Goal: Task Accomplishment & Management: Manage account settings

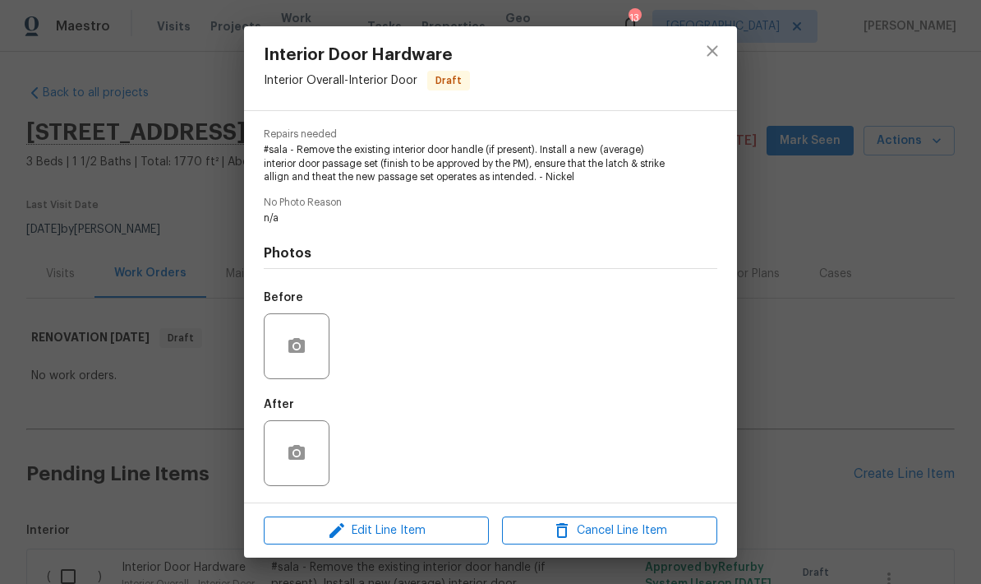
scroll to position [163, 0]
click at [708, 56] on icon "close" at bounding box center [712, 50] width 11 height 11
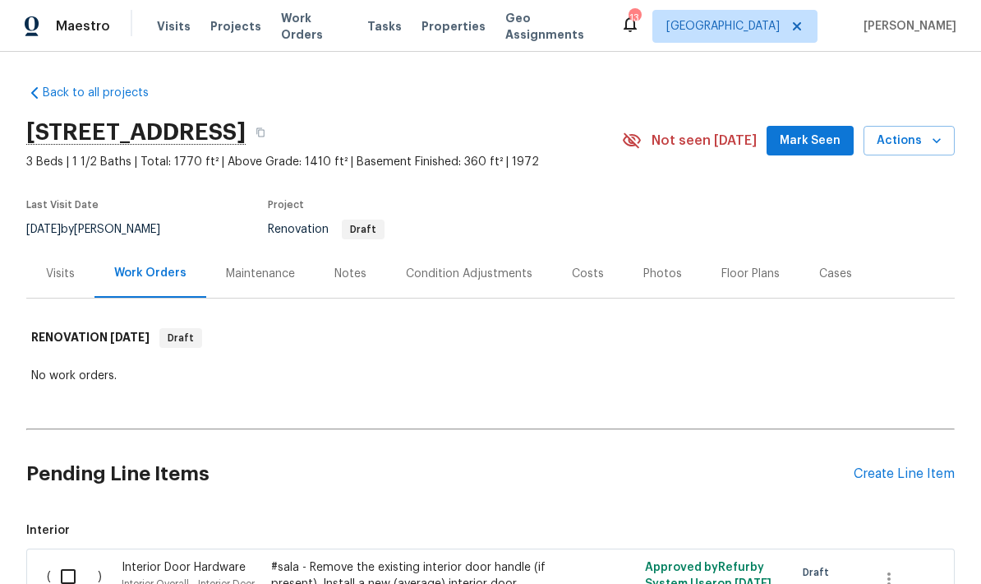
click at [708, 56] on icon "close" at bounding box center [712, 50] width 11 height 11
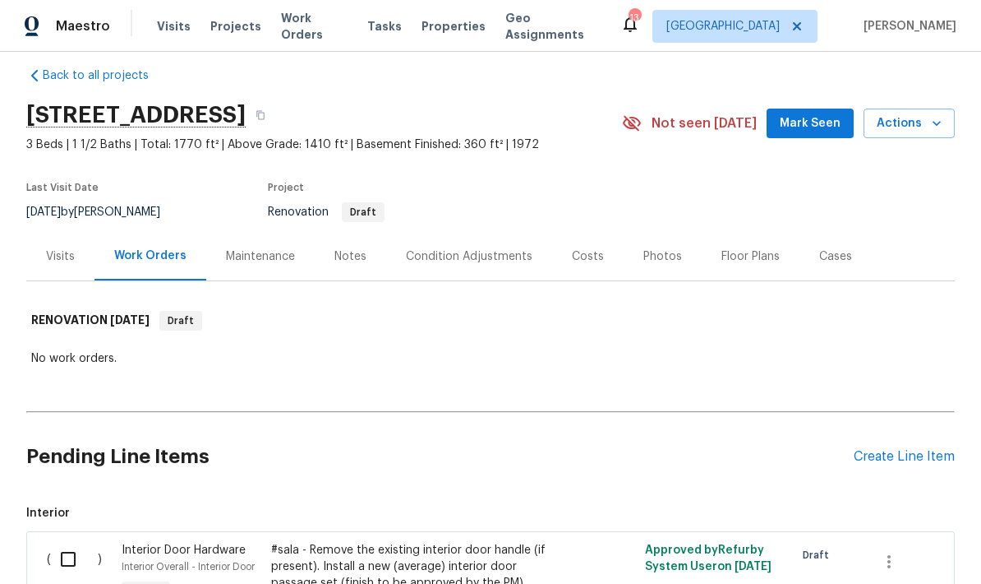
scroll to position [16, 0]
click at [347, 267] on div "Notes" at bounding box center [351, 257] width 72 height 48
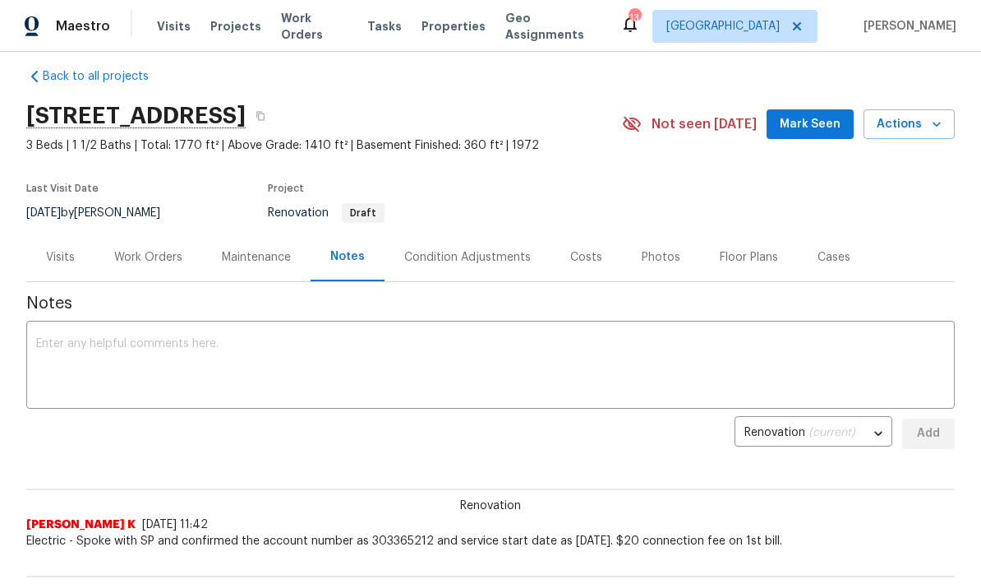
scroll to position [16, 0]
click at [584, 261] on div "Costs" at bounding box center [586, 258] width 32 height 16
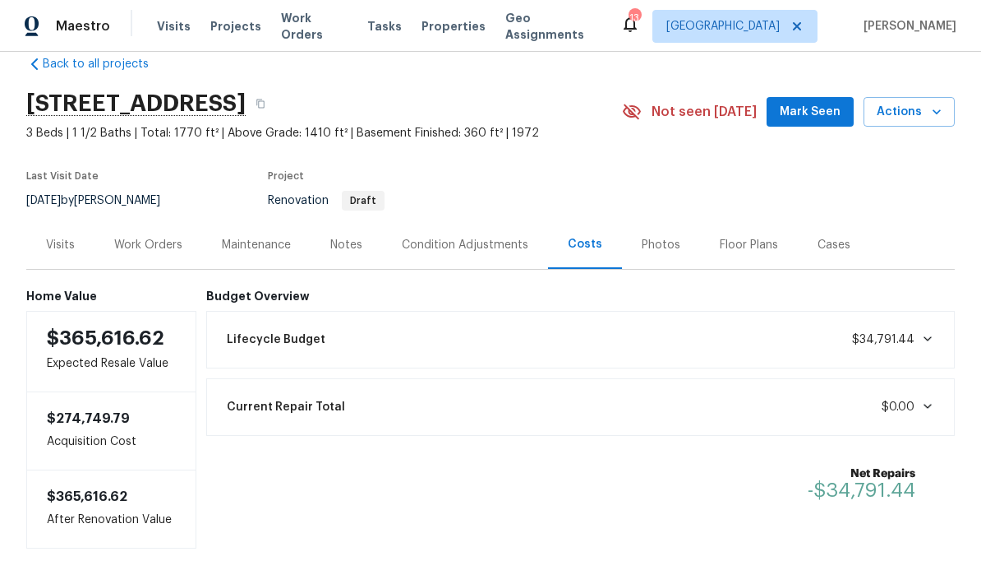
scroll to position [28, 0]
click at [925, 348] on span "$34,791.44" at bounding box center [893, 340] width 82 height 16
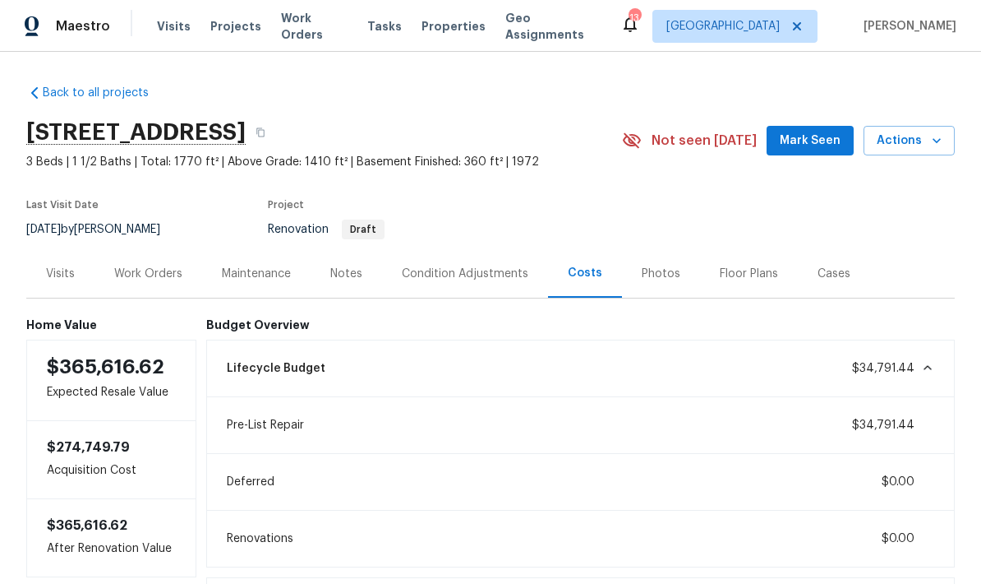
scroll to position [0, 0]
click at [742, 278] on div "Floor Plans" at bounding box center [749, 273] width 58 height 16
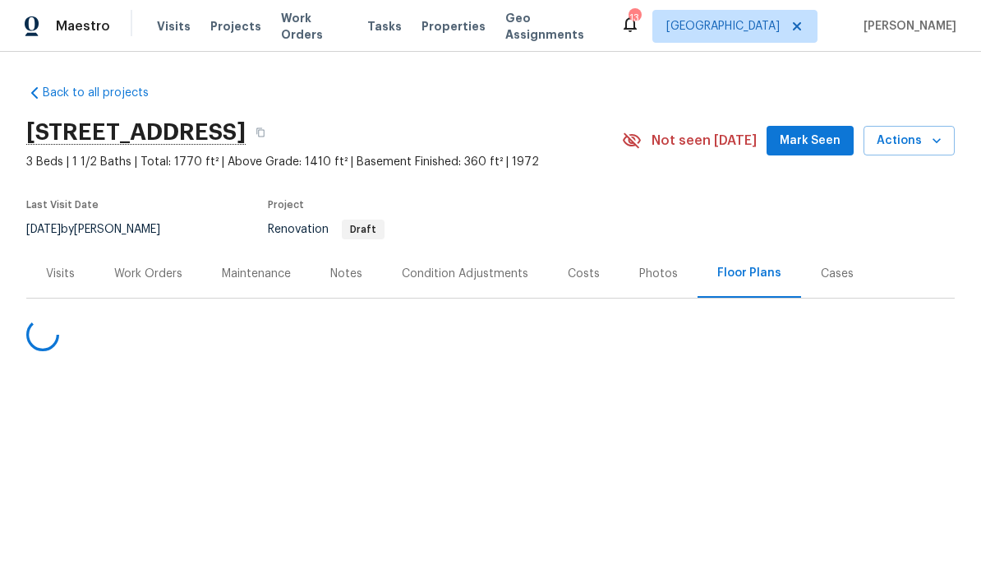
click at [737, 276] on div "Floor Plans" at bounding box center [749, 273] width 64 height 16
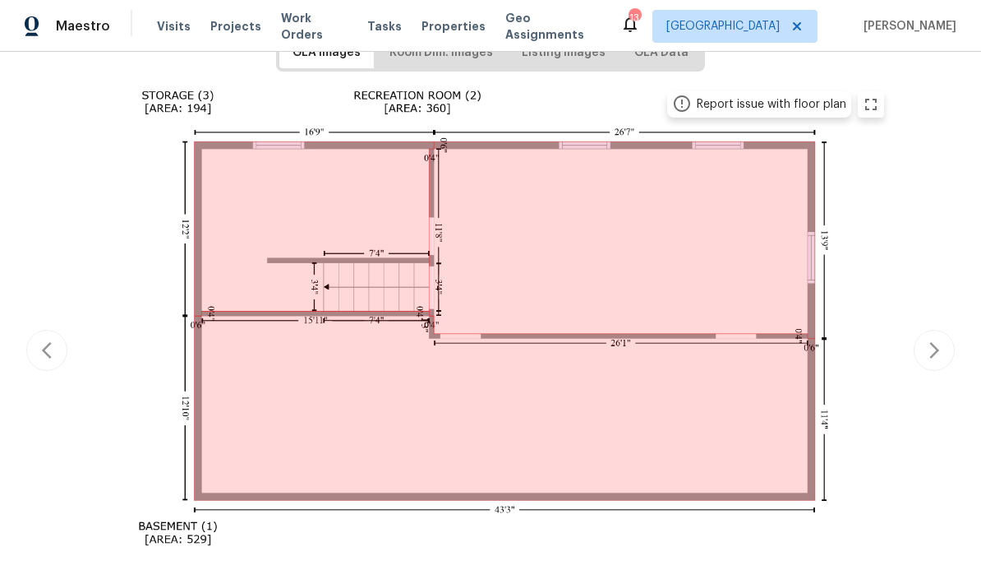
scroll to position [284, 0]
click at [55, 351] on icon "button" at bounding box center [47, 349] width 20 height 20
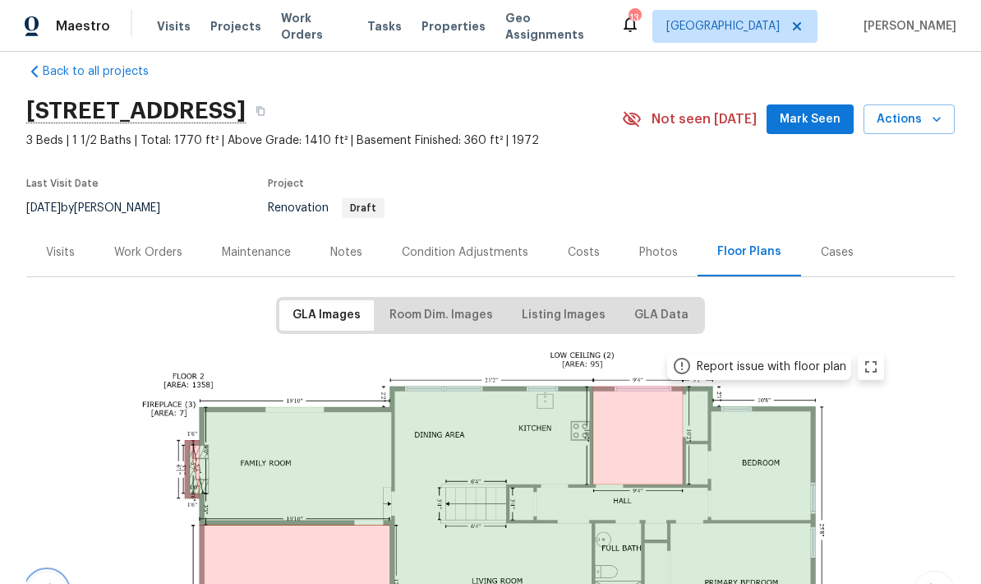
scroll to position [18, 0]
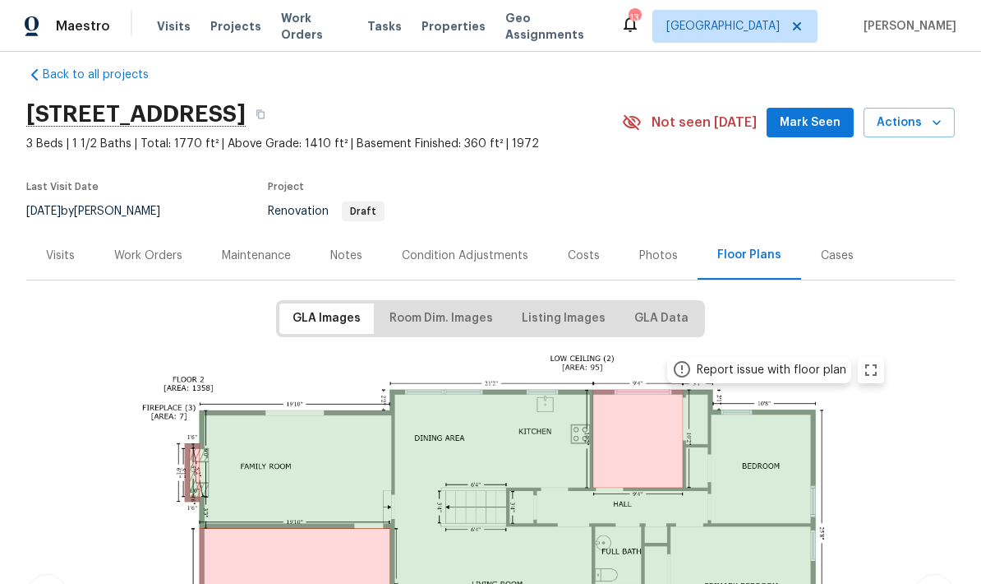
click at [141, 261] on div "Work Orders" at bounding box center [148, 255] width 68 height 16
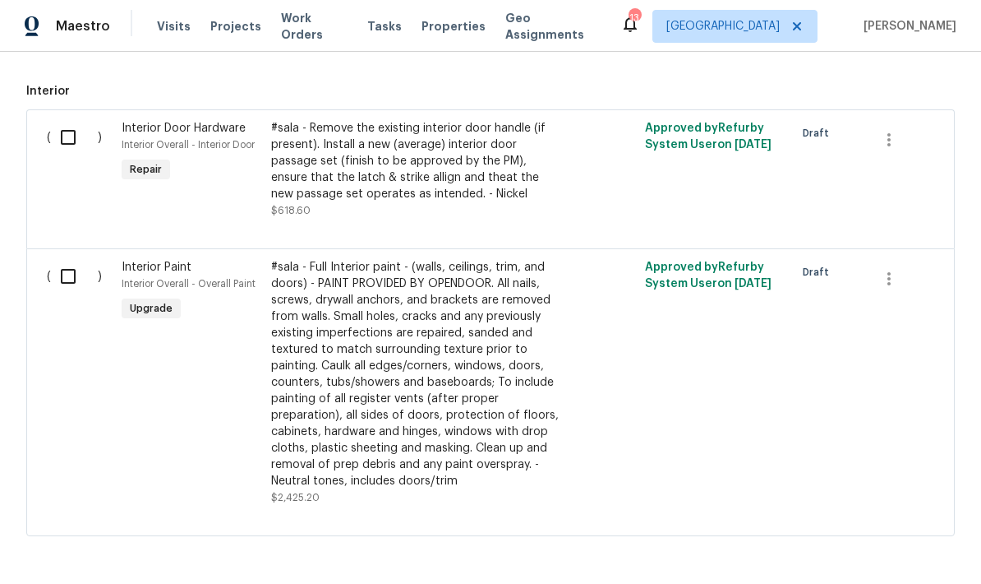
scroll to position [438, 0]
click at [339, 370] on div "#sala - Full Interior paint - (walls, ceilings, trim, and doors) - PAINT PROVID…" at bounding box center [415, 375] width 289 height 230
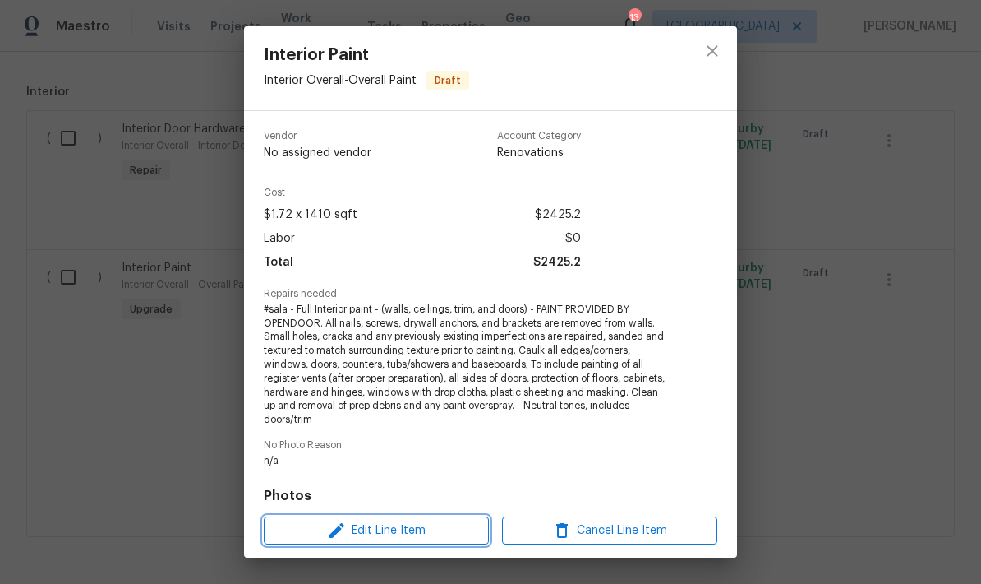
click at [372, 534] on span "Edit Line Item" at bounding box center [376, 530] width 215 height 21
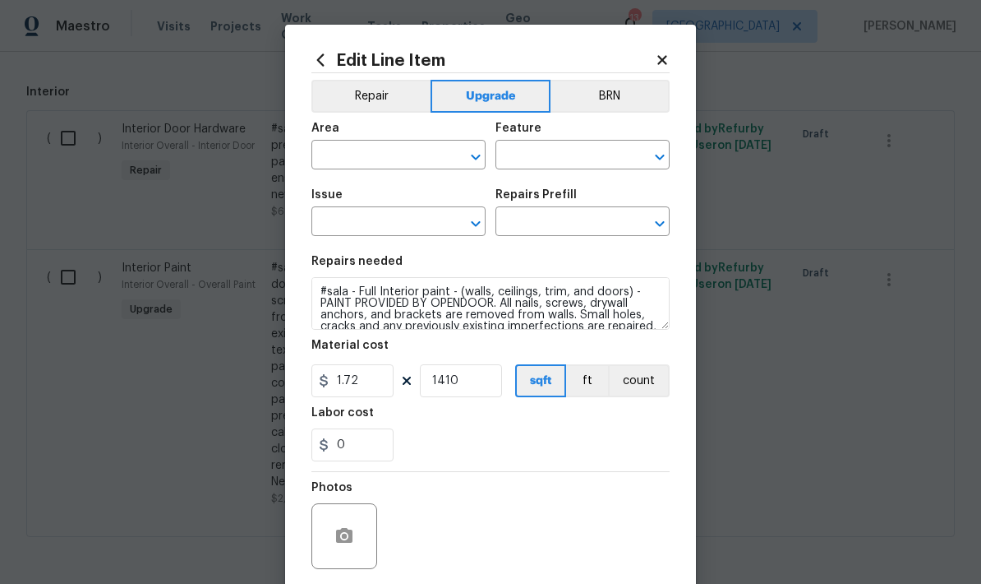
type input "Interior Overall"
type input "Overall Paint"
type input "Interior Paint"
type input "Full Interior Paint LABOR ONLY $1.72"
click at [459, 381] on input "1410" at bounding box center [461, 380] width 82 height 33
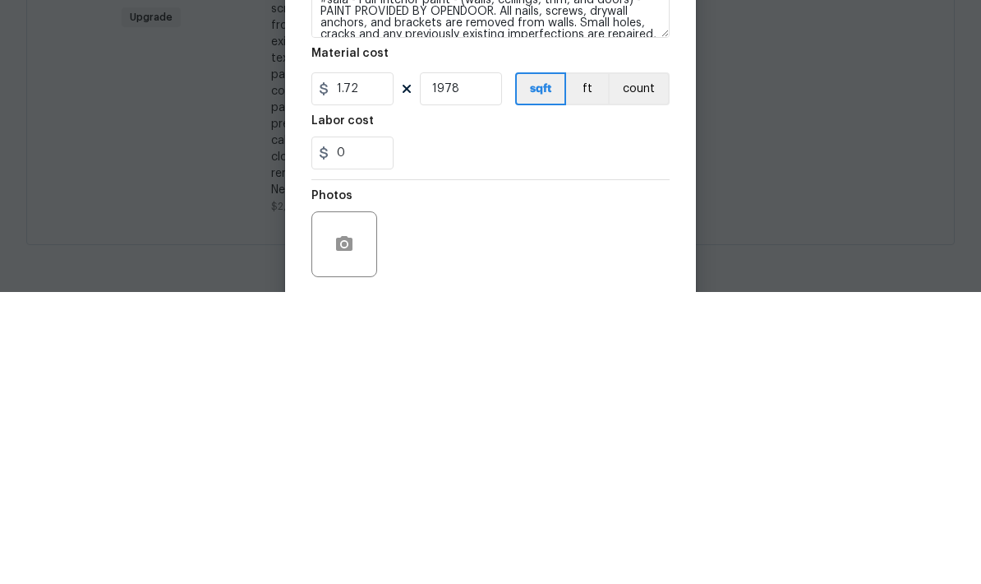
scroll to position [66, 0]
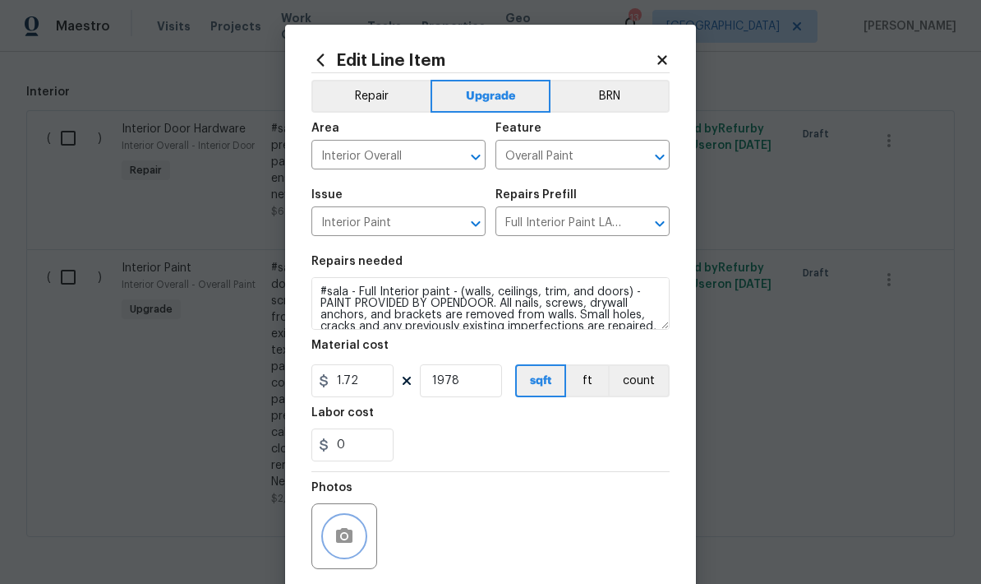
click at [330, 537] on button "button" at bounding box center [344, 535] width 39 height 39
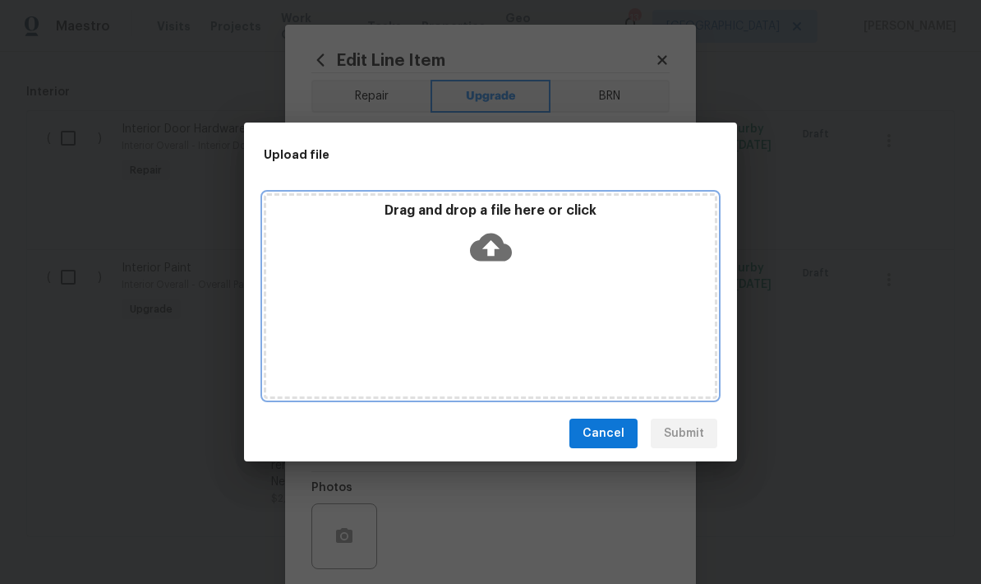
click at [381, 293] on div "Drag and drop a file here or click" at bounding box center [491, 295] width 454 height 205
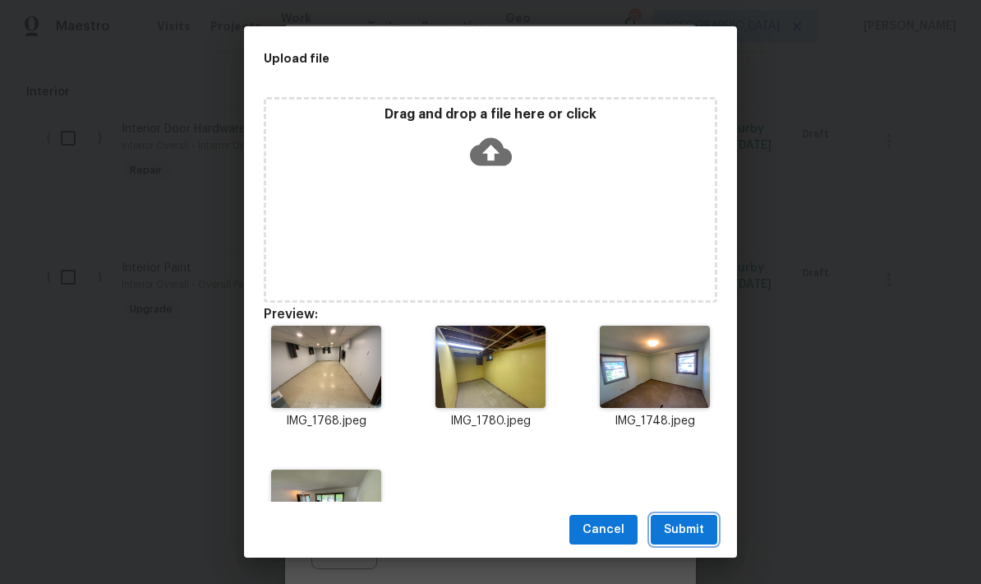
click at [676, 531] on span "Submit" at bounding box center [684, 529] width 40 height 21
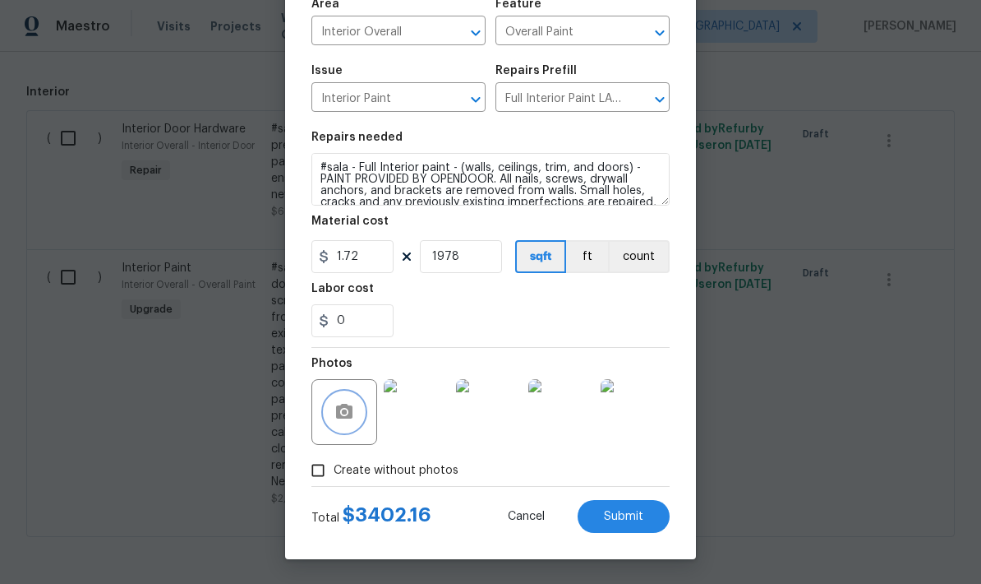
scroll to position [127, 0]
click at [621, 501] on button "Submit" at bounding box center [624, 516] width 92 height 33
type input "1978"
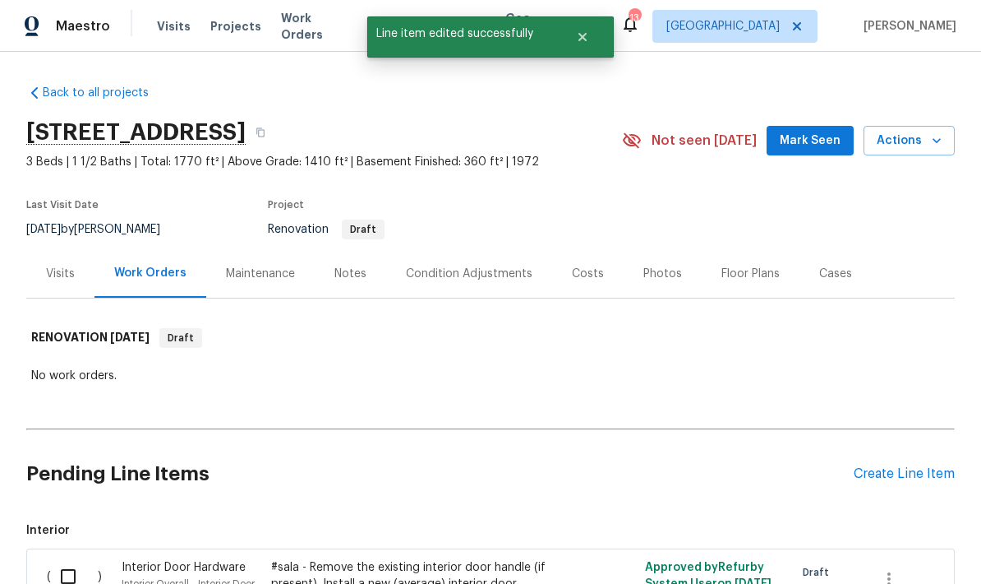
scroll to position [0, 0]
click at [745, 265] on div "Floor Plans" at bounding box center [751, 273] width 58 height 16
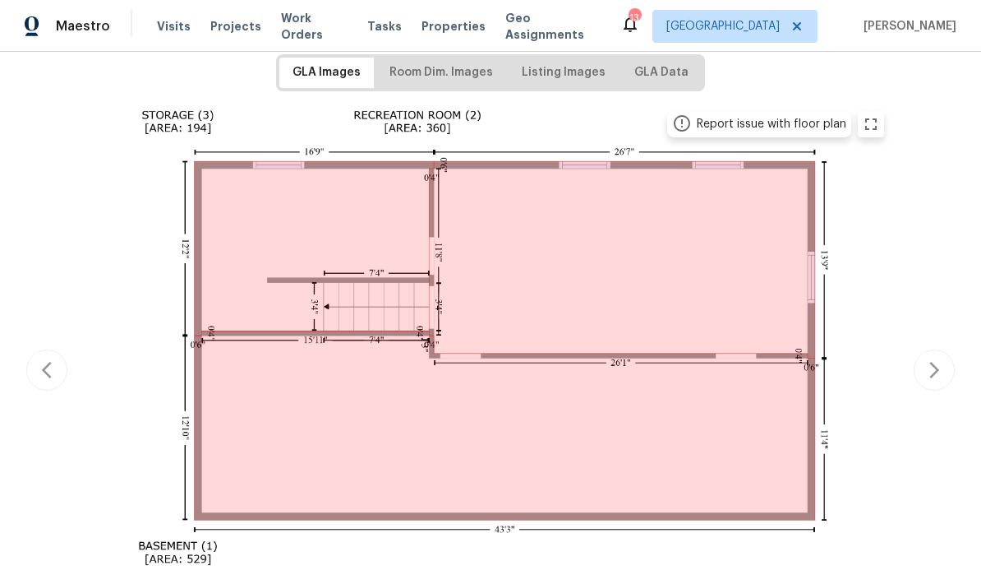
scroll to position [265, 0]
click at [936, 371] on icon "button" at bounding box center [935, 369] width 10 height 16
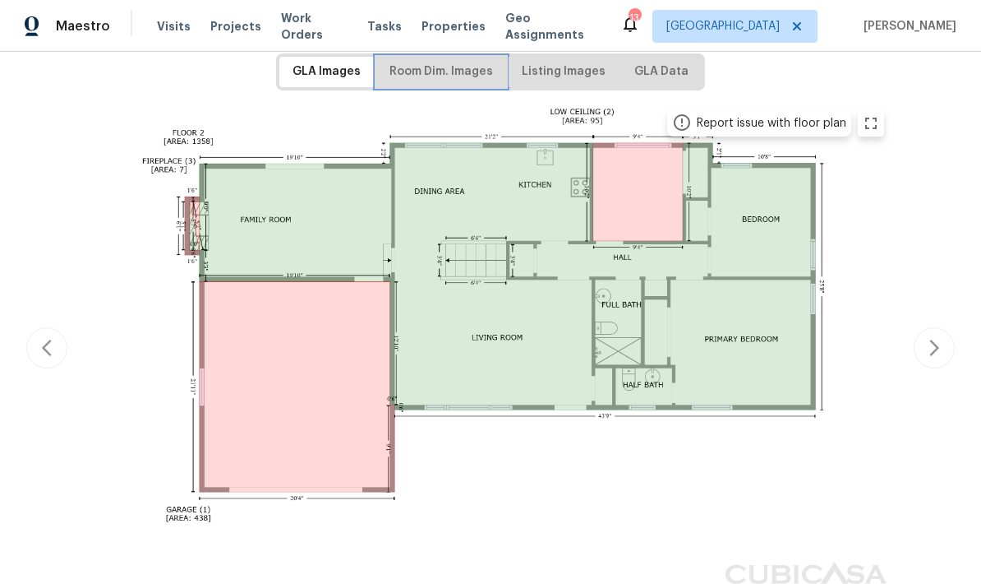
click at [436, 76] on span "Room Dim. Images" at bounding box center [442, 72] width 104 height 21
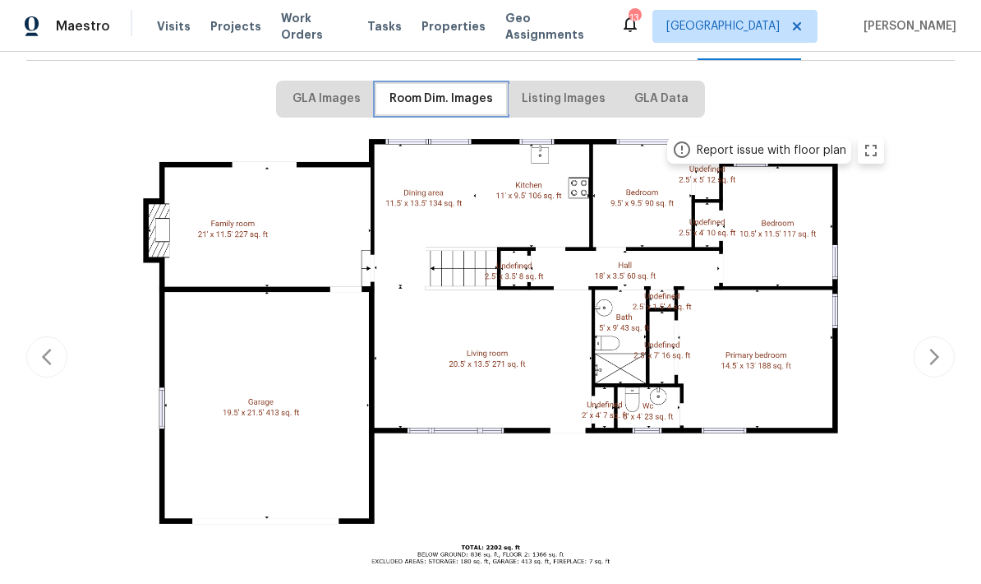
scroll to position [243, 0]
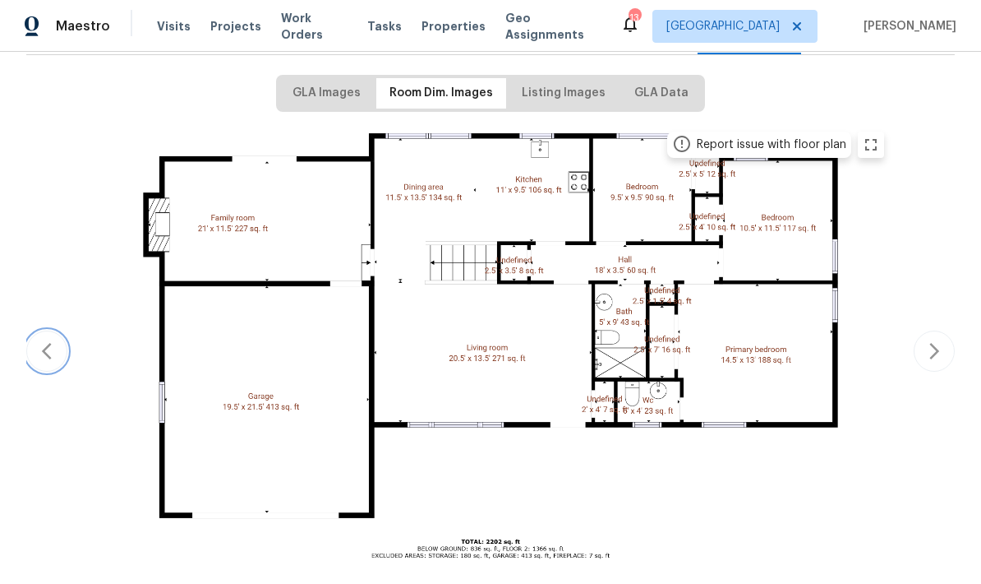
click at [44, 351] on icon "button" at bounding box center [47, 351] width 10 height 16
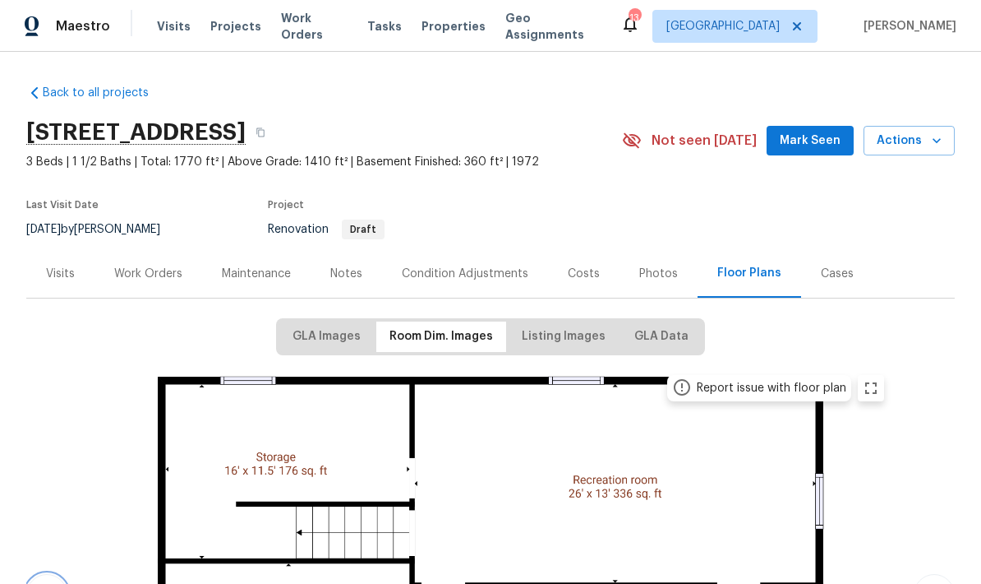
scroll to position [0, 0]
click at [141, 275] on div "Work Orders" at bounding box center [148, 273] width 68 height 16
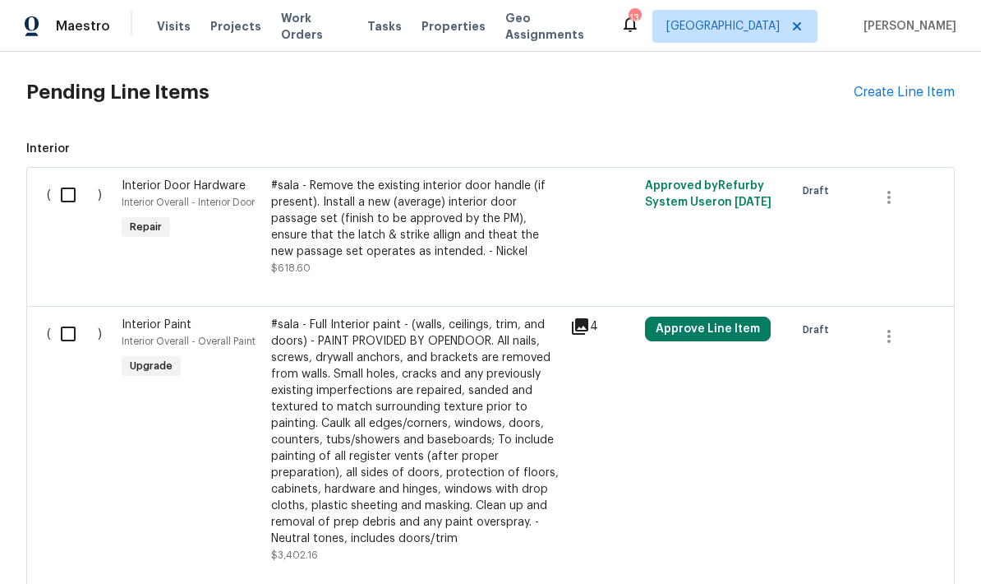
scroll to position [388, 0]
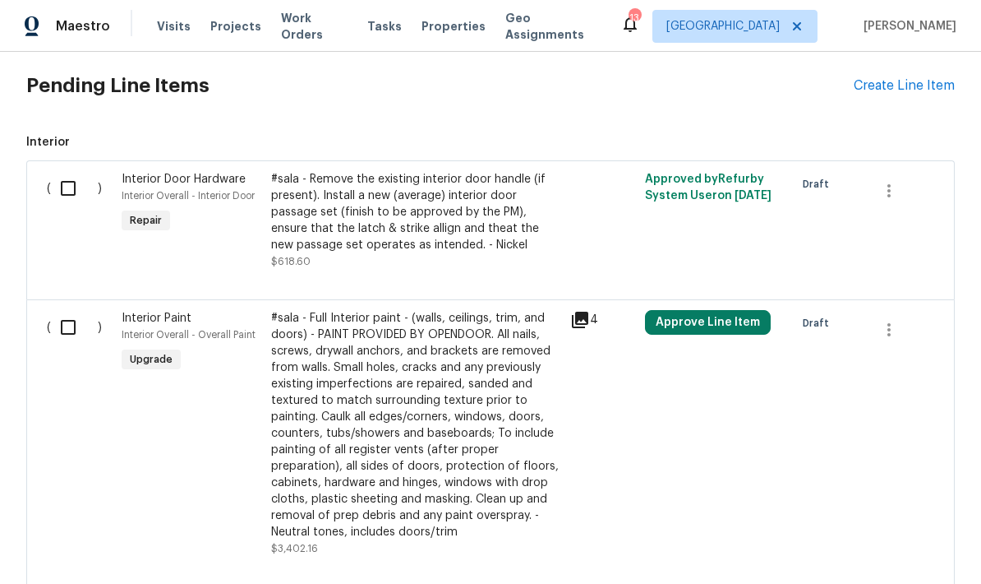
click at [329, 424] on div "#sala - Full Interior paint - (walls, ceilings, trim, and doors) - PAINT PROVID…" at bounding box center [415, 425] width 289 height 230
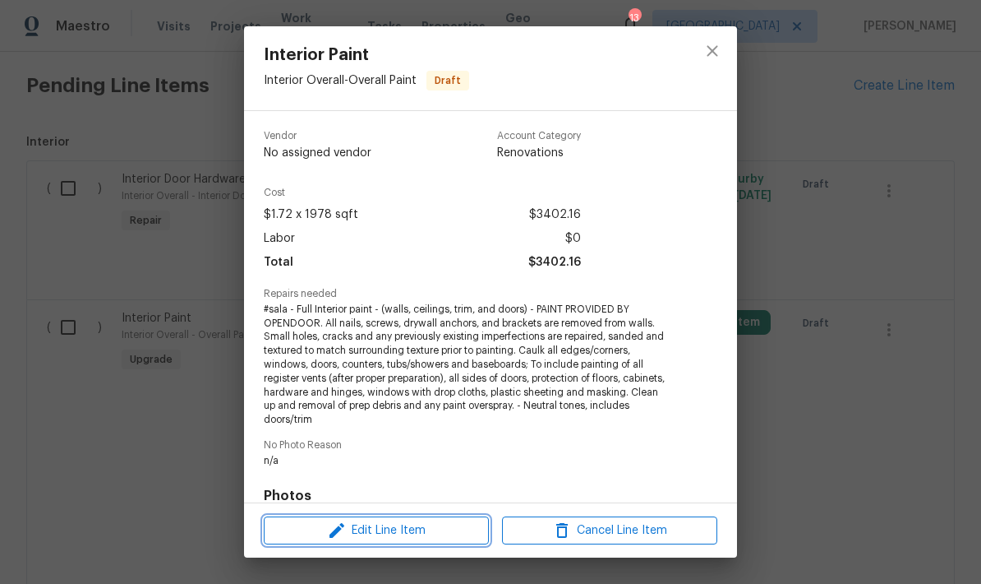
click at [396, 531] on span "Edit Line Item" at bounding box center [376, 530] width 215 height 21
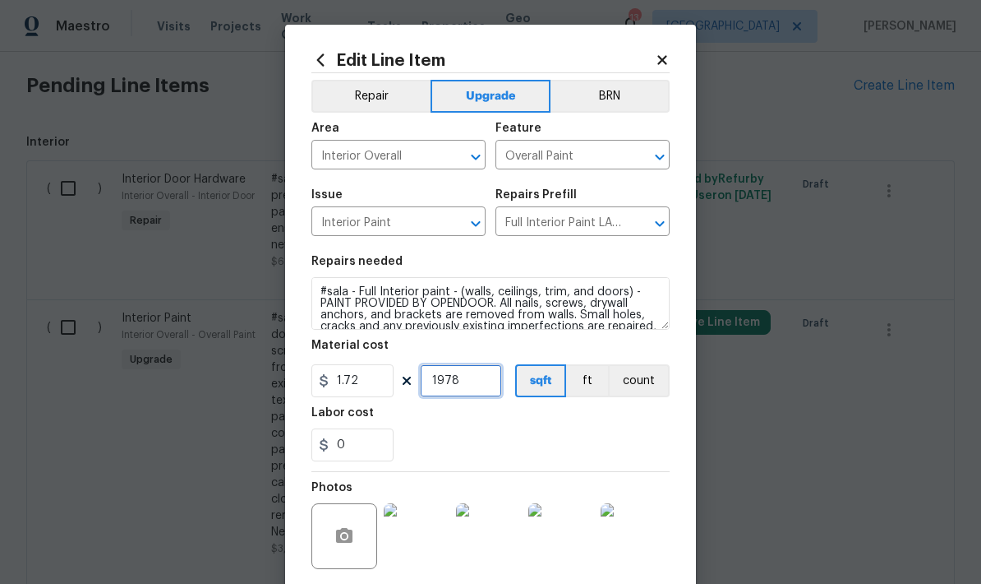
click at [471, 386] on input "1978" at bounding box center [461, 380] width 82 height 33
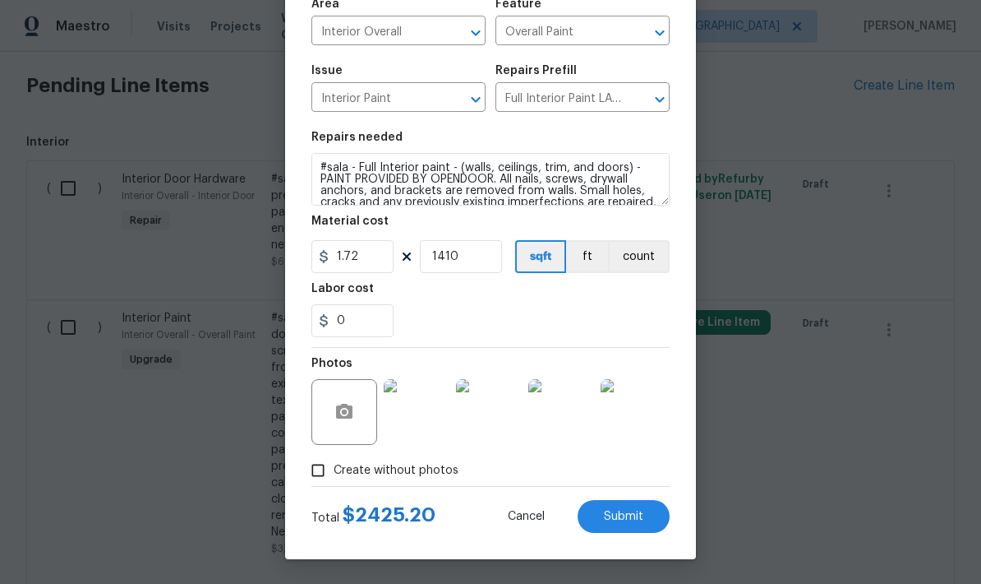
scroll to position [127, 0]
type input "1410"
click at [611, 510] on span "Submit" at bounding box center [623, 516] width 39 height 12
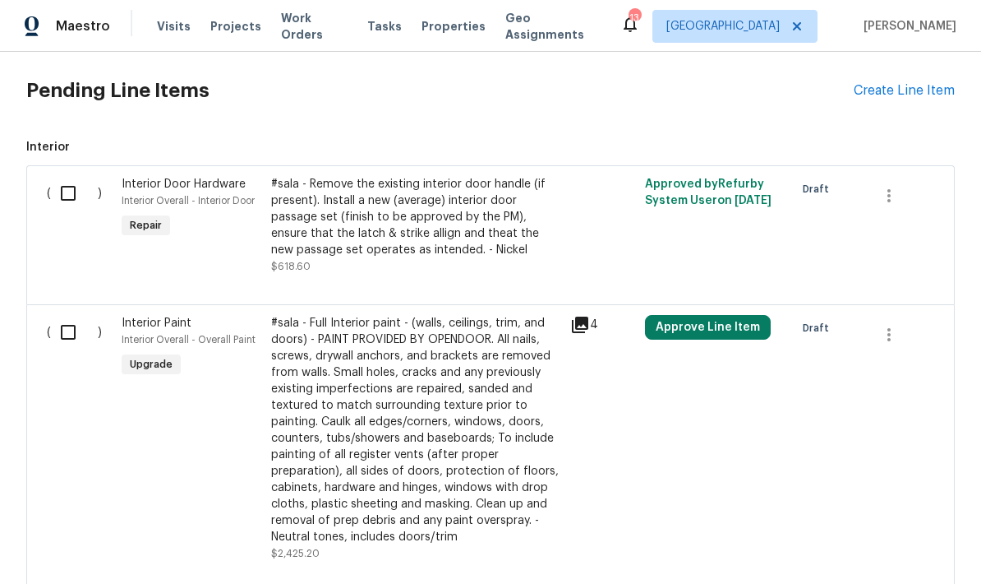
scroll to position [371, 0]
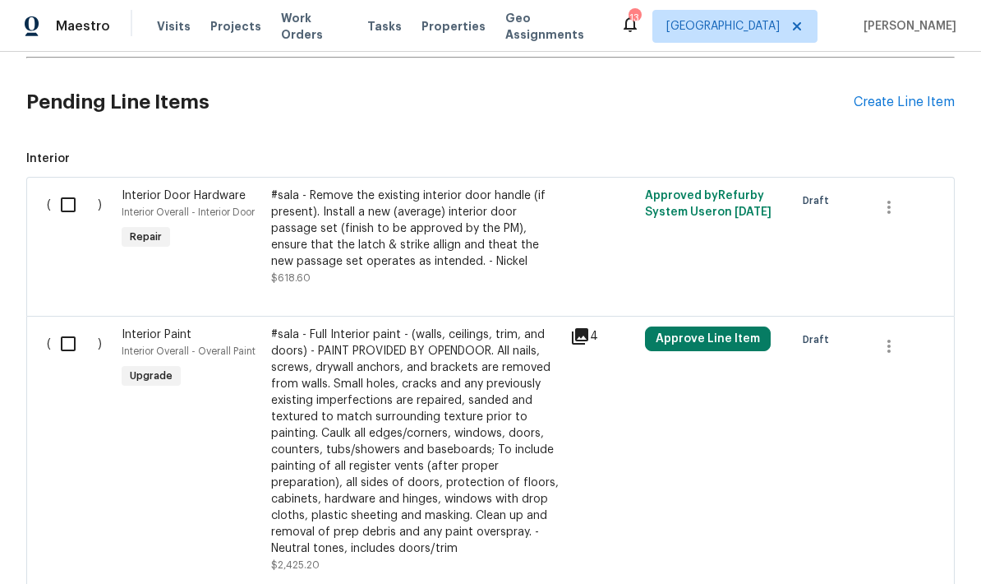
click at [59, 187] on input "checkbox" at bounding box center [74, 204] width 47 height 35
checkbox input "true"
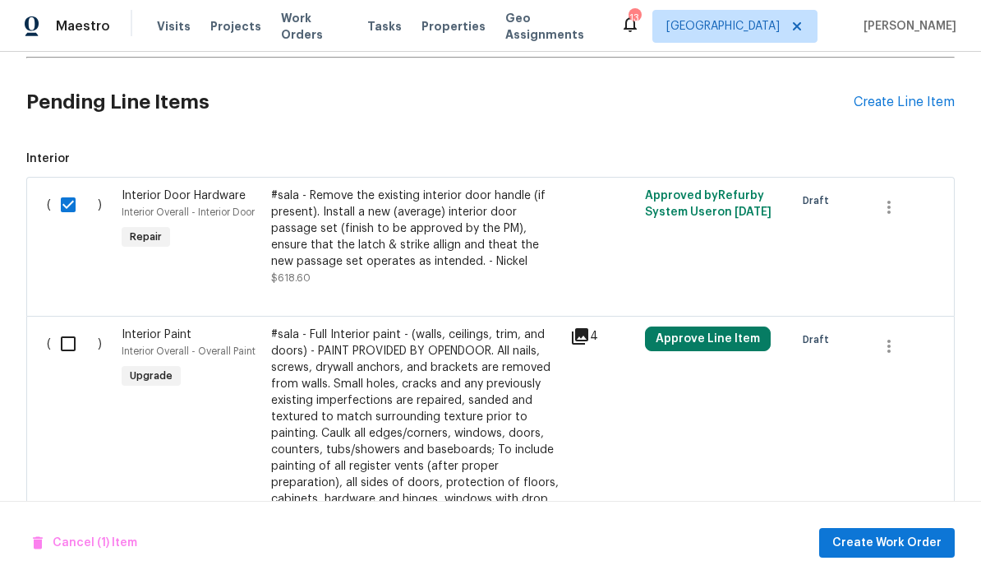
click at [67, 326] on input "checkbox" at bounding box center [74, 343] width 47 height 35
checkbox input "true"
click at [902, 543] on span "Create Work Order" at bounding box center [887, 543] width 109 height 21
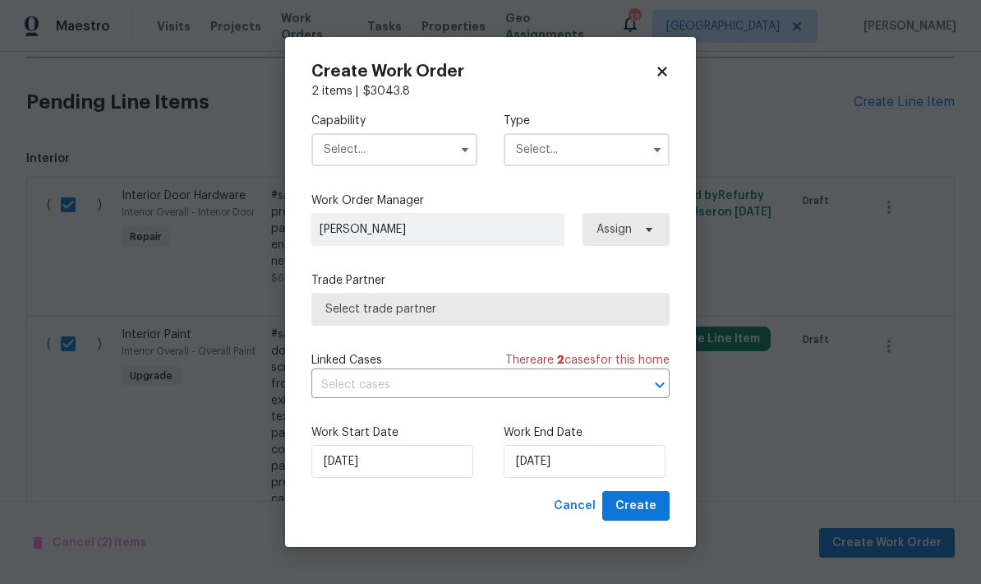
click at [330, 150] on input "text" at bounding box center [394, 149] width 166 height 33
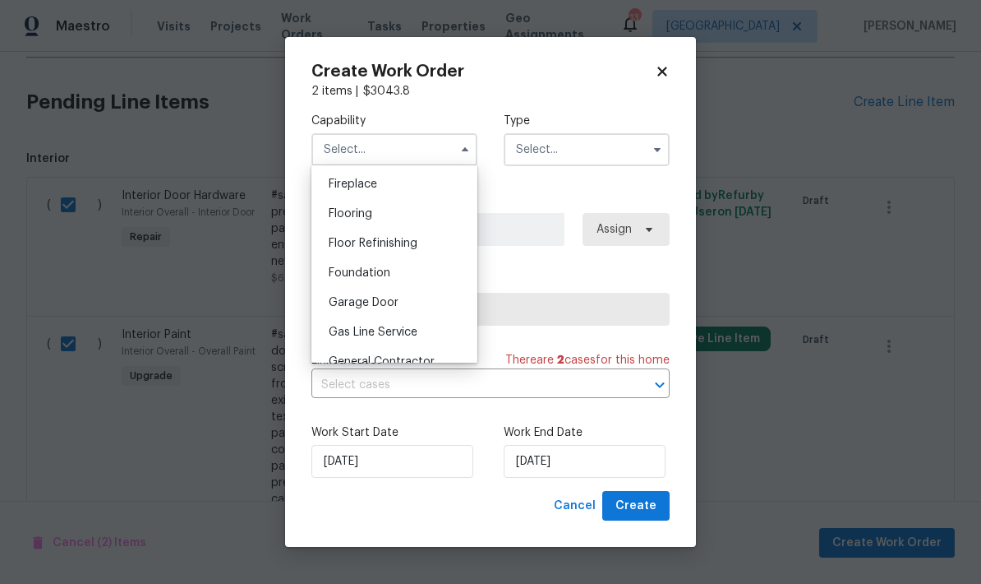
scroll to position [612, 0]
click at [354, 357] on span "General Contractor" at bounding box center [382, 358] width 106 height 12
type input "General Contractor"
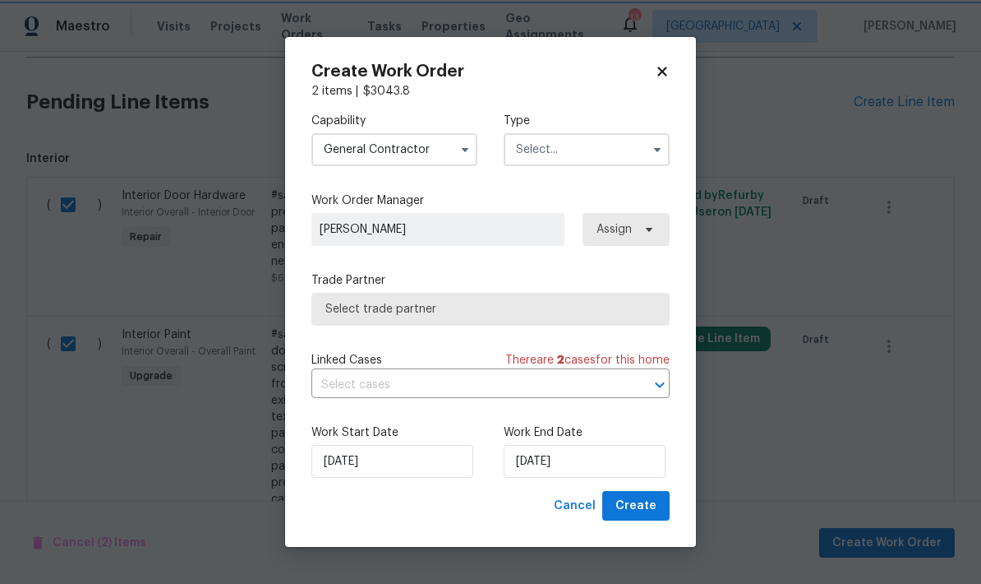
scroll to position [656, 0]
click at [542, 155] on input "text" at bounding box center [587, 149] width 166 height 33
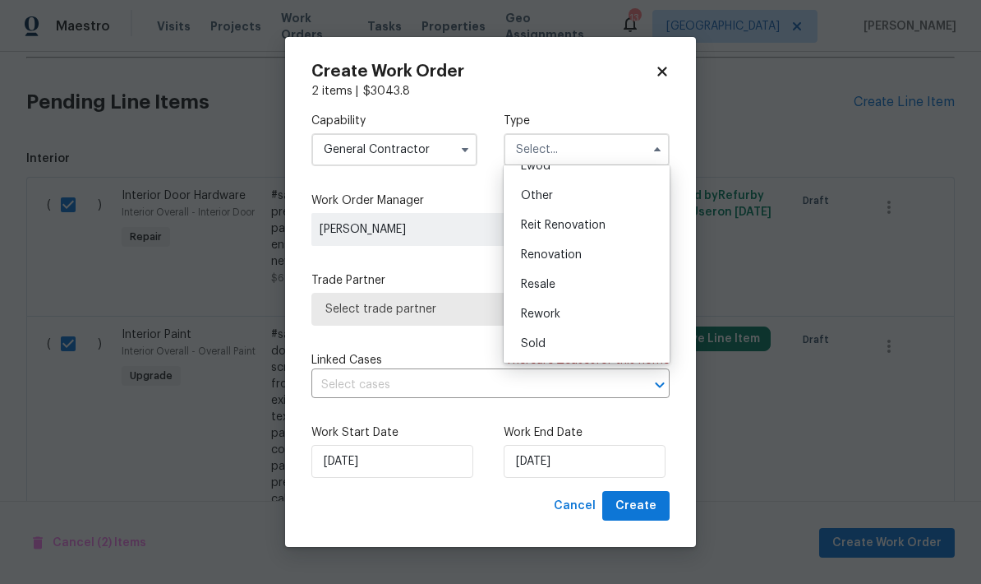
scroll to position [196, 0]
click at [529, 255] on span "Renovation" at bounding box center [551, 255] width 61 height 12
type input "Renovation"
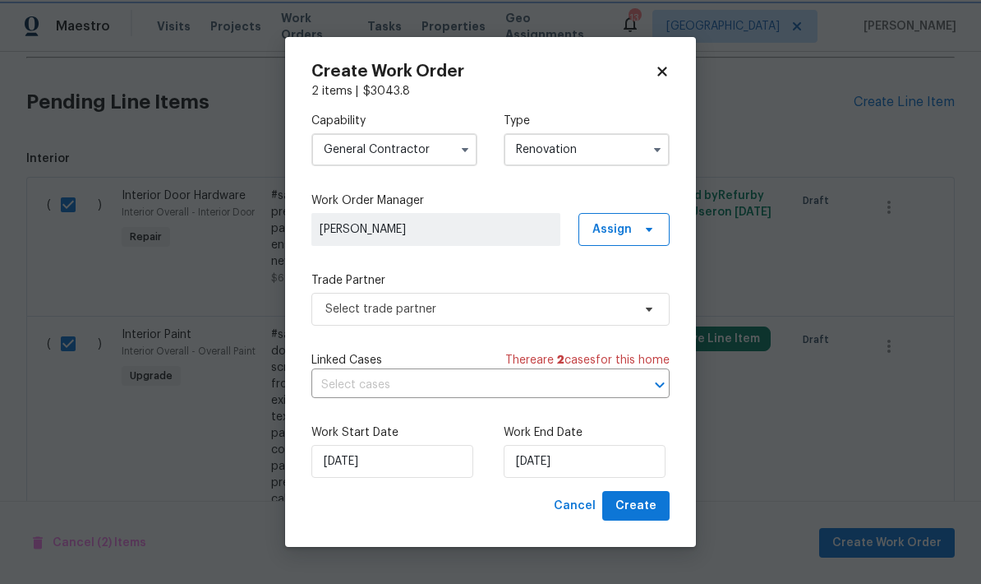
scroll to position [0, 0]
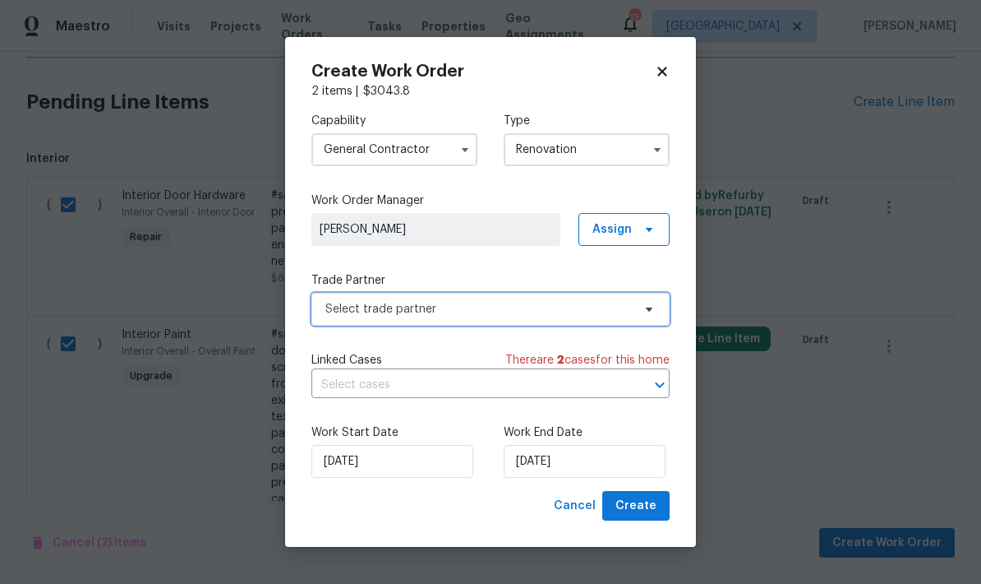
click at [337, 316] on span "Select trade partner" at bounding box center [478, 309] width 307 height 16
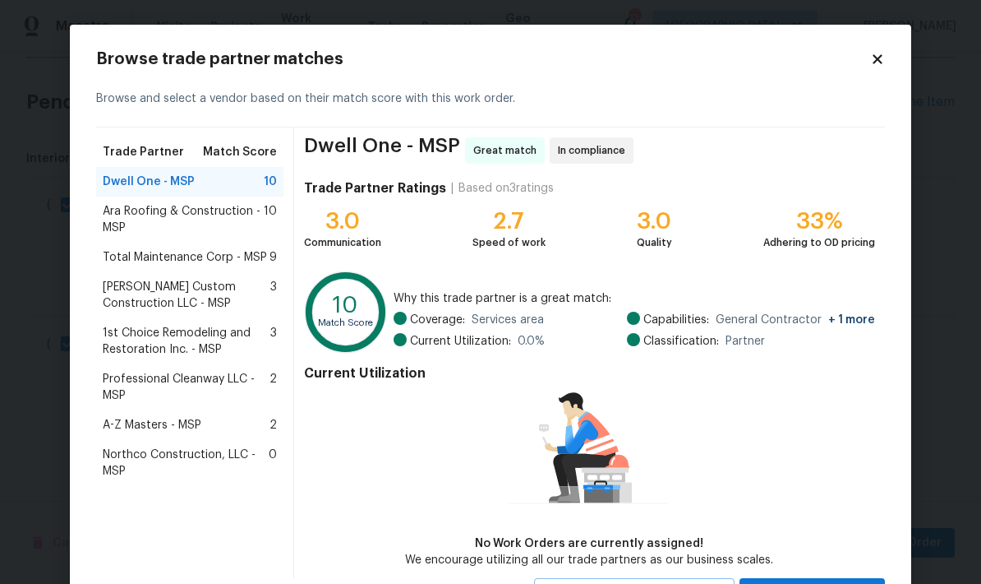
click at [113, 256] on span "Total Maintenance Corp - MSP" at bounding box center [185, 257] width 164 height 16
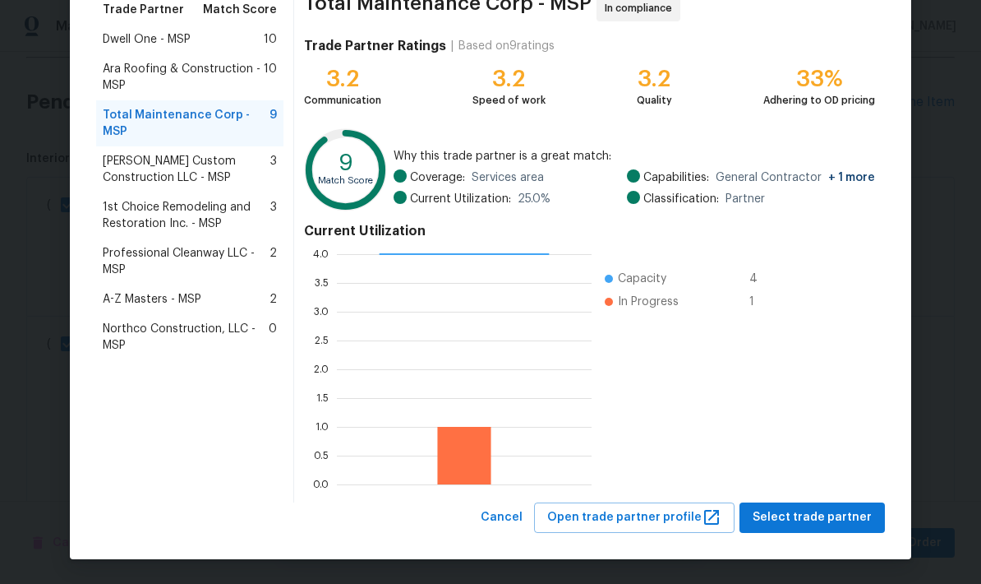
scroll to position [141, 0]
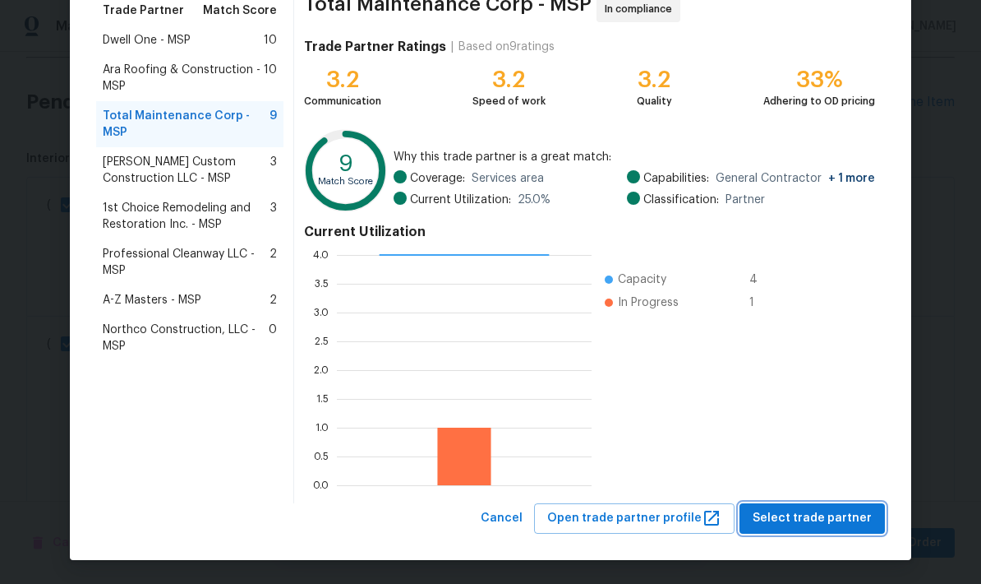
click at [842, 518] on span "Select trade partner" at bounding box center [812, 518] width 119 height 21
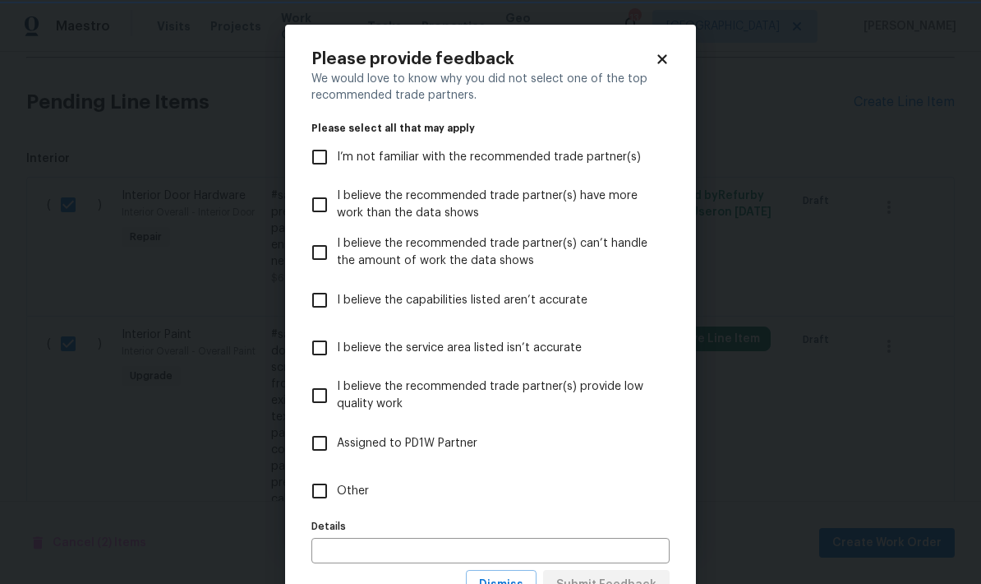
scroll to position [0, 0]
click at [322, 403] on input "I believe the recommended trade partner(s) provide low quality work" at bounding box center [319, 395] width 35 height 35
checkbox input "true"
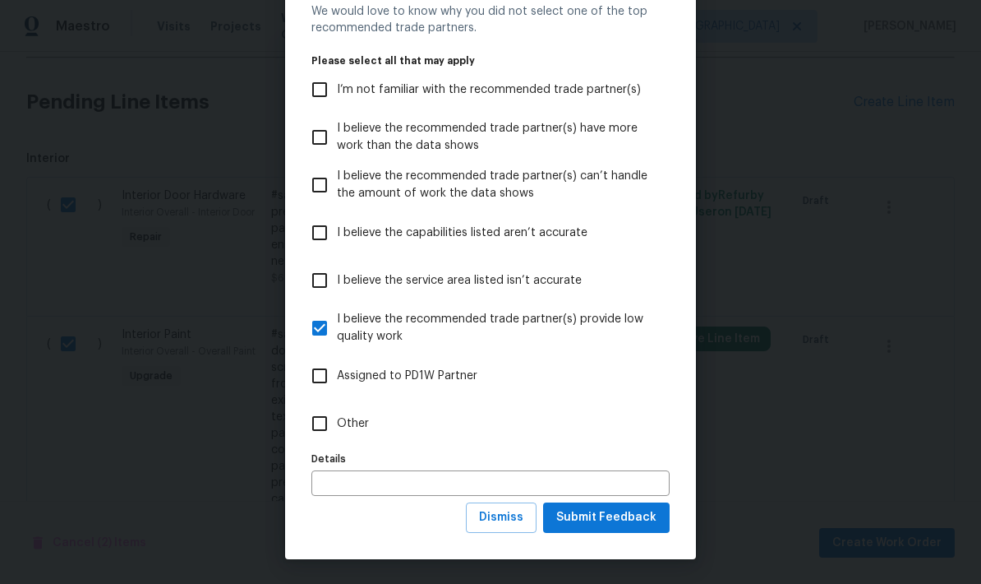
scroll to position [68, 0]
click at [600, 520] on span "Submit Feedback" at bounding box center [606, 517] width 100 height 21
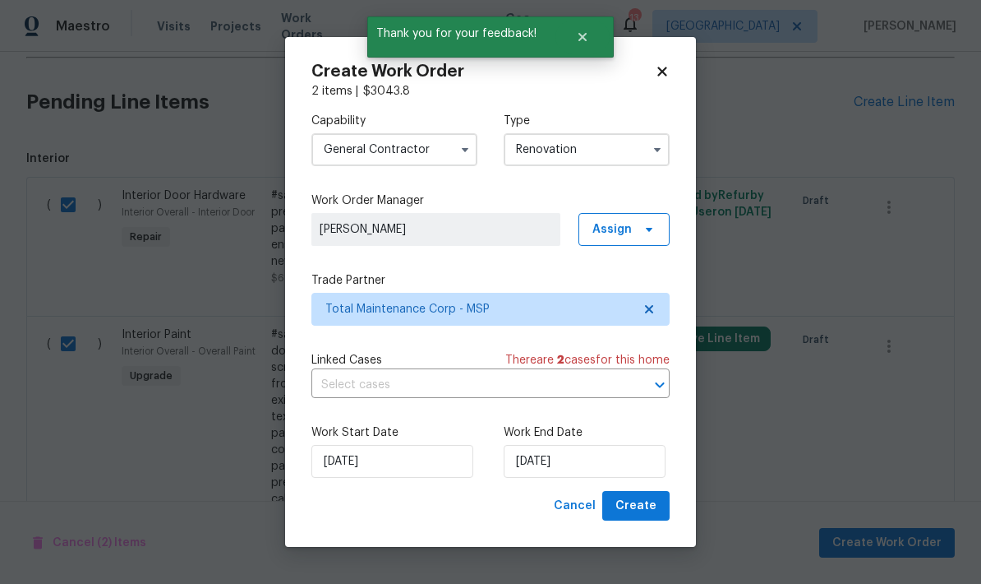
scroll to position [0, 0]
click at [584, 459] on input "[DATE]" at bounding box center [585, 461] width 162 height 33
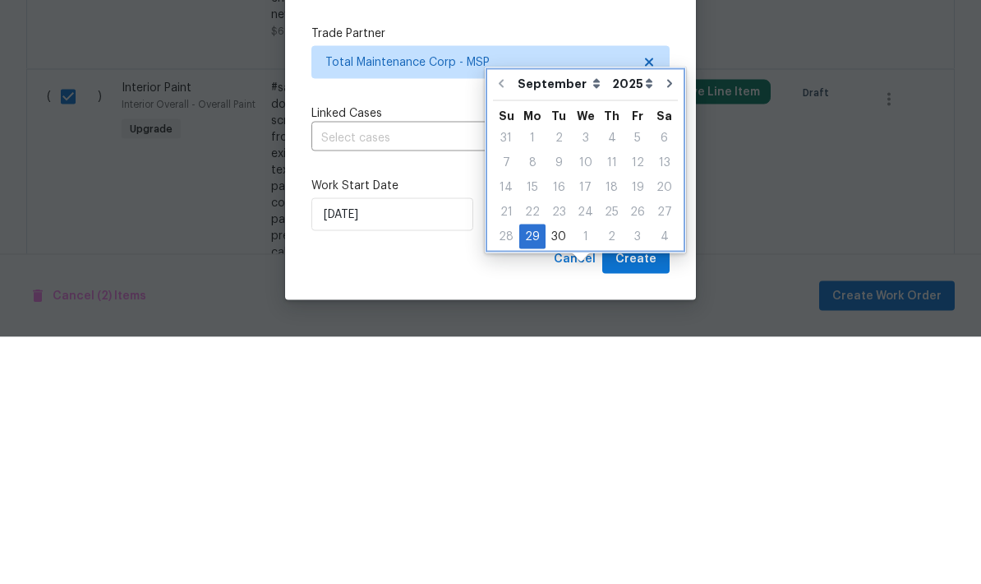
click at [664, 314] on button "Go to next month" at bounding box center [669, 330] width 25 height 33
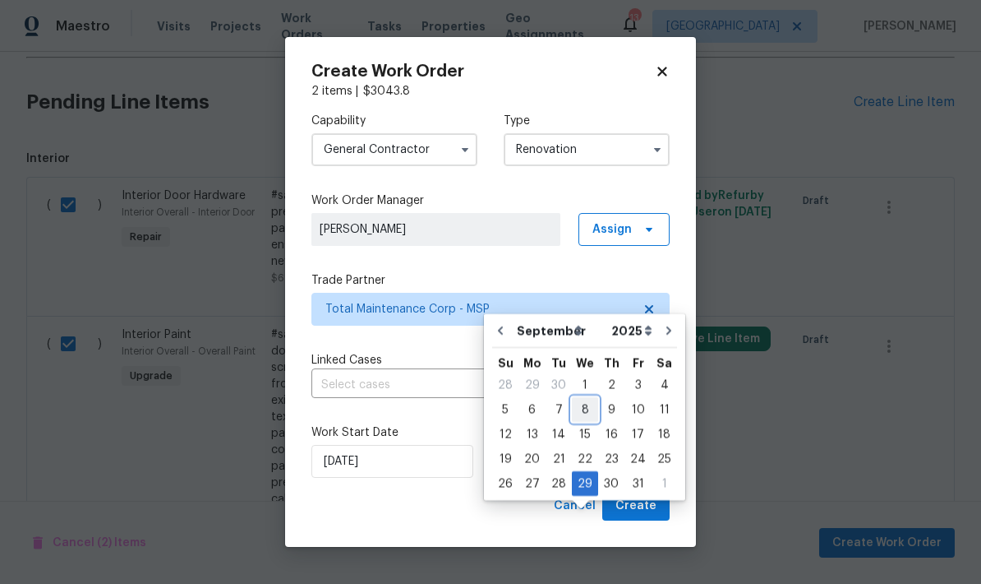
click at [574, 398] on div "8" at bounding box center [585, 409] width 26 height 23
type input "[DATE]"
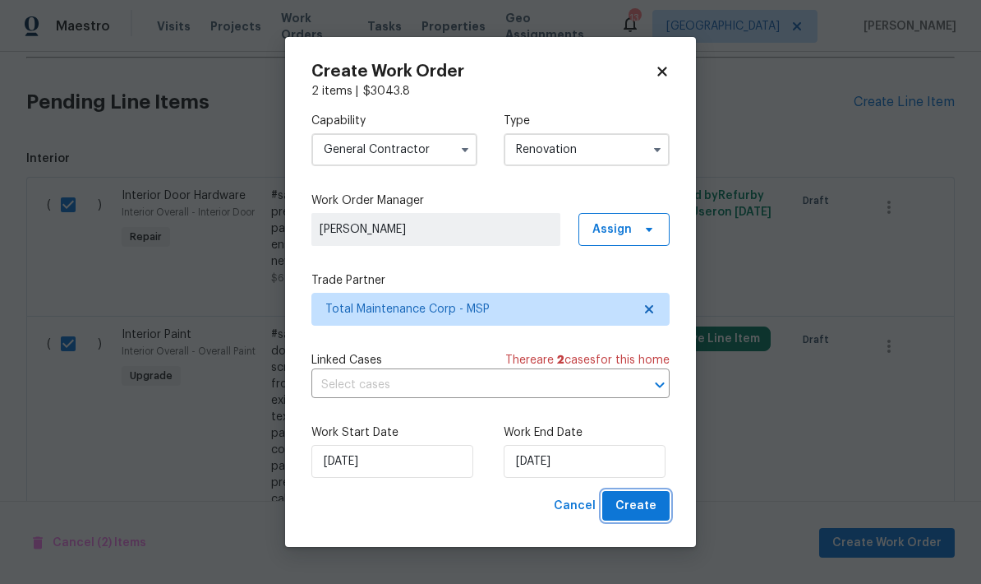
click at [634, 507] on span "Create" at bounding box center [636, 506] width 41 height 21
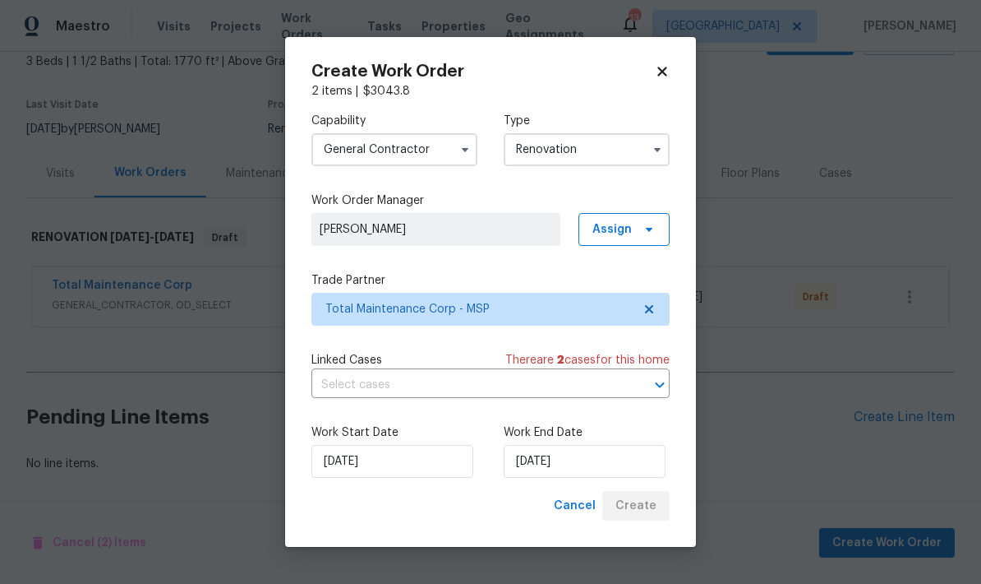
scroll to position [34, 0]
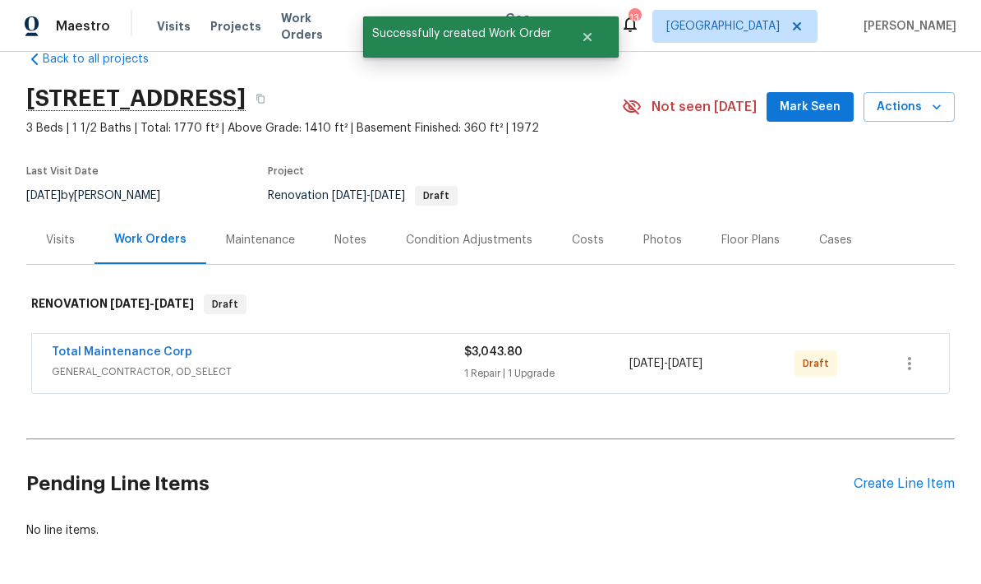
click at [85, 346] on link "Total Maintenance Corp" at bounding box center [122, 352] width 141 height 12
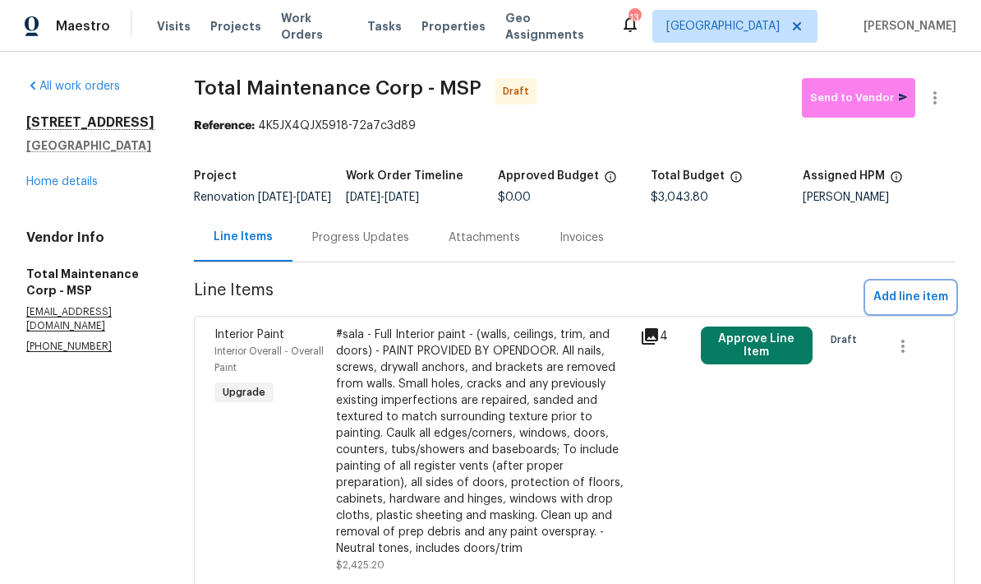
click at [915, 307] on span "Add line item" at bounding box center [911, 297] width 75 height 21
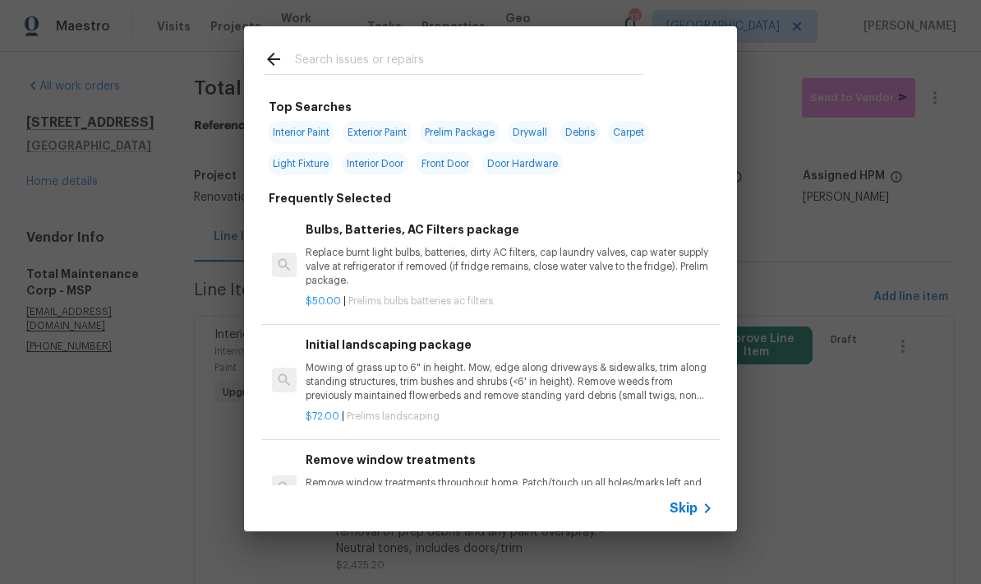
click at [312, 62] on input "text" at bounding box center [469, 61] width 348 height 25
type input "Con"
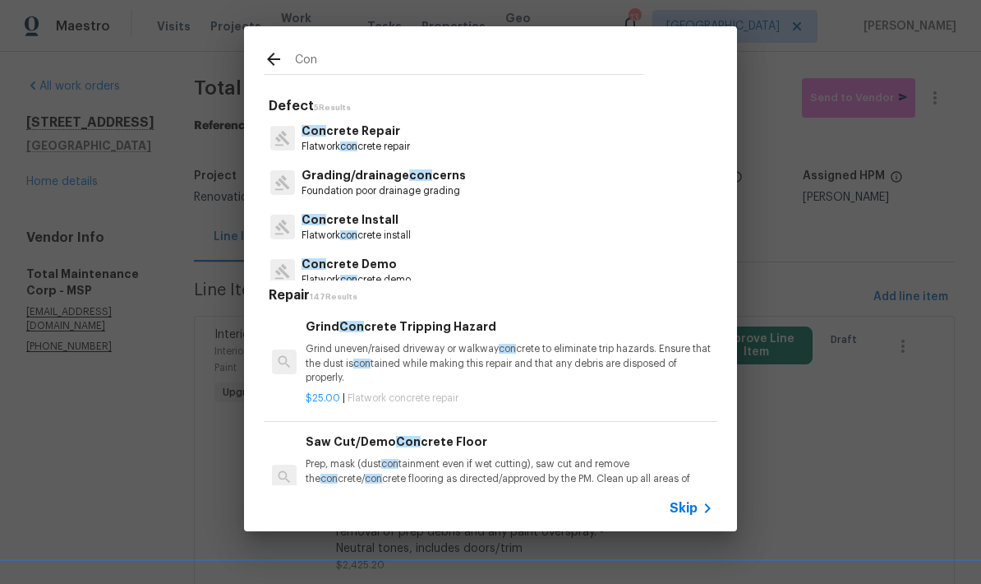
click at [321, 136] on span "Con" at bounding box center [314, 131] width 25 height 12
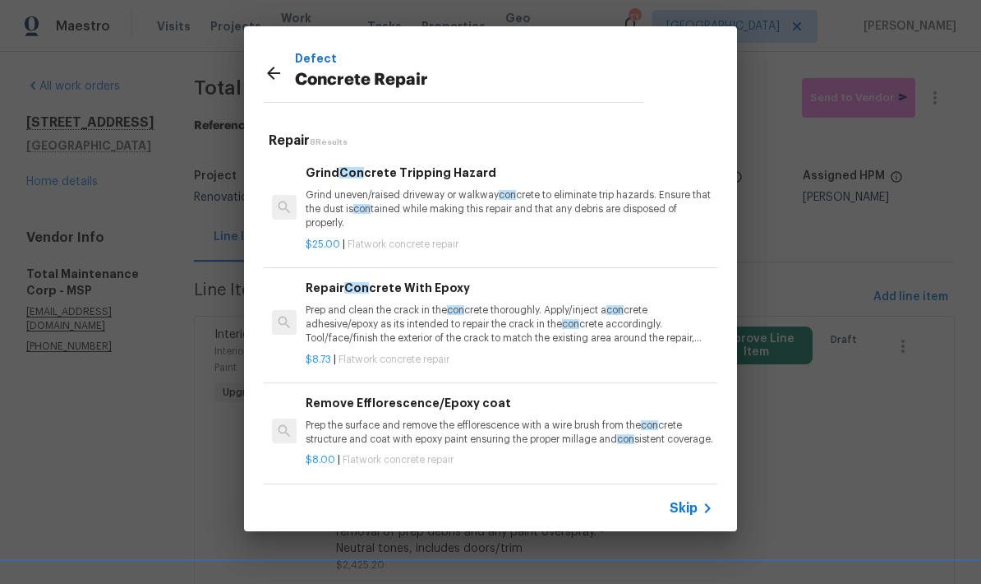
click at [371, 324] on p "Prep and clean the crack in the con crete thoroughly. Apply/inject a con crete …" at bounding box center [510, 324] width 408 height 42
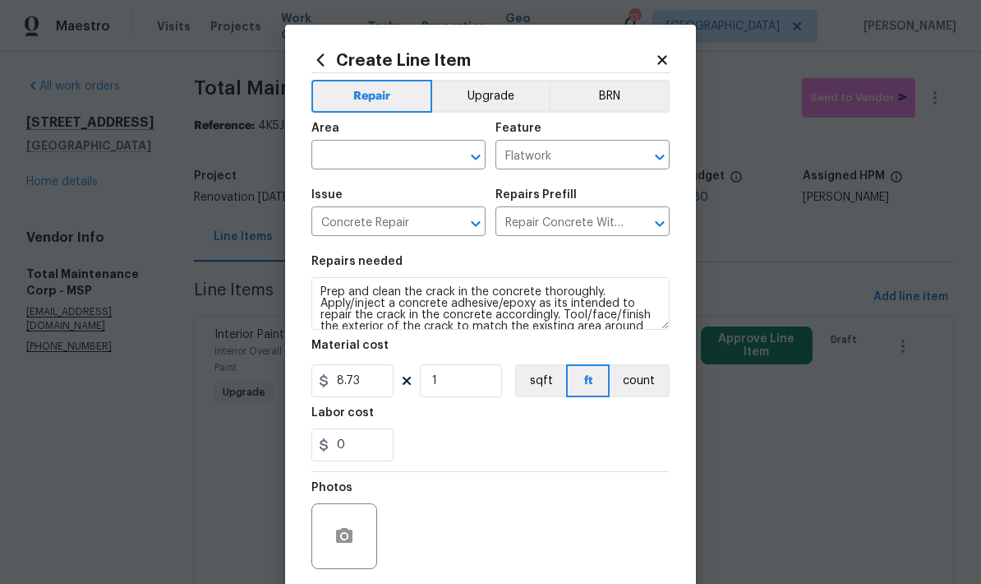
click at [339, 152] on input "text" at bounding box center [375, 156] width 128 height 25
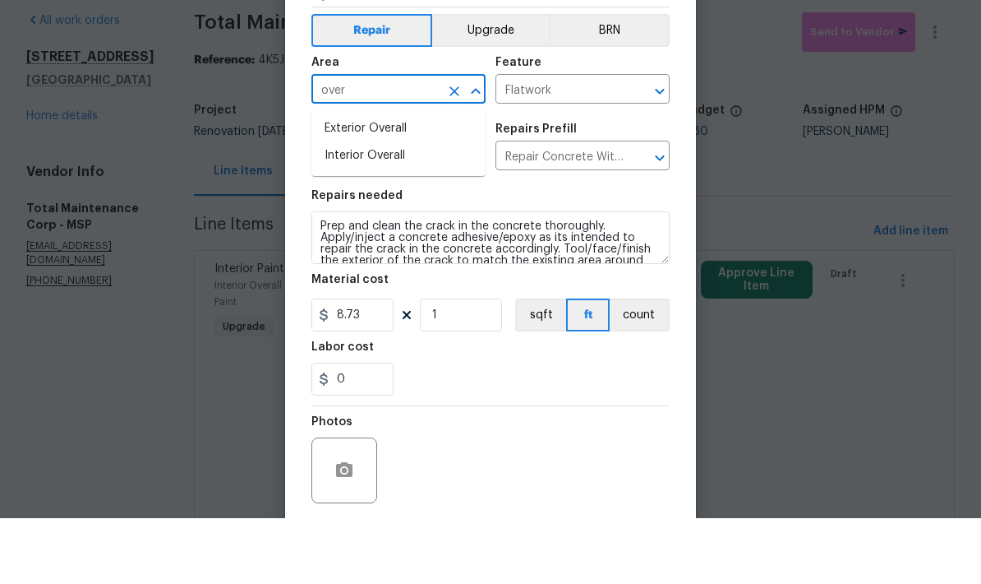
click at [331, 181] on li "Exterior Overall" at bounding box center [398, 194] width 174 height 27
type input "Exterior Overall"
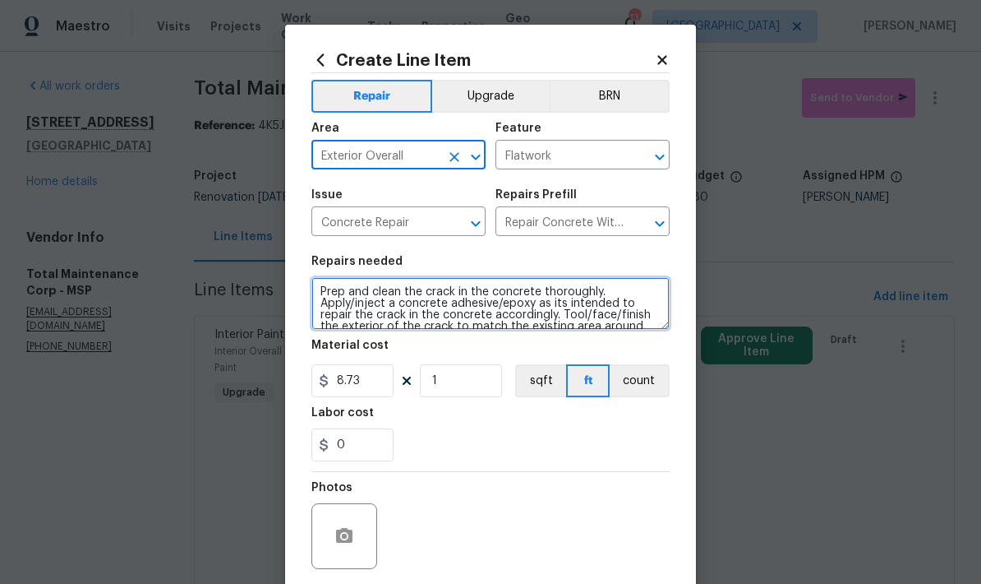
click at [325, 302] on textarea "Prep and clean the crack in the concrete thoroughly. Apply/inject a concrete ad…" at bounding box center [490, 303] width 358 height 53
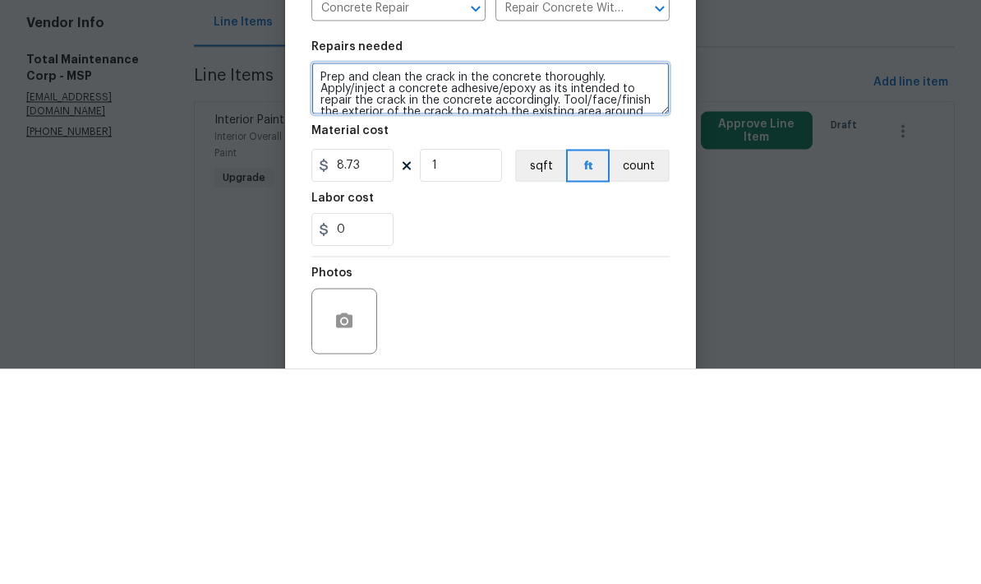
click at [314, 277] on textarea "Prep and clean the crack in the concrete thoroughly. Apply/inject a concrete ad…" at bounding box center [490, 303] width 358 height 53
type textarea "GARAGE FLOOR. Use self leveler it fill in sunken areas and fill cracks in floor…"
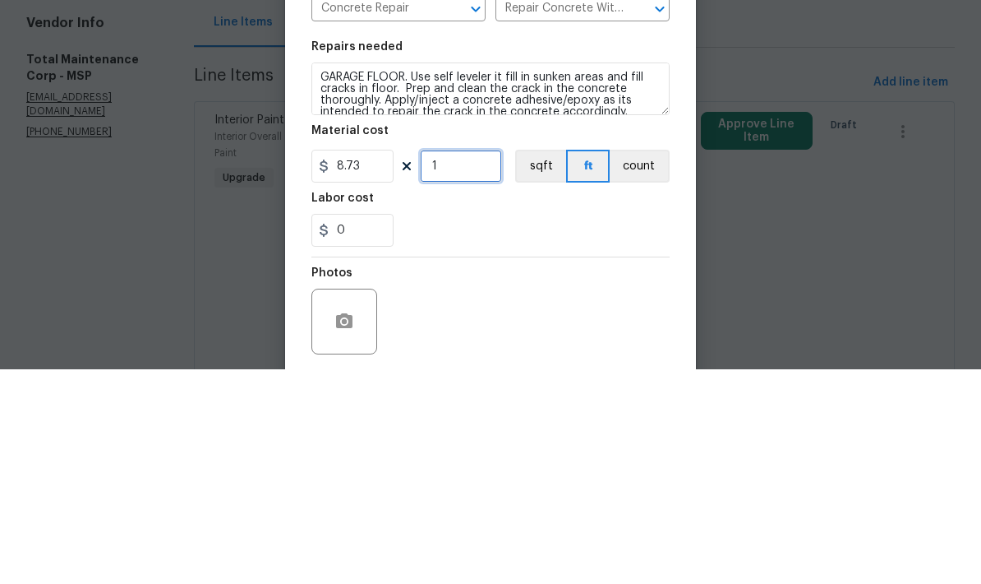
click at [452, 364] on input "1" at bounding box center [461, 380] width 82 height 33
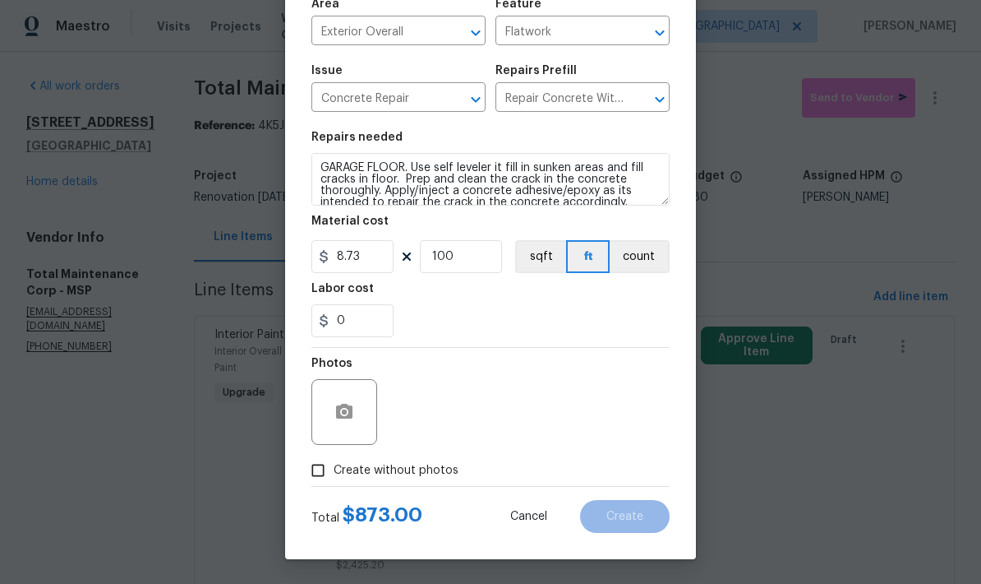
scroll to position [127, 0]
type input "100"
click at [337, 416] on icon "button" at bounding box center [344, 411] width 16 height 15
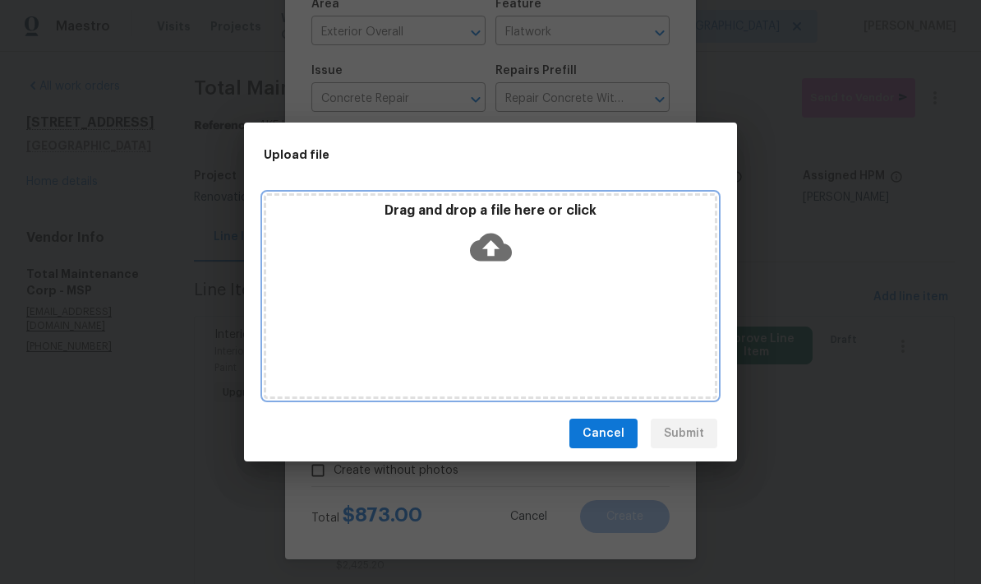
click at [424, 329] on div "Drag and drop a file here or click" at bounding box center [491, 295] width 454 height 205
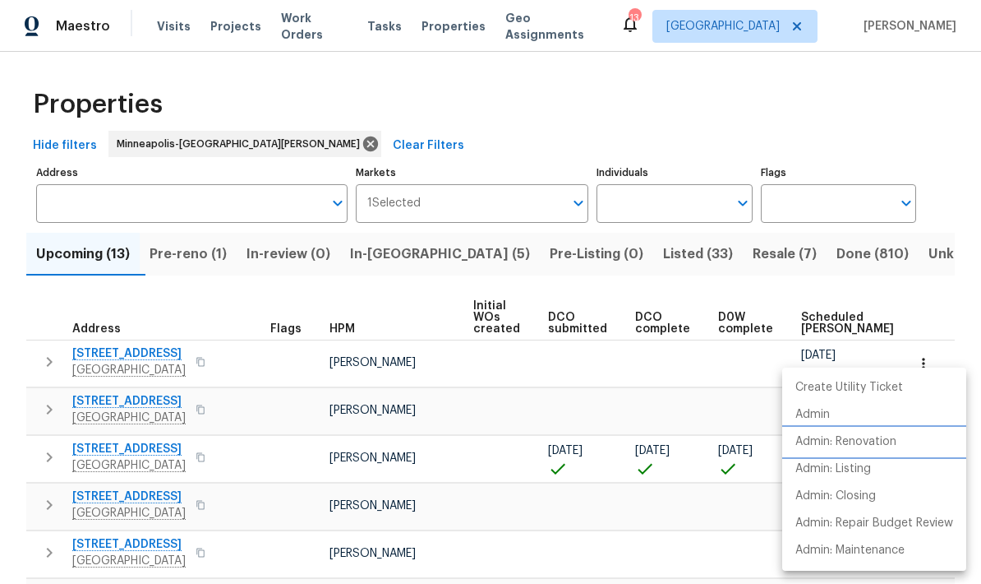
click at [873, 441] on p "Admin: Renovation" at bounding box center [846, 441] width 101 height 17
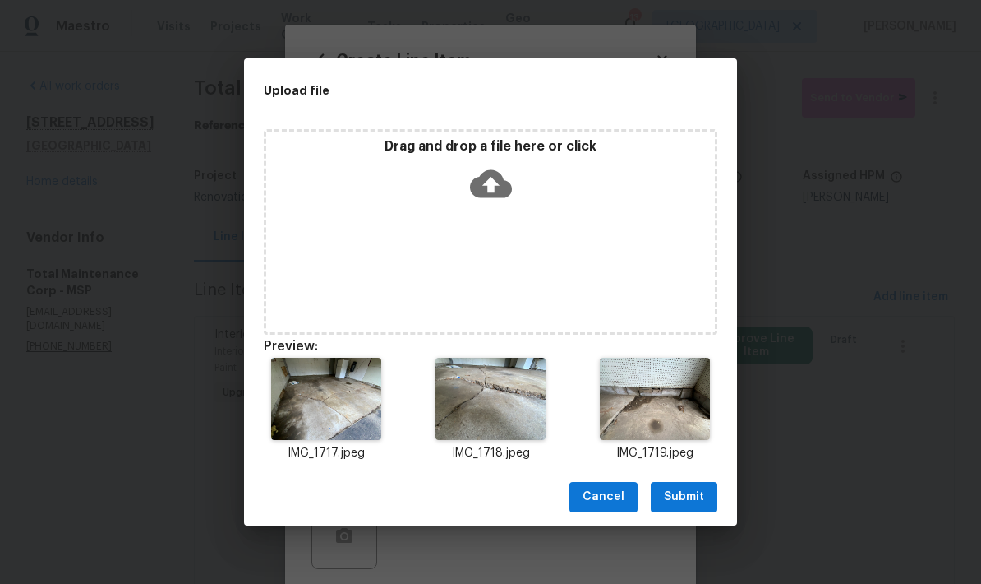
scroll to position [127, 0]
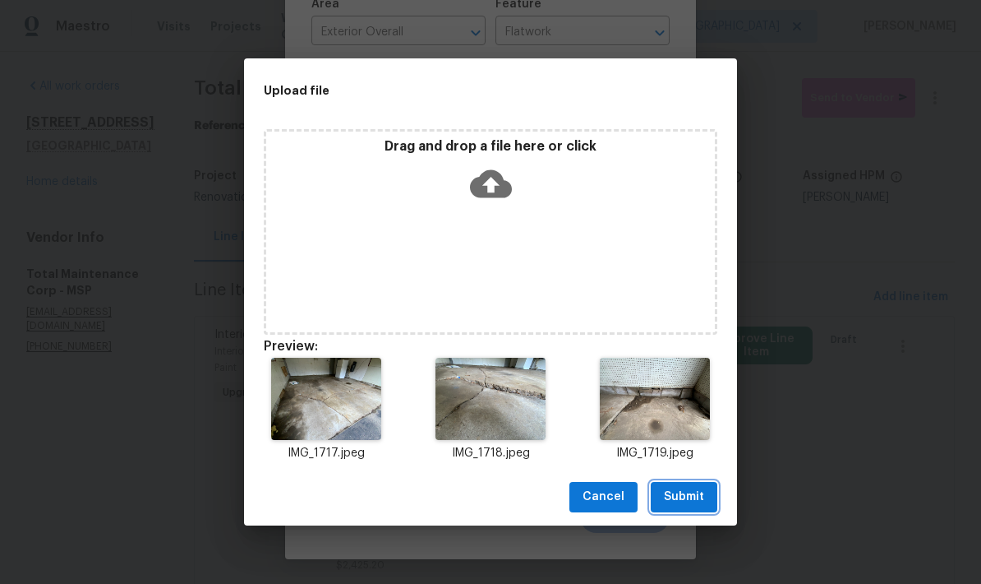
click at [685, 499] on span "Submit" at bounding box center [684, 497] width 40 height 21
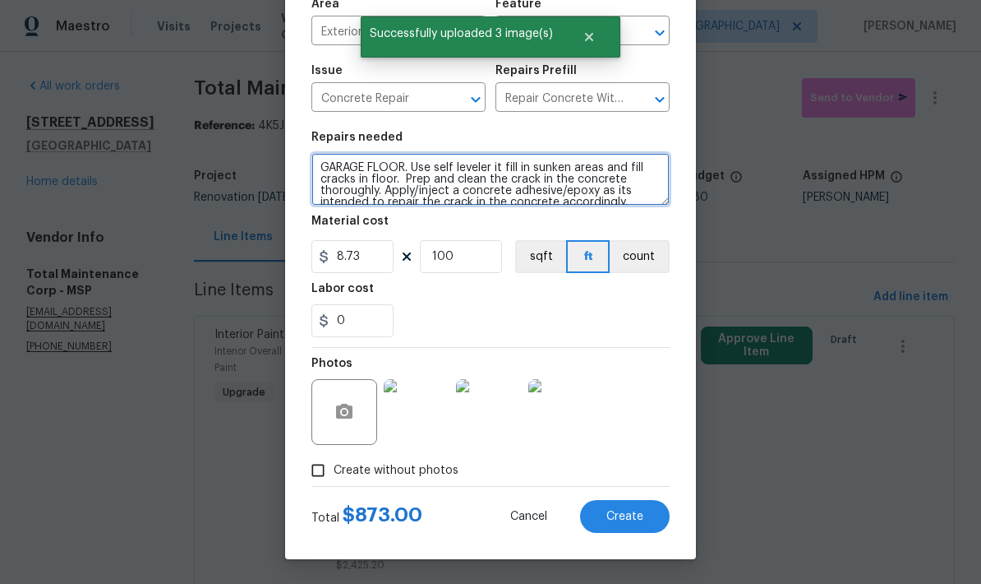
click at [403, 182] on textarea "GARAGE FLOOR. Use self leveler it fill in sunken areas and fill cracks in floor…" at bounding box center [490, 179] width 358 height 53
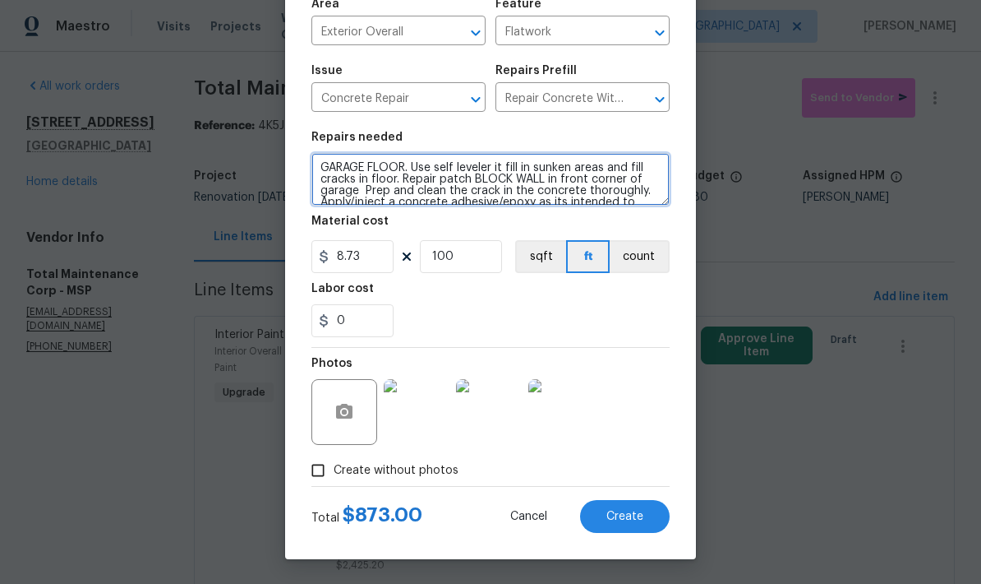
click at [443, 186] on textarea "GARAGE FLOOR. Use self leveler it fill in sunken areas and fill cracks in floor…" at bounding box center [490, 179] width 358 height 53
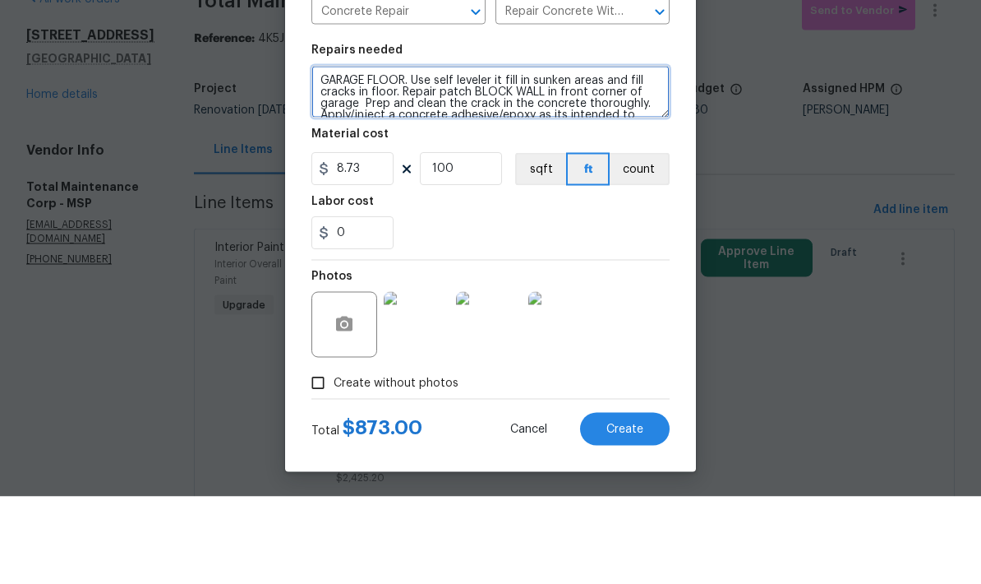
click at [435, 153] on textarea "GARAGE FLOOR. Use self leveler it fill in sunken areas and fill cracks in floor…" at bounding box center [490, 179] width 358 height 53
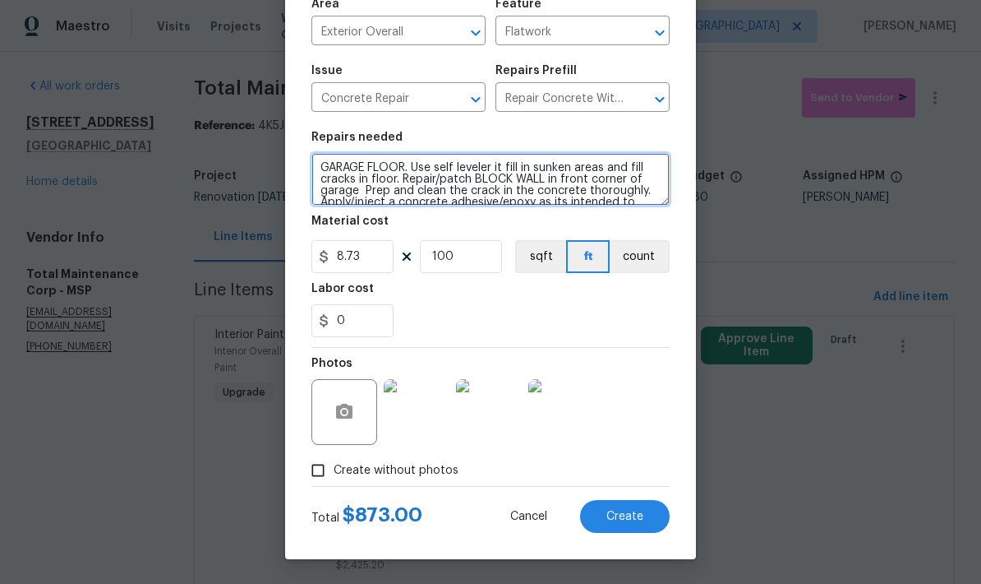
type textarea "GARAGE FLOOR. Use self leveler it fill in sunken areas and fill cracks in floor…"
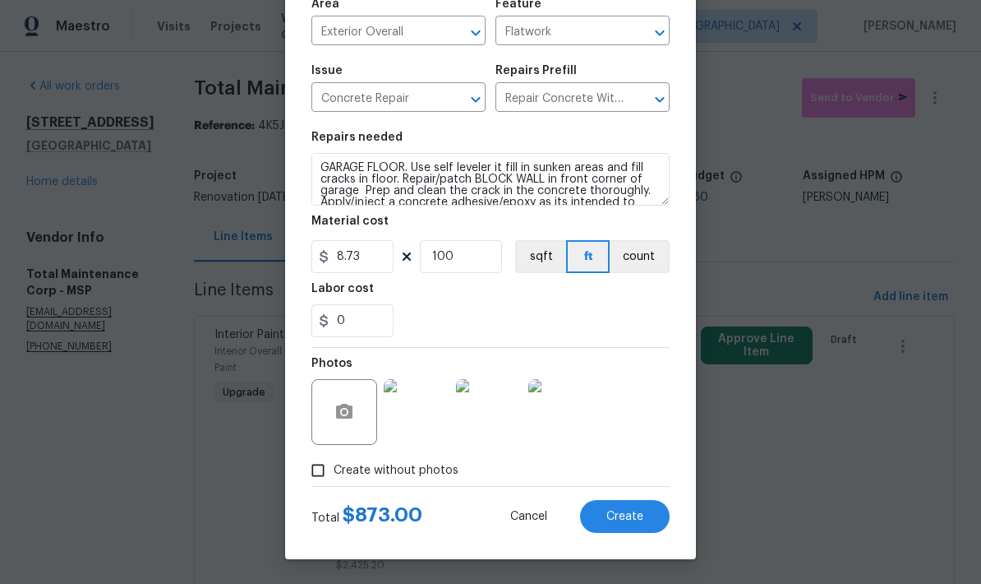
click at [611, 519] on span "Create" at bounding box center [625, 516] width 37 height 12
type input "0"
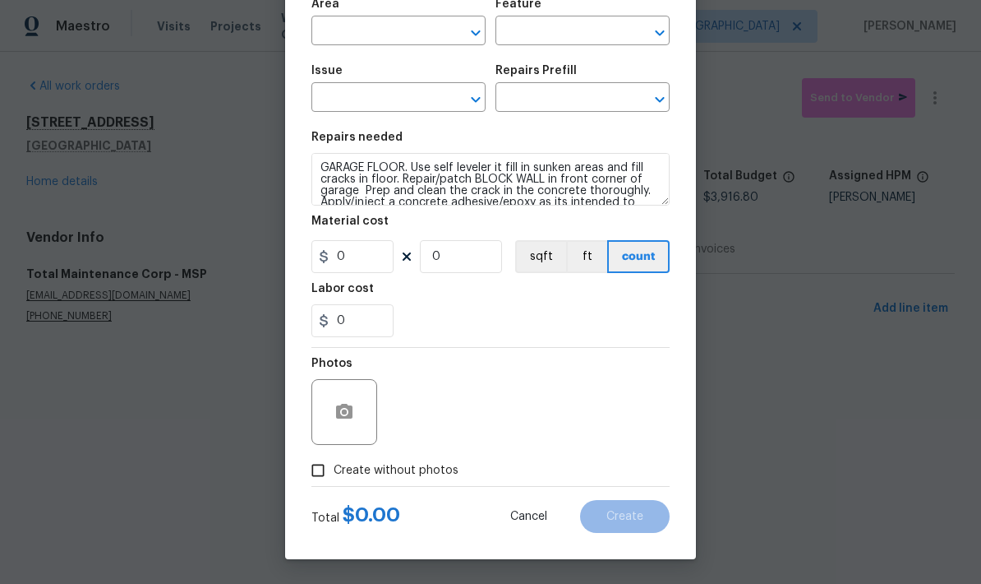
scroll to position [0, 0]
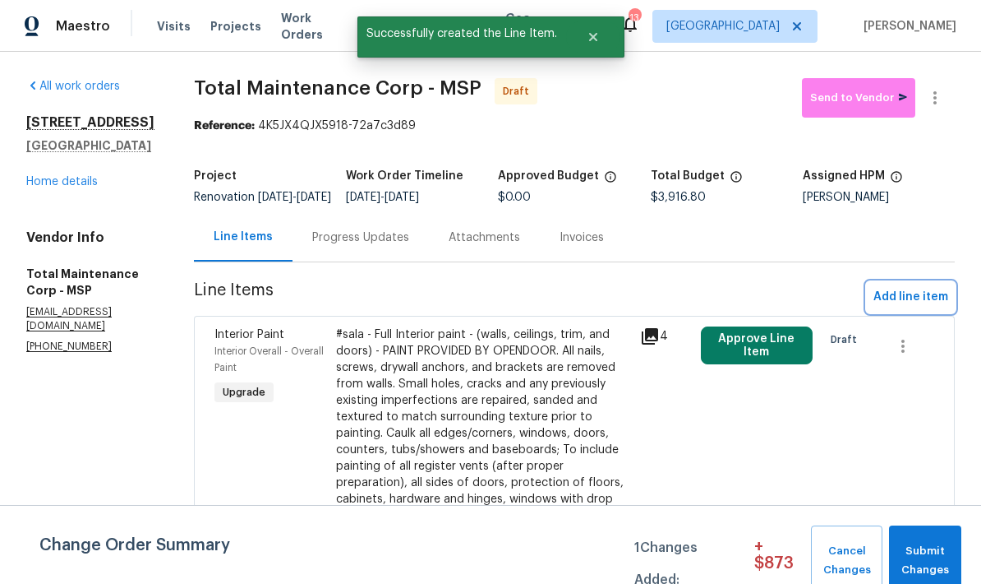
click at [914, 305] on span "Add line item" at bounding box center [911, 297] width 75 height 21
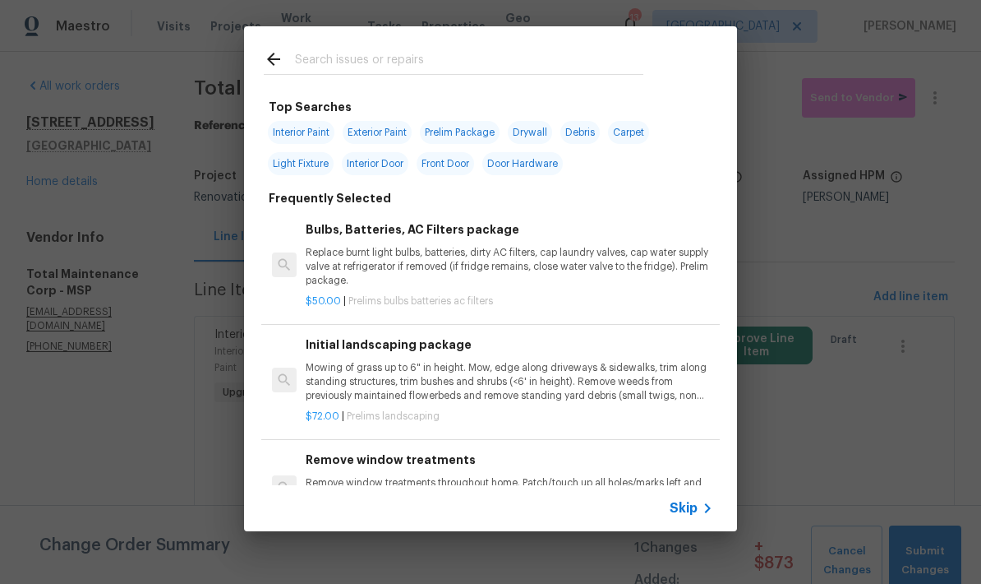
click at [307, 52] on input "text" at bounding box center [469, 61] width 348 height 25
type input "Applianc"
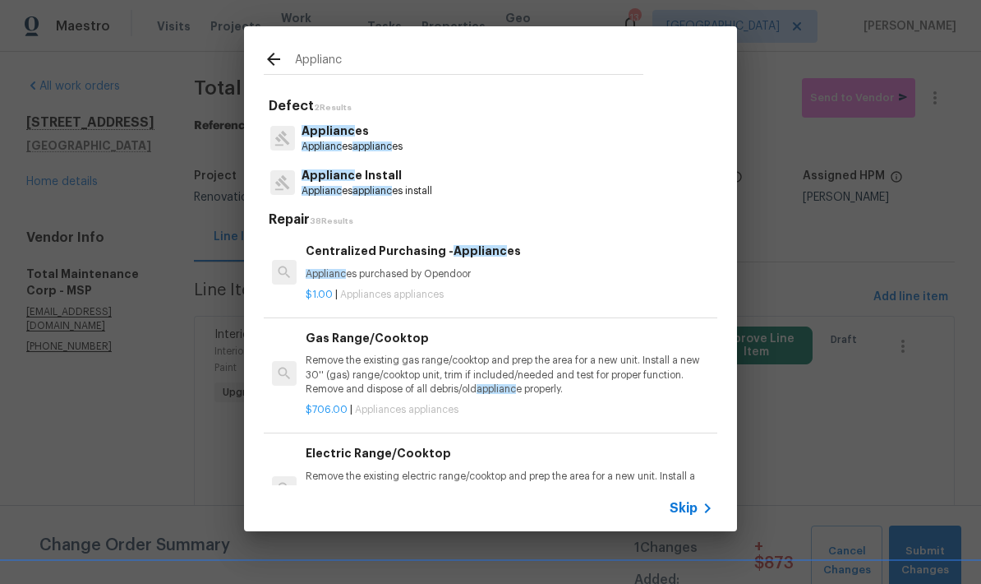
click at [321, 173] on span "Applianc" at bounding box center [328, 175] width 53 height 12
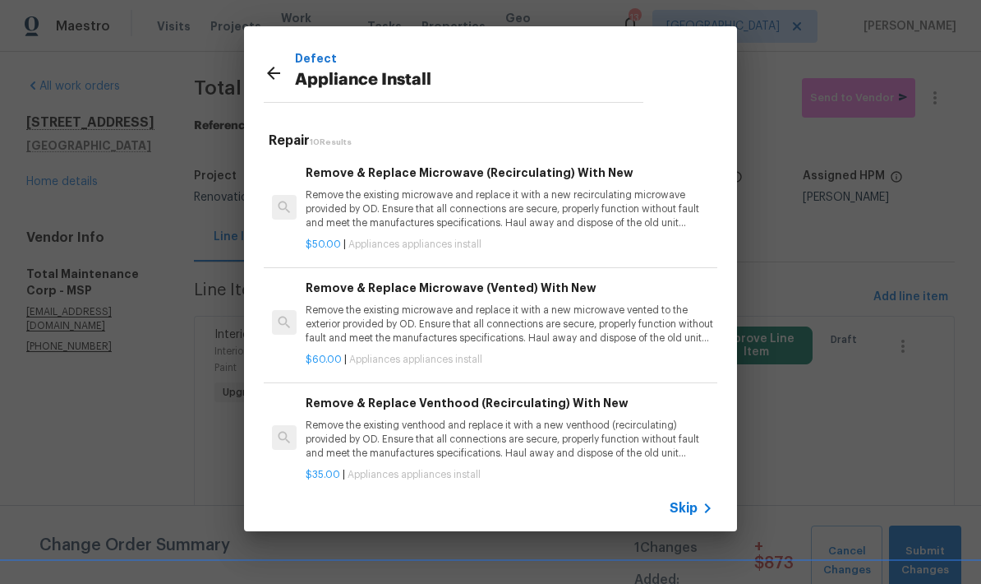
click at [269, 73] on icon at bounding box center [273, 73] width 13 height 13
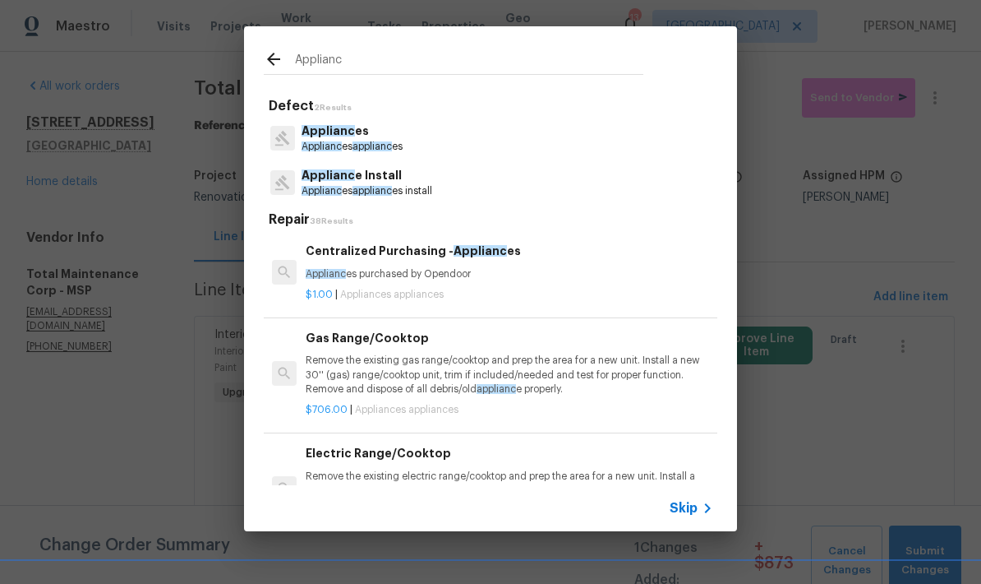
click at [324, 141] on p "Applianc es applianc es" at bounding box center [352, 147] width 101 height 14
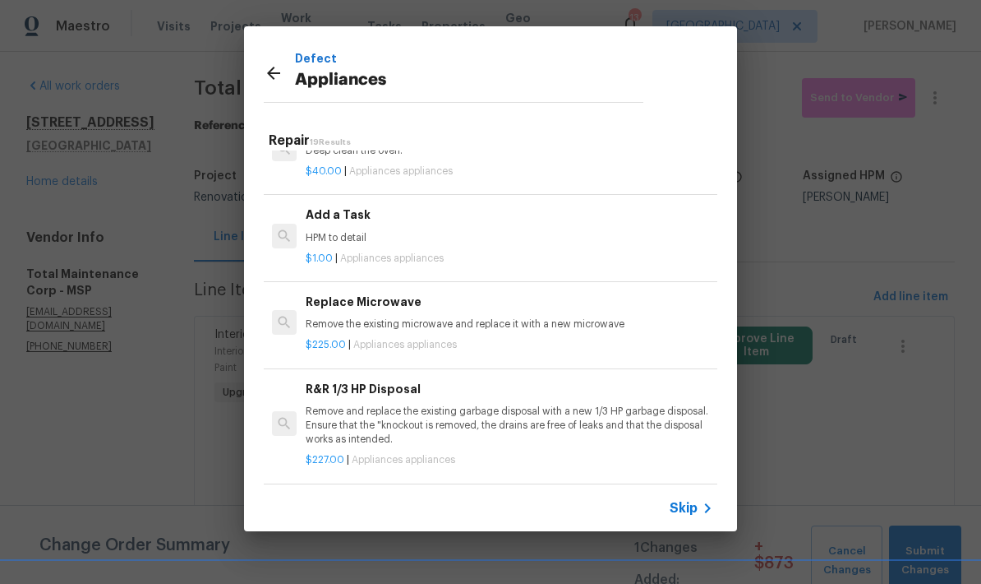
scroll to position [728, 1]
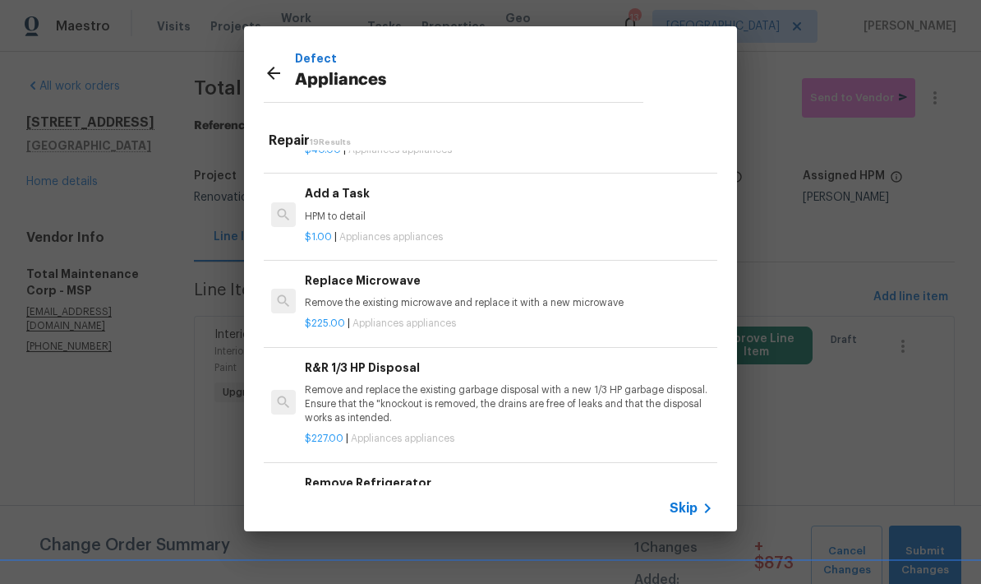
click at [313, 198] on div "Add a Task HPM to detail" at bounding box center [509, 203] width 408 height 39
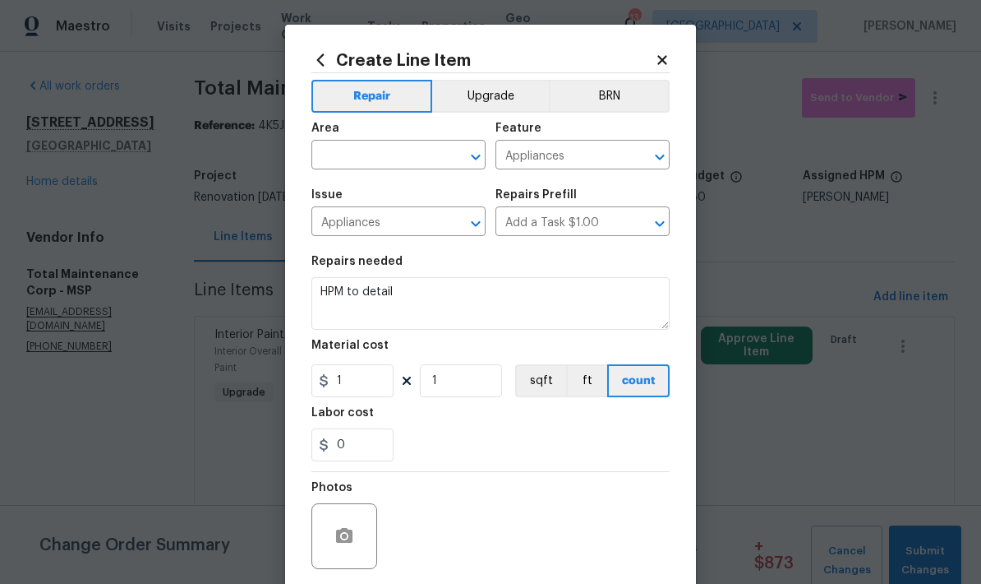
click at [332, 153] on input "text" at bounding box center [375, 156] width 128 height 25
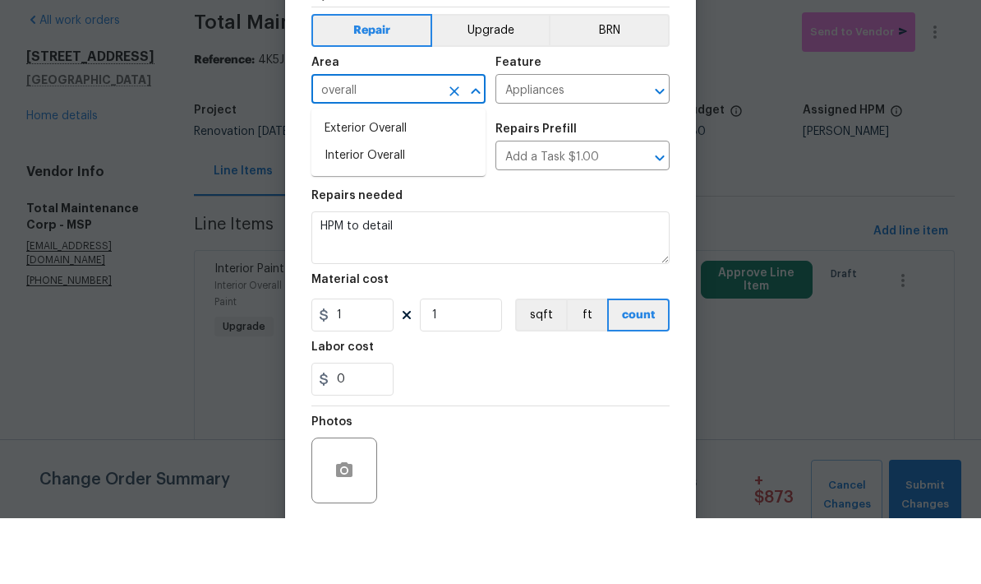
click at [338, 208] on li "Interior Overall" at bounding box center [398, 221] width 174 height 27
type input "Interior Overall"
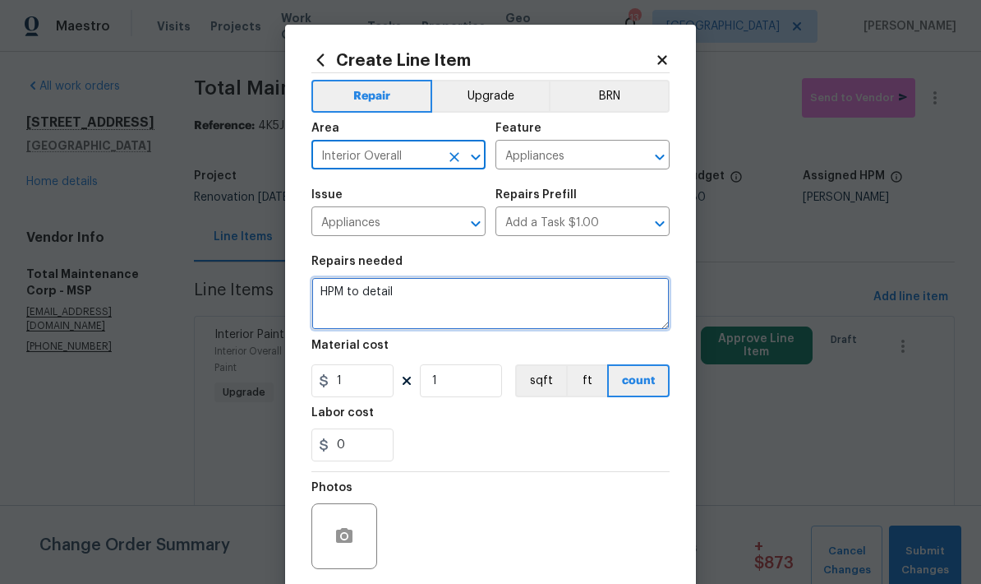
click at [401, 295] on textarea "HPM to detail" at bounding box center [490, 303] width 358 height 53
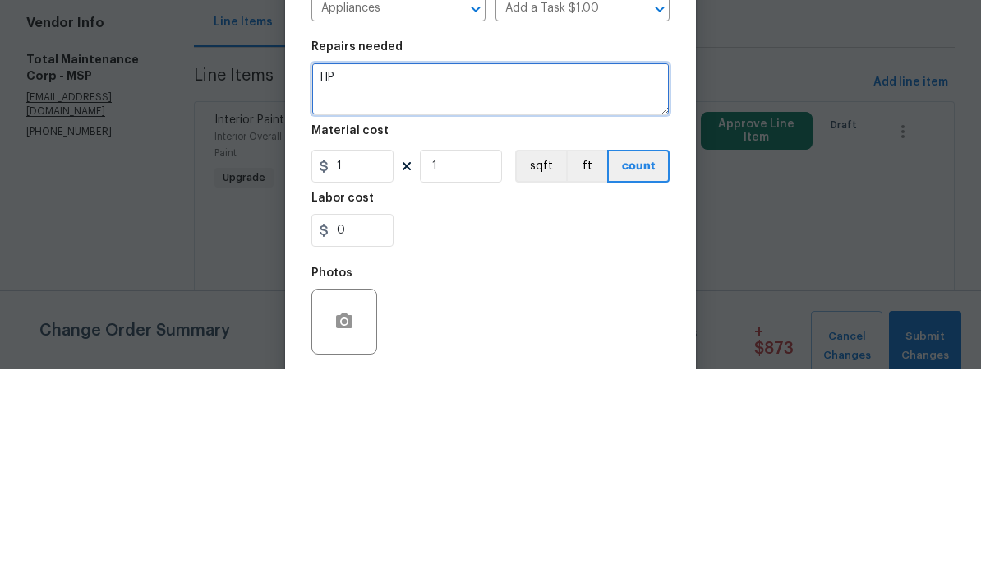
type textarea "H"
click at [428, 277] on textarea "Test the following mechanical systems. CENTRAL VACUUM, WATER SOFTENER, WELL CAP…" at bounding box center [490, 303] width 358 height 53
click at [573, 277] on textarea "Test the following mechanical systems. CENTRAL VACUUM, WATER SOFTENER, FIND WEL…" at bounding box center [490, 303] width 358 height 53
type textarea "Test the following mechanical systems. CENTRAL VACUUM, WATER SOFTENER, FIND WEL…"
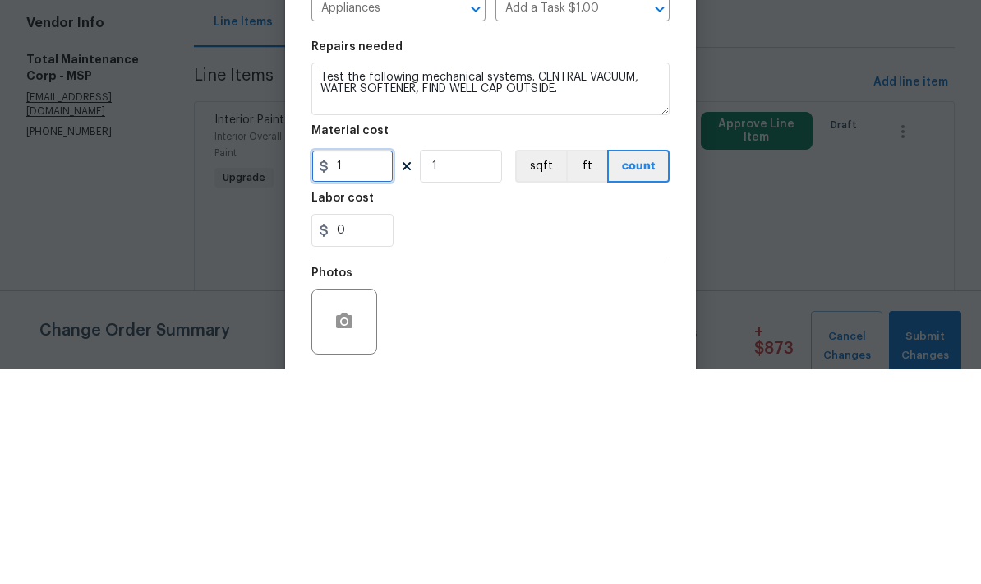
click at [361, 364] on input "1" at bounding box center [352, 380] width 82 height 33
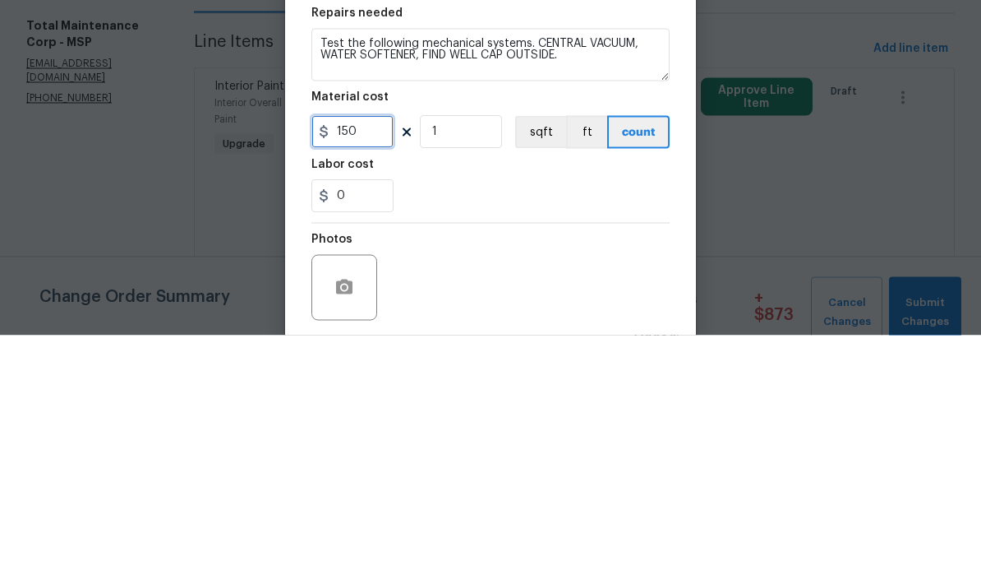
type input "150"
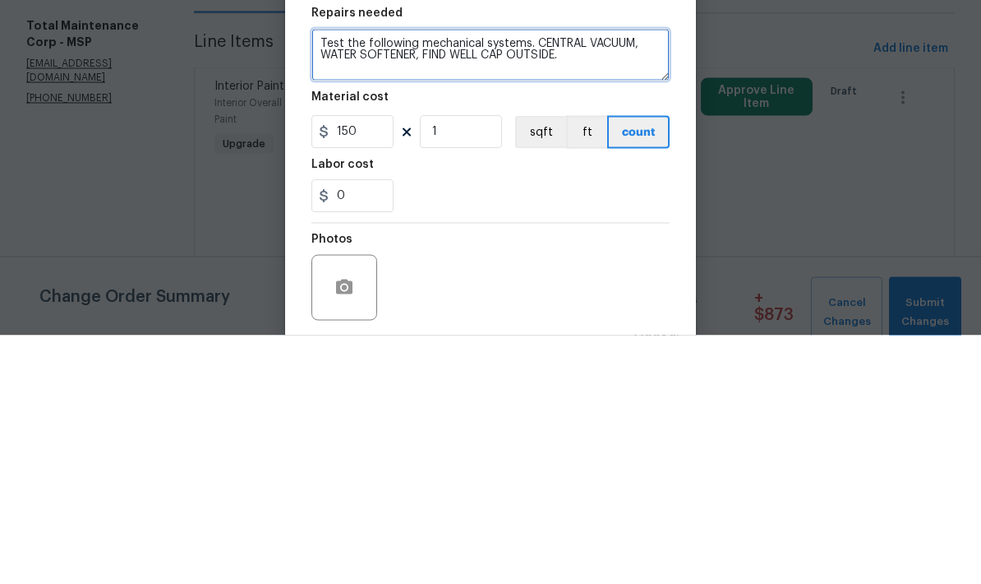
click at [578, 277] on textarea "Test the following mechanical systems. CENTRAL VACUUM, WATER SOFTENER, FIND WEL…" at bounding box center [490, 303] width 358 height 53
click at [527, 277] on textarea "Test the following mechanical systems. CENTRAL VACUUM, WATER SOFTENER, FIND WEL…" at bounding box center [490, 303] width 358 height 53
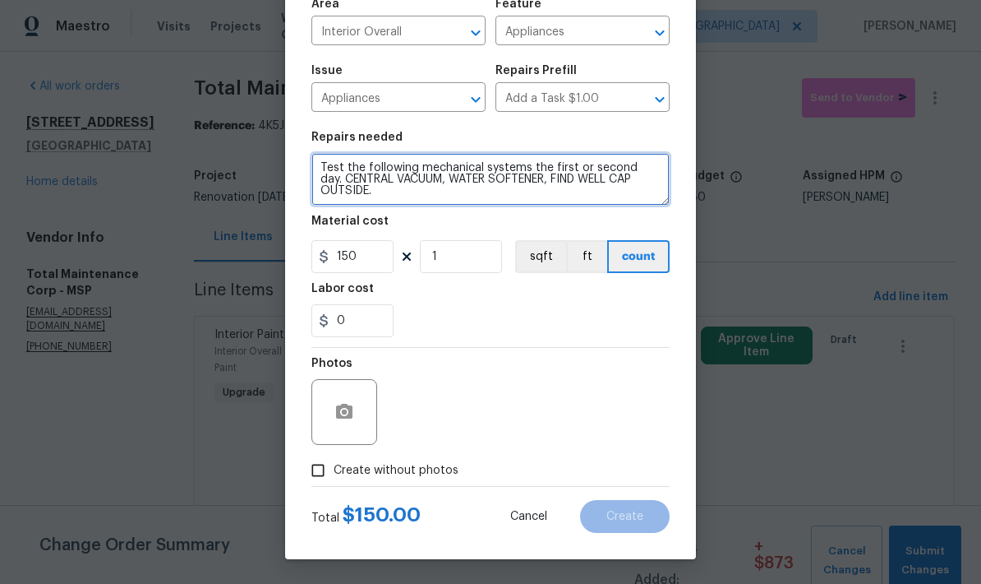
type textarea "Test the following mechanical systems the first or second day. CENTRAL VACUUM, …"
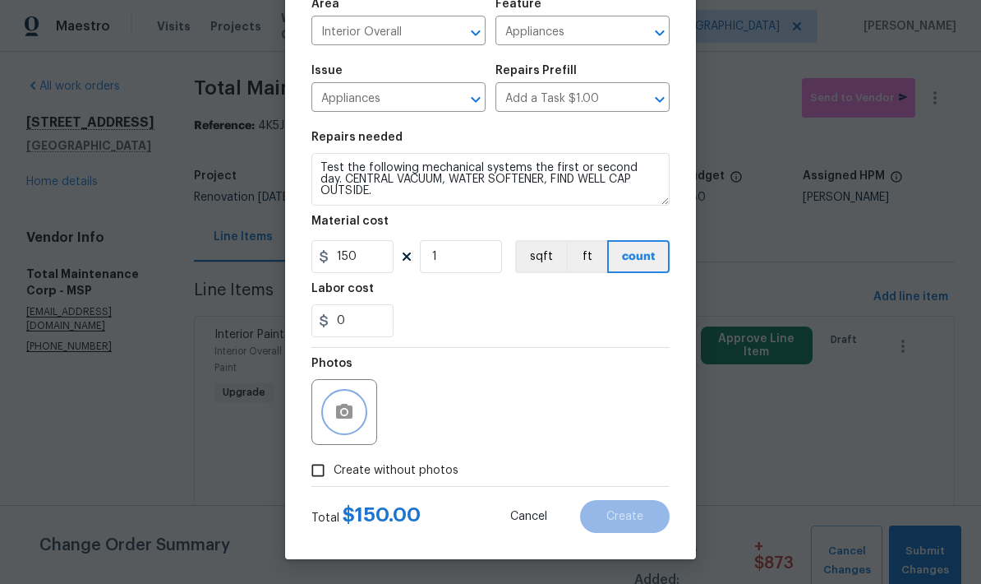
click at [334, 418] on button "button" at bounding box center [344, 411] width 39 height 39
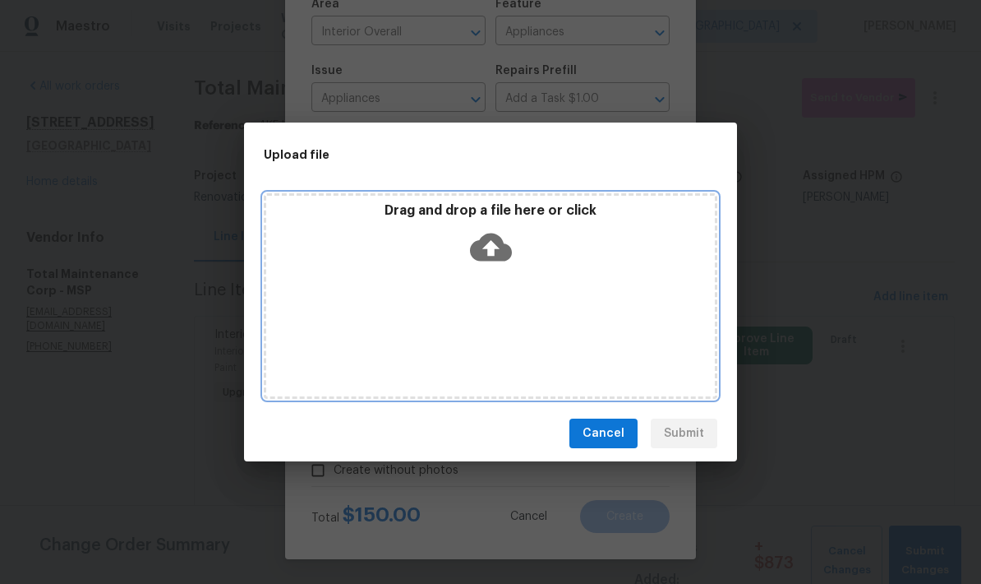
click at [423, 329] on div "Drag and drop a file here or click" at bounding box center [491, 295] width 454 height 205
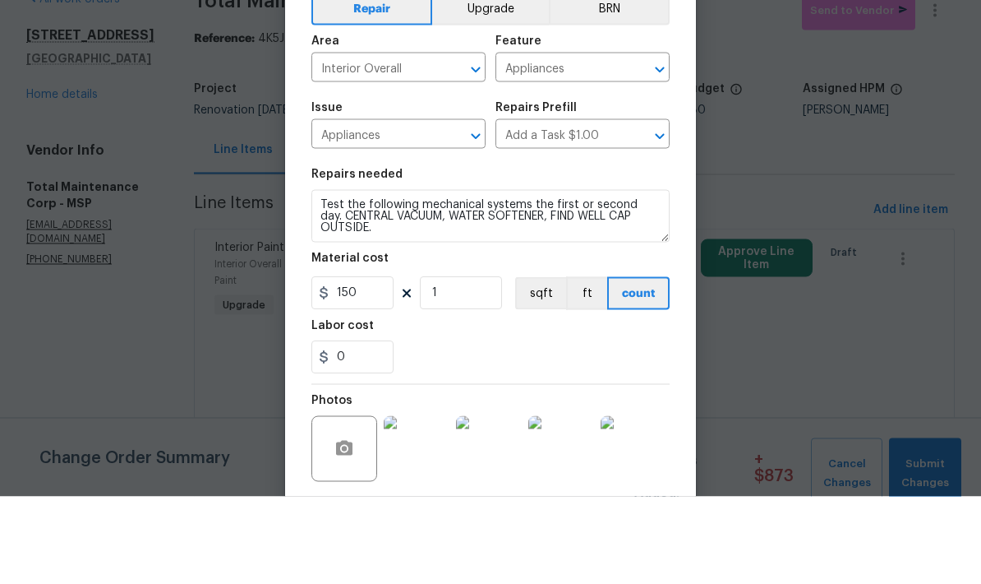
scroll to position [127, 0]
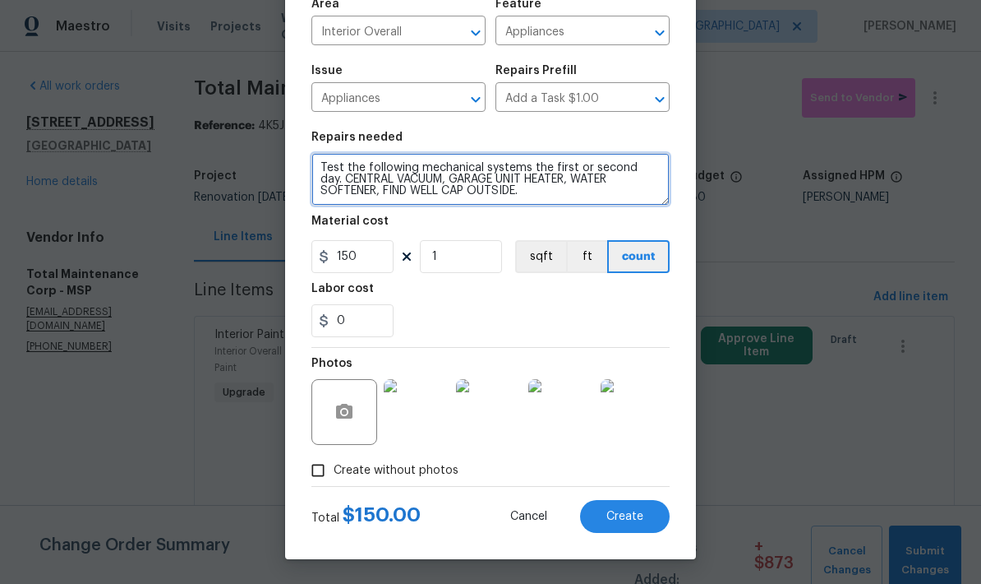
type textarea "Test the following mechanical systems the first or second day. CENTRAL VACUUM, …"
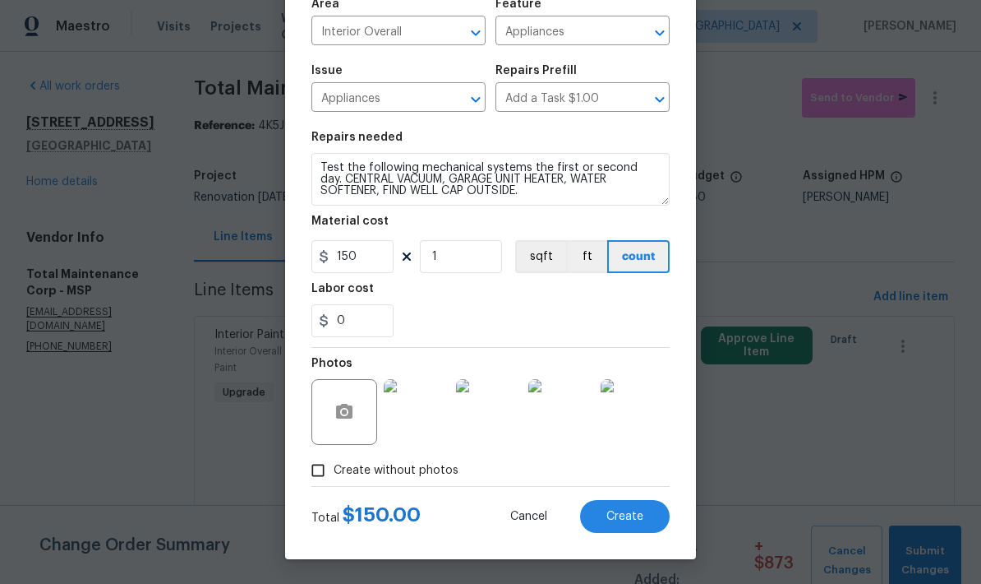
click at [613, 511] on span "Create" at bounding box center [625, 516] width 37 height 12
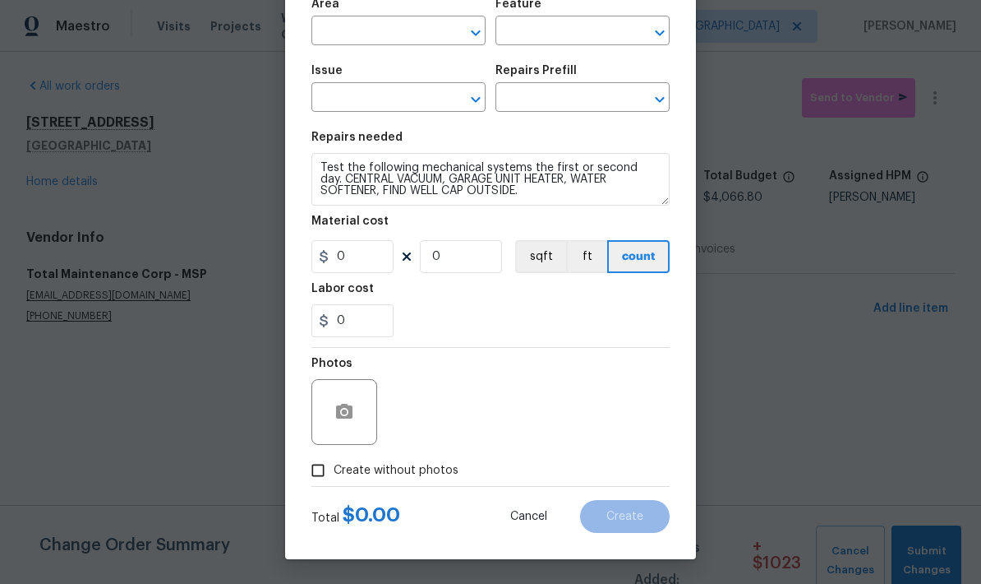
type input "0"
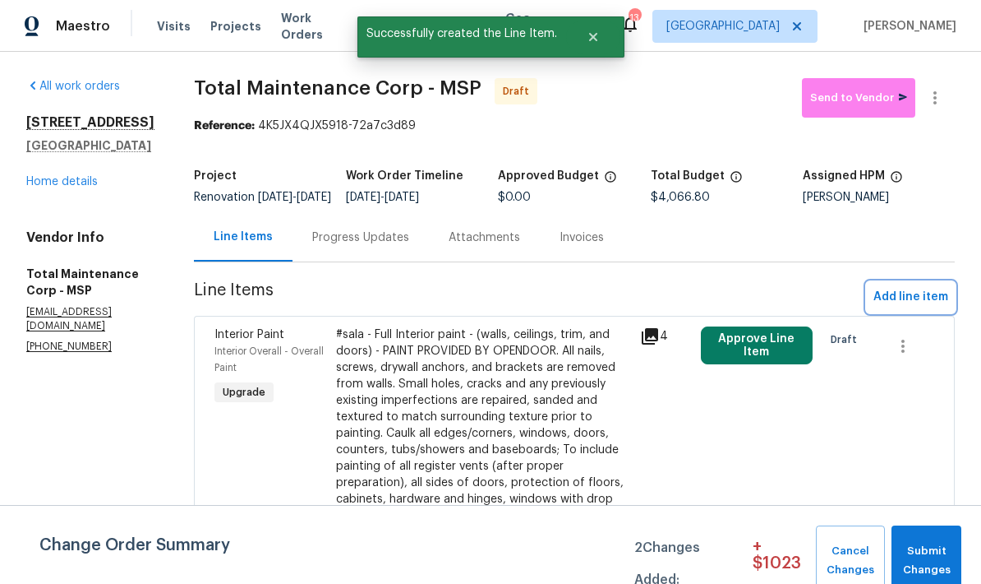
click at [920, 307] on span "Add line item" at bounding box center [911, 297] width 75 height 21
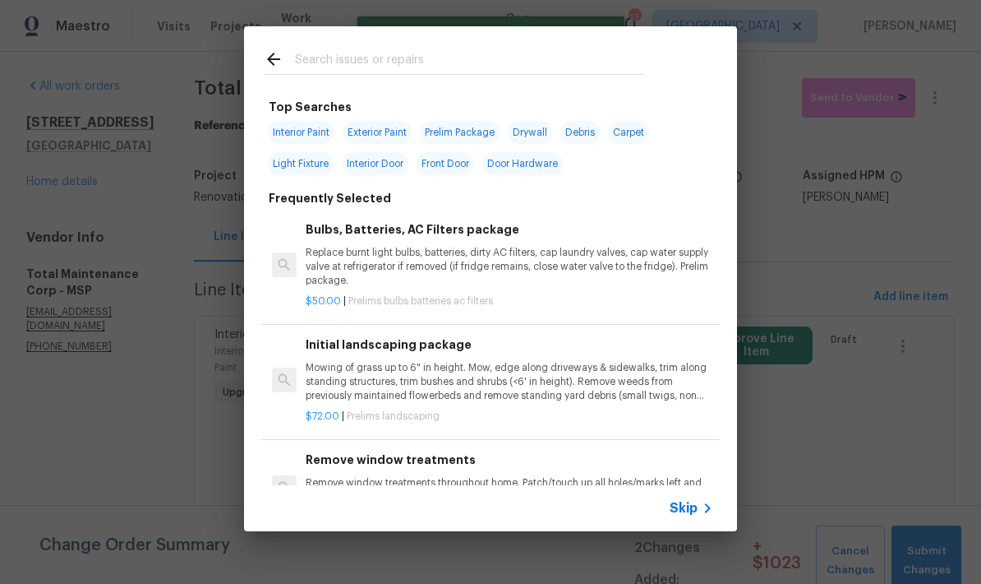
click at [315, 56] on input "text" at bounding box center [469, 61] width 348 height 25
type input "Prel"
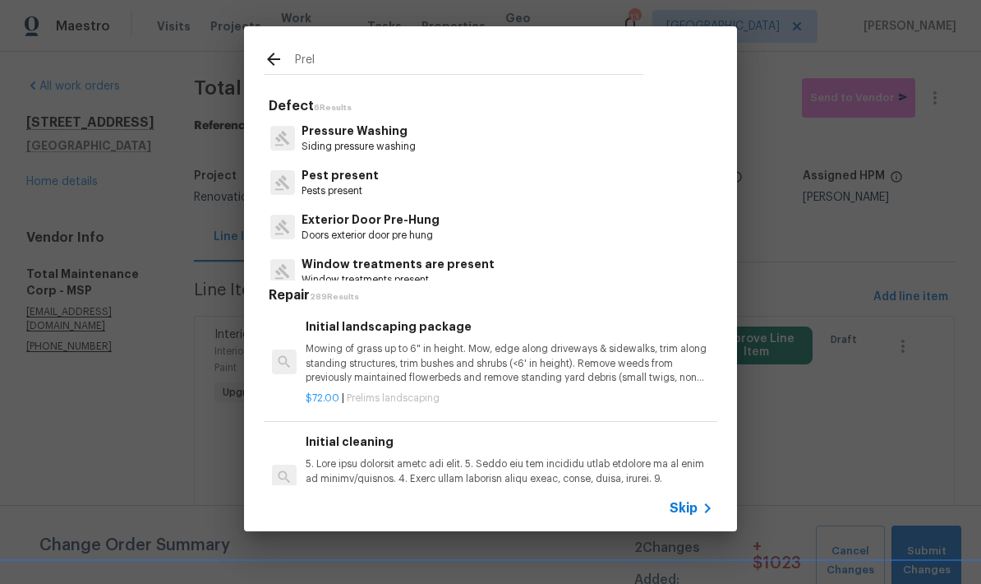
click at [319, 141] on p "Siding pressure washing" at bounding box center [359, 147] width 114 height 14
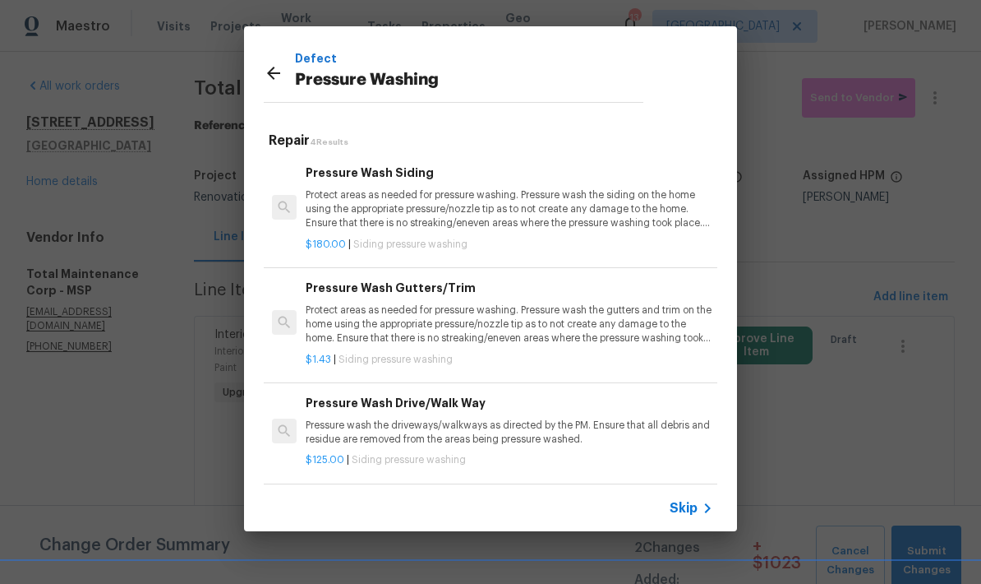
click at [363, 209] on p "Protect areas as needed for pressure washing. Pressure wash the siding on the h…" at bounding box center [510, 209] width 408 height 42
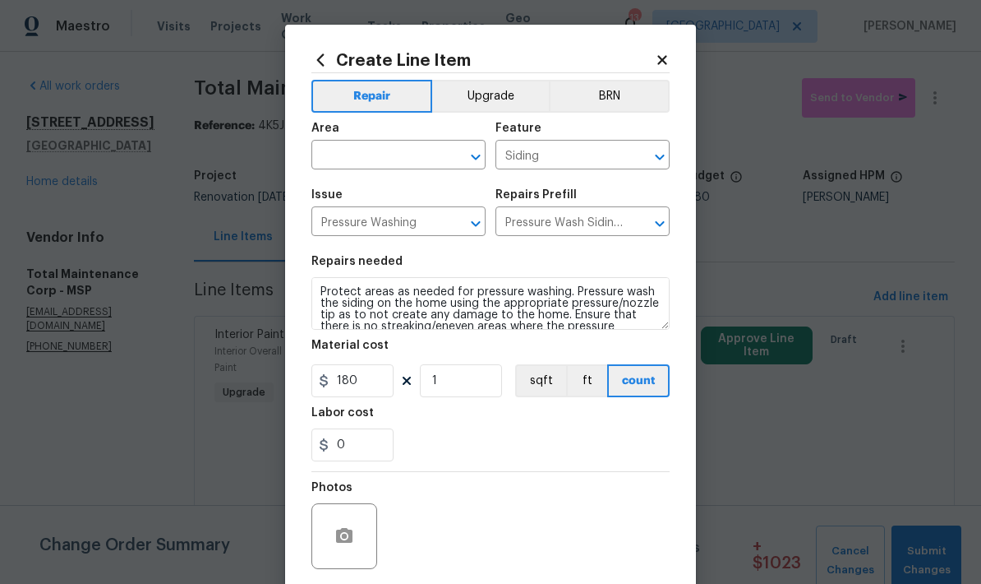
click at [344, 159] on input "text" at bounding box center [375, 156] width 128 height 25
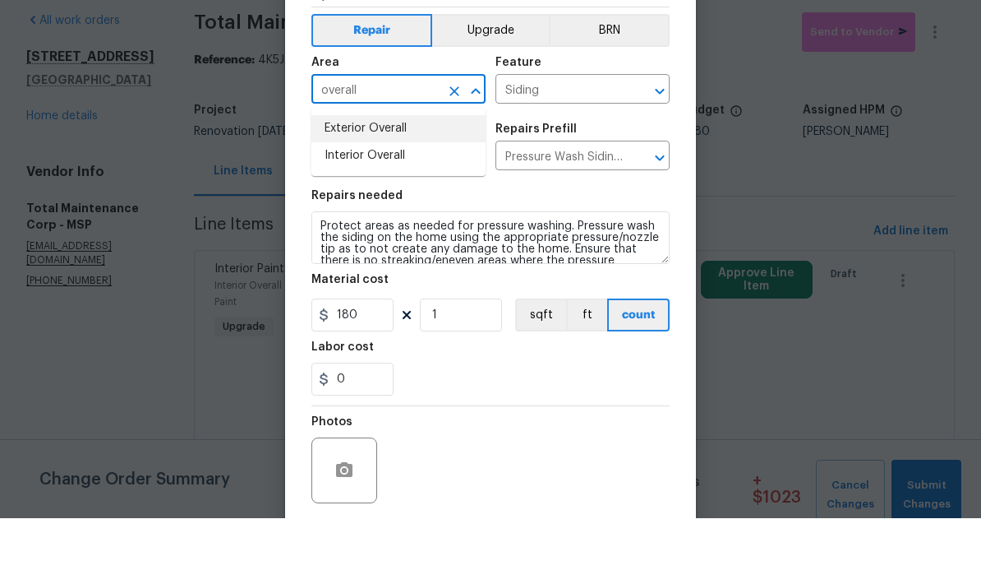
click at [340, 181] on li "Exterior Overall" at bounding box center [398, 194] width 174 height 27
type input "Exterior Overall"
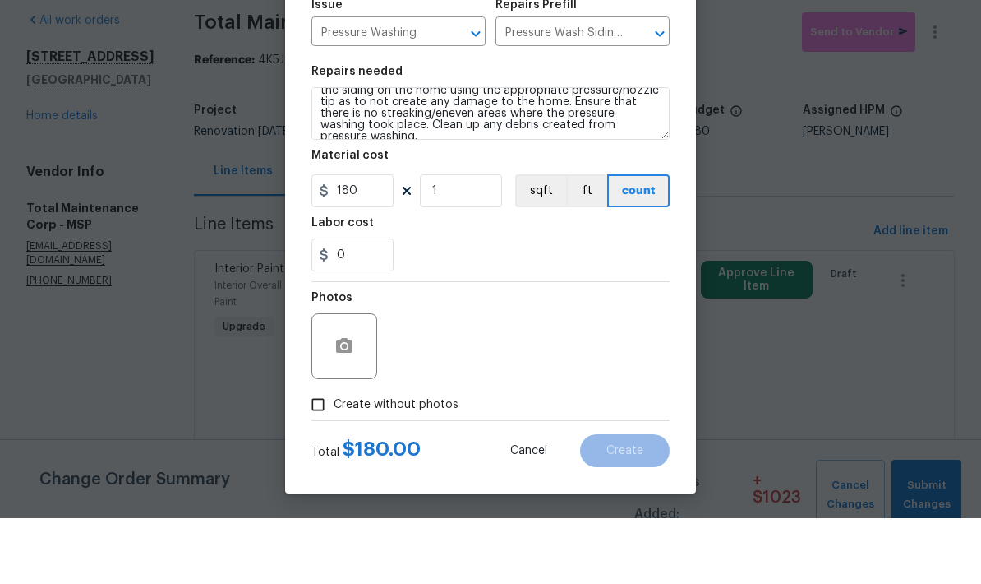
scroll to position [66, 0]
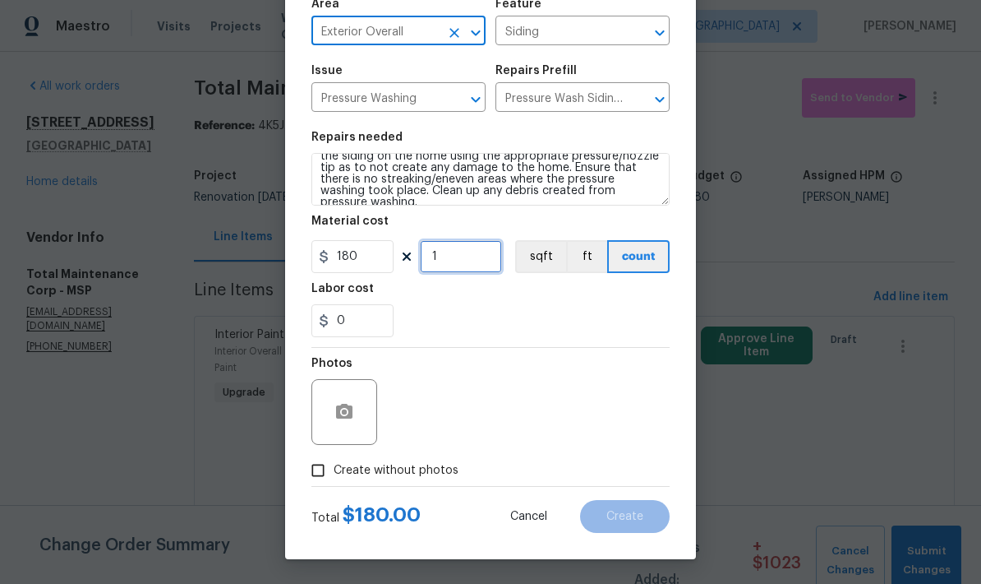
click at [452, 258] on input "1" at bounding box center [461, 256] width 82 height 33
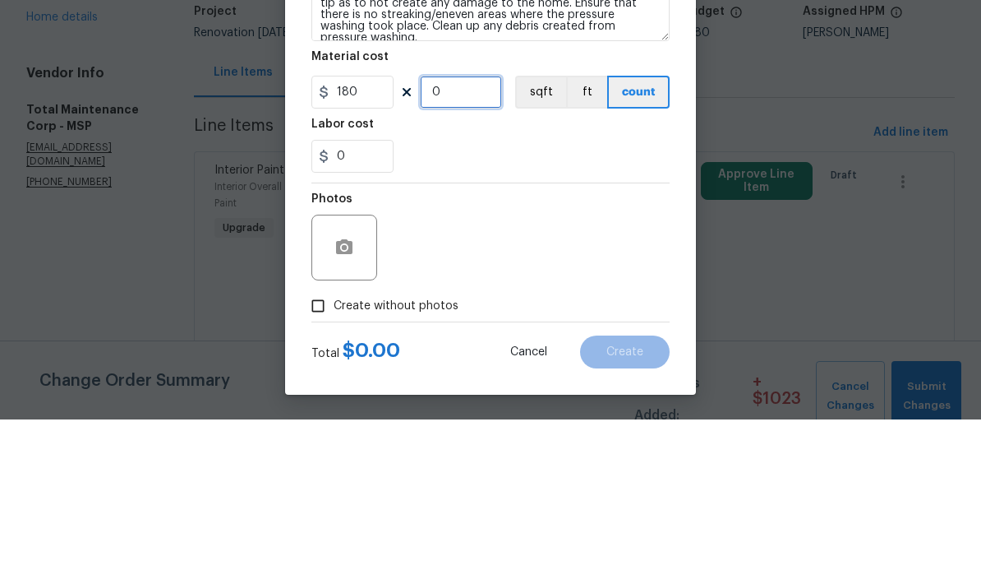
type input "2"
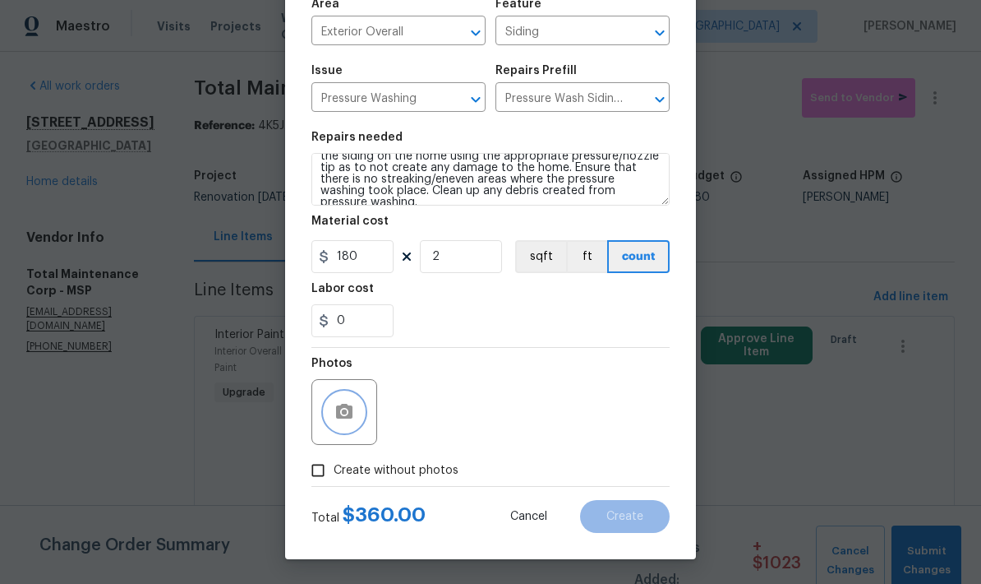
click at [335, 422] on button "button" at bounding box center [344, 411] width 39 height 39
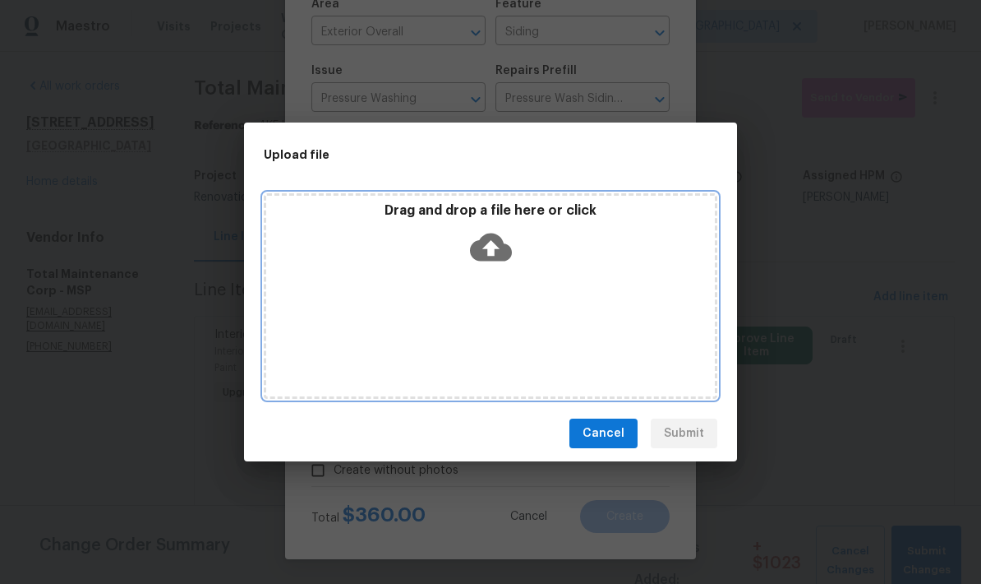
click at [362, 288] on div "Drag and drop a file here or click" at bounding box center [491, 295] width 454 height 205
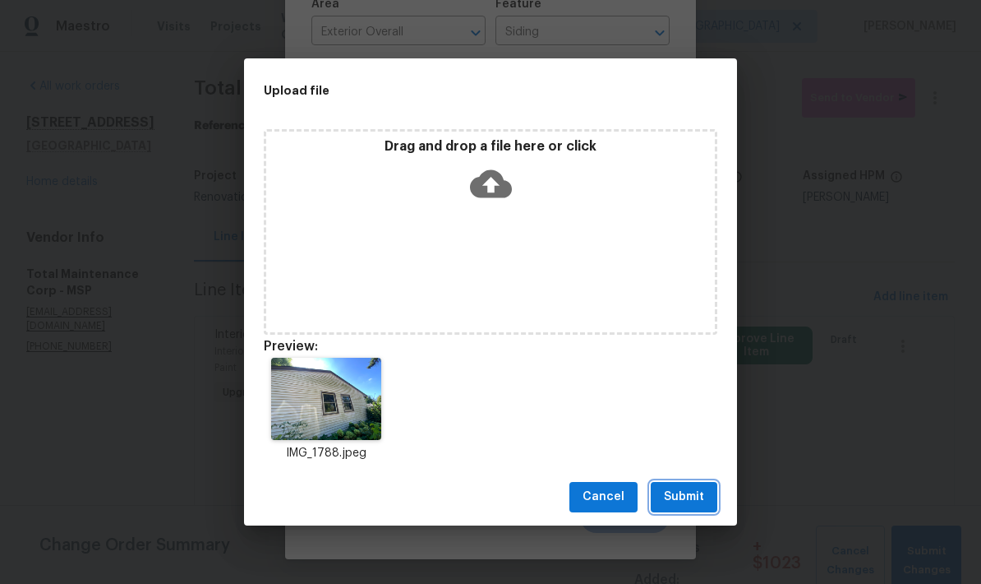
click at [685, 498] on span "Submit" at bounding box center [684, 497] width 40 height 21
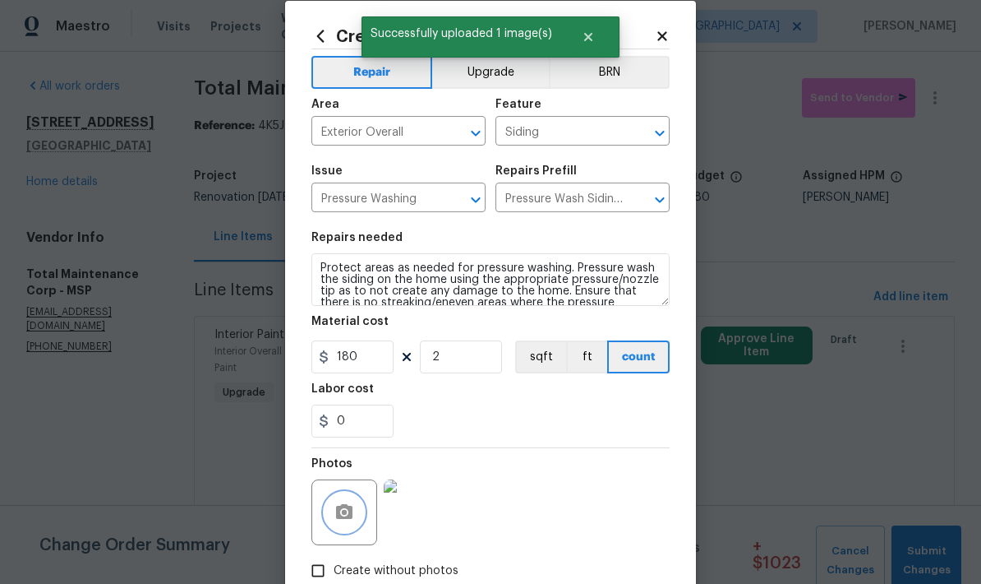
scroll to position [0, 0]
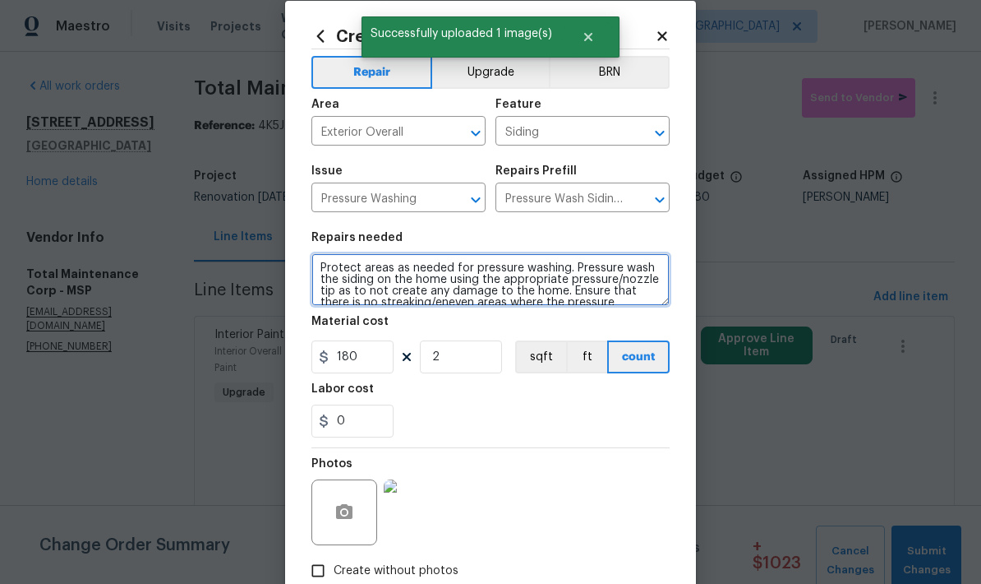
click at [316, 272] on textarea "Protect areas as needed for pressure washing. Pressure wash the siding on the h…" at bounding box center [490, 279] width 358 height 53
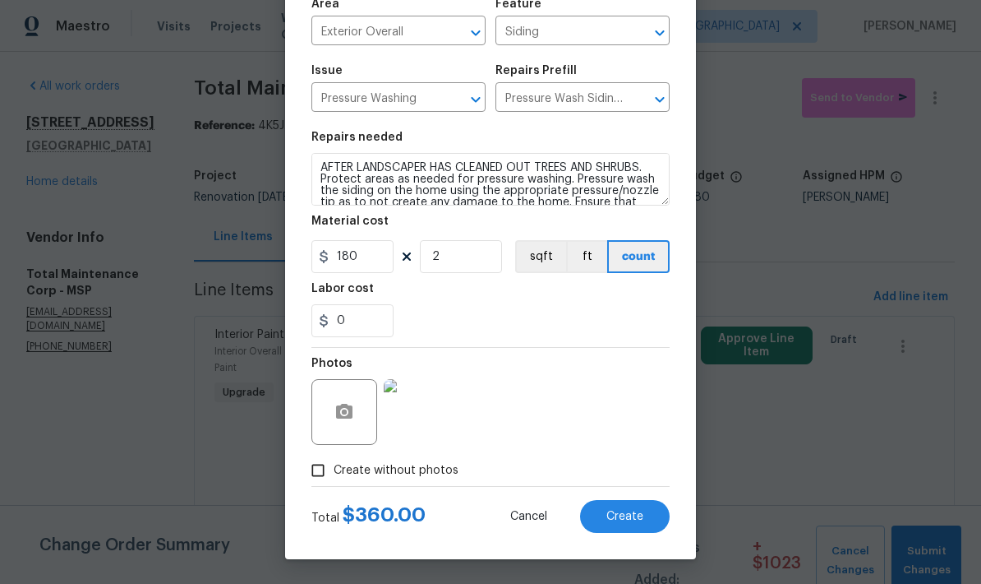
scroll to position [127, 0]
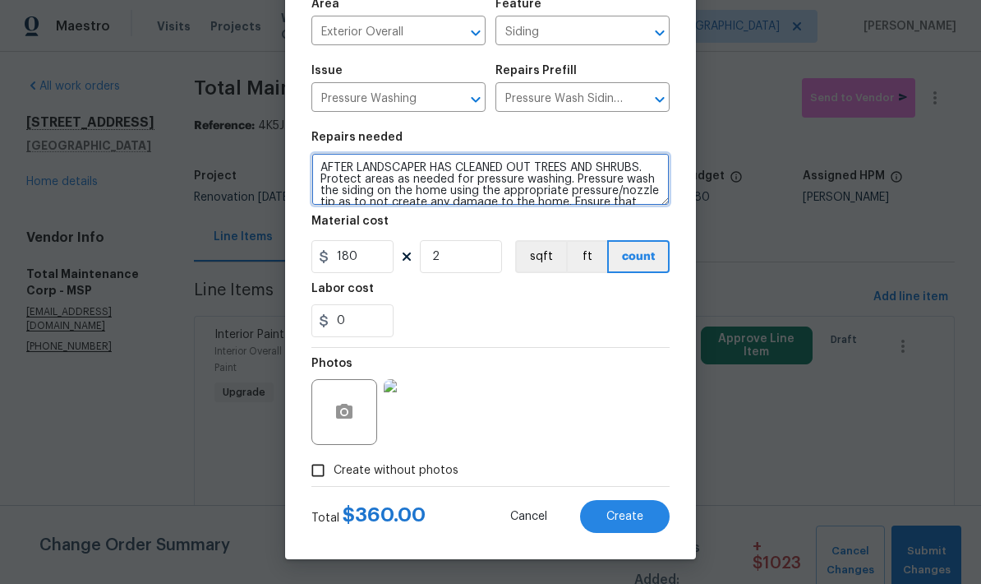
type textarea "AFTER LANDSCAPER HAS CLEANED OUT TREES AND SHRUBS. Protect areas as needed for …"
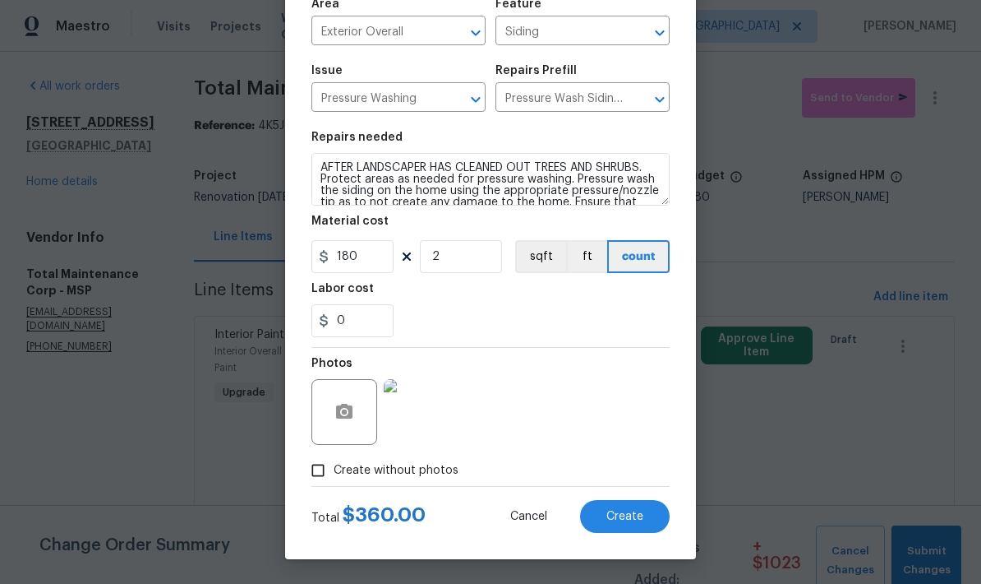
click at [611, 516] on span "Create" at bounding box center [625, 516] width 37 height 12
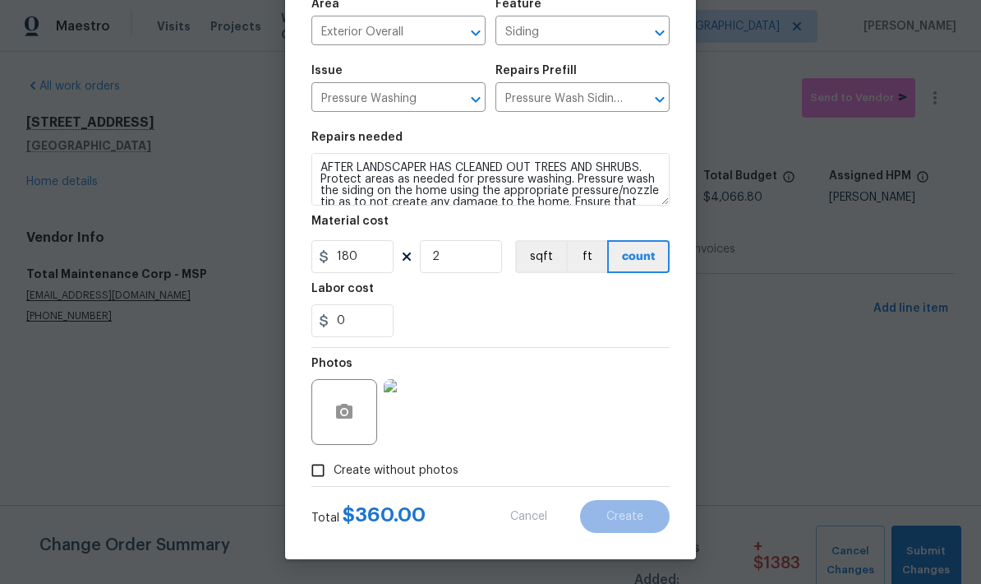
type input "0"
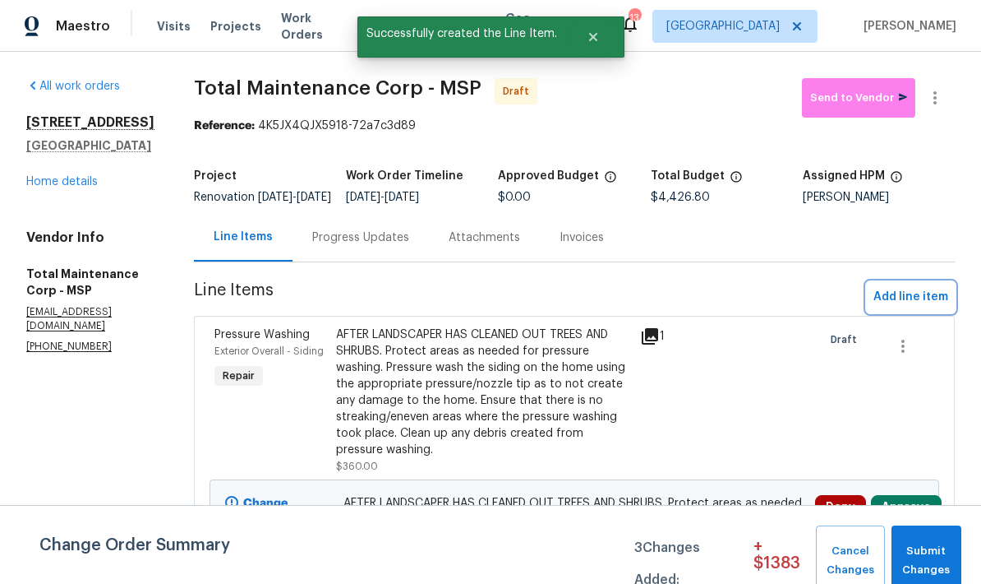
click at [913, 307] on span "Add line item" at bounding box center [911, 297] width 75 height 21
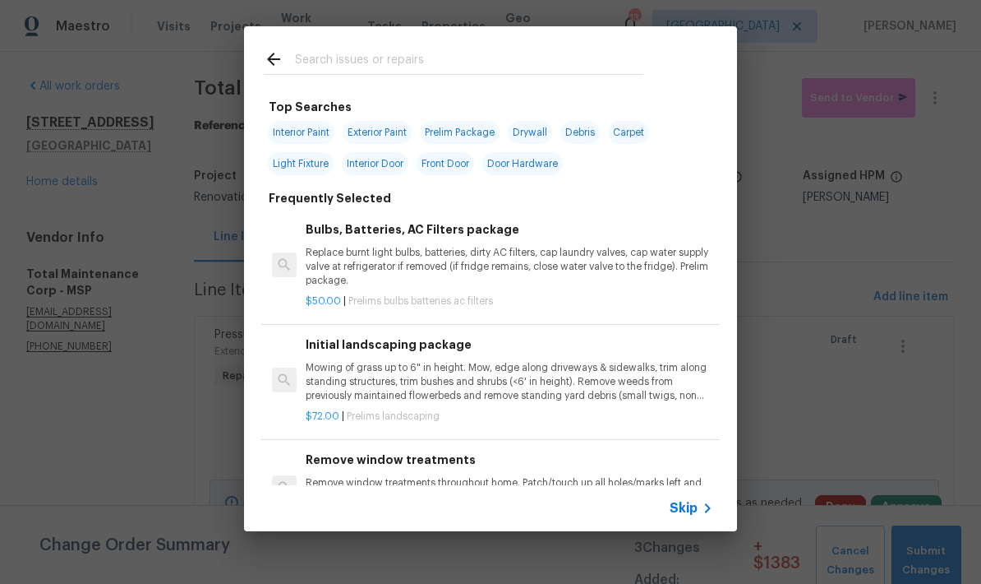
click at [306, 62] on input "text" at bounding box center [469, 61] width 348 height 25
type input "Demo"
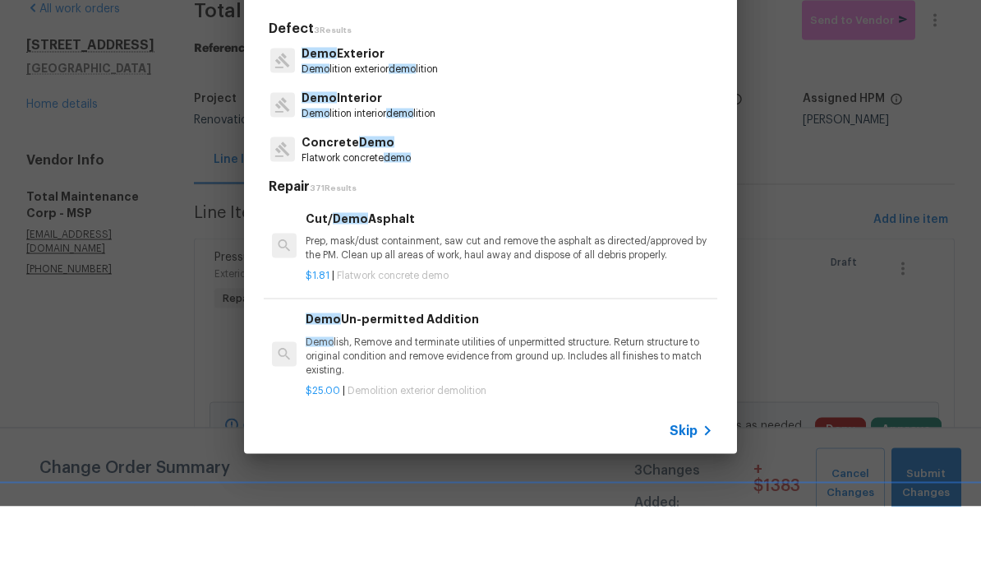
click at [321, 167] on p "Demo Interior" at bounding box center [369, 175] width 134 height 17
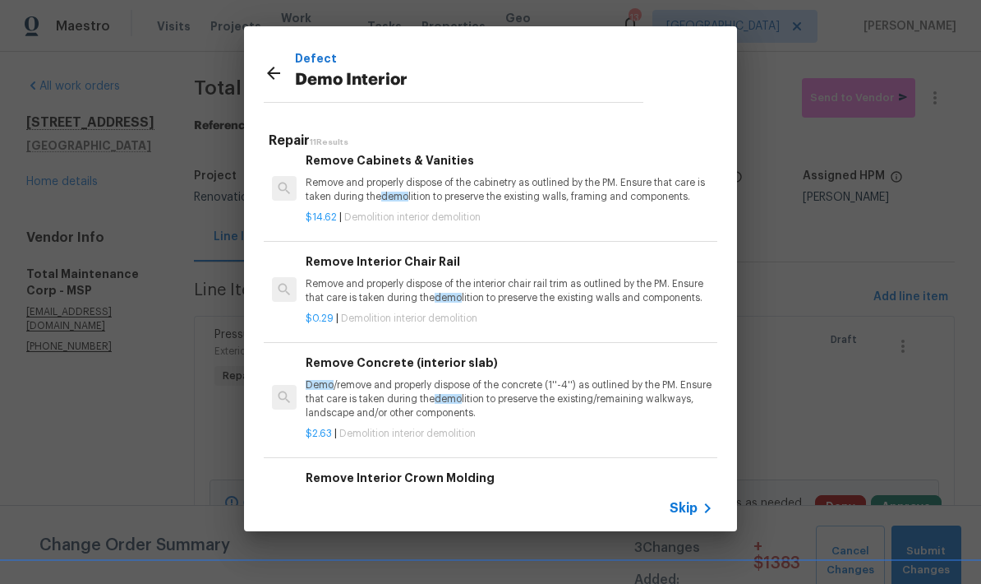
scroll to position [358, 0]
click at [344, 186] on p "Remove and properly dispose of the cabinetry as outlined by the PM. Ensure that…" at bounding box center [510, 189] width 408 height 28
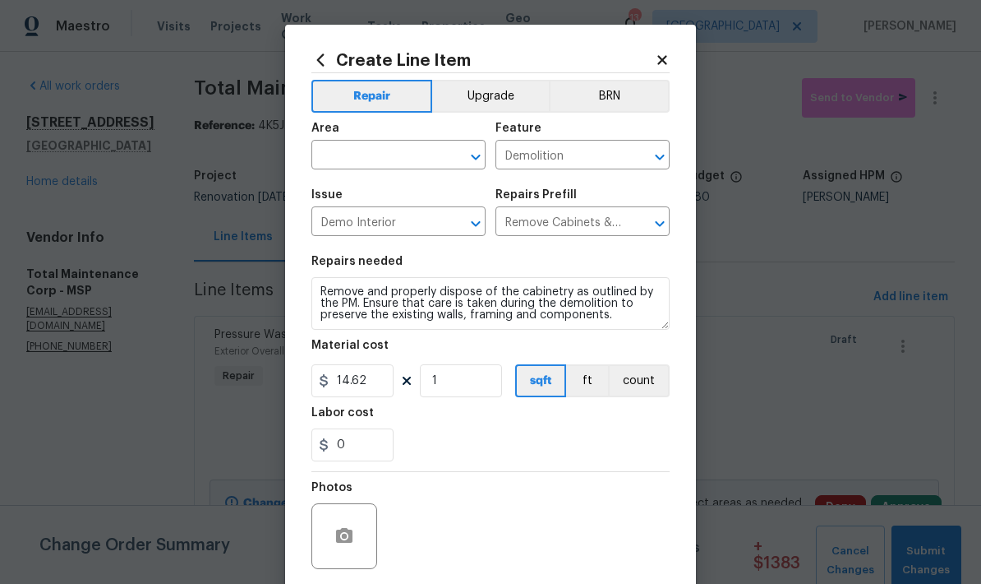
click at [333, 156] on input "text" at bounding box center [375, 156] width 128 height 25
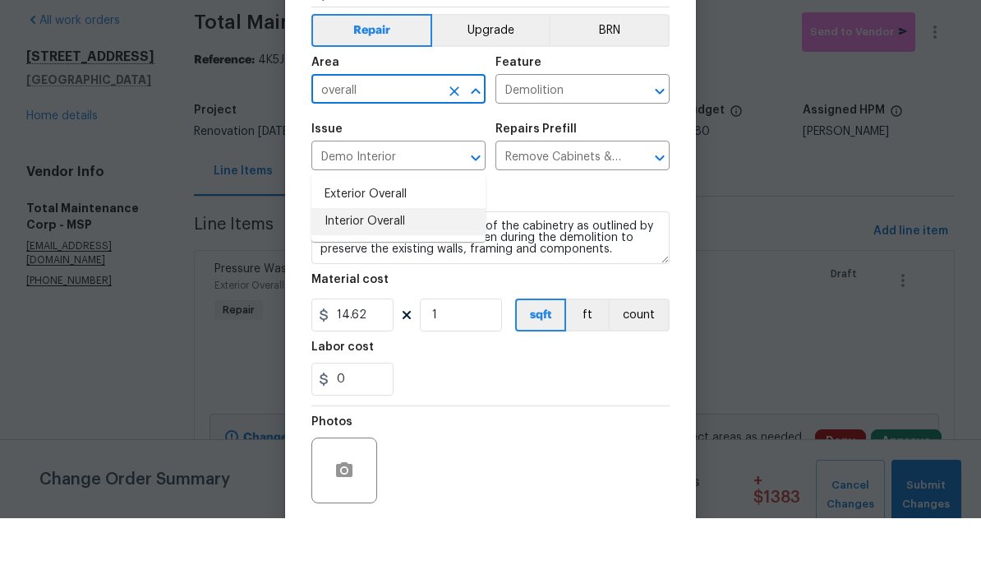
click at [335, 274] on li "Interior Overall" at bounding box center [398, 287] width 174 height 27
type input "Interior Overall"
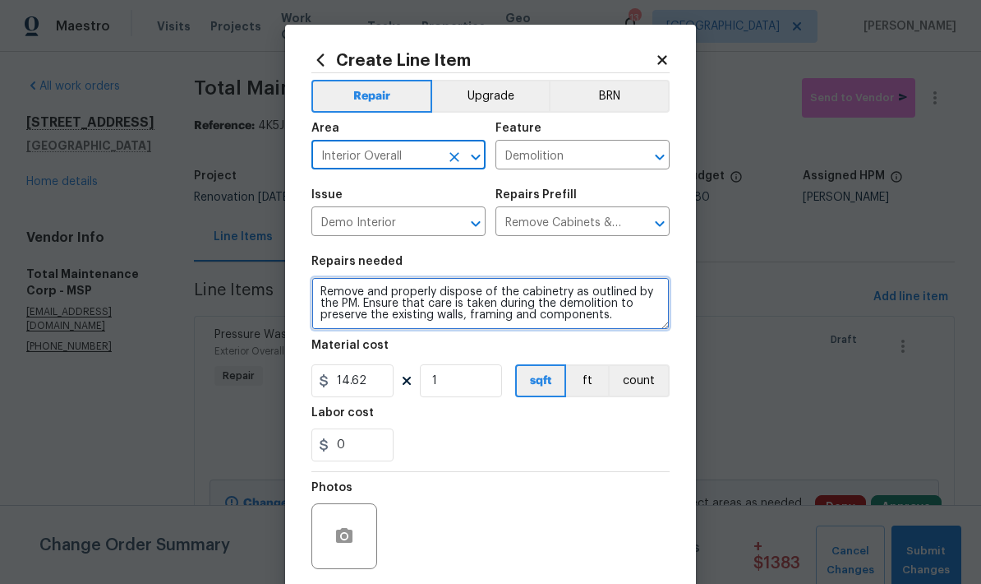
click at [316, 292] on textarea "Remove and properly dispose of the cabinetry as outlined by the PM. Ensure that…" at bounding box center [490, 303] width 358 height 53
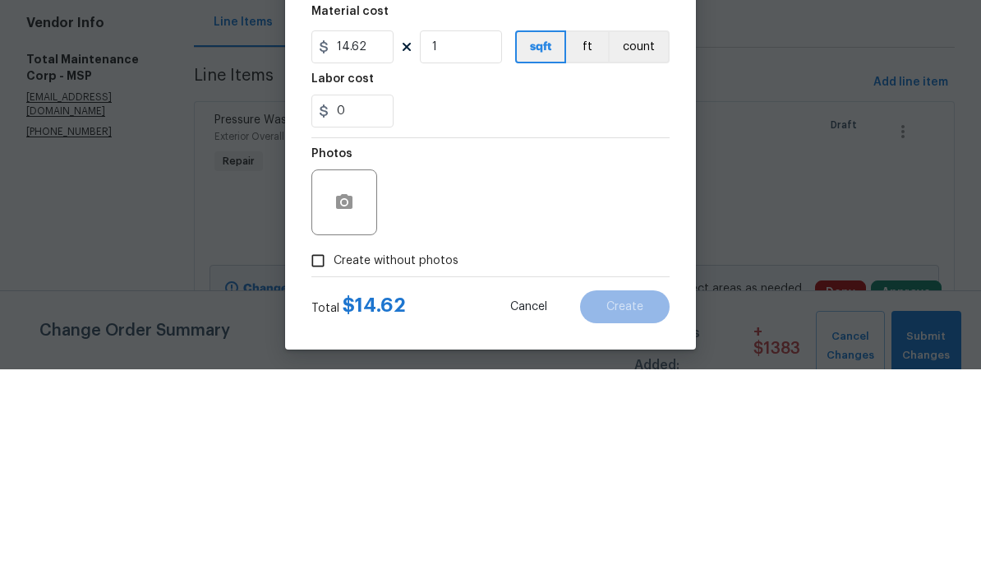
scroll to position [123, 0]
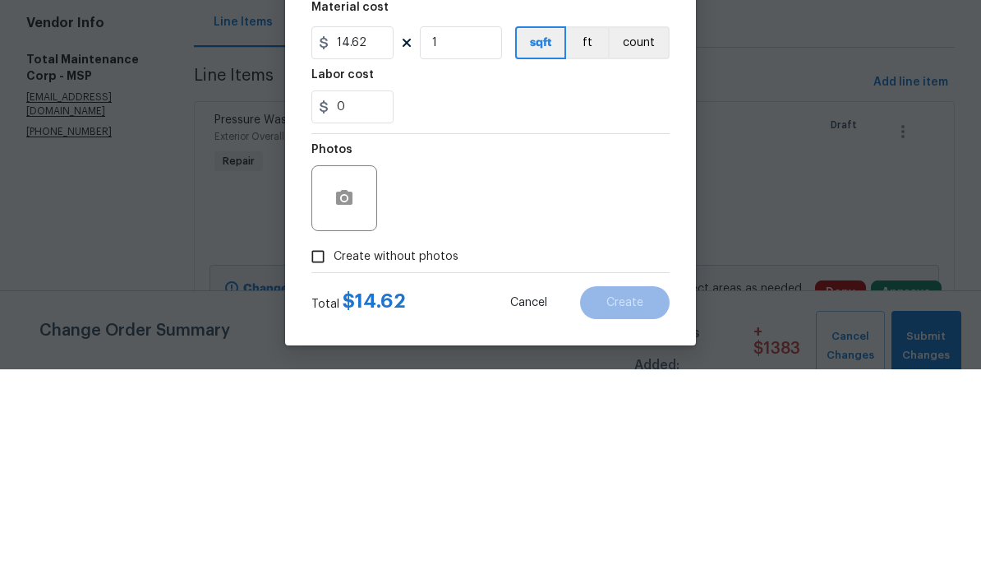
type textarea "Remove items marked with blue tape, including basement benches/cabinets, misc i…"
click at [446, 241] on input "1" at bounding box center [461, 257] width 82 height 33
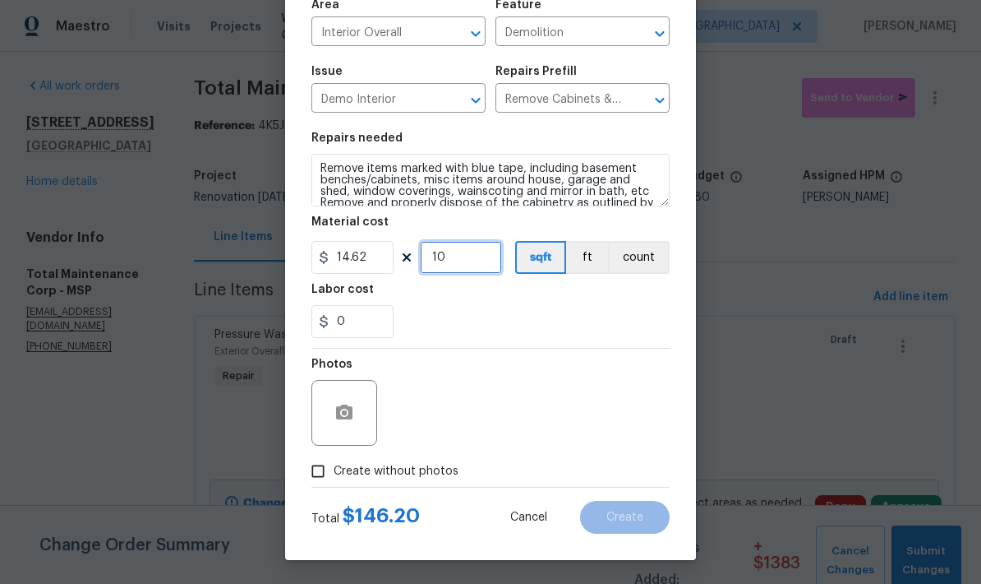
type input "10"
click at [358, 323] on input "0" at bounding box center [352, 321] width 82 height 33
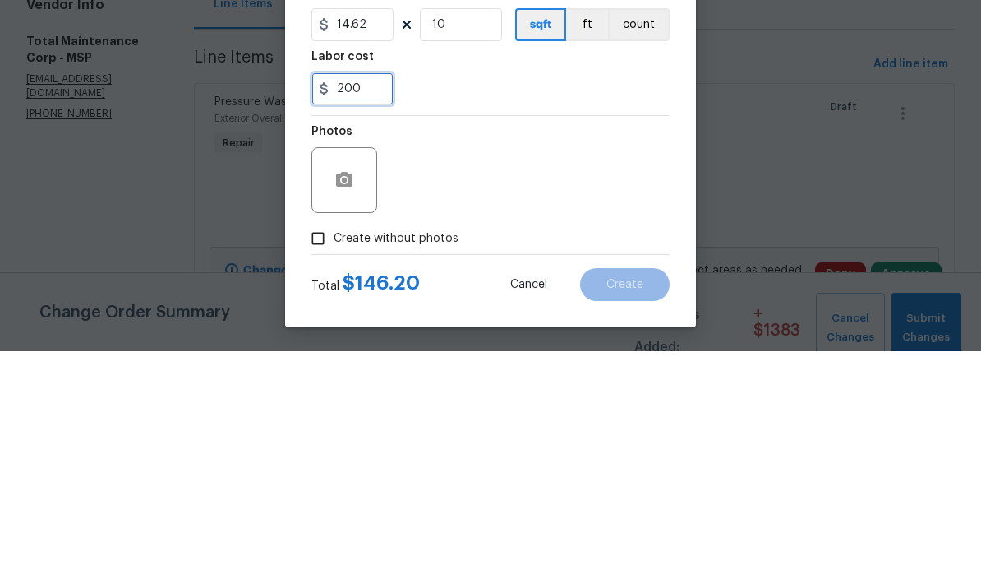
type input "200"
click at [477, 348] on div "Photos" at bounding box center [490, 401] width 358 height 107
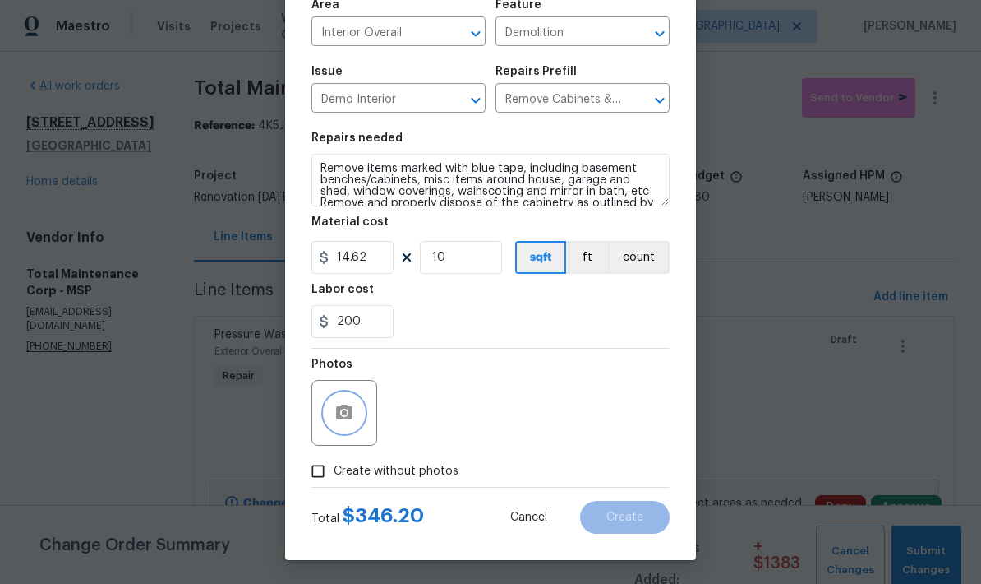
click at [327, 419] on button "button" at bounding box center [344, 412] width 39 height 39
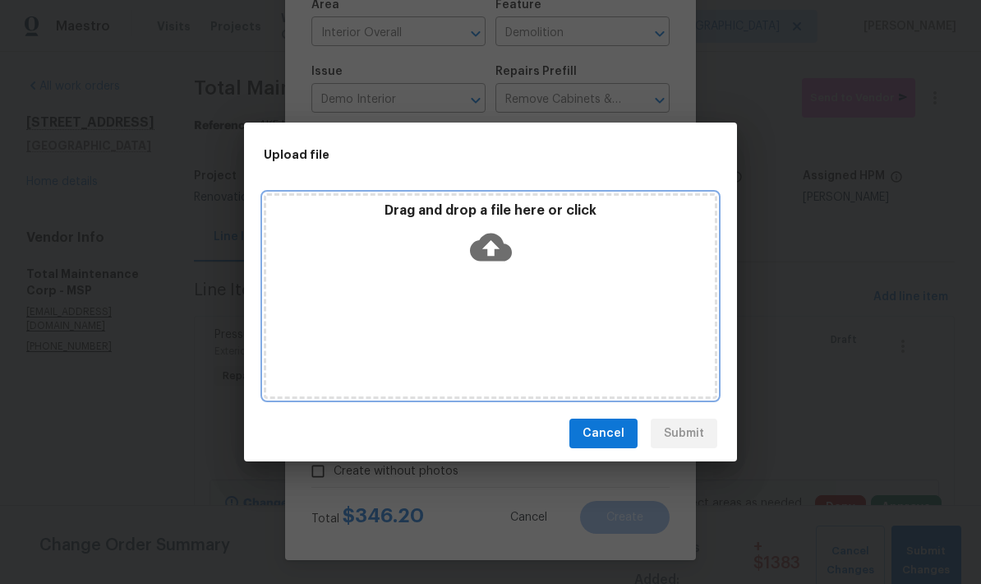
click at [518, 331] on div "Drag and drop a file here or click" at bounding box center [491, 295] width 454 height 205
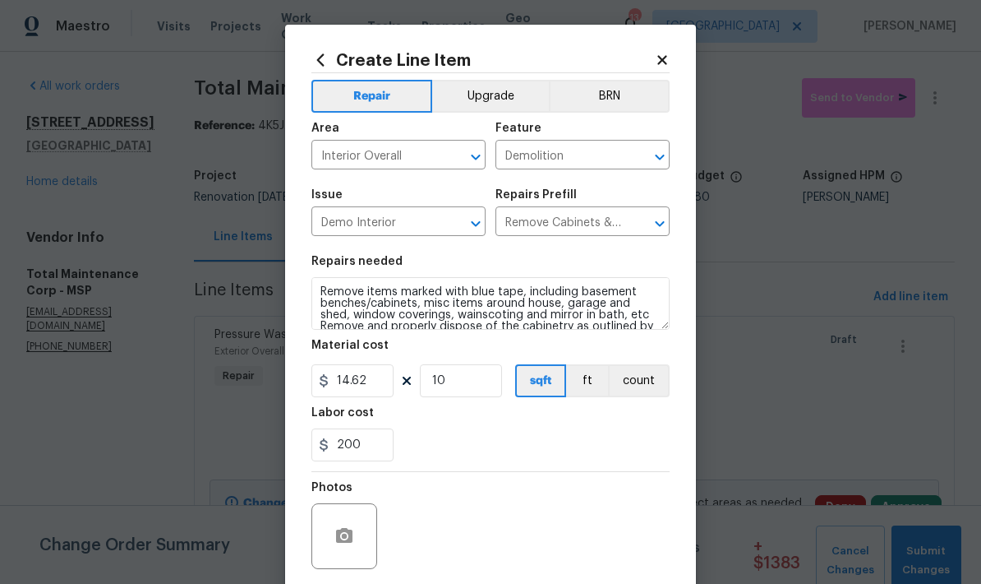
scroll to position [123, 0]
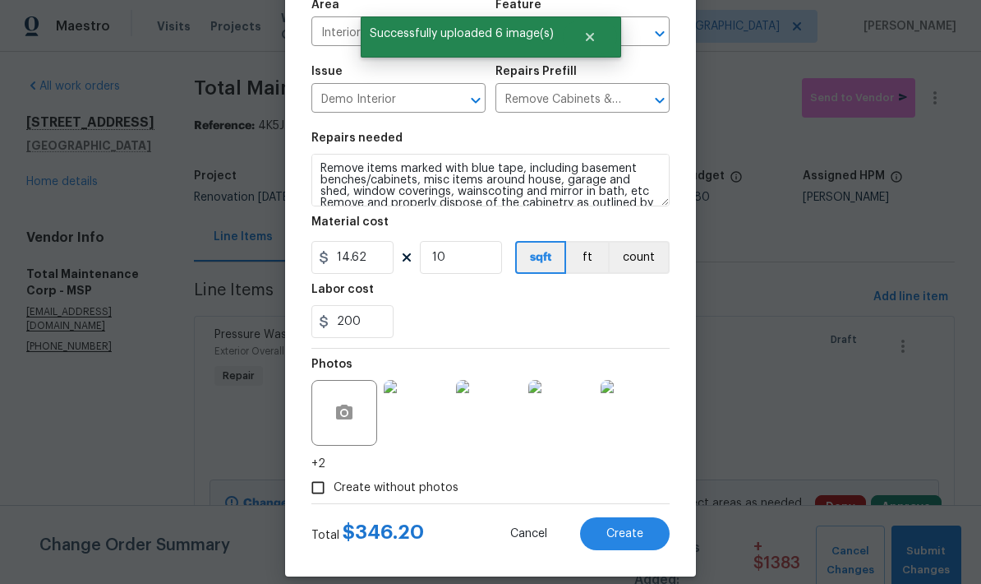
click at [634, 539] on span "Create" at bounding box center [625, 534] width 37 height 12
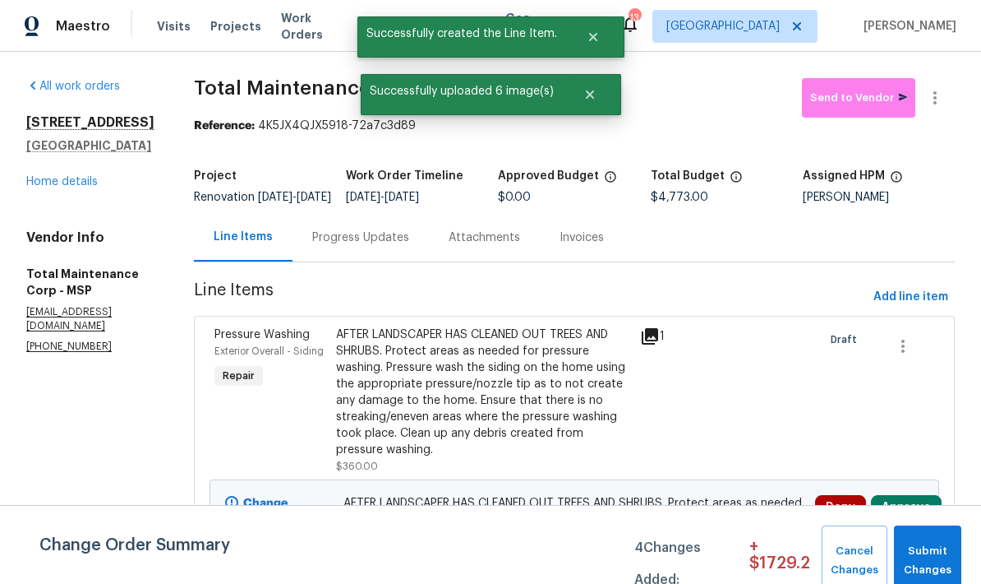
scroll to position [0, 0]
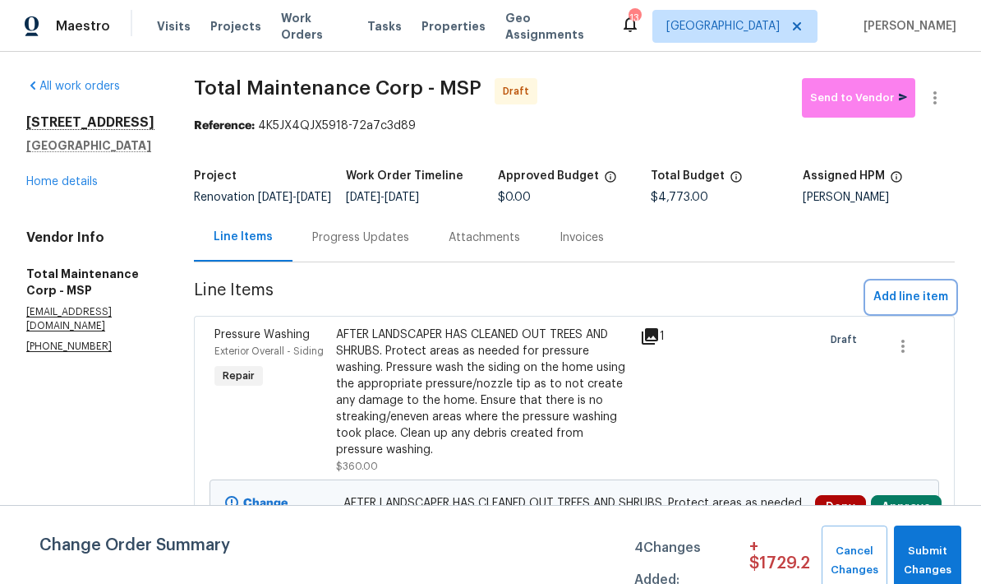
click at [903, 307] on span "Add line item" at bounding box center [911, 297] width 75 height 21
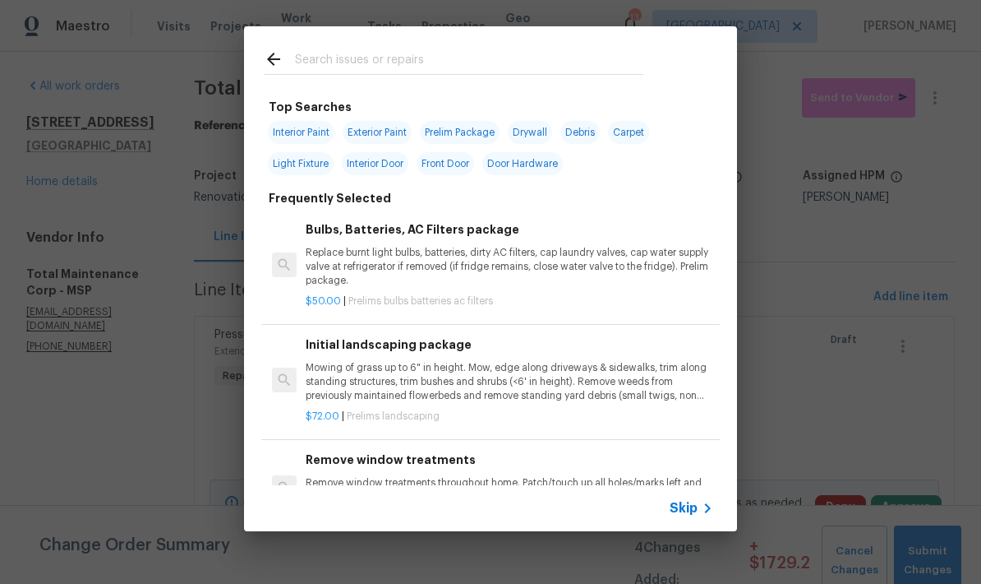
click at [310, 65] on input "text" at bounding box center [469, 61] width 348 height 25
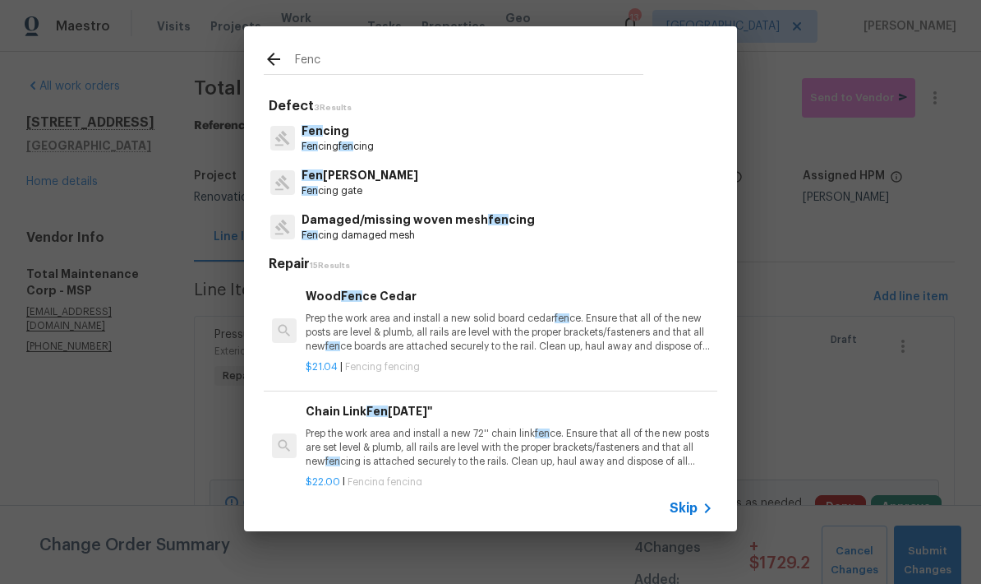
type input "Fence"
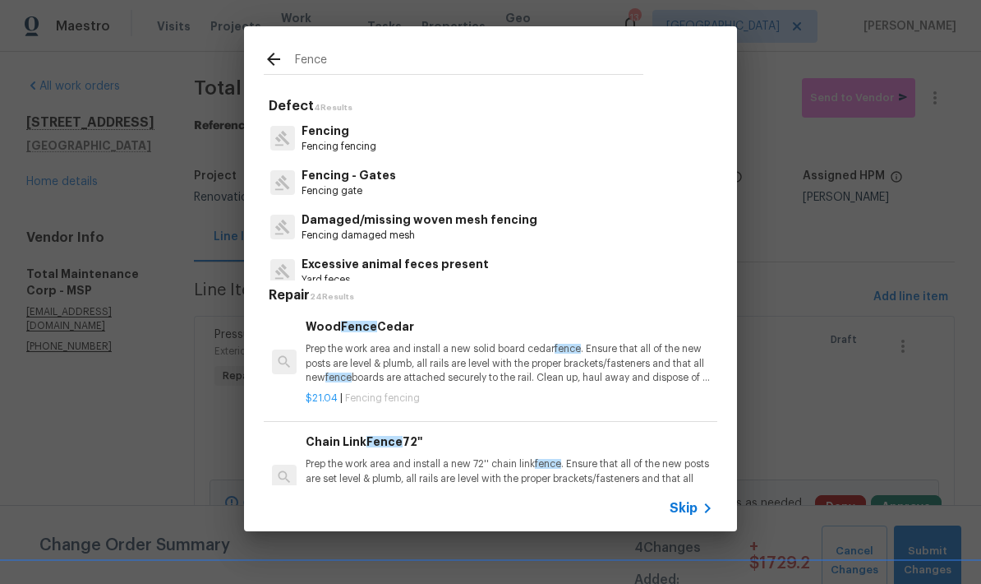
click at [313, 135] on p "Fencing" at bounding box center [339, 130] width 75 height 17
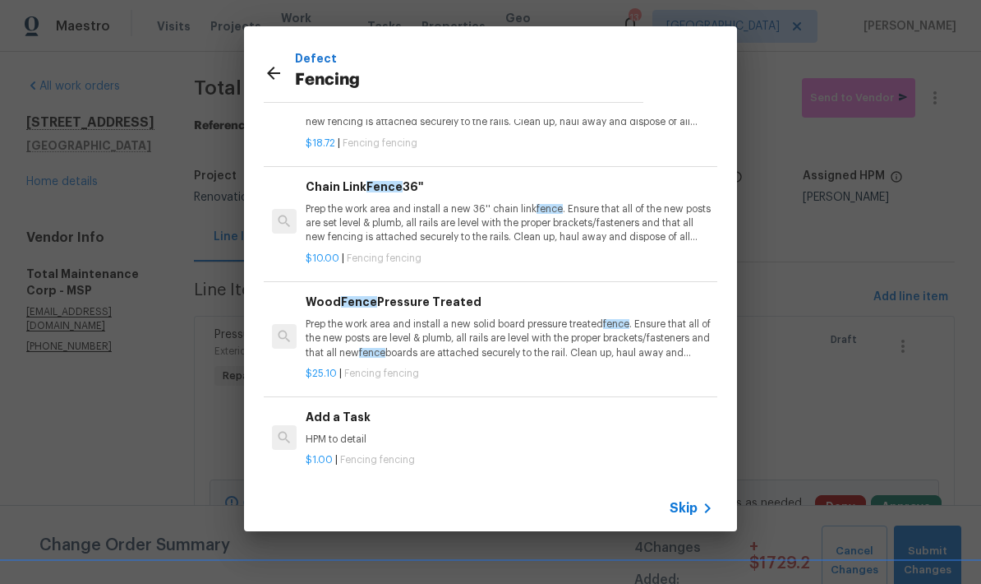
scroll to position [82, 0]
click at [339, 432] on p "HPM to detail" at bounding box center [510, 439] width 408 height 14
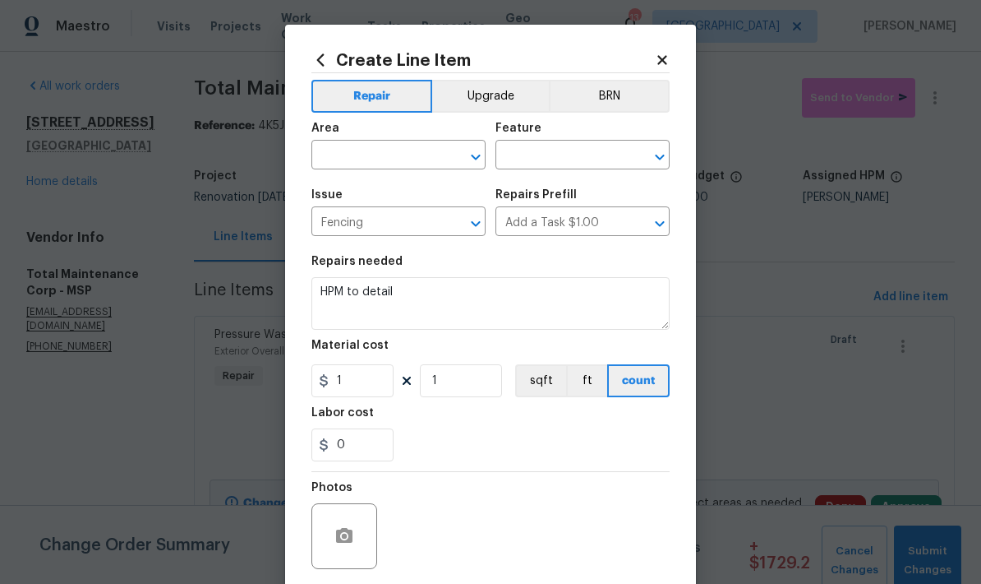
click at [361, 162] on input "text" at bounding box center [375, 156] width 128 height 25
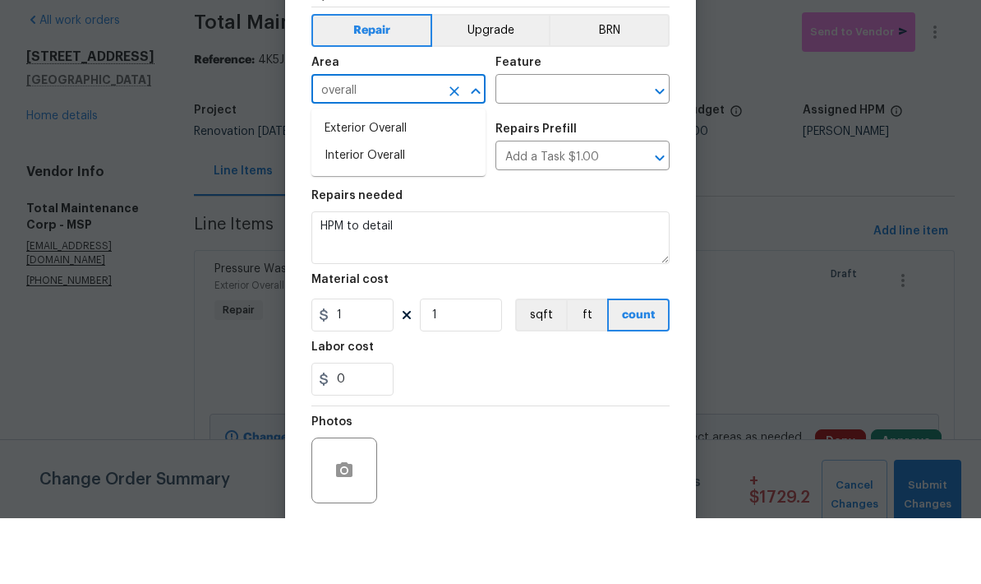
click at [331, 181] on li "Exterior Overall" at bounding box center [398, 194] width 174 height 27
type input "Exterior Overall"
click at [524, 144] on input "text" at bounding box center [560, 156] width 128 height 25
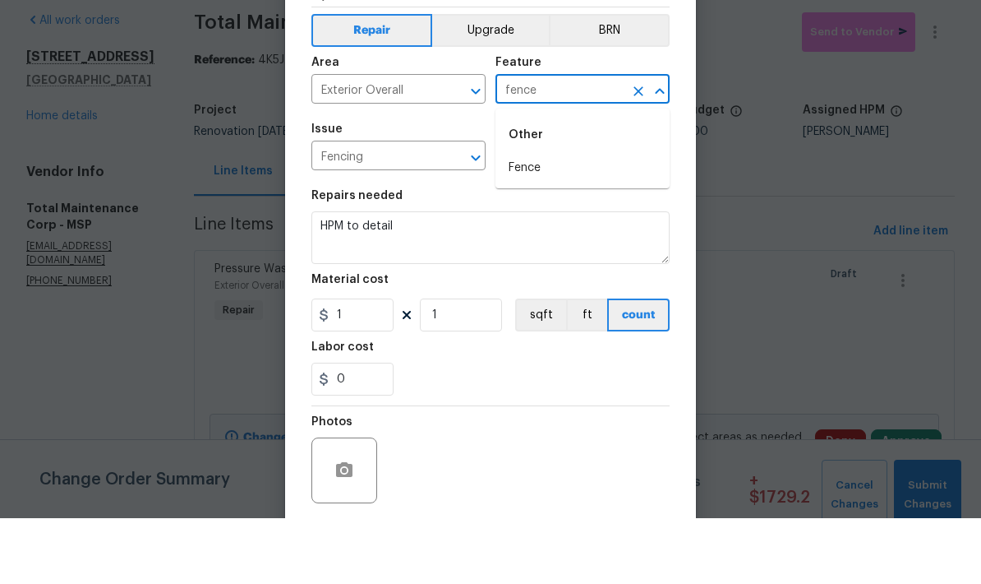
click at [516, 220] on li "Fence" at bounding box center [583, 233] width 174 height 27
type input "Fence"
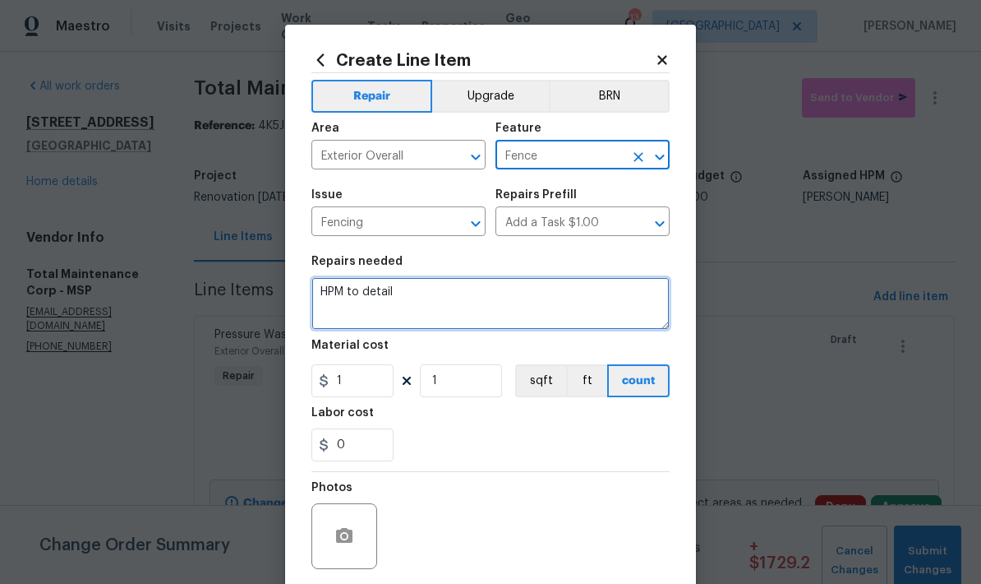
click at [405, 293] on textarea "HPM to detail" at bounding box center [490, 303] width 358 height 53
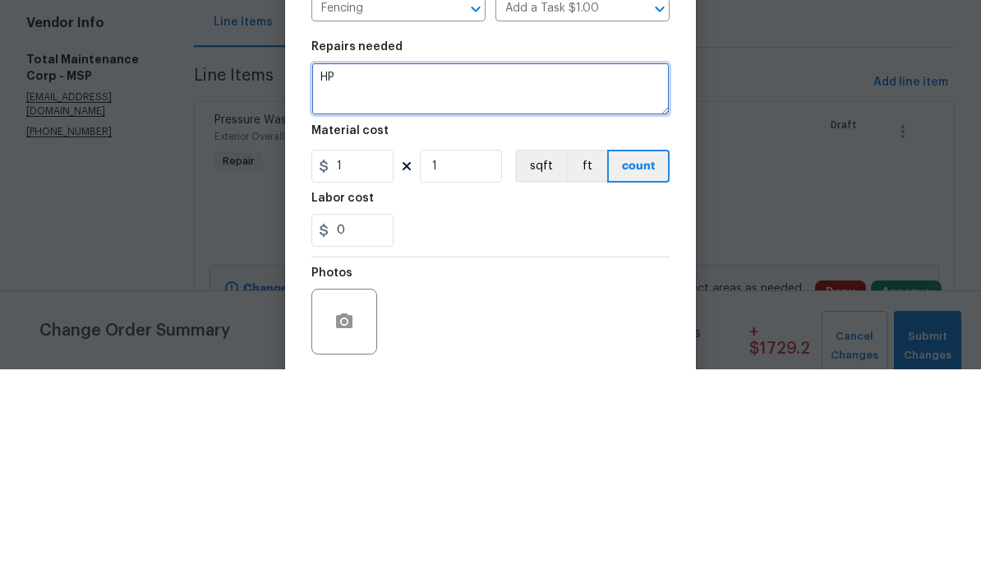
type textarea "H"
type textarea "Re install fence section left of garage. Adjust both gate doors to operate smoo…"
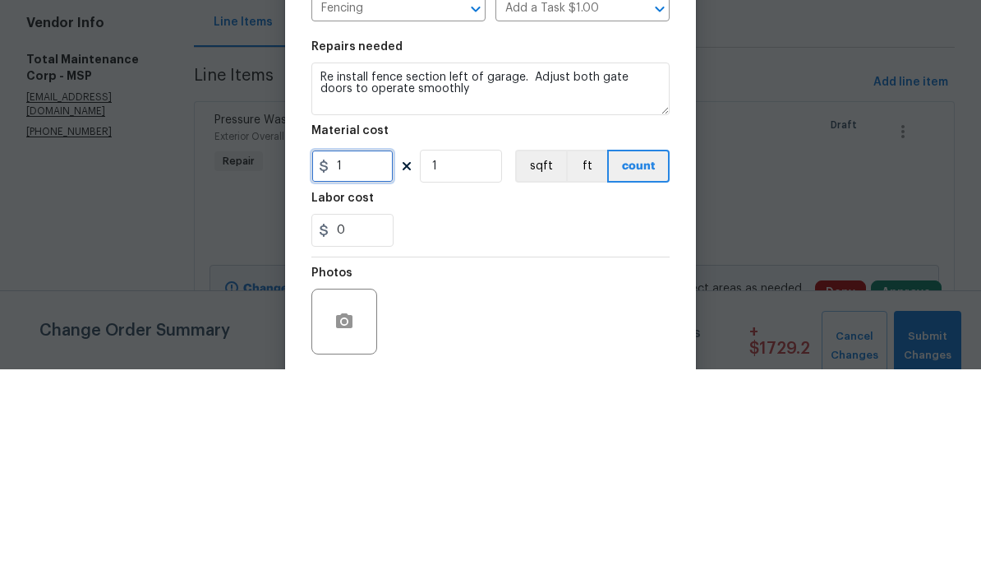
click at [358, 364] on input "1" at bounding box center [352, 380] width 82 height 33
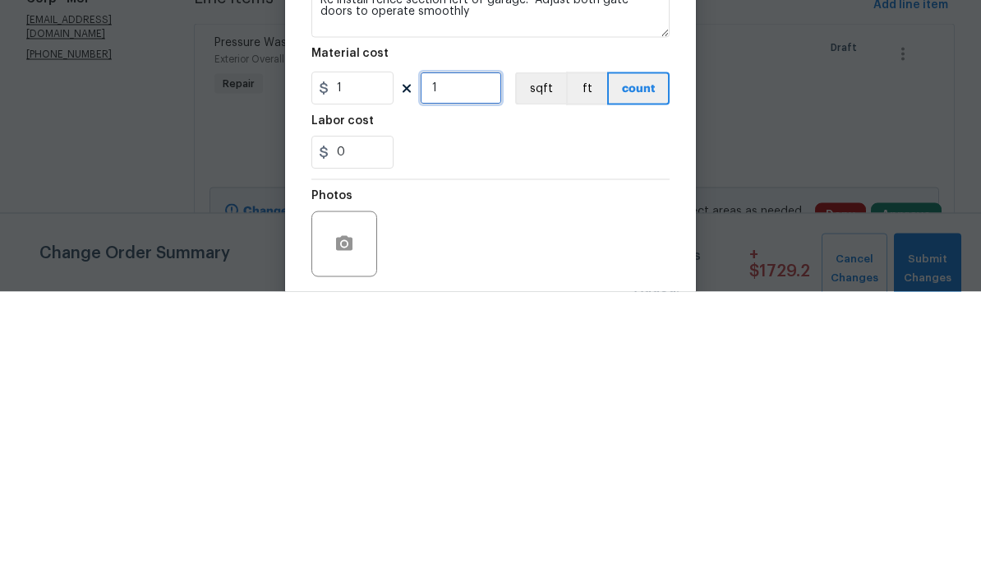
click at [468, 364] on input "1" at bounding box center [461, 380] width 82 height 33
type input "50"
click at [344, 428] on input "0" at bounding box center [352, 444] width 82 height 33
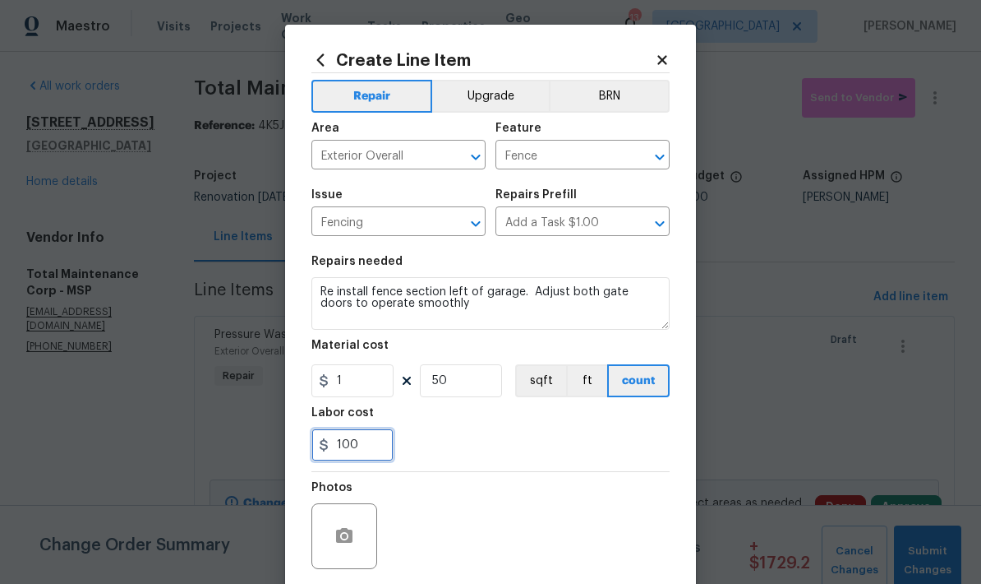
type input "100"
click at [442, 314] on textarea "Re install fence section left of garage. Adjust both gate doors to operate smoo…" at bounding box center [490, 303] width 358 height 53
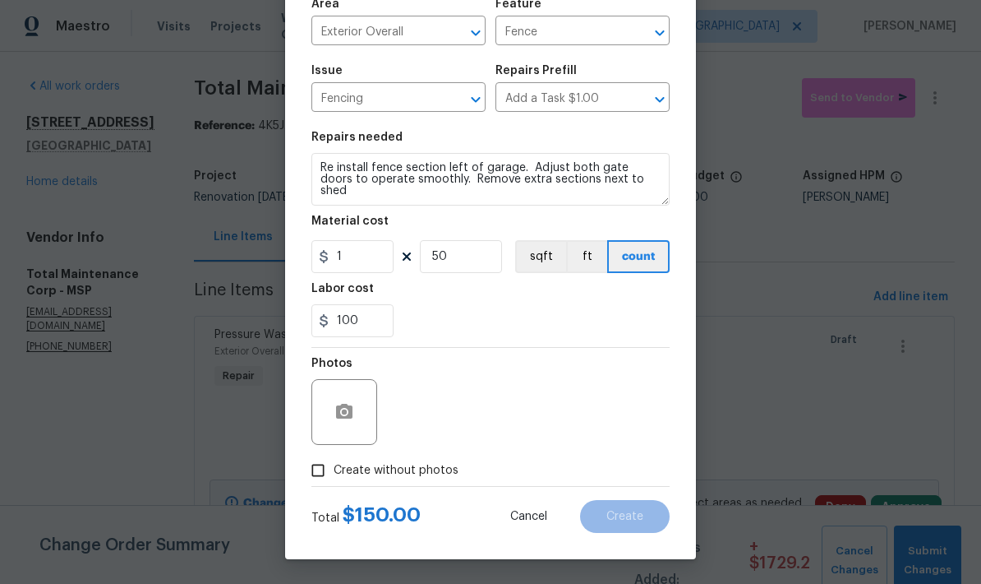
scroll to position [127, 0]
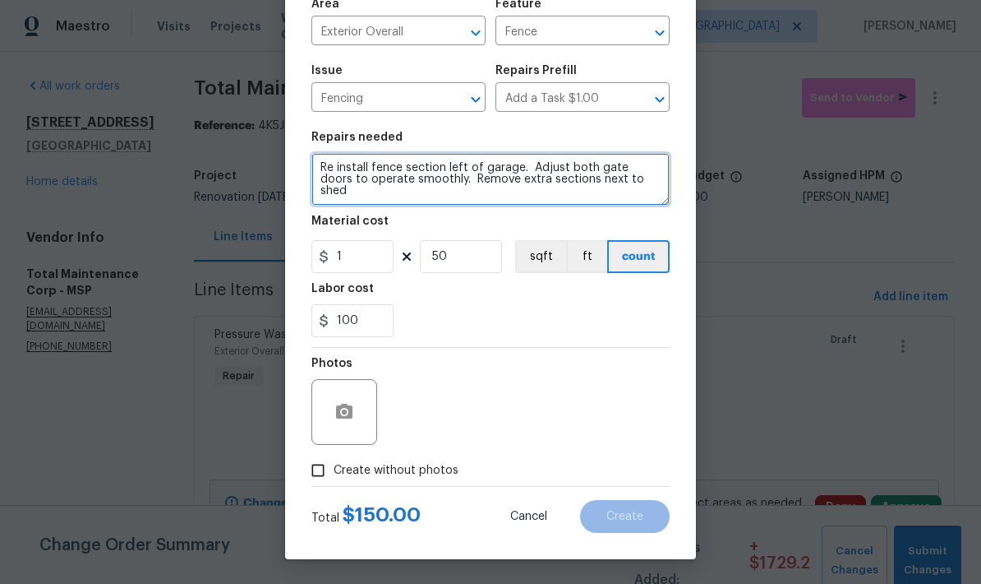
type textarea "Re install fence section left of garage. Adjust both gate doors to operate smoo…"
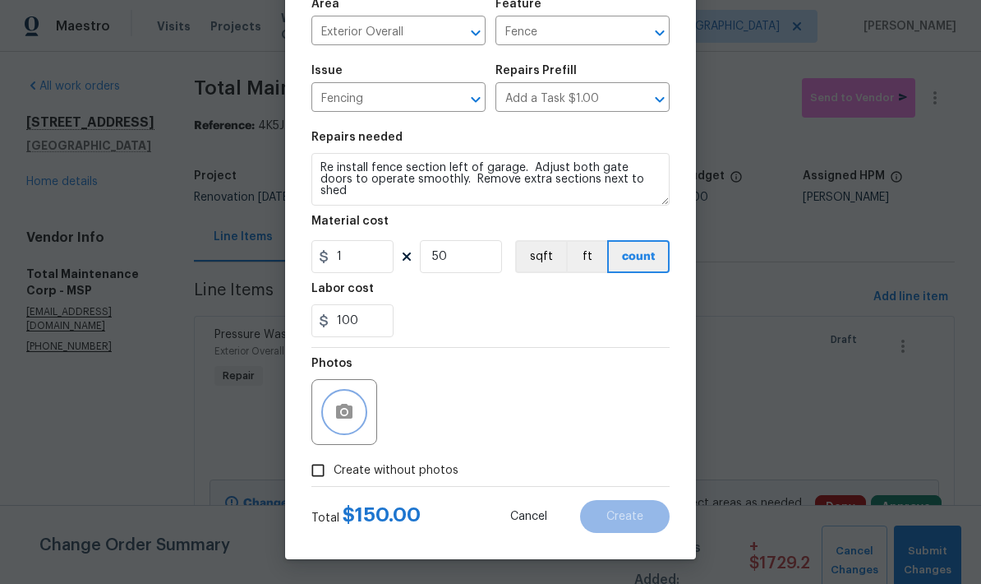
click at [335, 426] on button "button" at bounding box center [344, 411] width 39 height 39
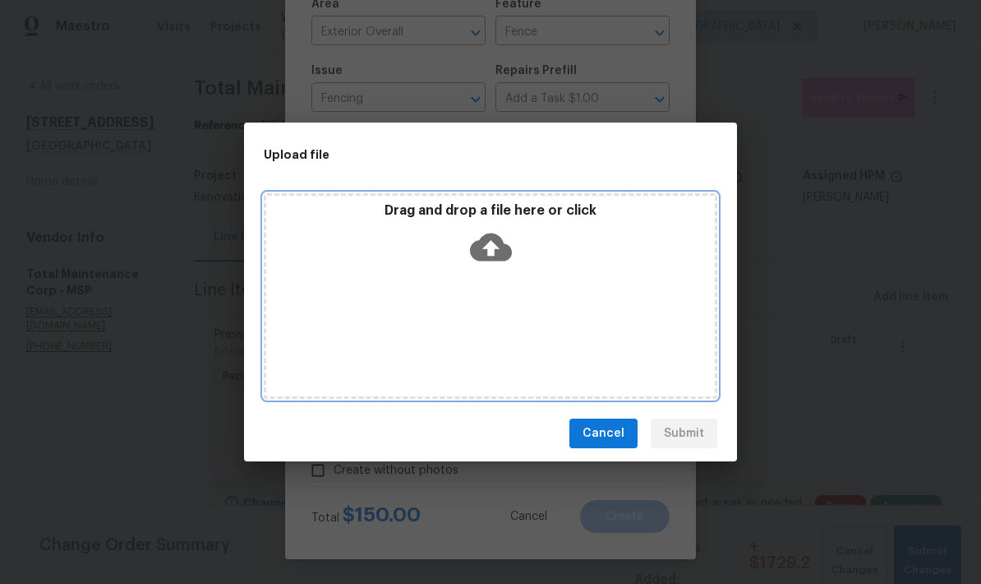
click at [394, 326] on div "Drag and drop a file here or click" at bounding box center [491, 295] width 454 height 205
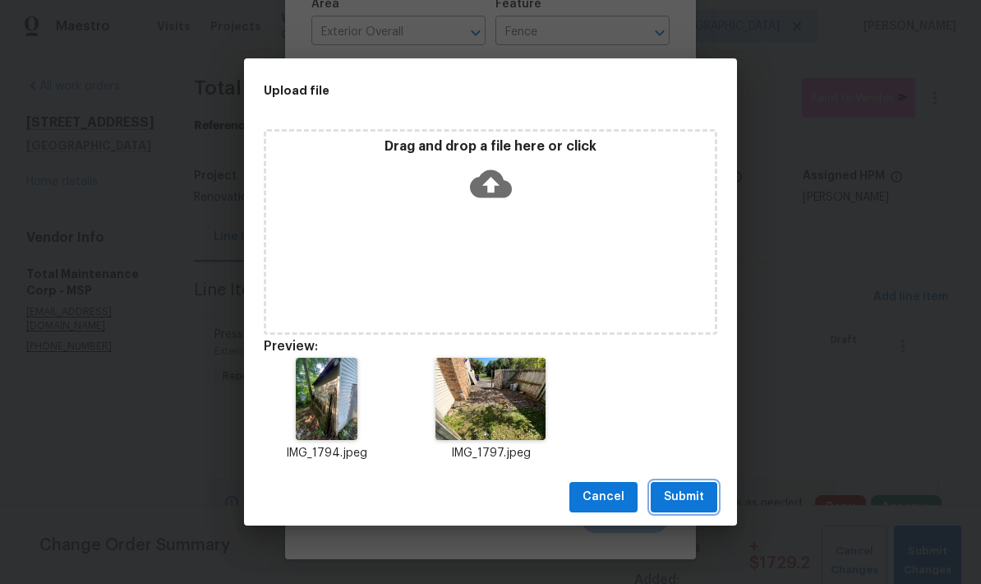
click at [684, 501] on span "Submit" at bounding box center [684, 497] width 40 height 21
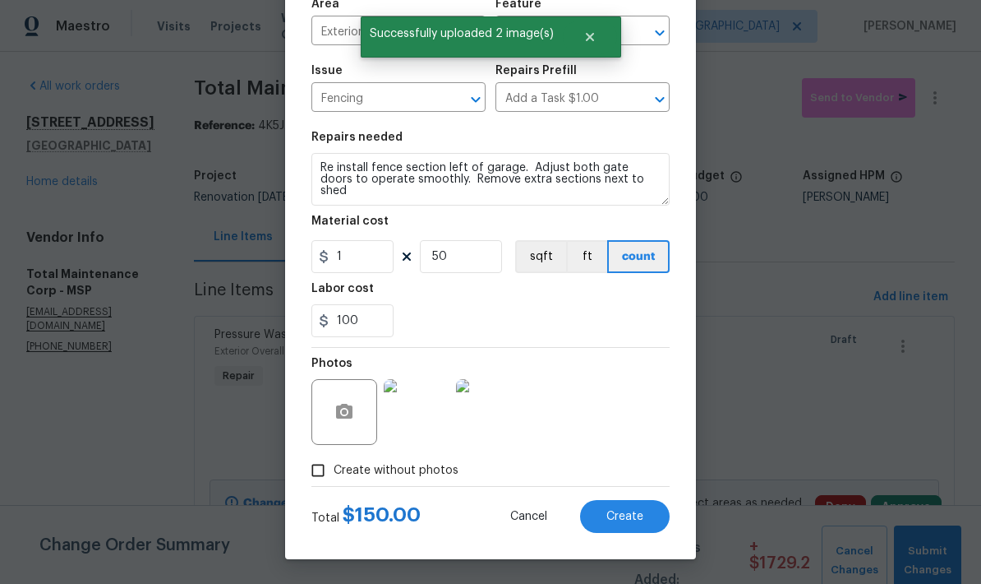
click at [630, 516] on span "Create" at bounding box center [625, 516] width 37 height 12
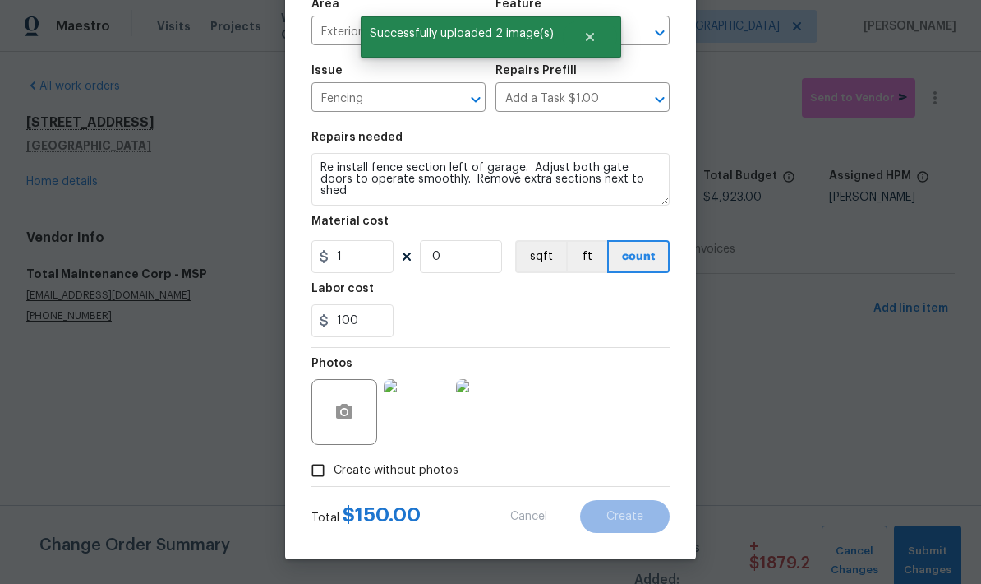
scroll to position [0, 0]
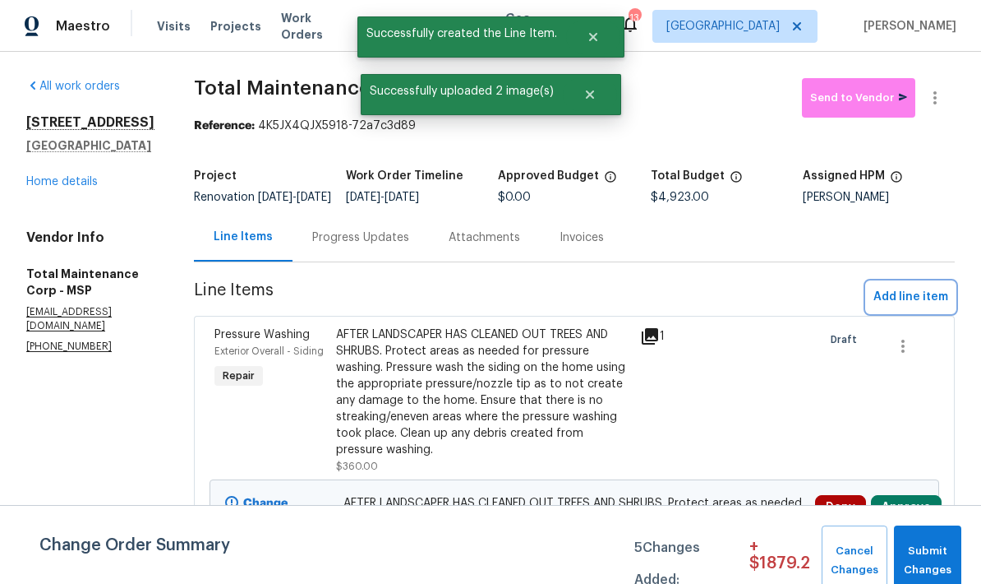
click at [920, 307] on span "Add line item" at bounding box center [911, 297] width 75 height 21
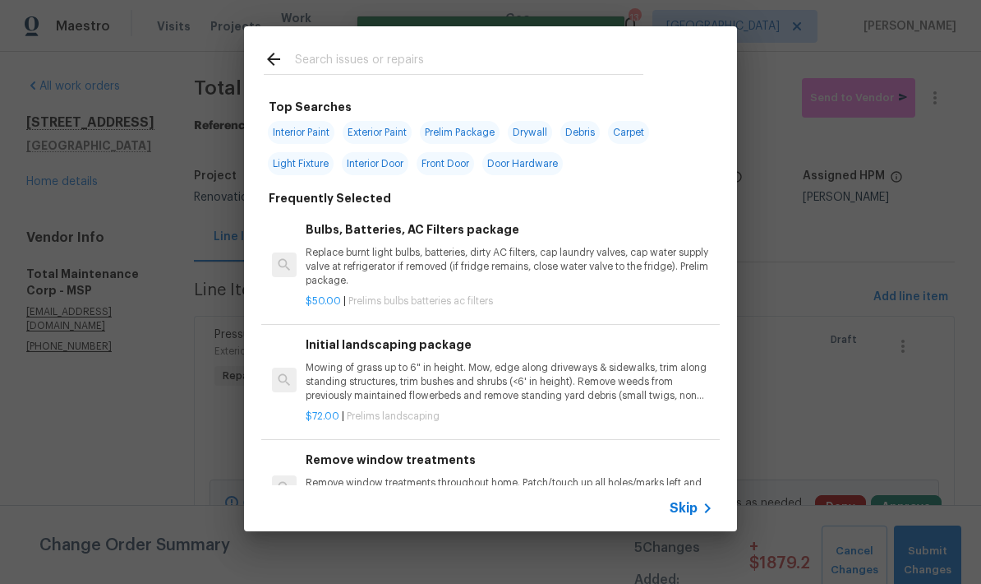
click at [306, 62] on input "text" at bounding box center [469, 61] width 348 height 25
type input "Gutters"
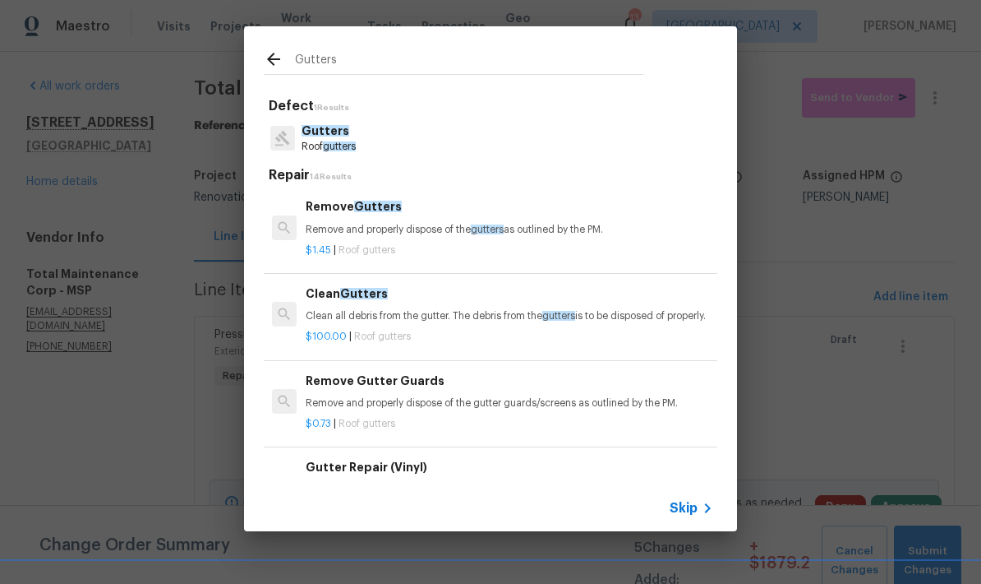
click at [316, 134] on span "Gutters" at bounding box center [326, 131] width 48 height 12
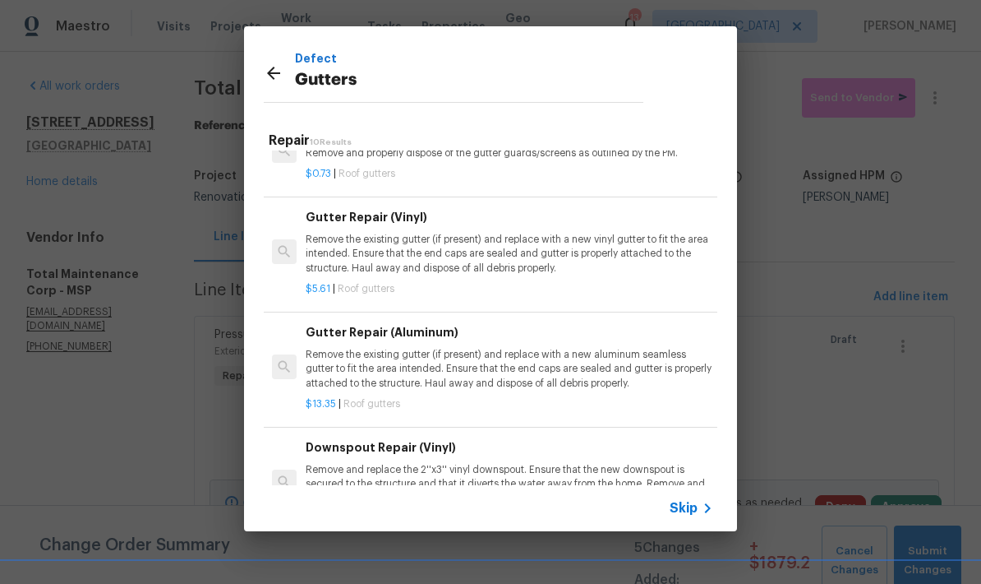
scroll to position [215, 0]
click at [344, 377] on p "Remove the existing gutter (if present) and replace with a new aluminum seamles…" at bounding box center [510, 369] width 408 height 42
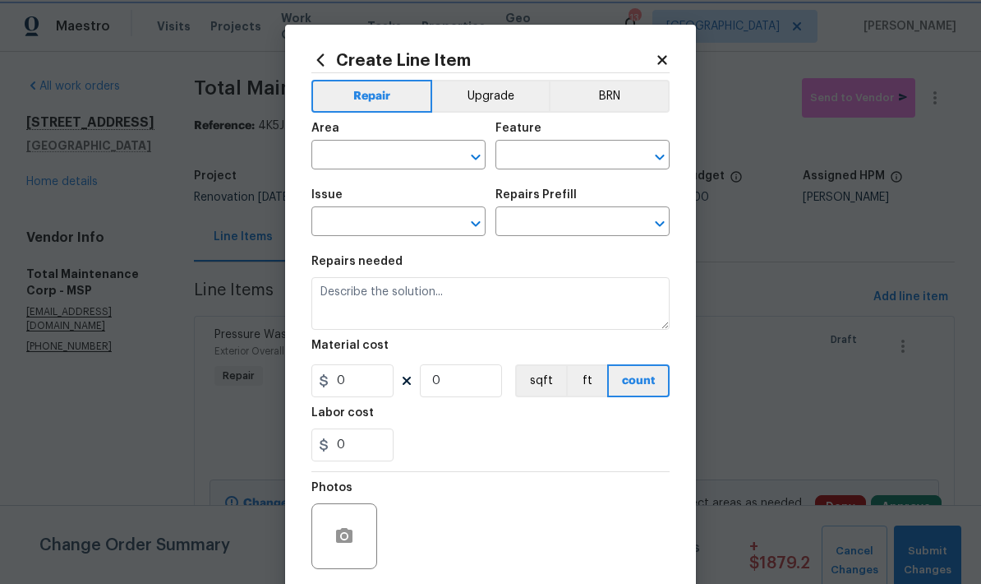
type input "Eaves and Trim"
type input "Gutters"
type input "Gutter Repair (Aluminum) $13.35"
type textarea "Remove the existing gutter (if present) and replace with a new aluminum seamles…"
type input "13.35"
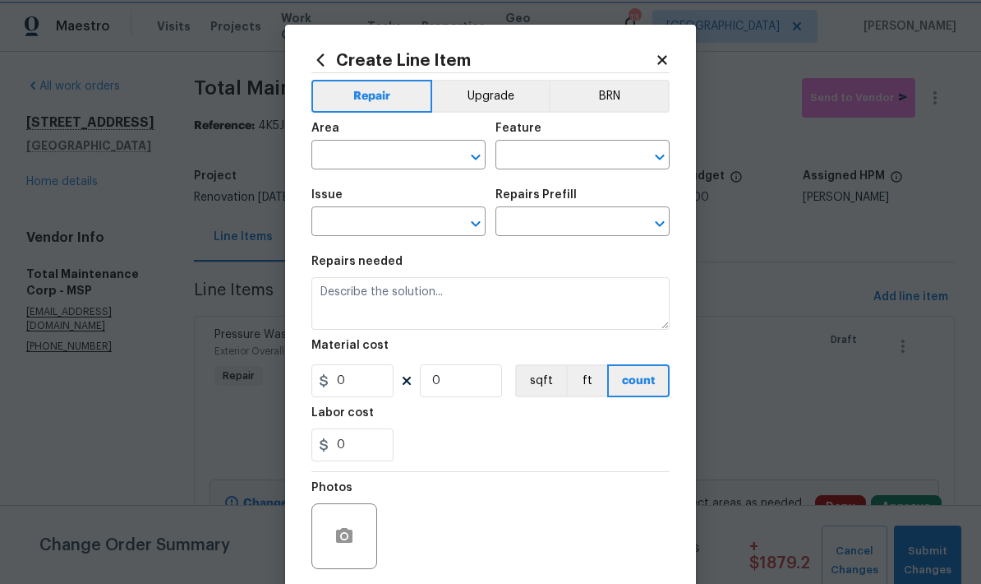
type input "1"
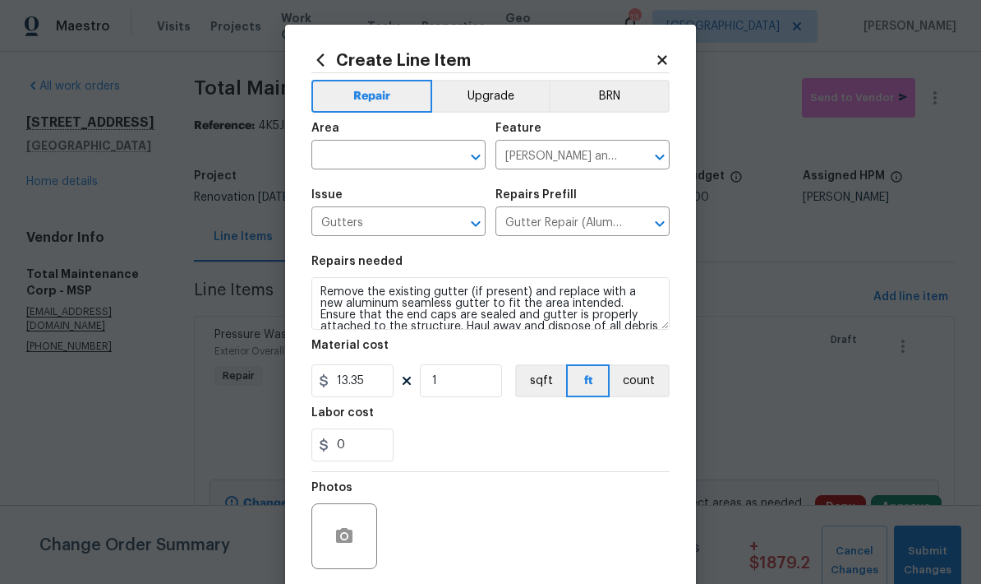
click at [339, 158] on input "text" at bounding box center [375, 156] width 128 height 25
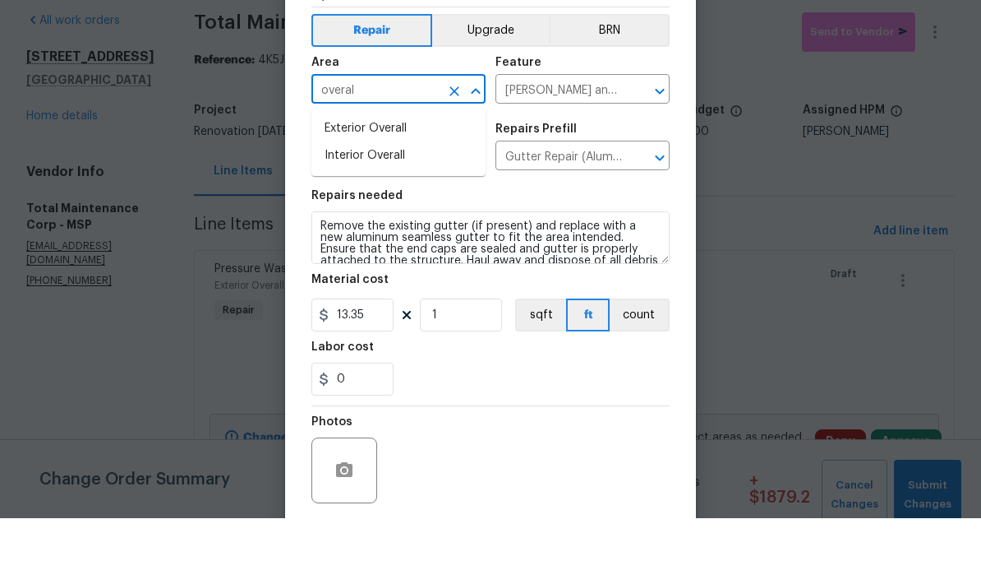
click at [331, 181] on li "Exterior Overall" at bounding box center [398, 194] width 174 height 27
type input "Exterior Overall"
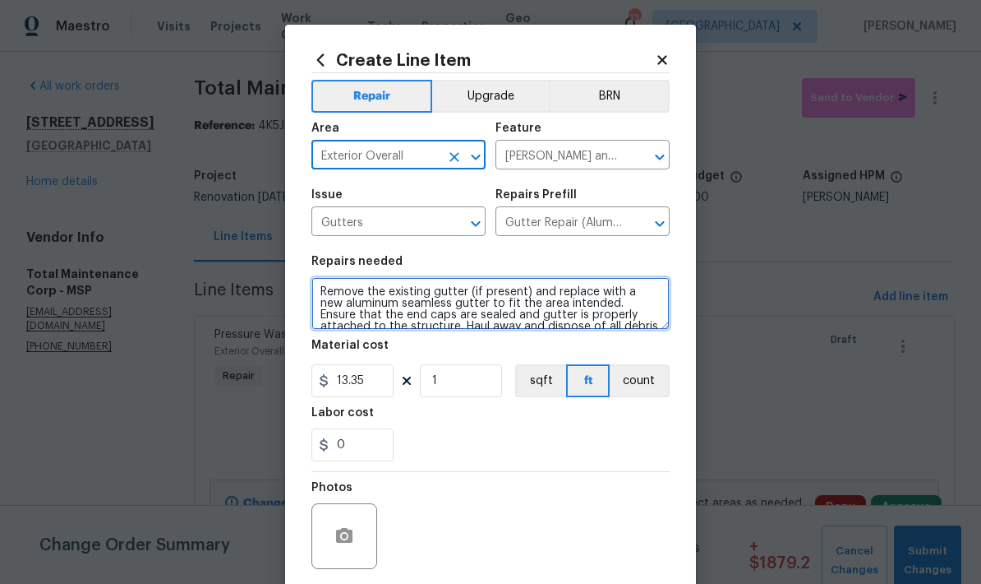
click at [322, 293] on textarea "Remove the existing gutter (if present) and replace with a new aluminum seamles…" at bounding box center [490, 303] width 358 height 53
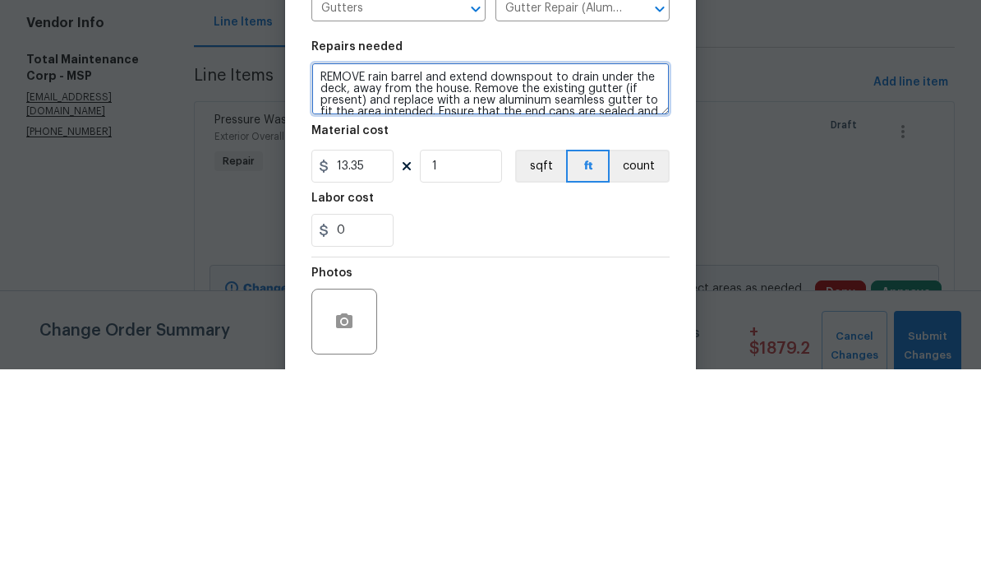
type textarea "REMOVE rain barrel and extend downspout to drain under the deck, away from the …"
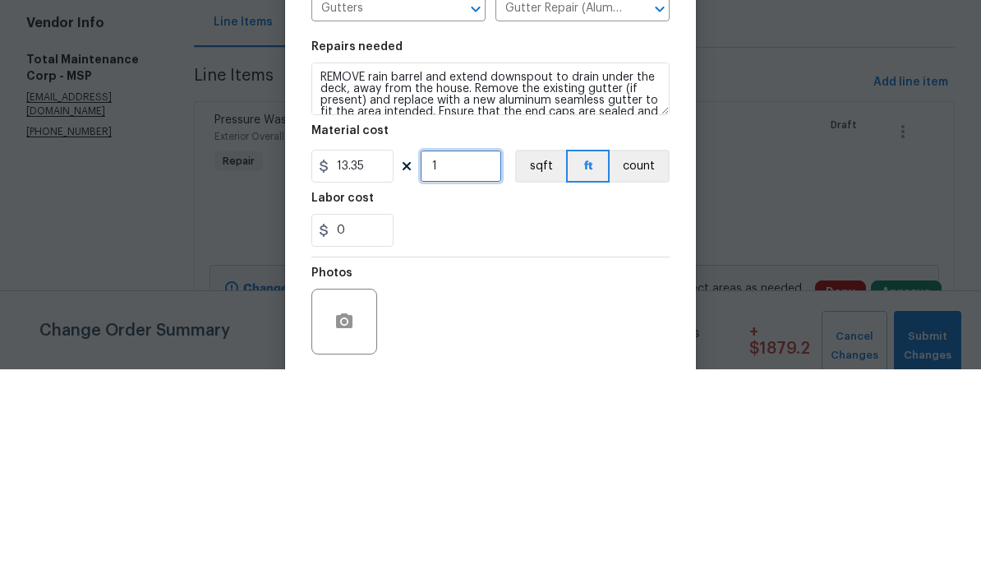
click at [447, 364] on input "1" at bounding box center [461, 380] width 82 height 33
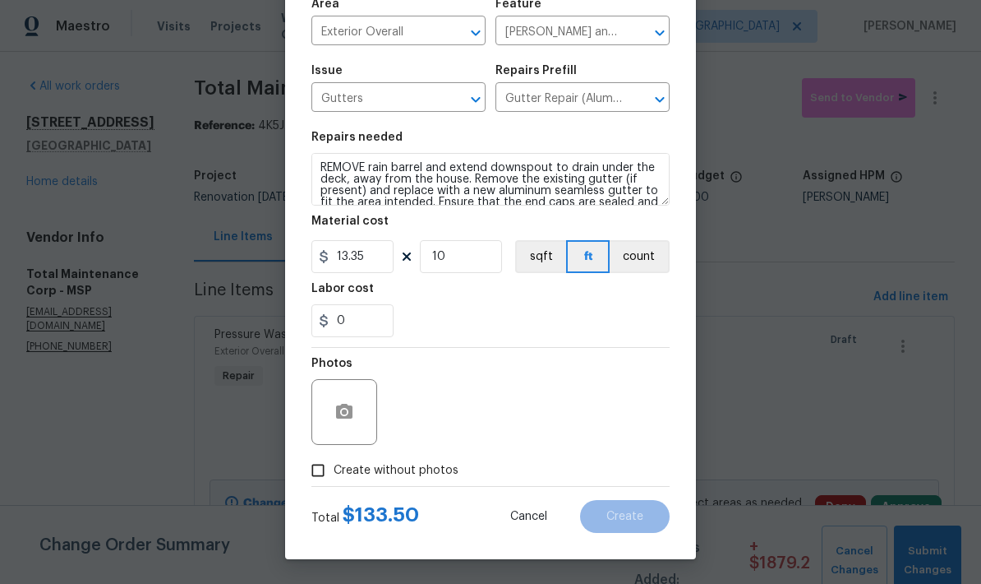
scroll to position [127, 0]
type input "10"
click at [353, 330] on input "0" at bounding box center [352, 320] width 82 height 33
type input "100"
click at [331, 417] on button "button" at bounding box center [344, 411] width 39 height 39
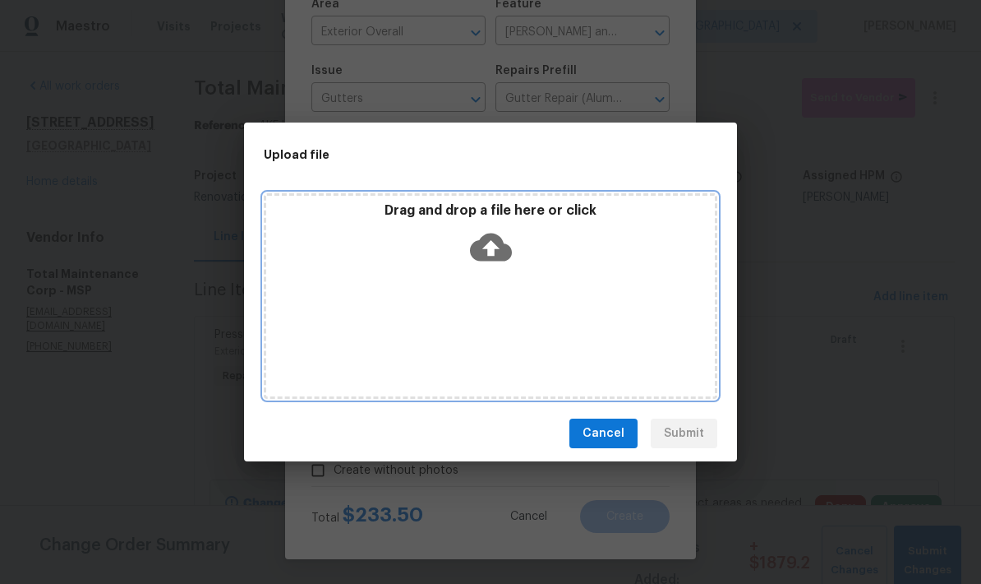
click at [411, 330] on div "Drag and drop a file here or click" at bounding box center [491, 295] width 454 height 205
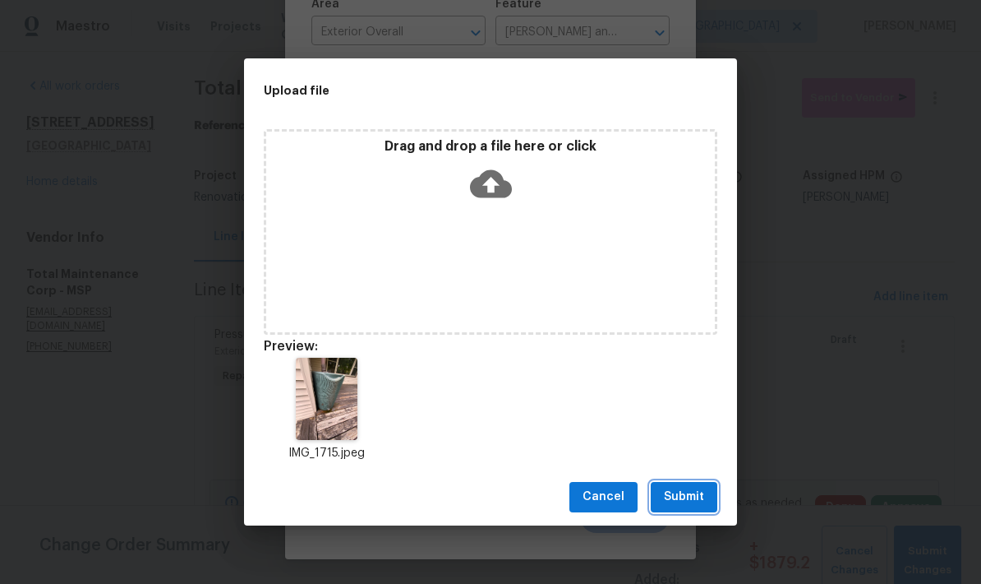
click at [690, 490] on span "Submit" at bounding box center [684, 497] width 40 height 21
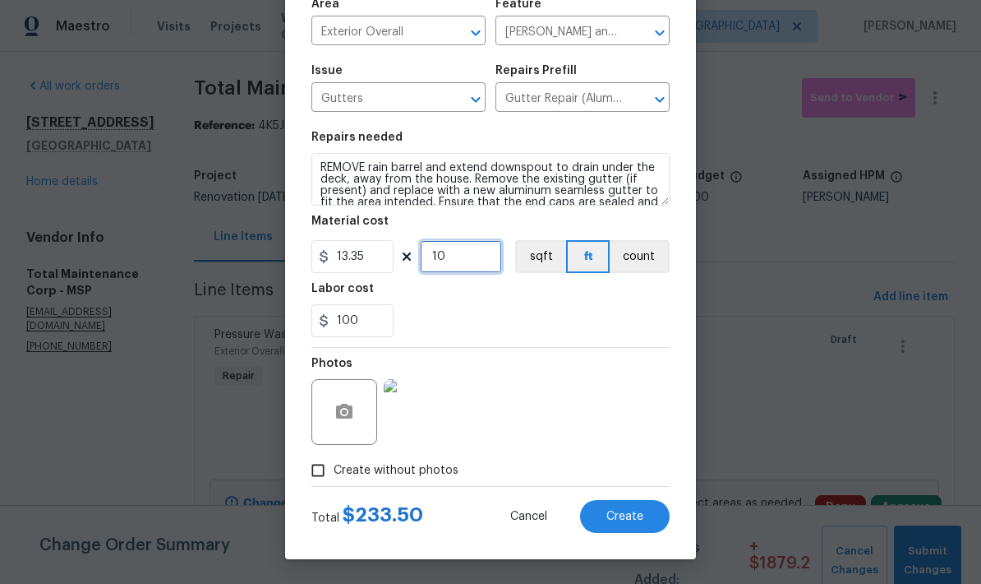
click at [464, 251] on input "10" at bounding box center [461, 256] width 82 height 33
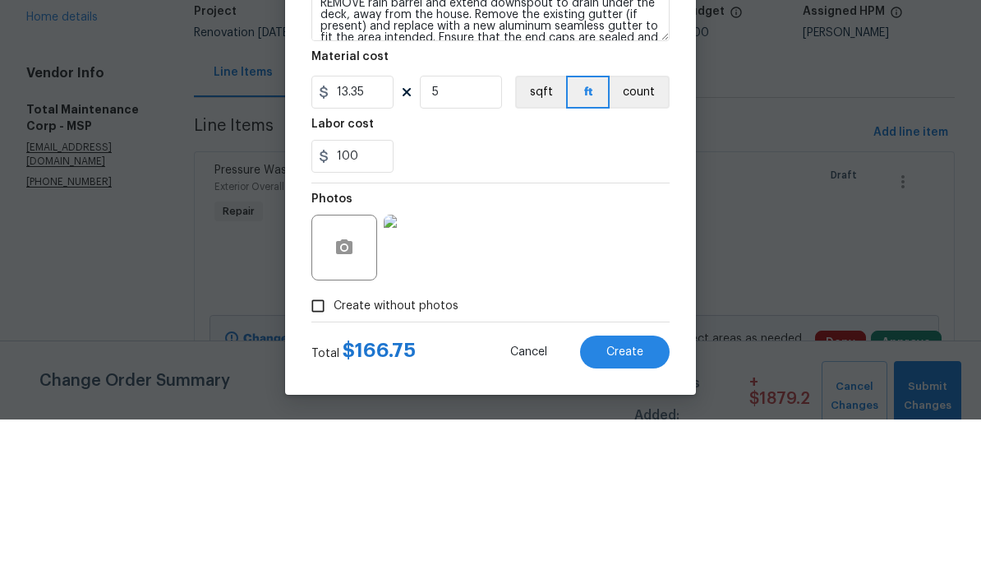
click at [446, 283] on div "Labor cost" at bounding box center [490, 293] width 358 height 21
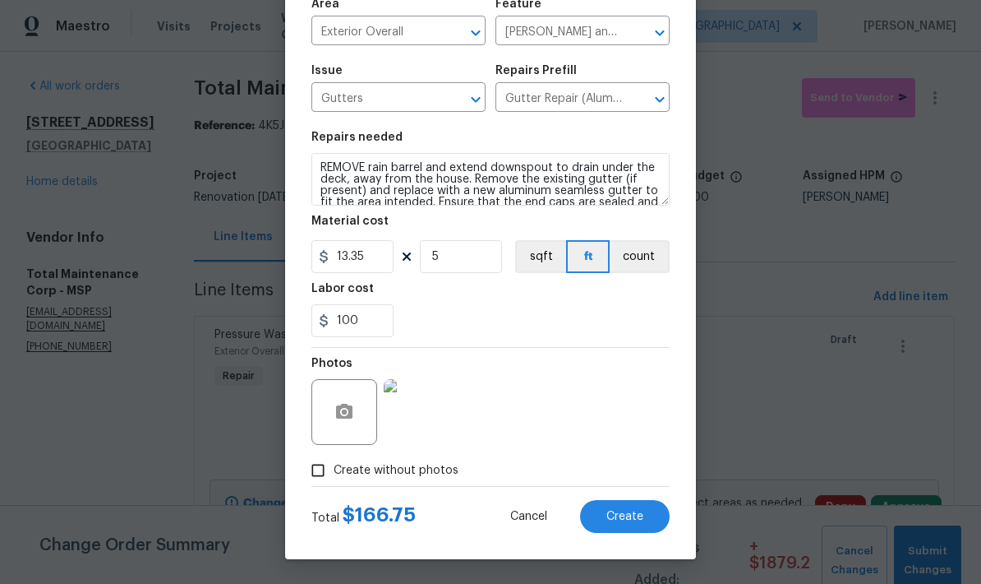
click at [614, 524] on button "Create" at bounding box center [625, 516] width 90 height 33
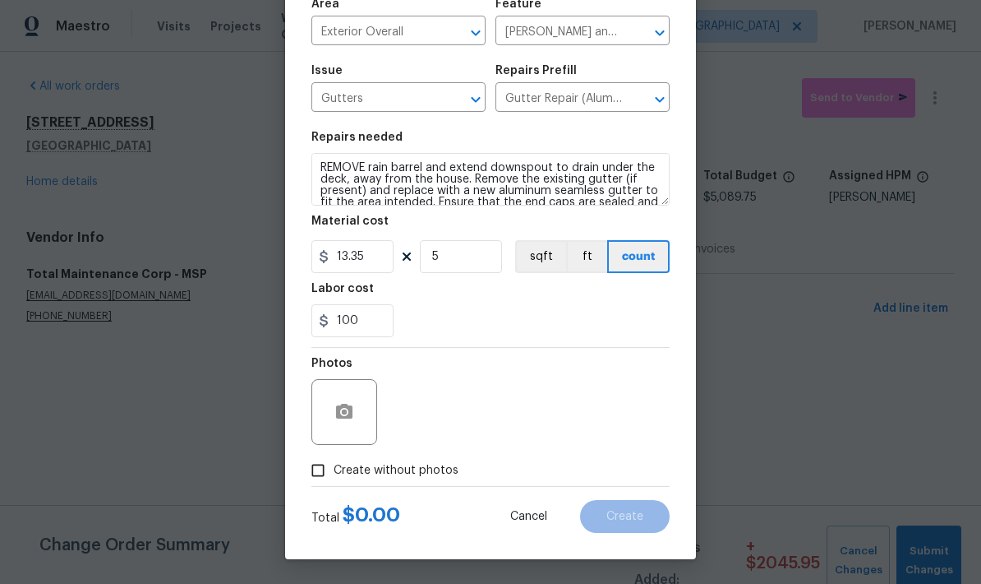
type input "0"
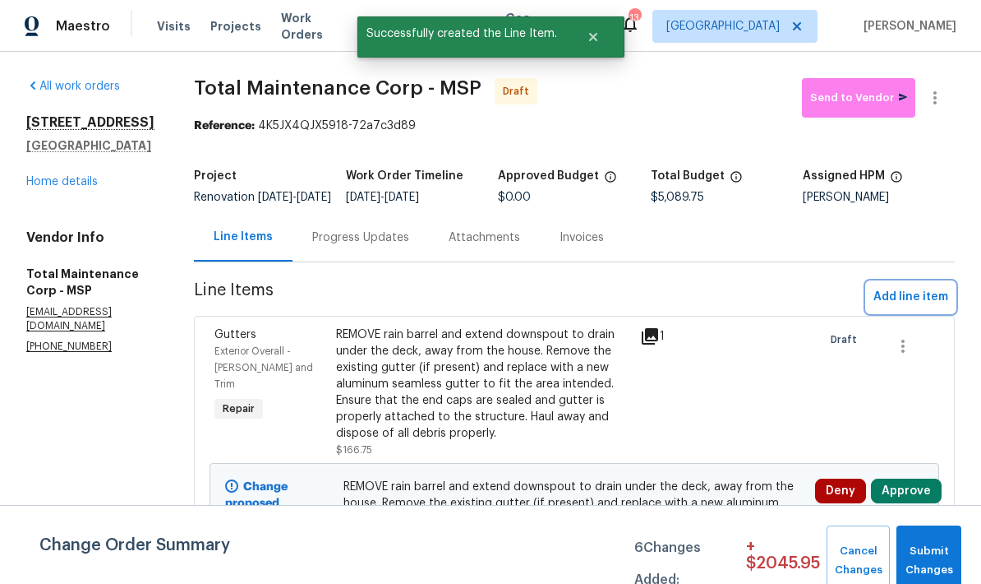
click at [921, 304] on span "Add line item" at bounding box center [911, 297] width 75 height 21
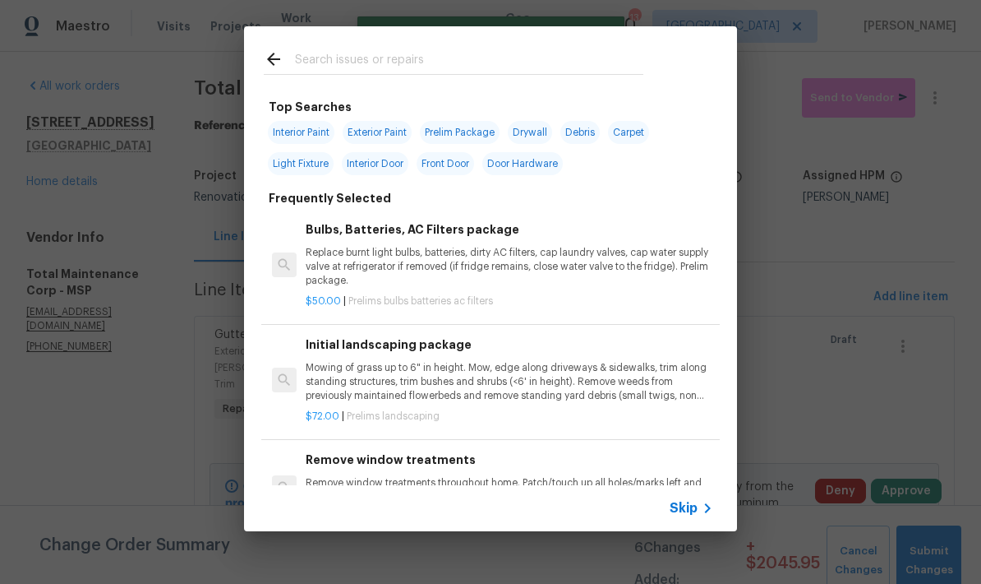
click at [307, 59] on input "text" at bounding box center [469, 61] width 348 height 25
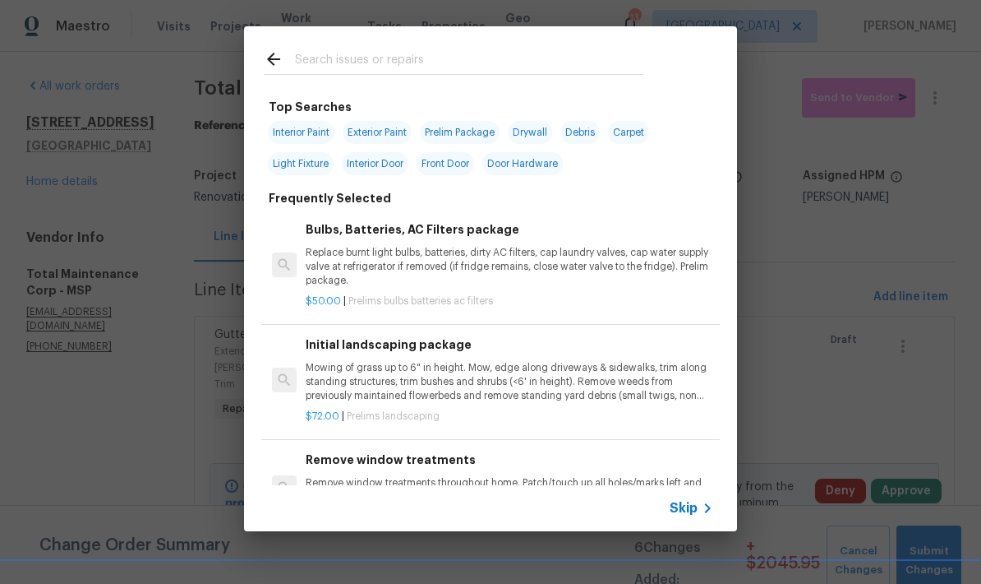
click at [371, 133] on span "Exterior Paint" at bounding box center [377, 132] width 69 height 23
type input "Exterior Paint"
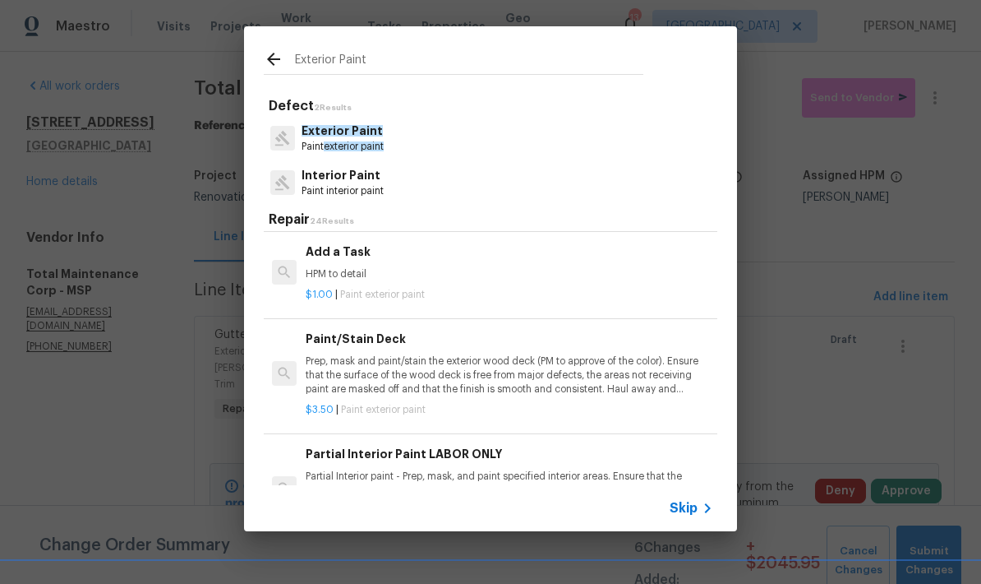
scroll to position [524, 0]
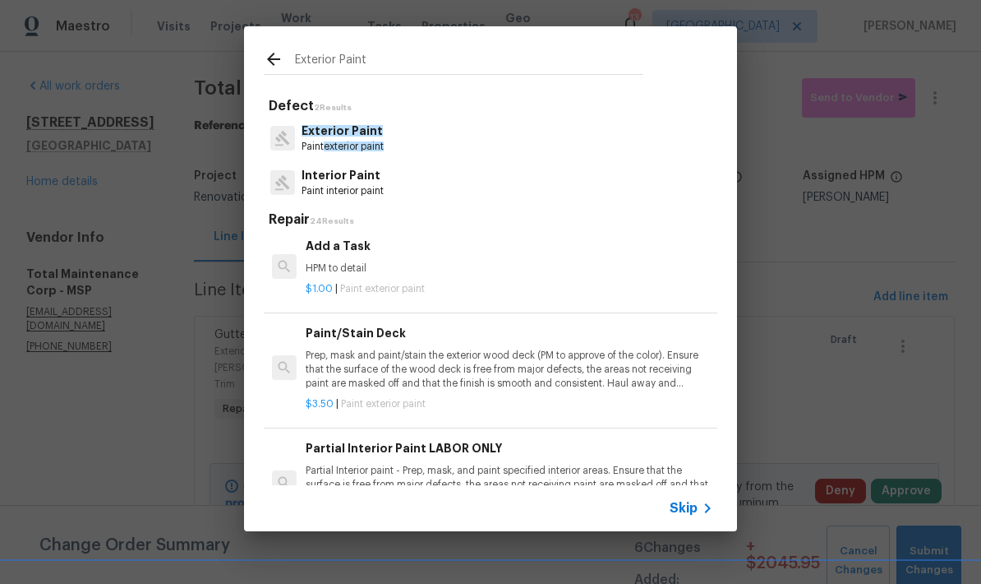
click at [340, 361] on p "Prep, mask and paint/stain the exterior wood deck (PM to approve of the color).…" at bounding box center [510, 369] width 408 height 42
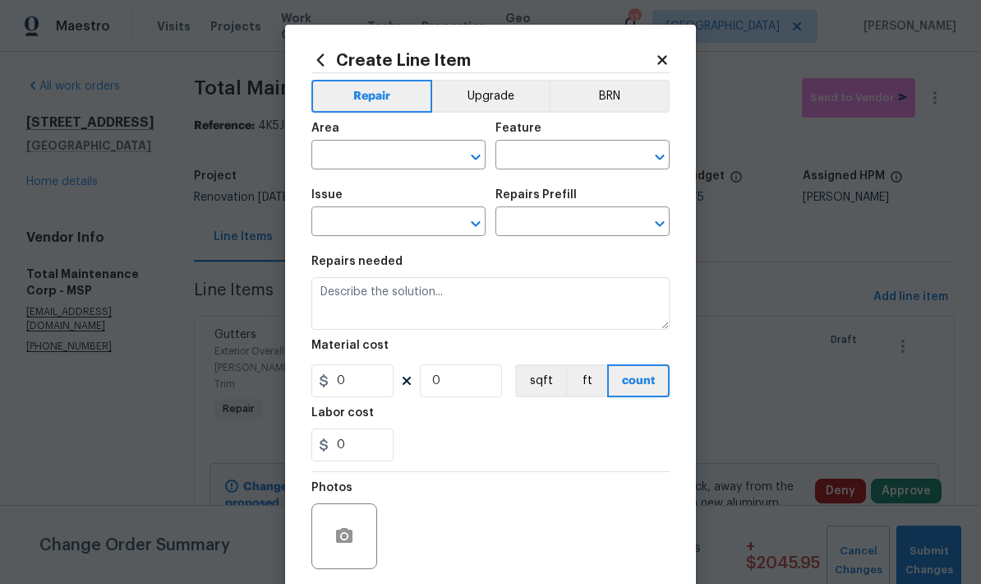
type input "Overall Paint"
type input "Exterior Paint"
type input "Paint/Stain Deck $3.50"
type textarea "Prep, mask and paint/stain the exterior wood deck (PM to approve of the color).…"
type input "3.5"
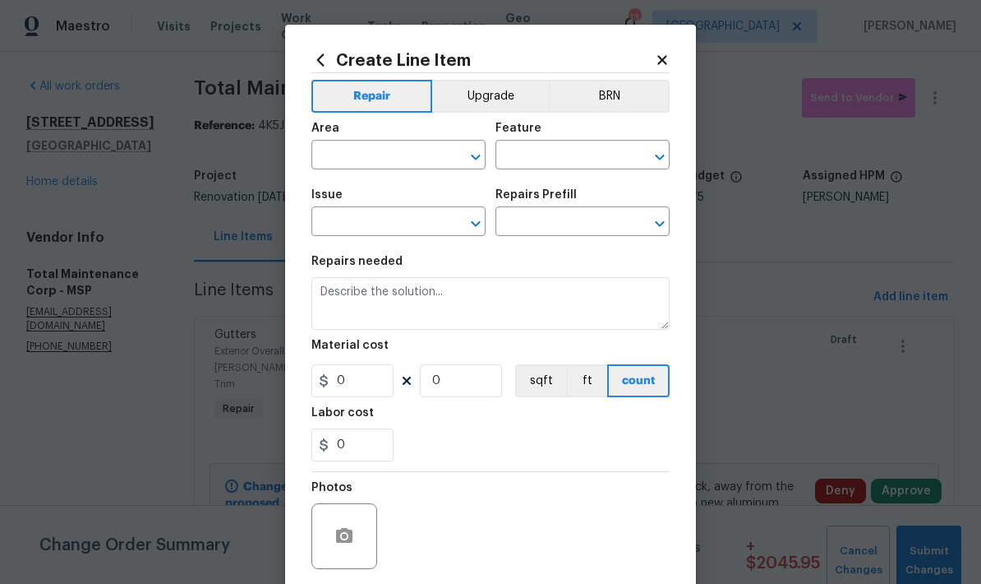
type input "1"
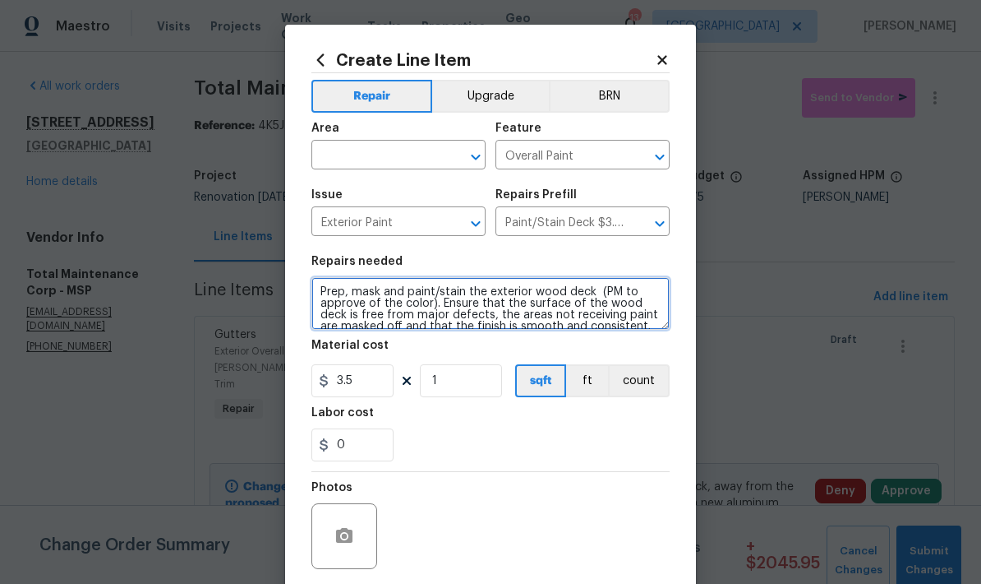
click at [318, 293] on textarea "Prep, mask and paint/stain the exterior wood deck (PM to approve of the color).…" at bounding box center [490, 303] width 358 height 53
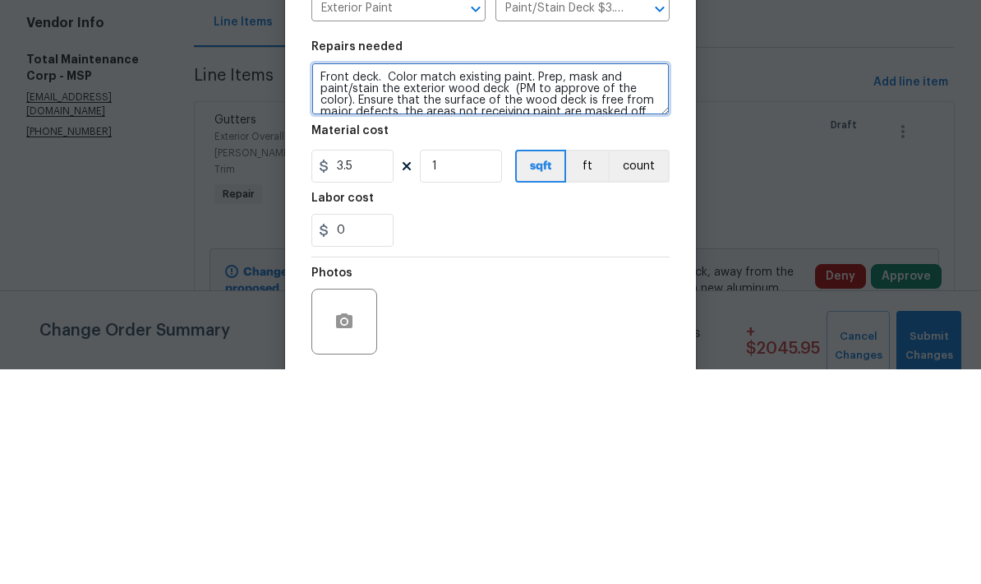
type textarea "Front deck. Color match existing paint. Prep, mask and paint/stain the exterior…"
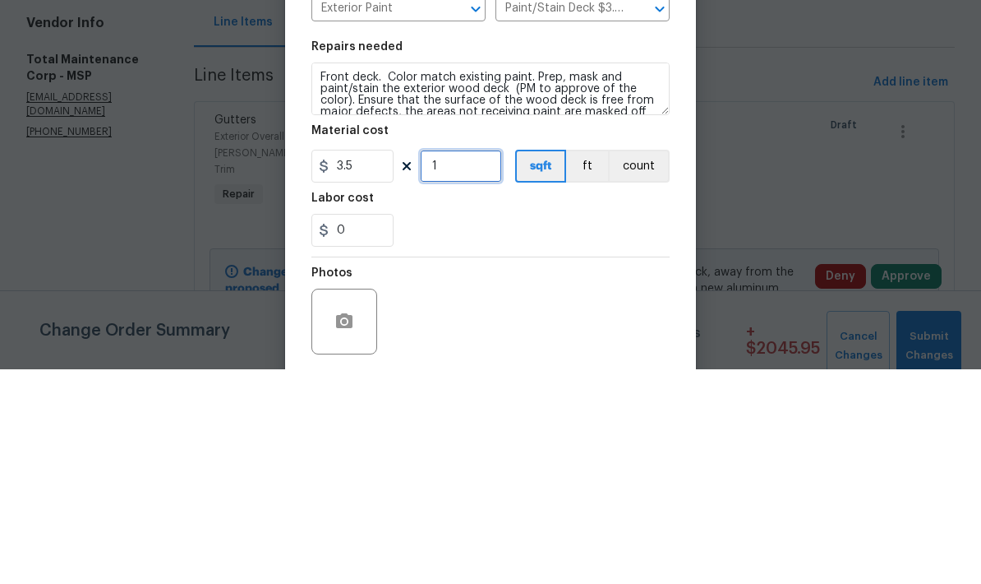
click at [452, 364] on input "1" at bounding box center [461, 380] width 82 height 33
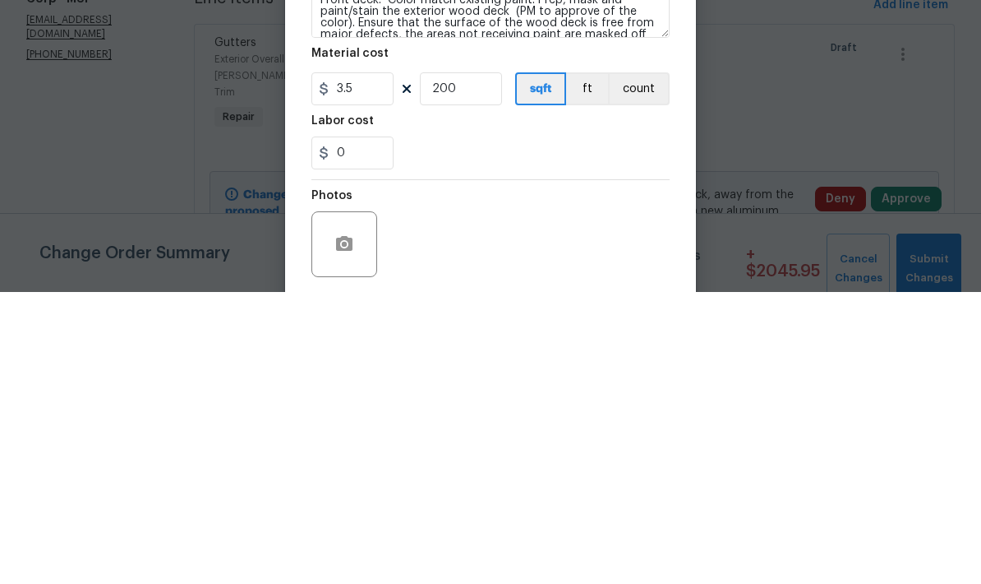
click at [433, 428] on div "0" at bounding box center [490, 444] width 358 height 33
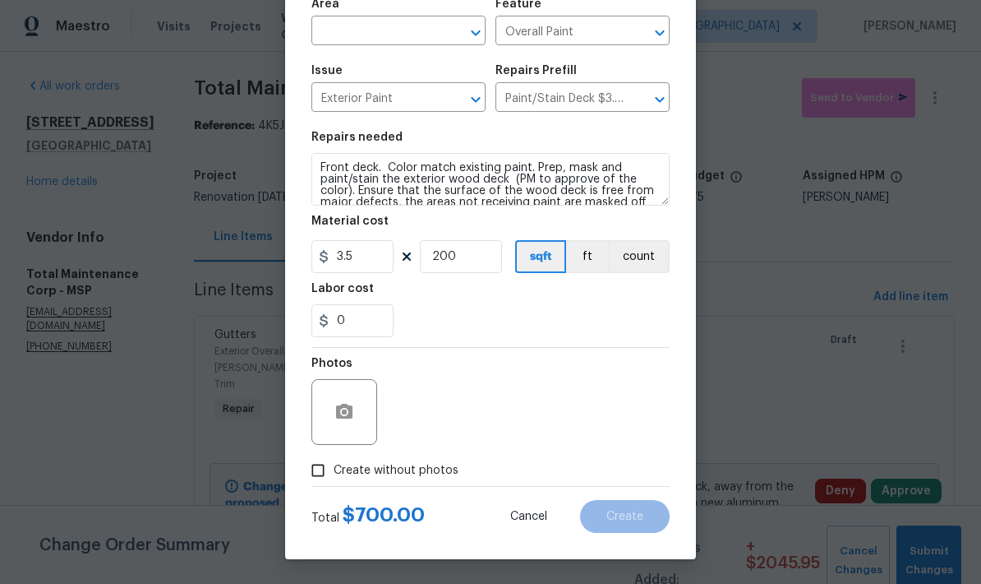
scroll to position [127, 0]
click at [472, 256] on input "200" at bounding box center [461, 256] width 82 height 33
type input "150"
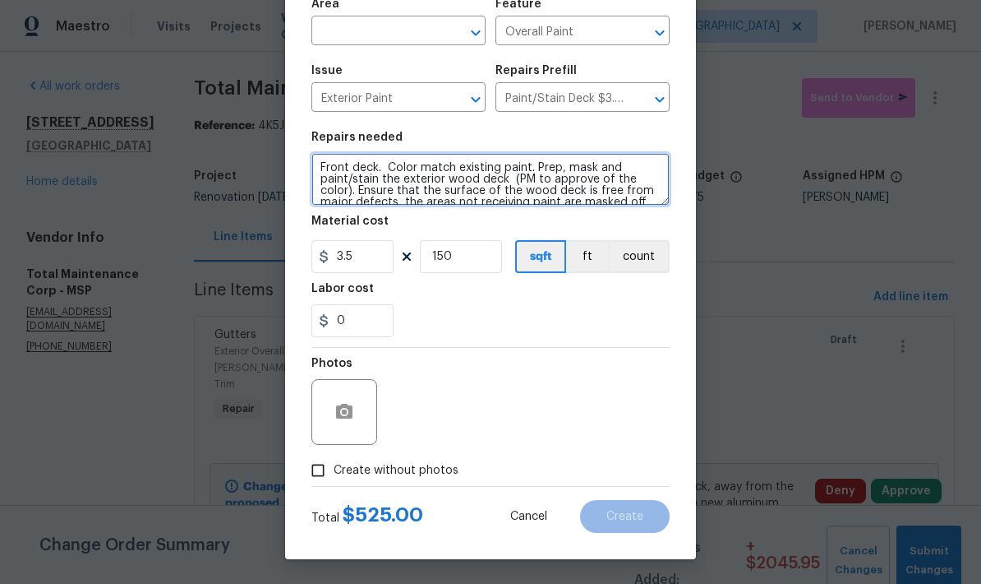
click at [528, 169] on textarea "Front deck. Color match existing paint. Prep, mask and paint/stain the exterior…" at bounding box center [490, 179] width 358 height 53
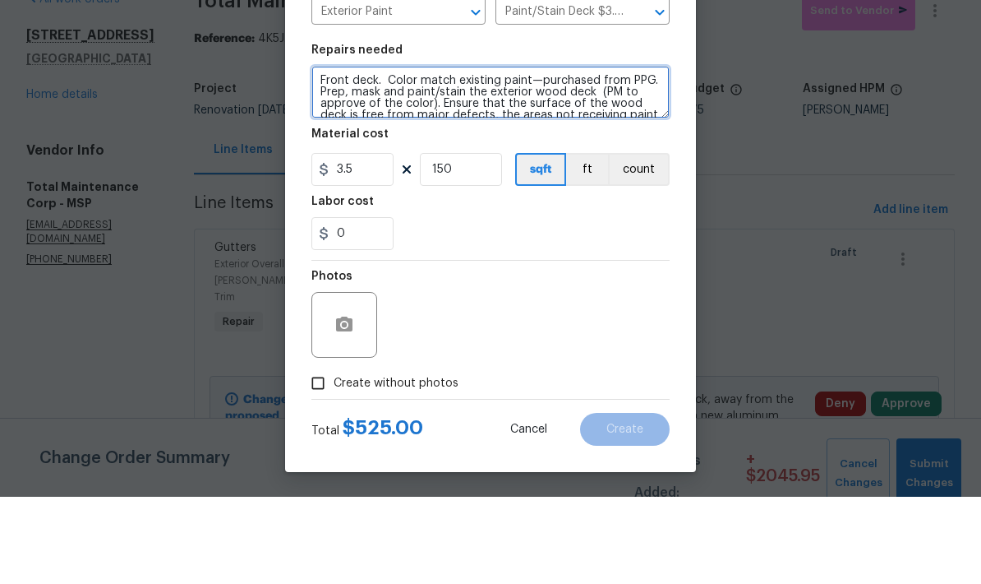
type textarea "Front deck. Color match existing paint—purchased from PPG. Prep, mask and paint…"
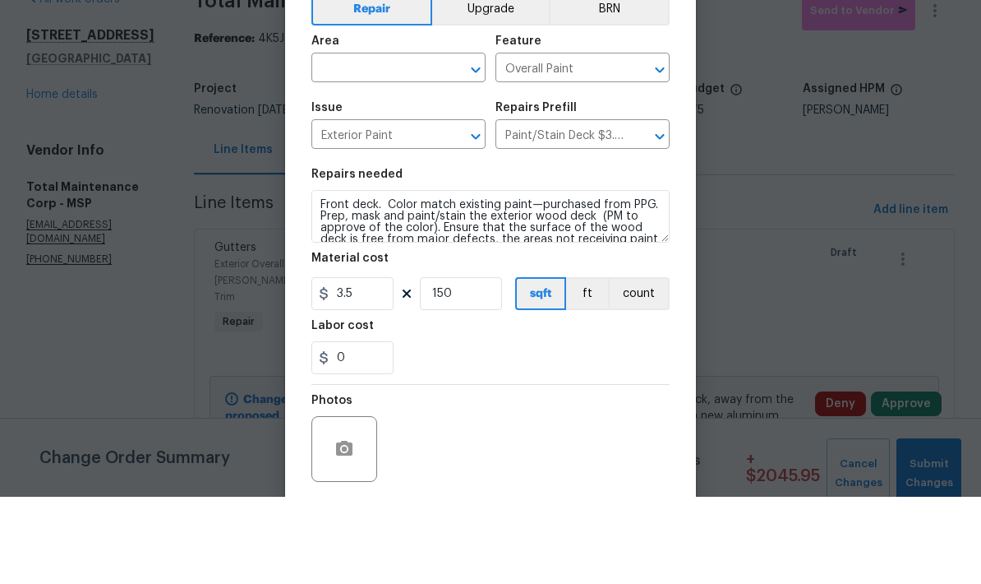
scroll to position [127, 0]
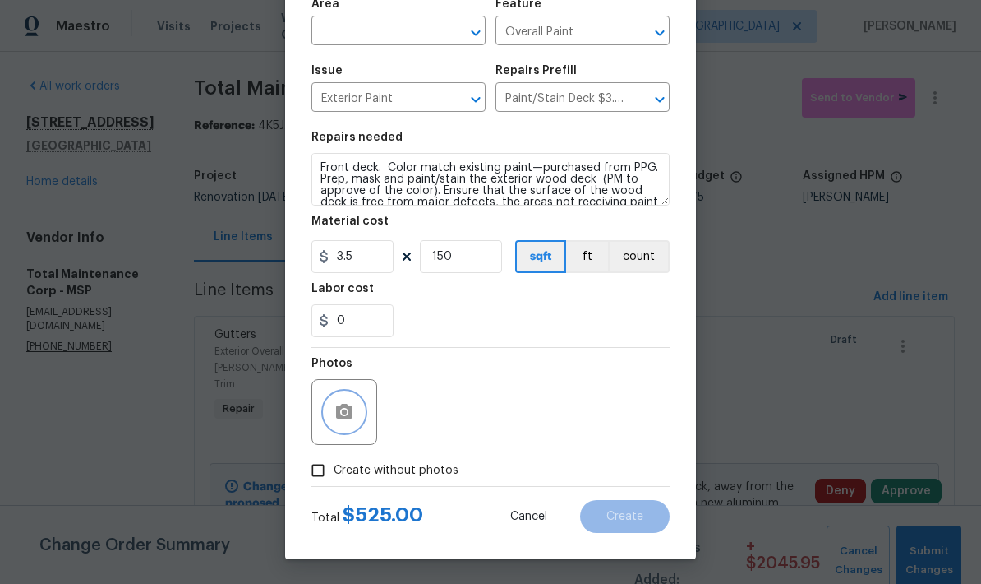
click at [339, 416] on icon "button" at bounding box center [344, 411] width 16 height 15
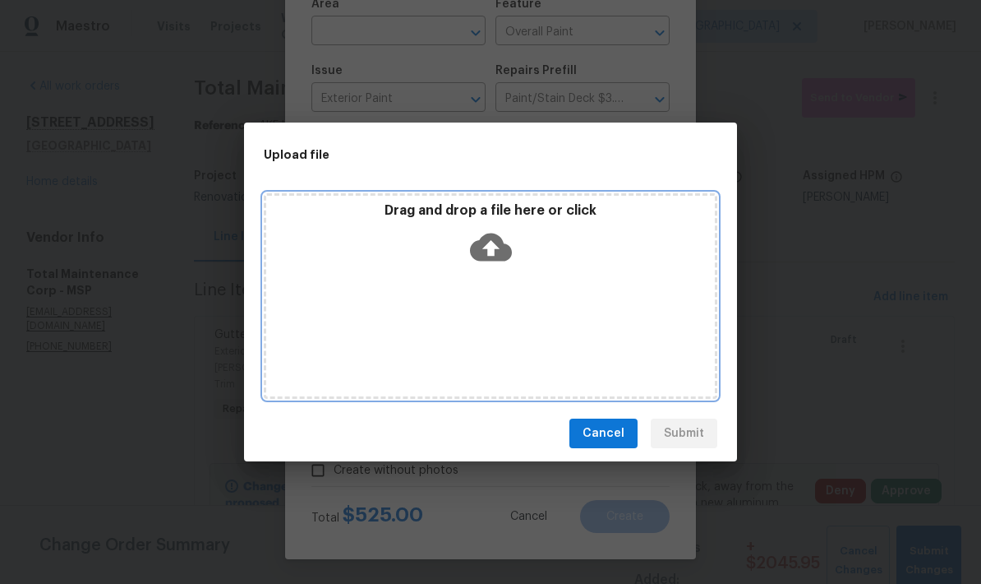
click at [367, 326] on div "Drag and drop a file here or click" at bounding box center [491, 295] width 454 height 205
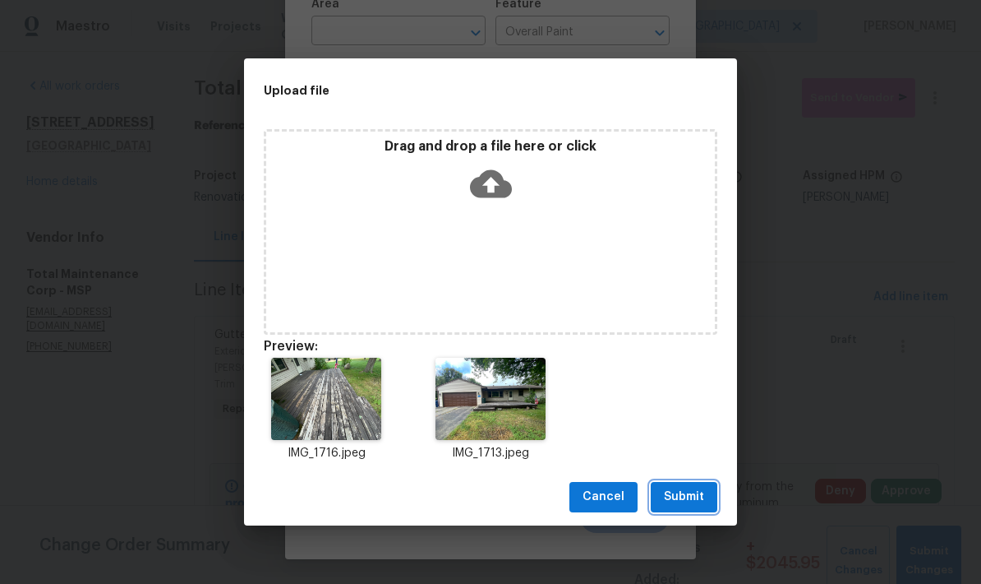
click at [678, 503] on span "Submit" at bounding box center [684, 497] width 40 height 21
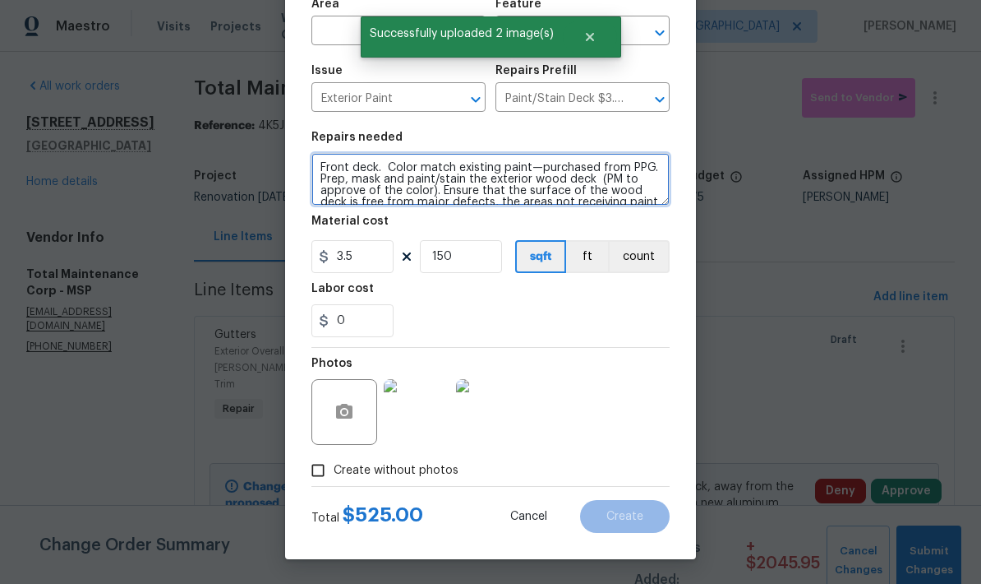
click at [381, 167] on textarea "Front deck. Color match existing paint—purchased from PPG. Prep, mask and paint…" at bounding box center [490, 179] width 358 height 53
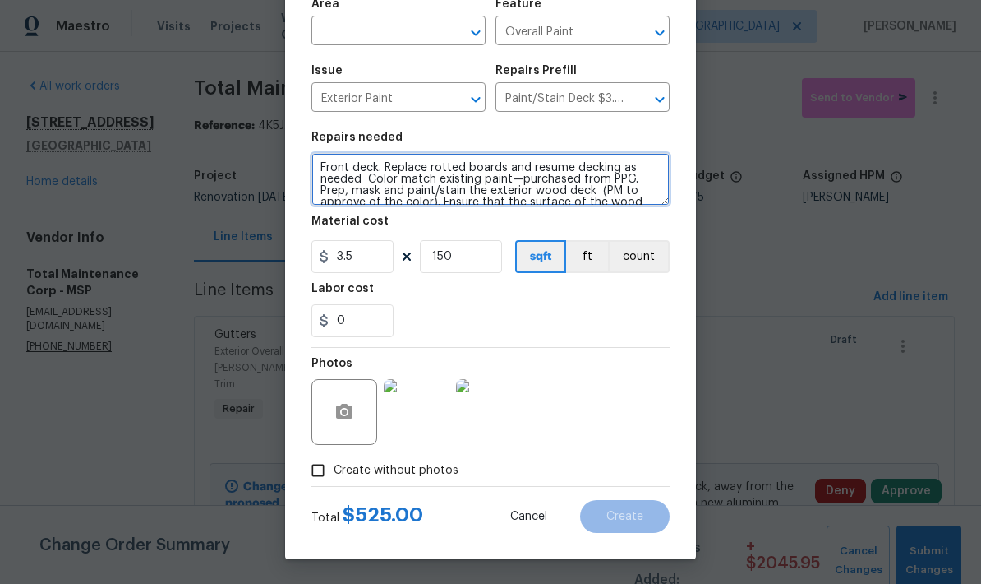
type textarea "Front deck. Replace rotted boards and resume decking as needed Color match exis…"
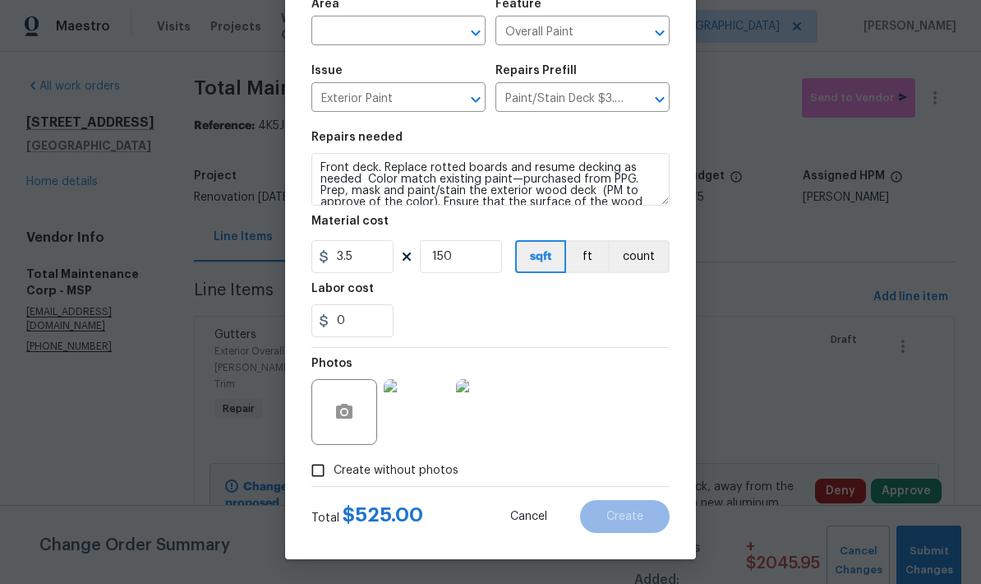
click at [345, 25] on input "text" at bounding box center [375, 32] width 128 height 25
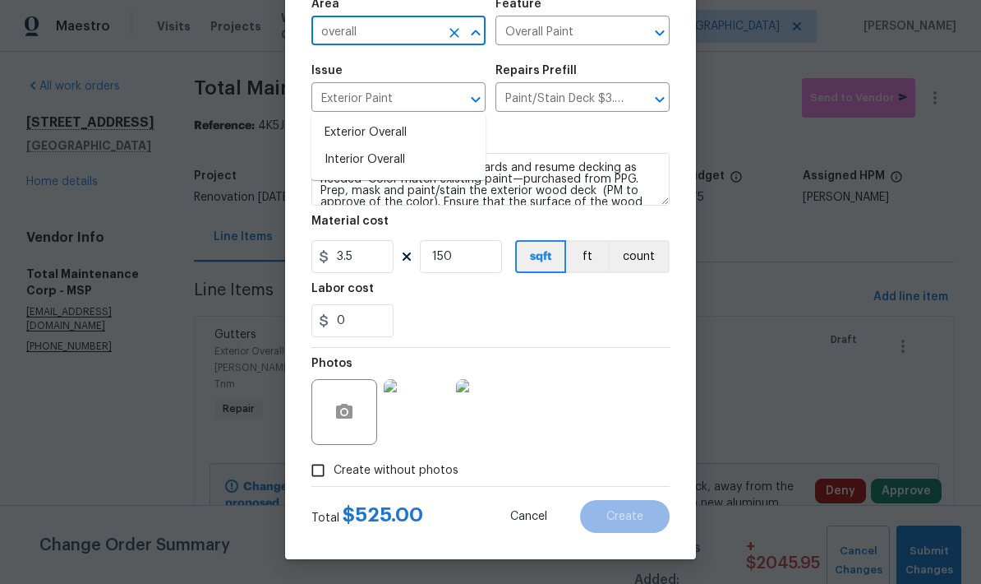
click at [337, 119] on li "Exterior Overall" at bounding box center [398, 132] width 174 height 27
type input "Exterior Overall"
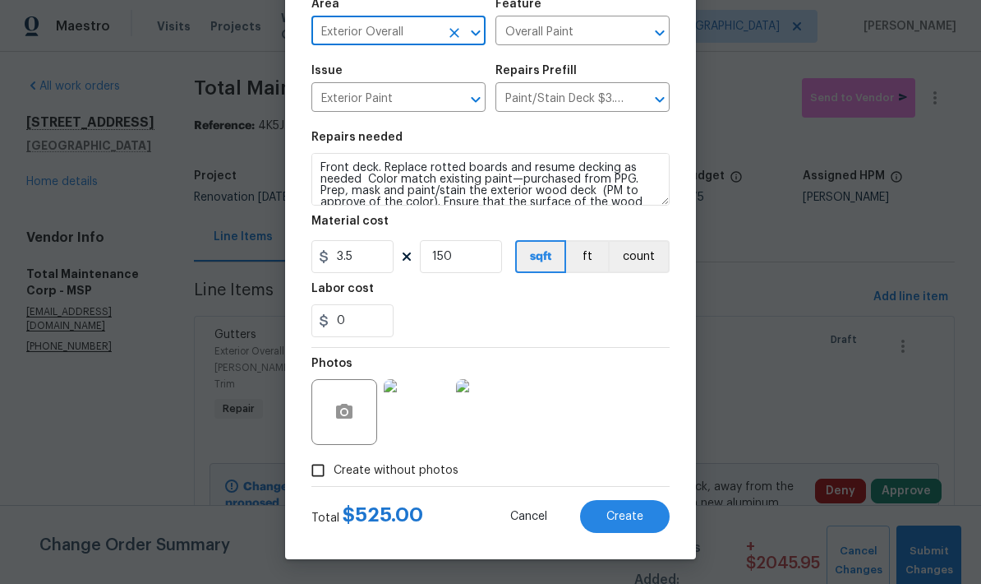
click at [616, 520] on span "Create" at bounding box center [625, 516] width 37 height 12
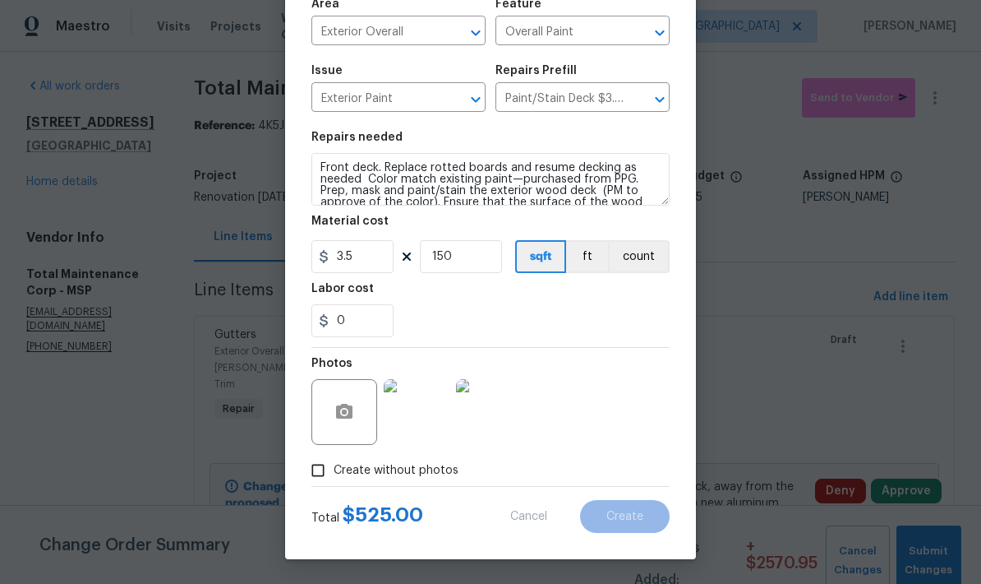
type input "0"
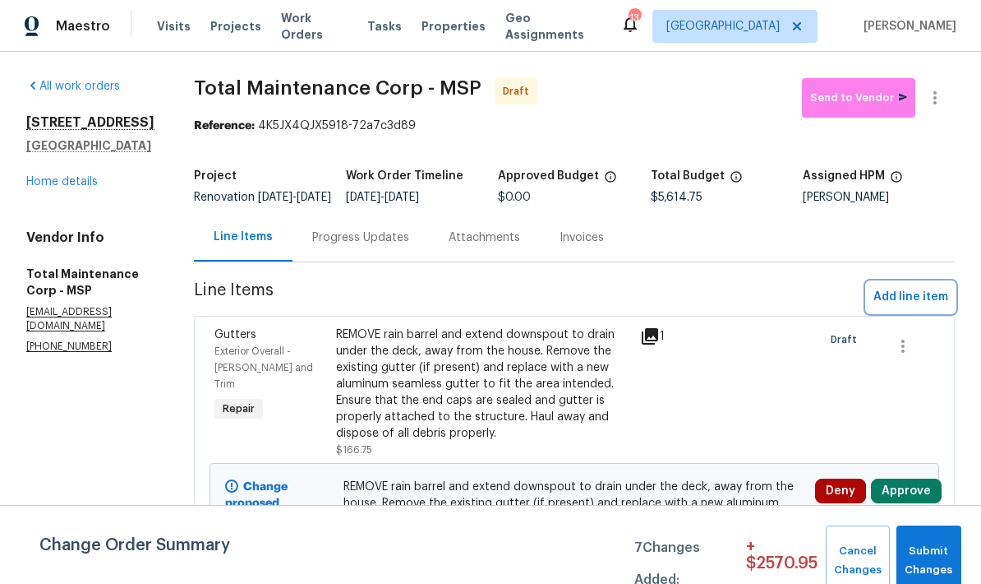
click at [912, 305] on span "Add line item" at bounding box center [911, 297] width 75 height 21
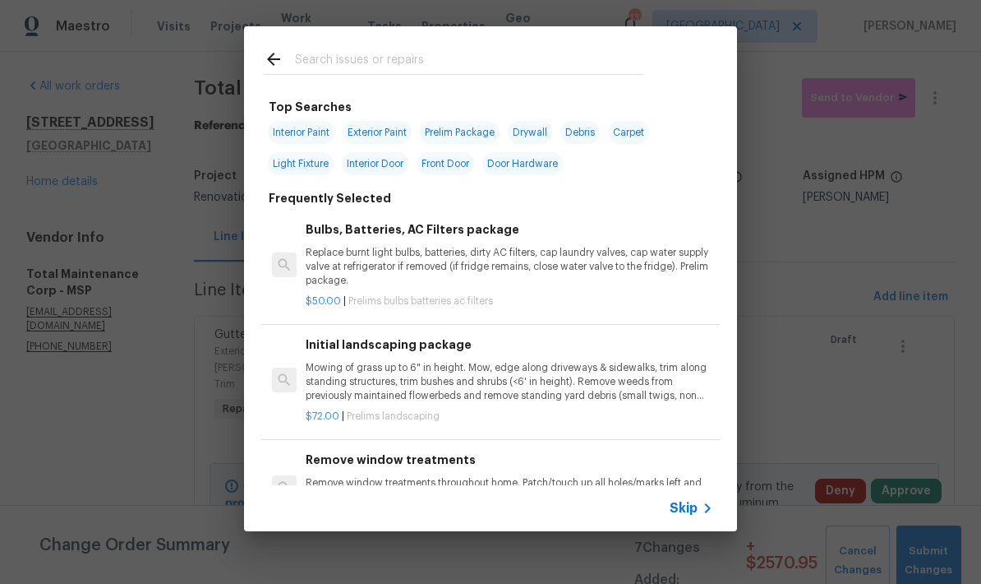
click at [316, 72] on input "text" at bounding box center [469, 61] width 348 height 25
type input "Garage"
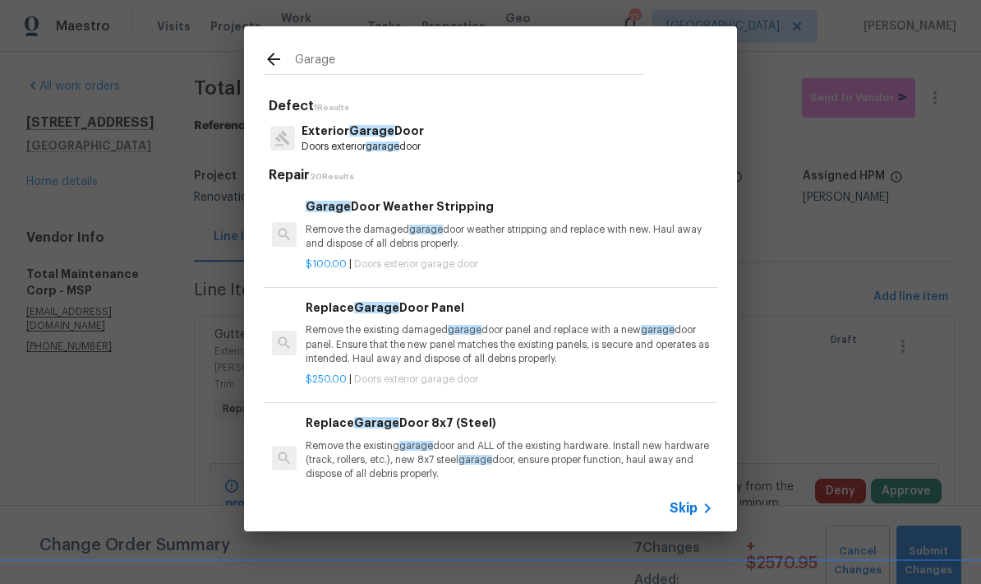
click at [333, 145] on p "Doors exterior garage door" at bounding box center [363, 147] width 122 height 14
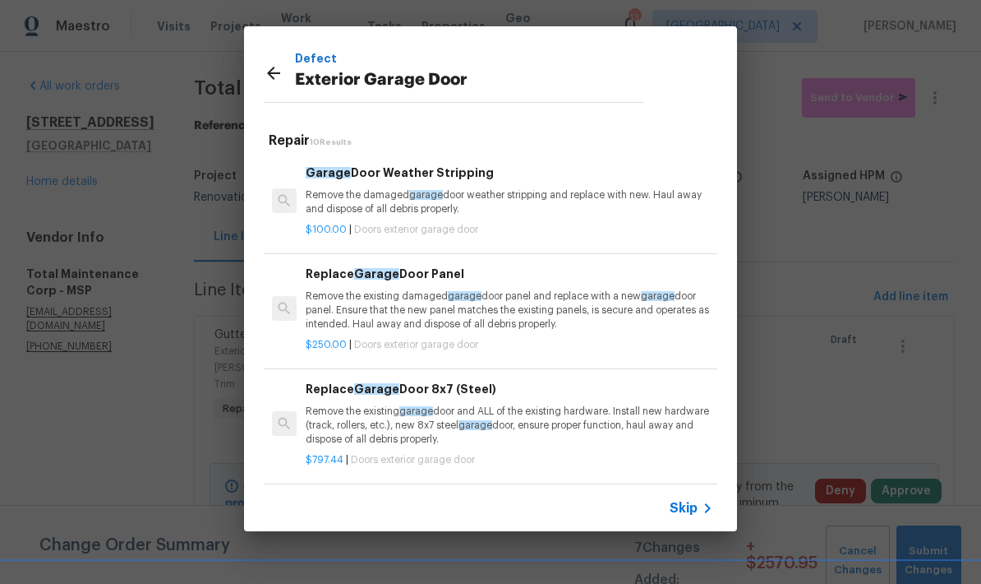
click at [373, 201] on p "Remove the damaged garage door weather stripping and replace with new. Haul awa…" at bounding box center [510, 202] width 408 height 28
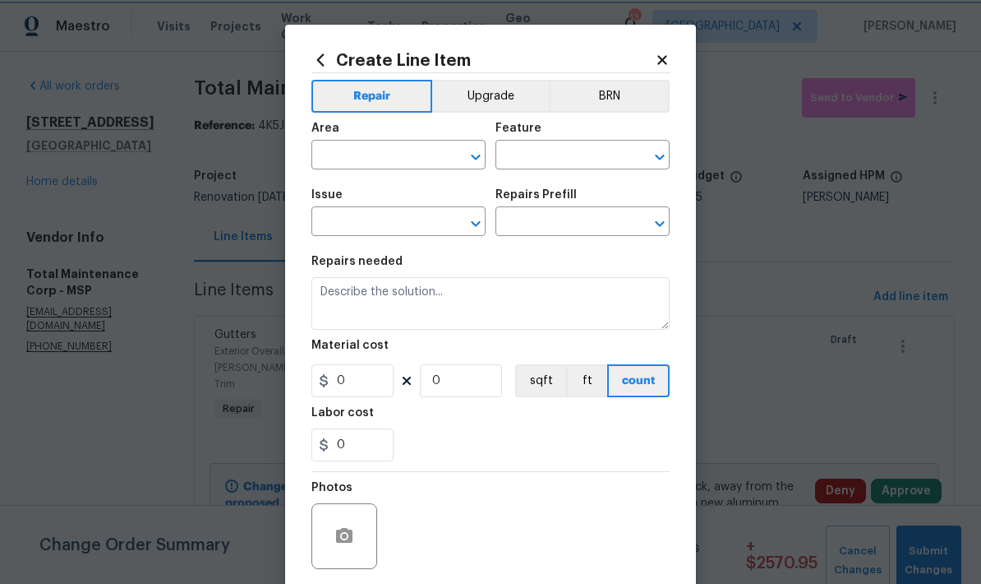
type input "Interior Door"
type input "Exterior Garage Door"
type input "Garage Door Weather Stripping $100.00"
type textarea "Remove the damaged garage door weather stripping and replace with new. Haul awa…"
type input "100"
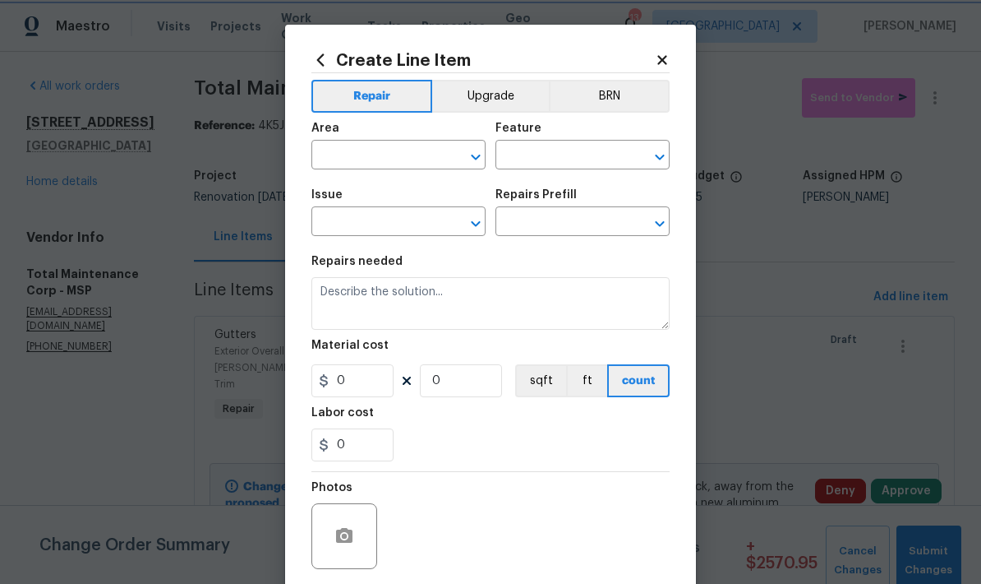
type input "1"
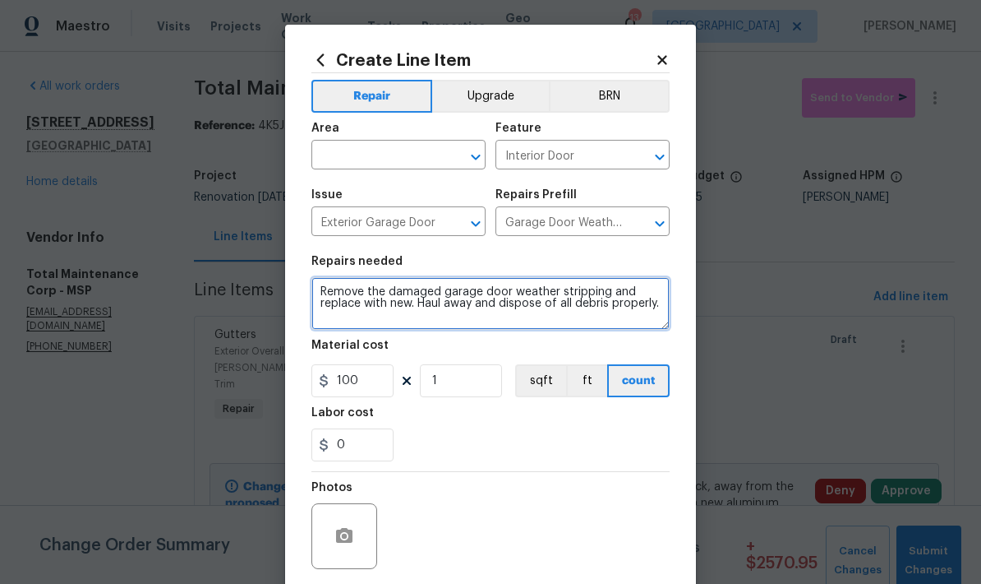
click at [597, 295] on textarea "Remove the damaged garage door weather stripping and replace with new. Haul awa…" at bounding box center [490, 303] width 358 height 53
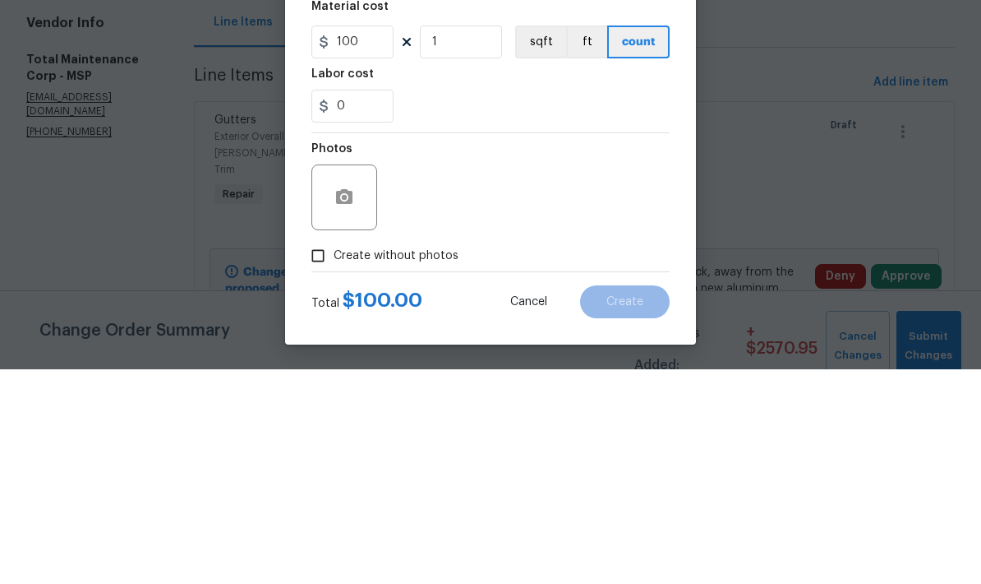
scroll to position [127, 0]
type textarea "Remove the damaged garage door trim wrap and assess condition of wood CONSULT W…"
click at [332, 379] on div at bounding box center [344, 412] width 66 height 66
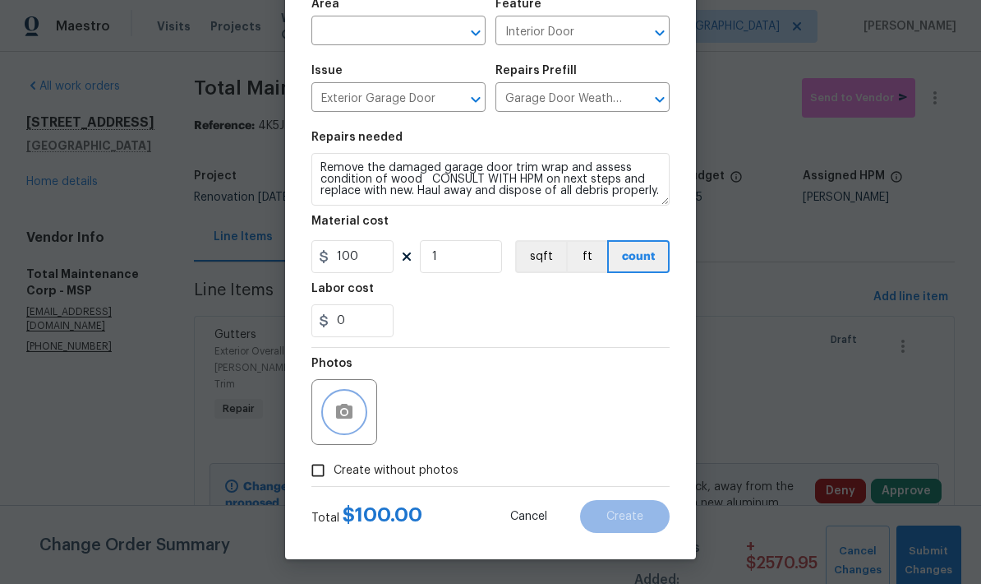
click at [331, 416] on button "button" at bounding box center [344, 411] width 39 height 39
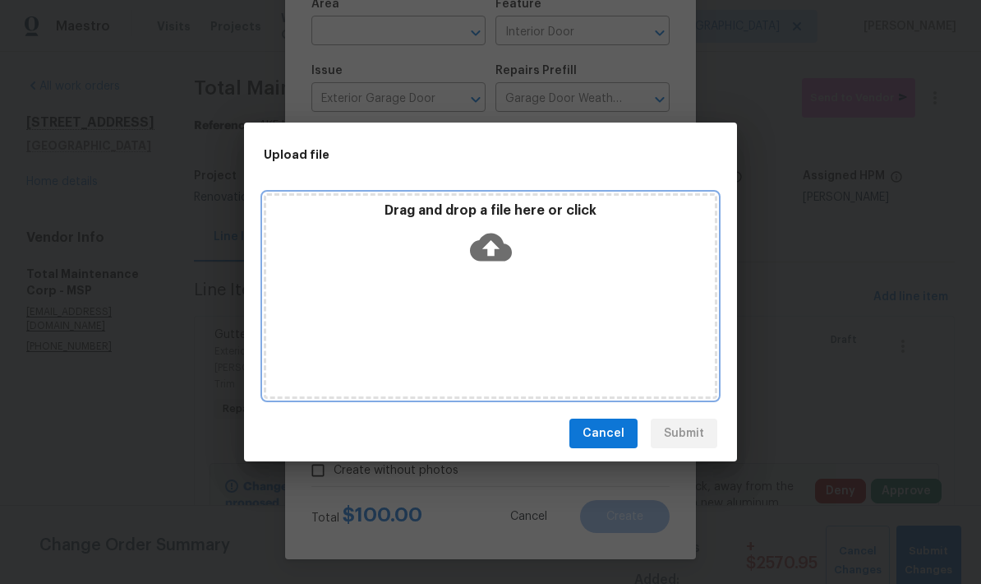
click at [371, 308] on div "Drag and drop a file here or click" at bounding box center [491, 295] width 454 height 205
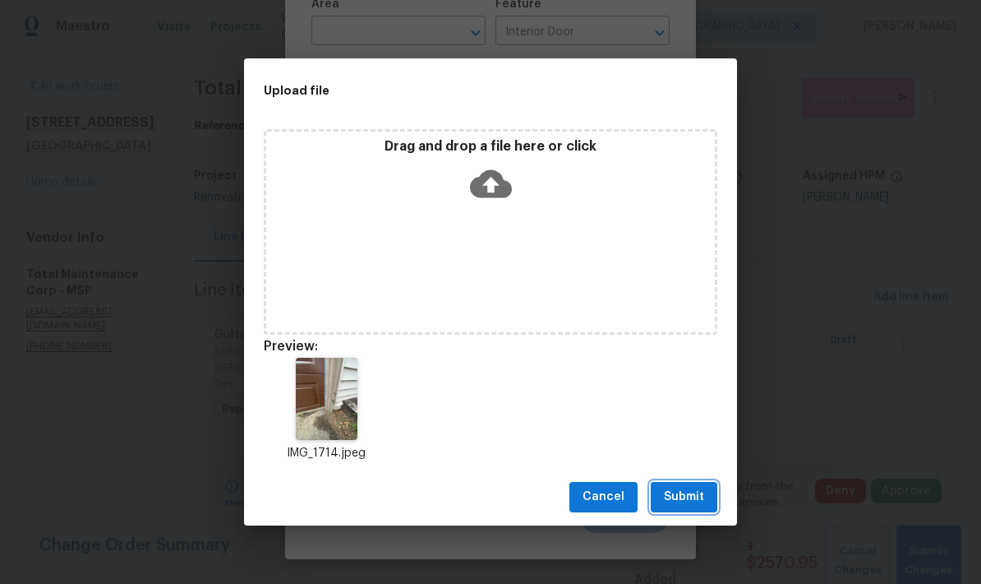
click at [686, 496] on span "Submit" at bounding box center [684, 497] width 40 height 21
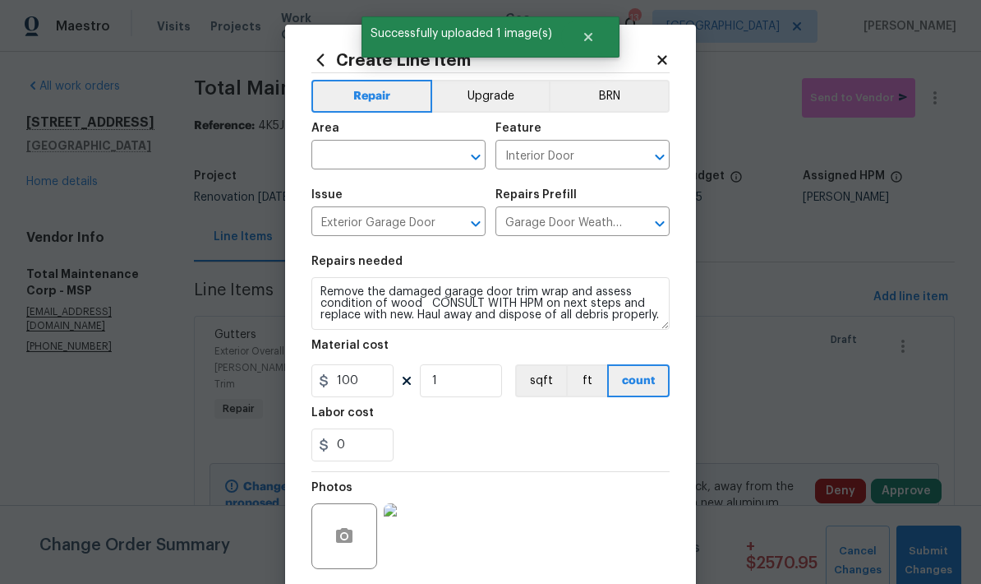
scroll to position [127, 0]
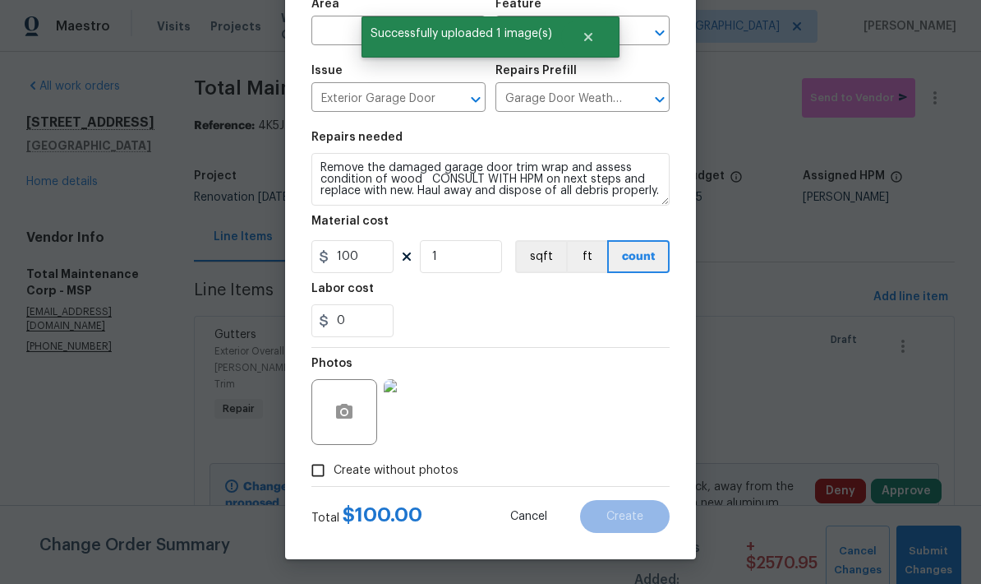
click at [340, 35] on input "text" at bounding box center [375, 32] width 128 height 25
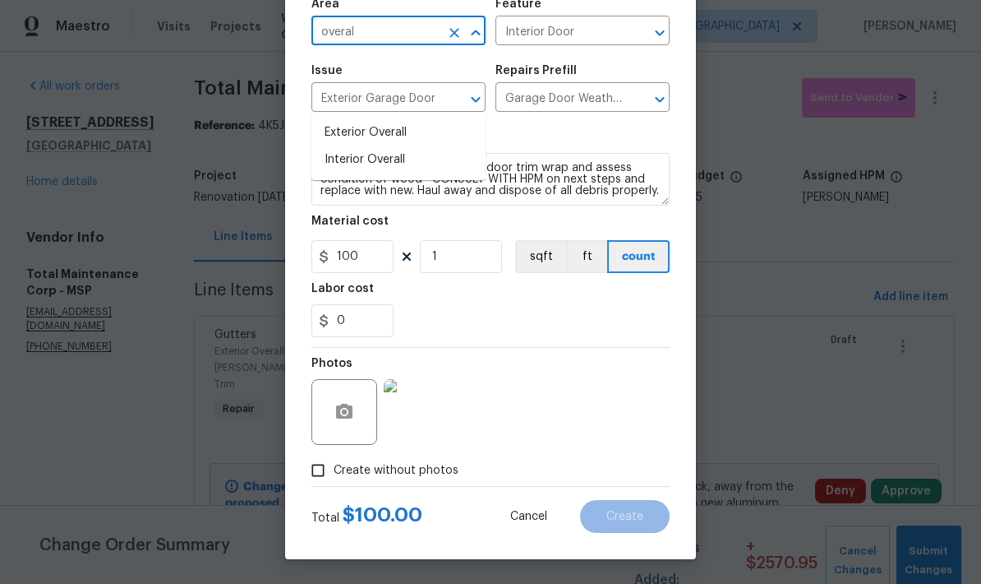
click at [334, 119] on li "Exterior Overall" at bounding box center [398, 132] width 174 height 27
type input "Exterior Overall"
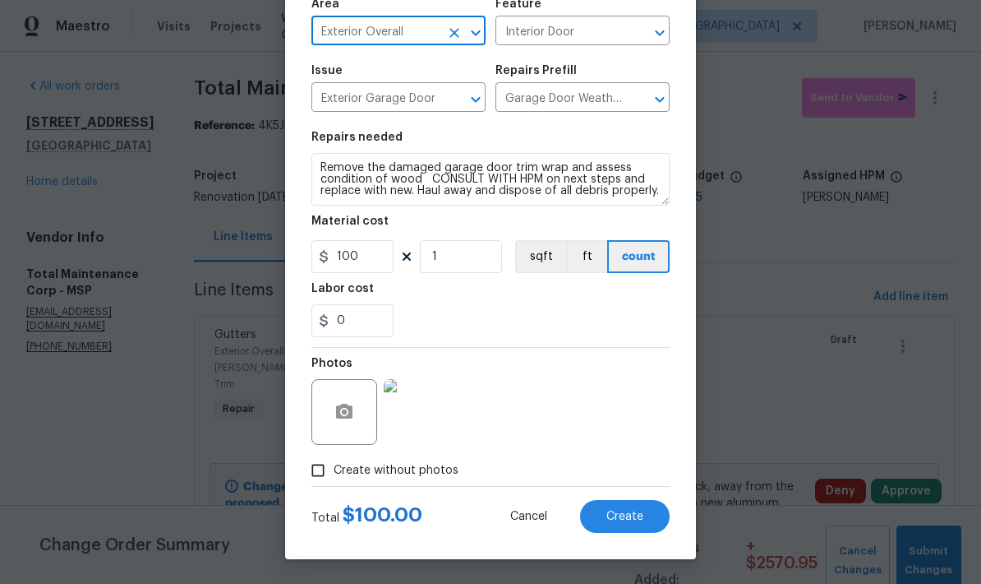
click at [627, 510] on span "Create" at bounding box center [625, 516] width 37 height 12
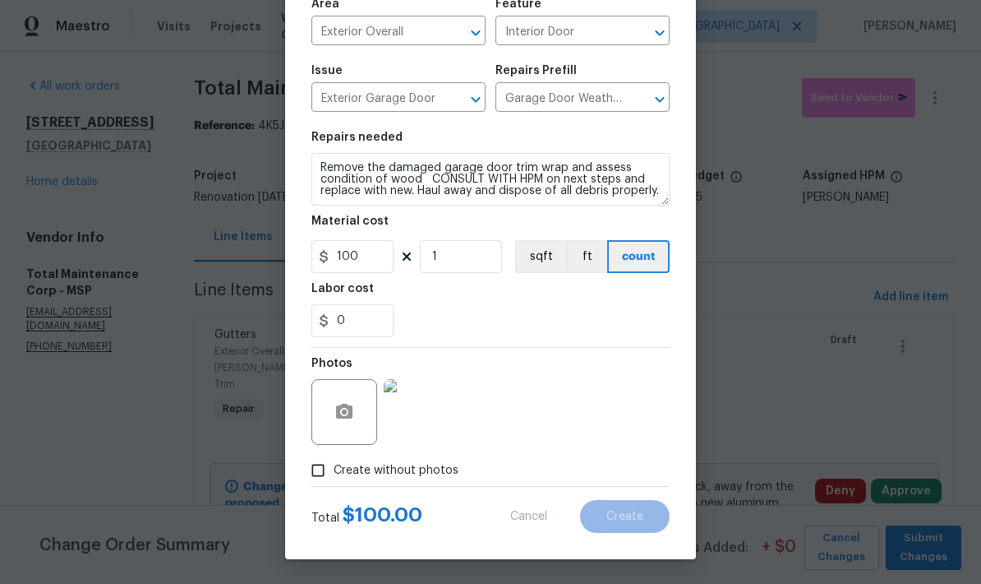
type input "0"
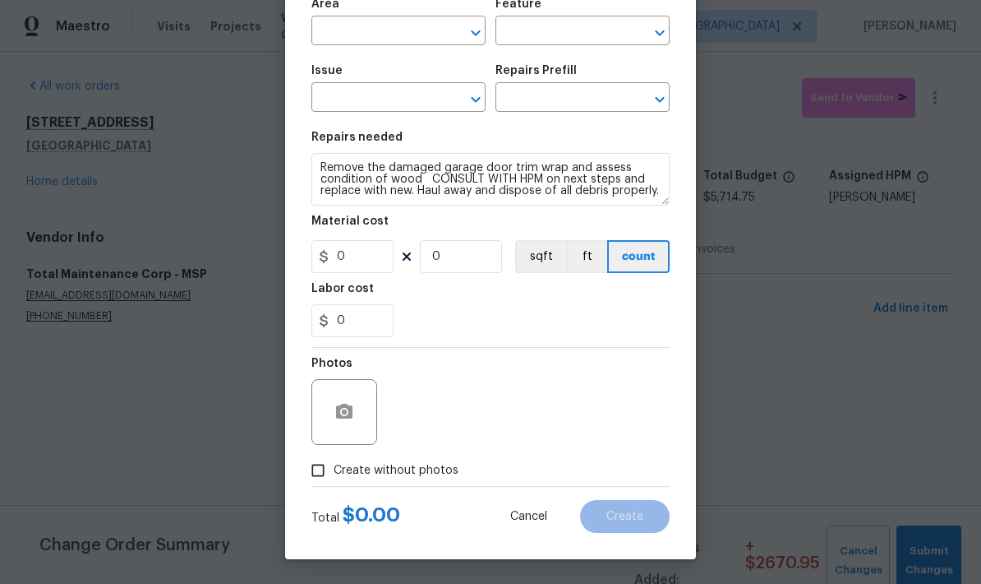
scroll to position [0, 0]
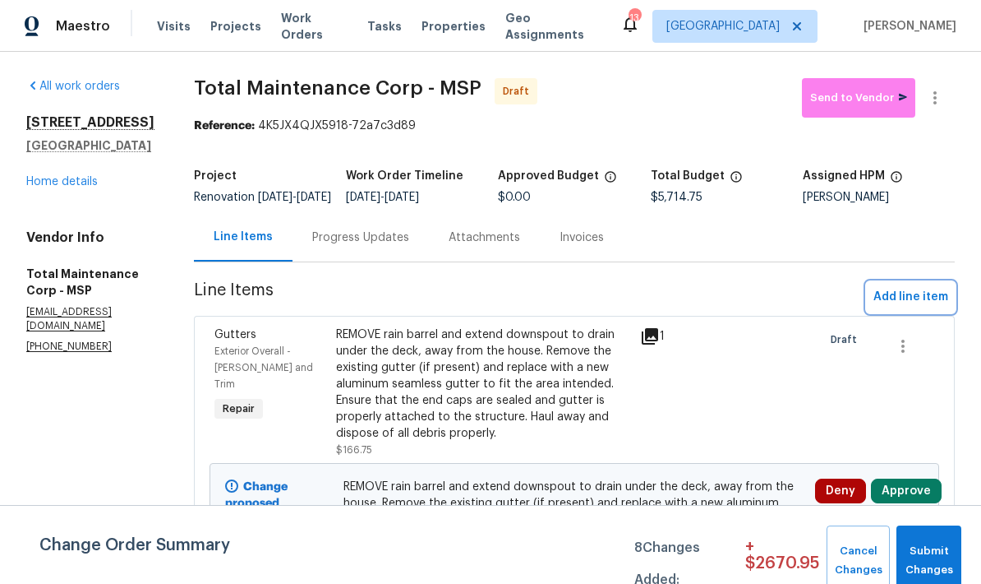
click at [915, 307] on span "Add line item" at bounding box center [911, 297] width 75 height 21
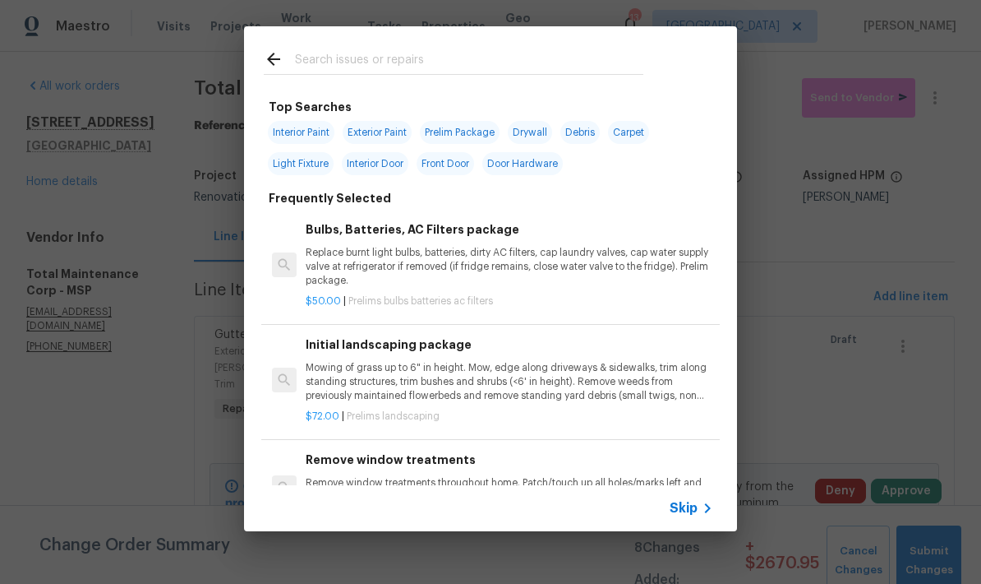
click at [438, 166] on span "Front Door" at bounding box center [446, 163] width 58 height 23
type input "Front Door"
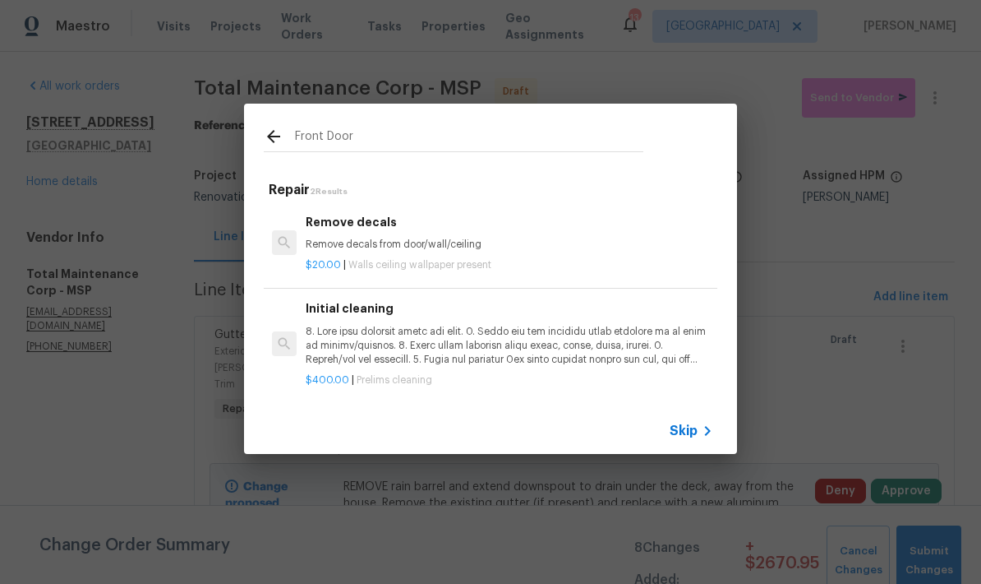
click at [274, 138] on icon at bounding box center [274, 137] width 20 height 20
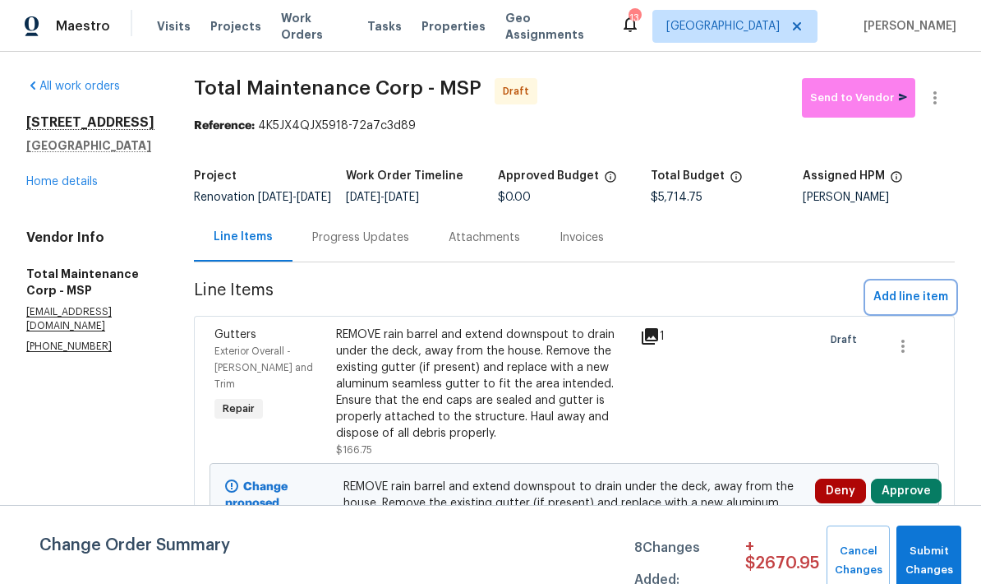
click at [905, 301] on span "Add line item" at bounding box center [911, 297] width 75 height 21
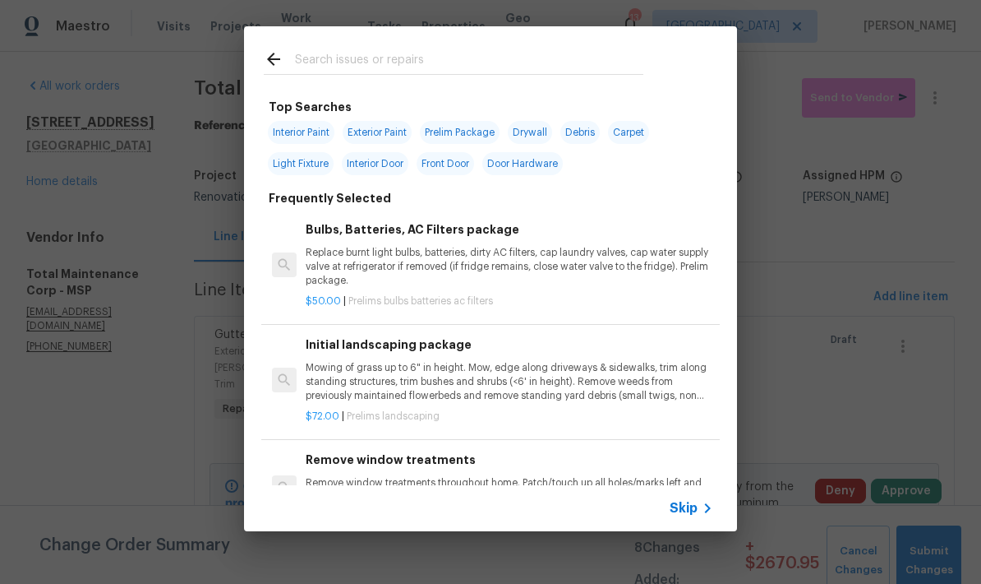
click at [461, 136] on span "Prelim Package" at bounding box center [460, 132] width 80 height 23
type input "Prelim Package"
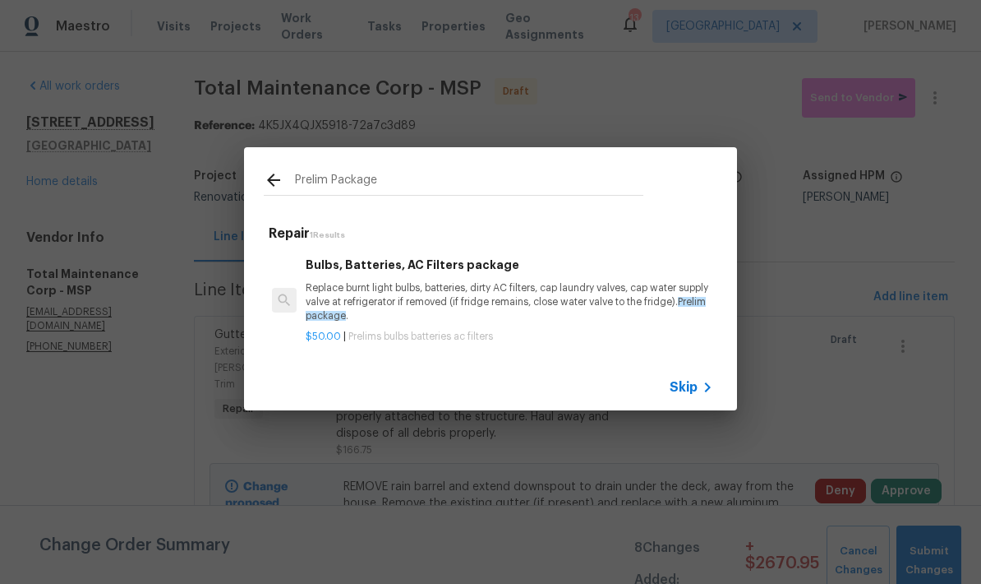
click at [392, 298] on p "Replace burnt light bulbs, batteries, dirty AC filters, cap laundry valves, cap…" at bounding box center [510, 302] width 408 height 42
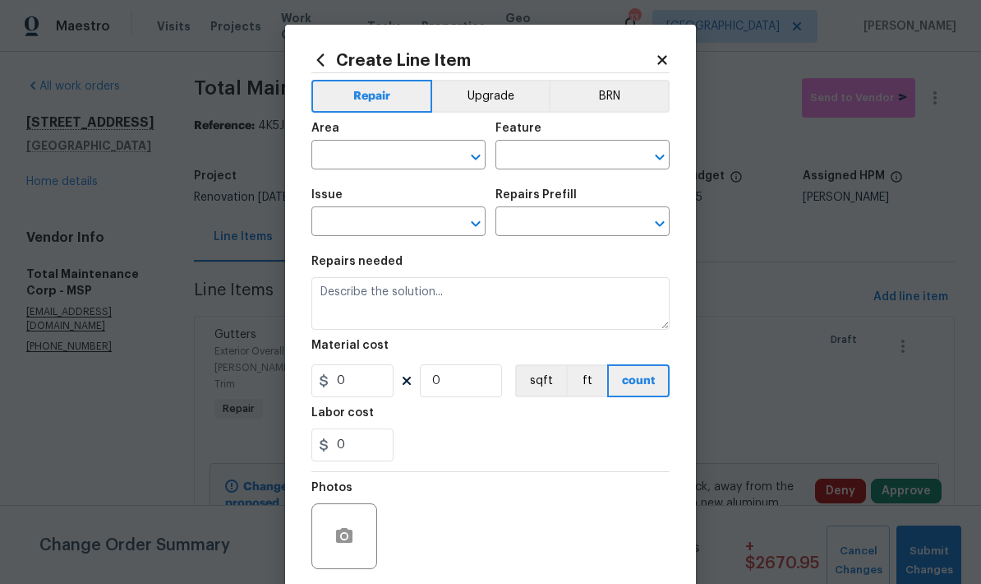
type input "Home Readiness Packages"
type input "Bulbs, Batteries, AC Filters"
type input "Bulbs, Batteries, AC Filters package $50.00"
type textarea "Replace burnt light bulbs, batteries, dirty AC filters, cap laundry valves, cap…"
type input "50"
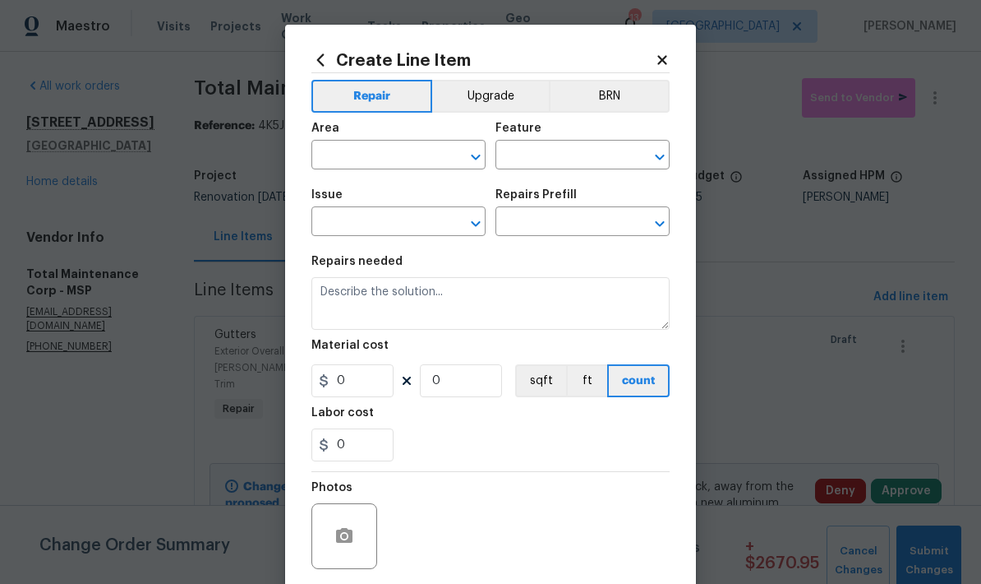
type input "1"
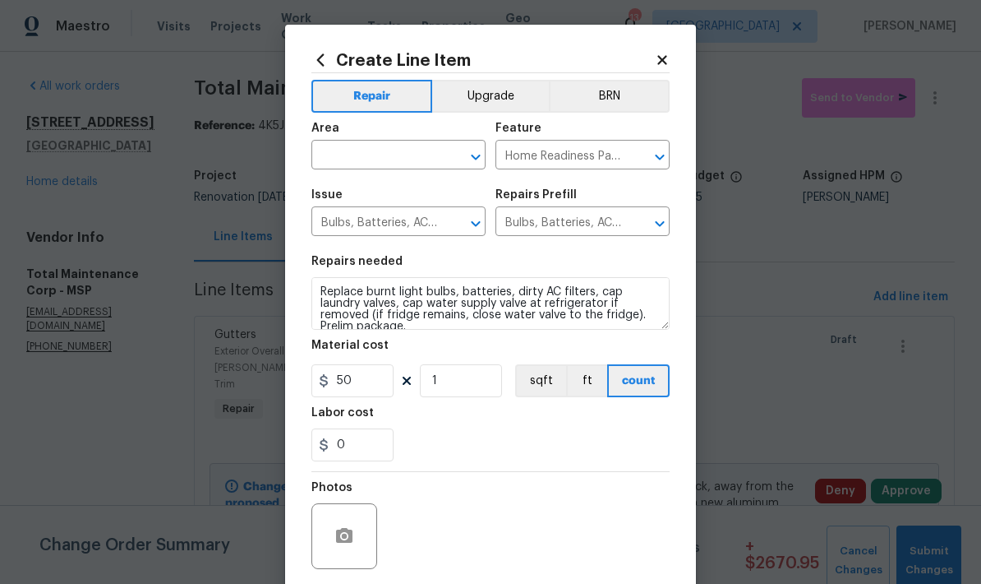
click at [337, 153] on input "text" at bounding box center [375, 156] width 128 height 25
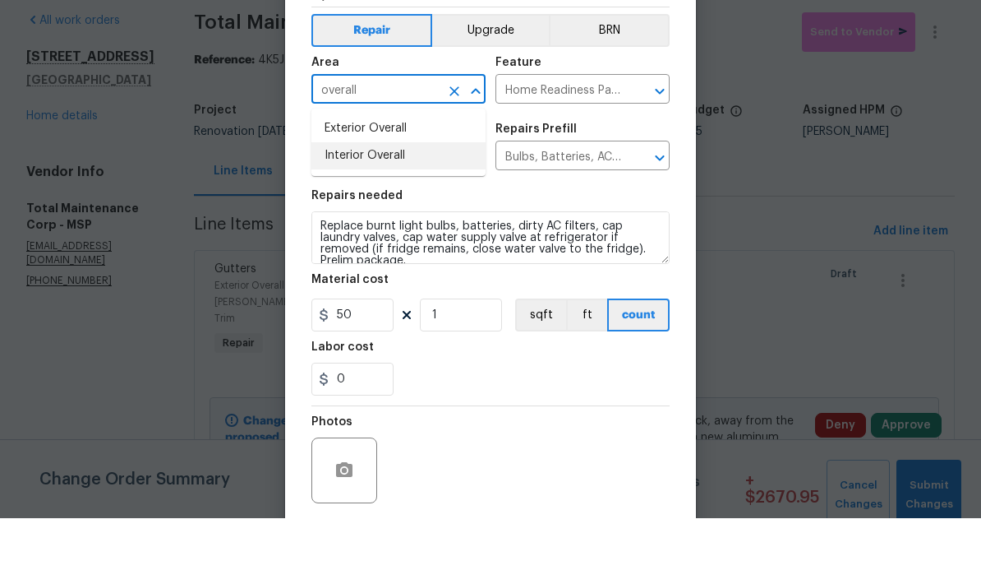
click at [339, 208] on li "Interior Overall" at bounding box center [398, 221] width 174 height 27
type input "Interior Overall"
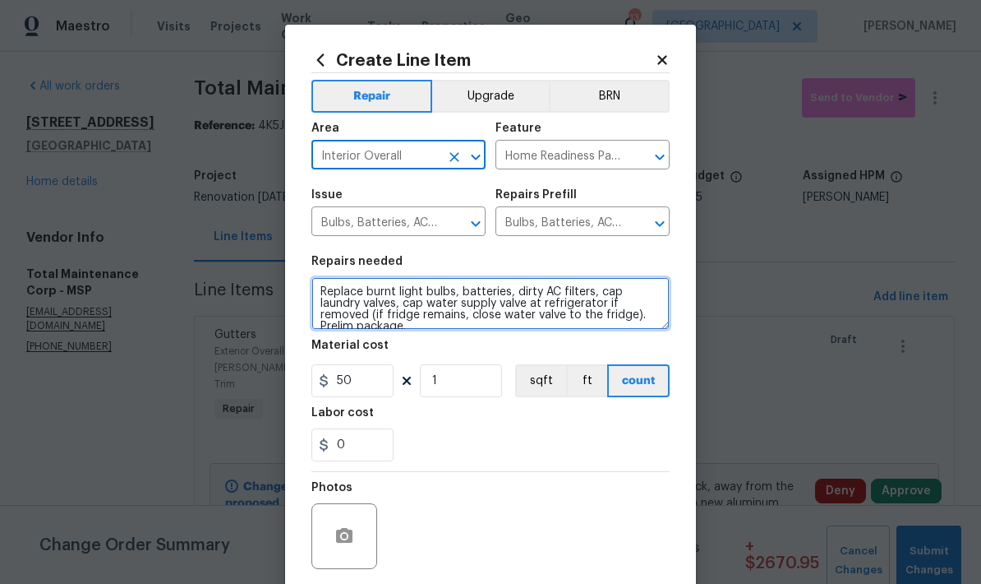
click at [317, 294] on textarea "Replace burnt light bulbs, batteries, dirty AC filters, cap laundry valves, cap…" at bounding box center [490, 303] width 358 height 53
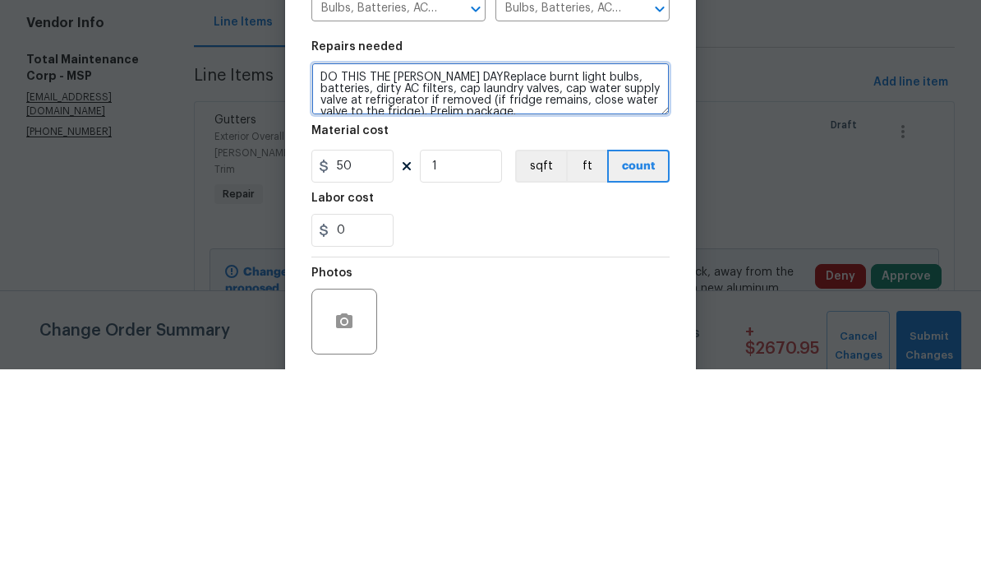
click at [416, 277] on textarea "DO THIS THE FORST DAYReplace burnt light bulbs, batteries, dirty AC filters, ca…" at bounding box center [490, 303] width 358 height 53
click at [493, 277] on textarea "DO THIS THE FIRST DAYReplace burnt light bulbs, batteries, dirty AC filters, ca…" at bounding box center [490, 303] width 358 height 53
click at [449, 277] on textarea "DO THIS THE FIRST DAYReplace burnt light bulbs, batteries, dirty AC filters, ca…" at bounding box center [490, 303] width 358 height 53
type textarea "DO THIS THE FIRST DAY—Replace burnt light bulbs, batteries, dirty AC filters, c…"
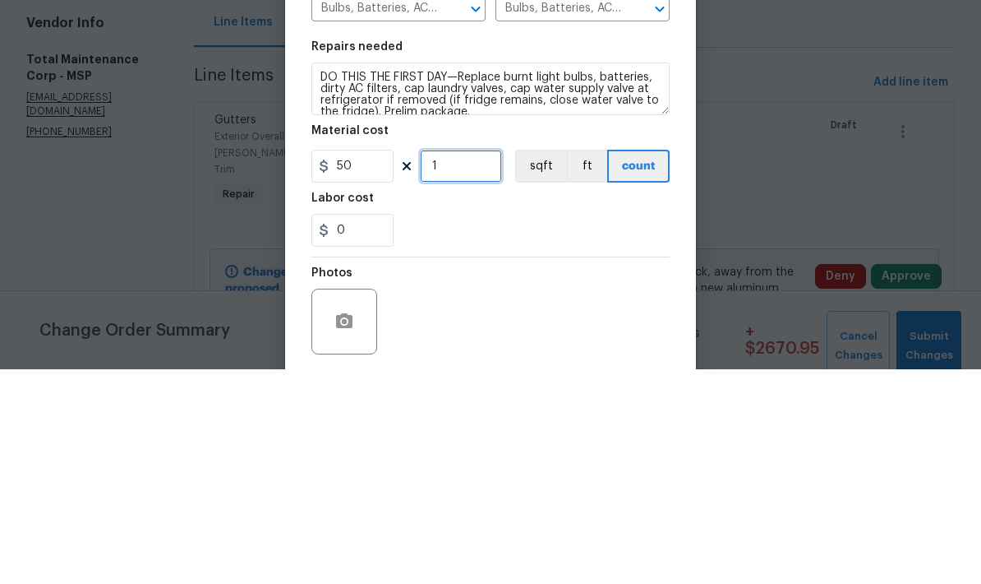
click at [442, 364] on input "1" at bounding box center [461, 380] width 82 height 33
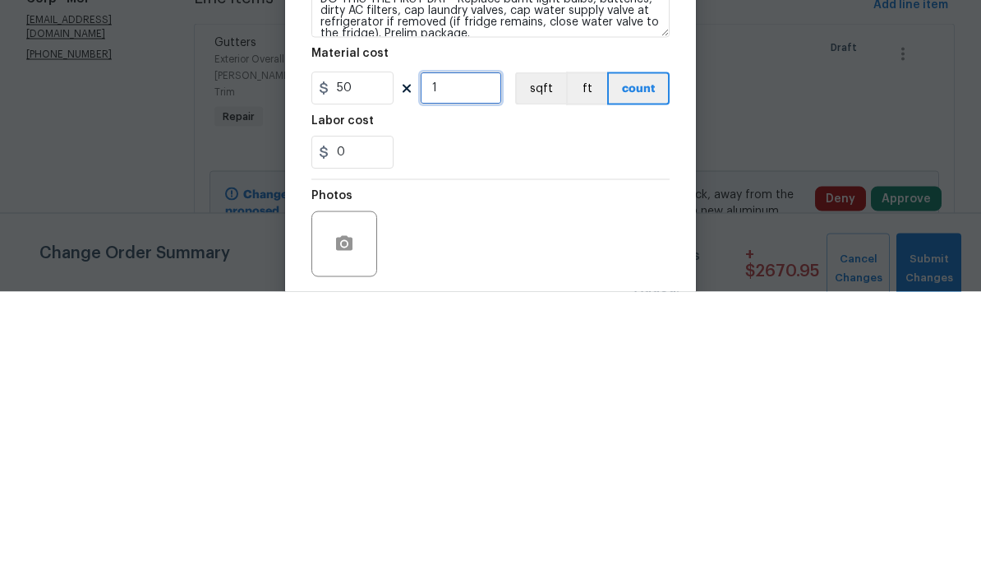
click at [461, 364] on input "1" at bounding box center [461, 380] width 82 height 33
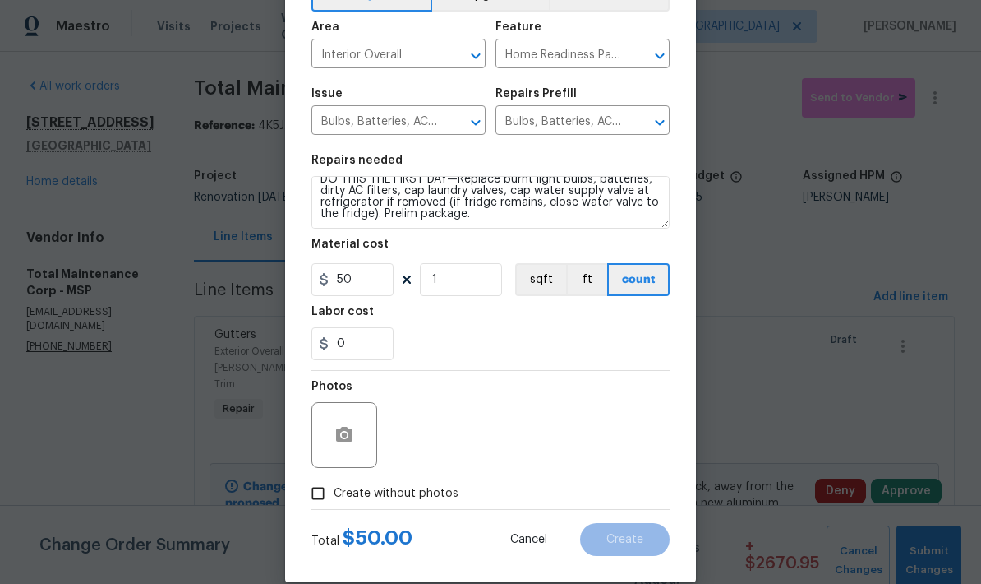
scroll to position [12, 0]
click at [451, 285] on input "1" at bounding box center [461, 279] width 82 height 33
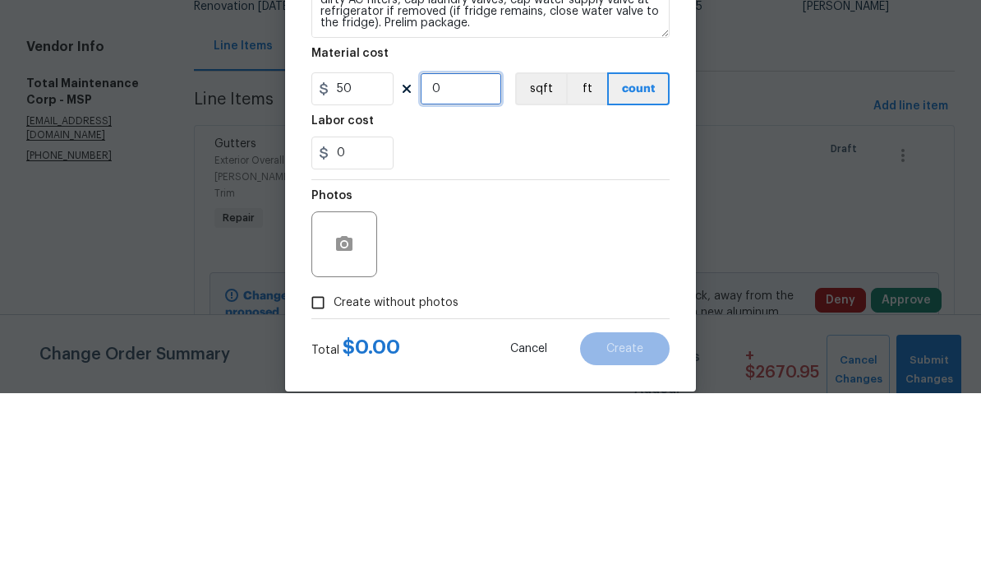
type input "2"
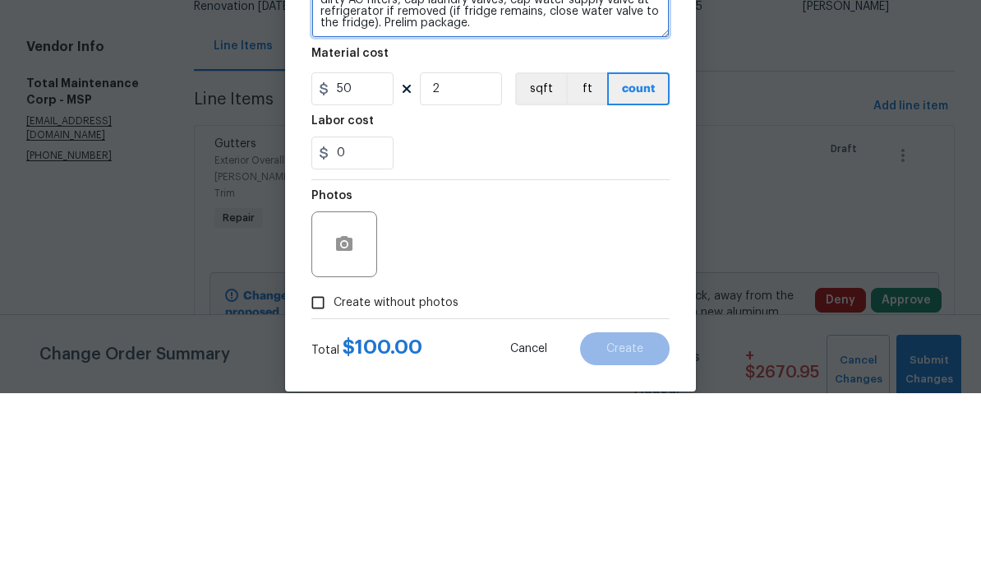
click at [487, 176] on textarea "DO THIS THE FIRST DAY—Replace burnt light bulbs, batteries, dirty AC filters, c…" at bounding box center [490, 202] width 358 height 53
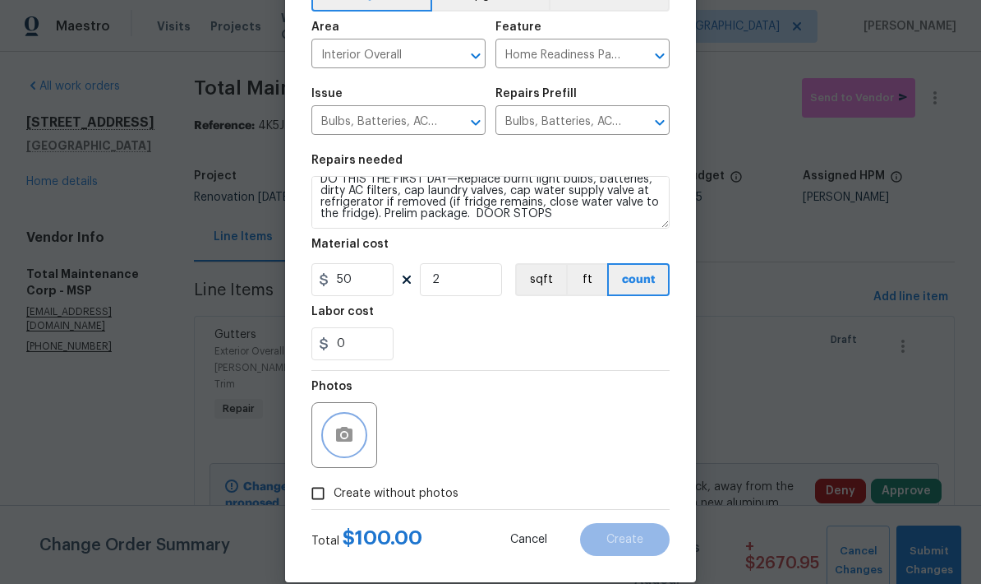
click at [333, 438] on button "button" at bounding box center [344, 434] width 39 height 39
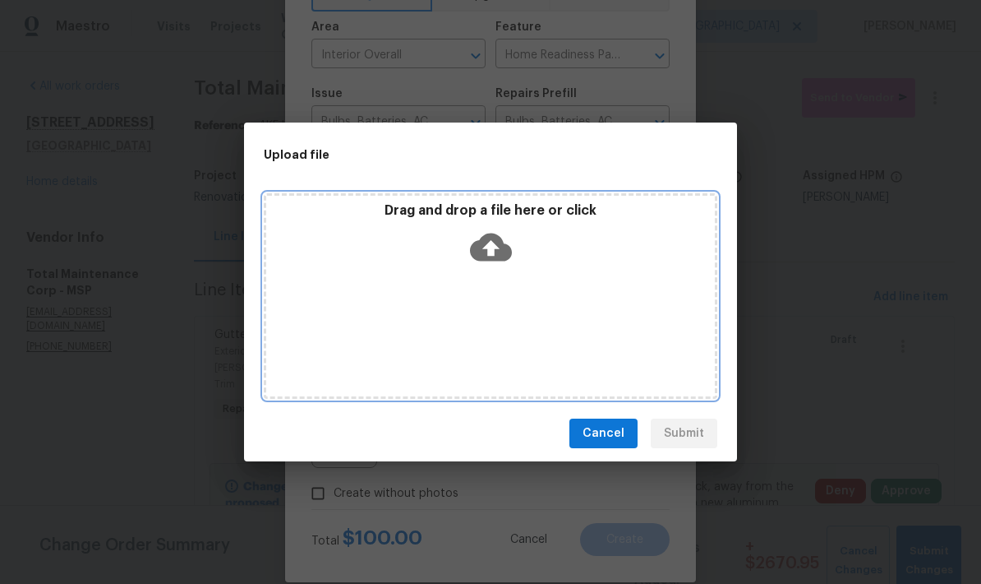
click at [413, 259] on div "Drag and drop a file here or click" at bounding box center [490, 237] width 449 height 71
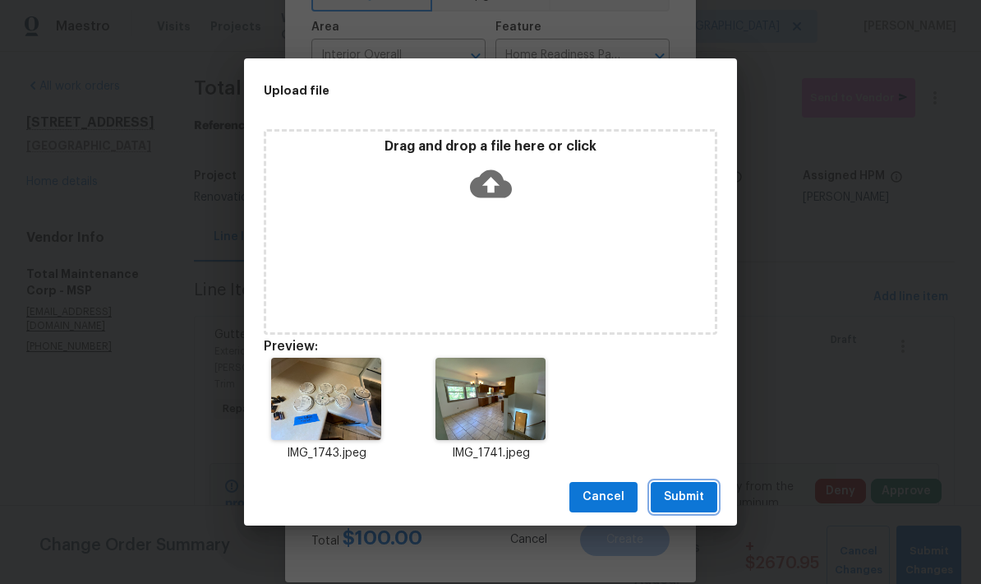
click at [683, 497] on span "Submit" at bounding box center [684, 497] width 40 height 21
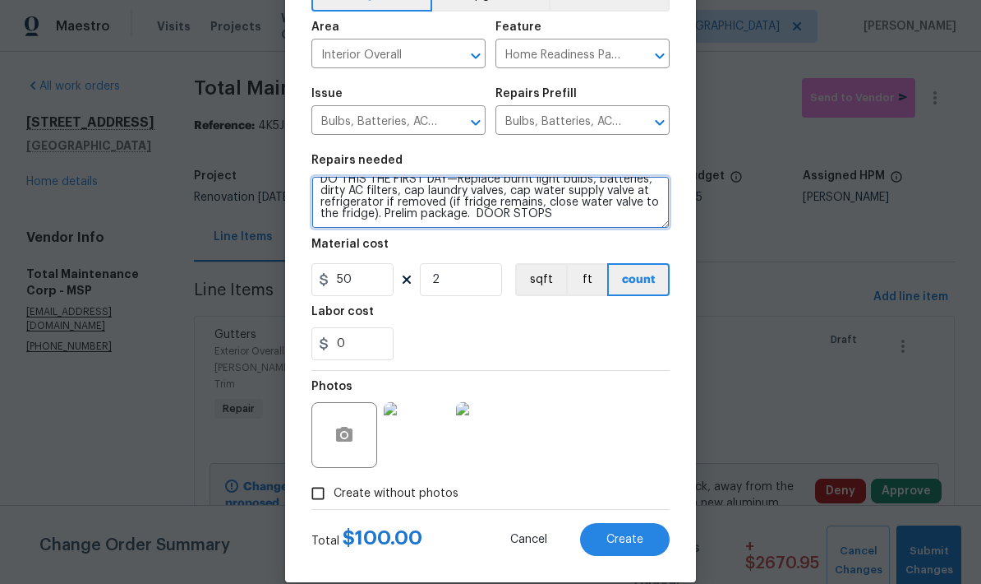
click at [554, 222] on textarea "DO THIS THE FIRST DAY—Replace burnt light bulbs, batteries, dirty AC filters, c…" at bounding box center [490, 202] width 358 height 53
click at [564, 211] on textarea "DO THIS THE FIRST DAY—Replace burnt light bulbs, batteries, dirty AC filters, c…" at bounding box center [490, 202] width 358 height 53
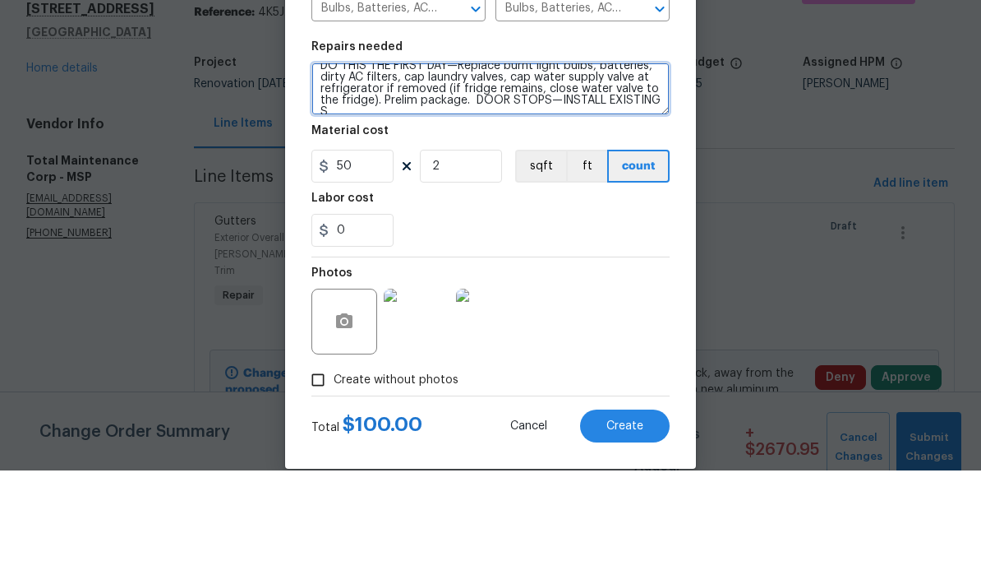
scroll to position [15, 0]
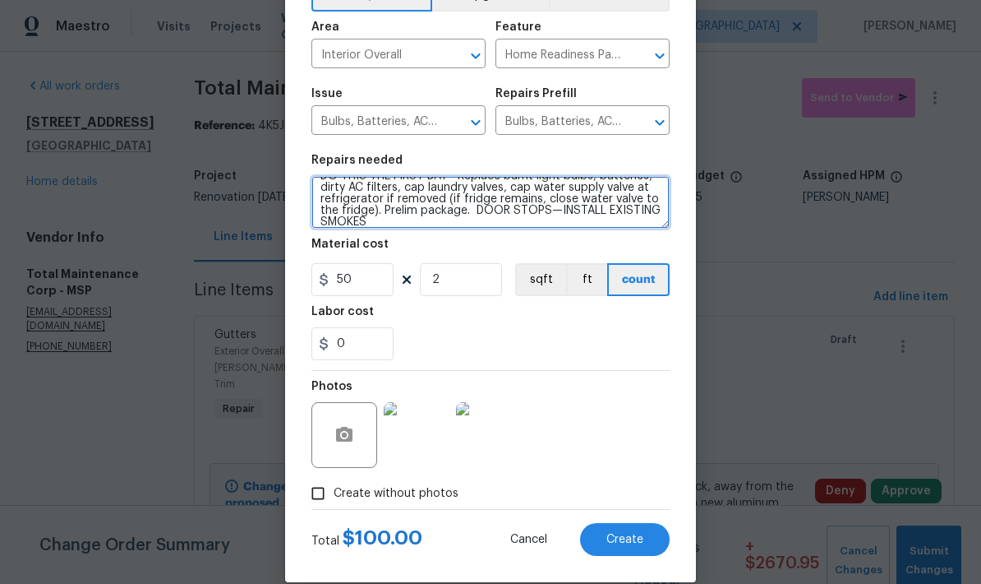
type textarea "DO THIS THE FIRST DAY—Replace burnt light bulbs, batteries, dirty AC filters, c…"
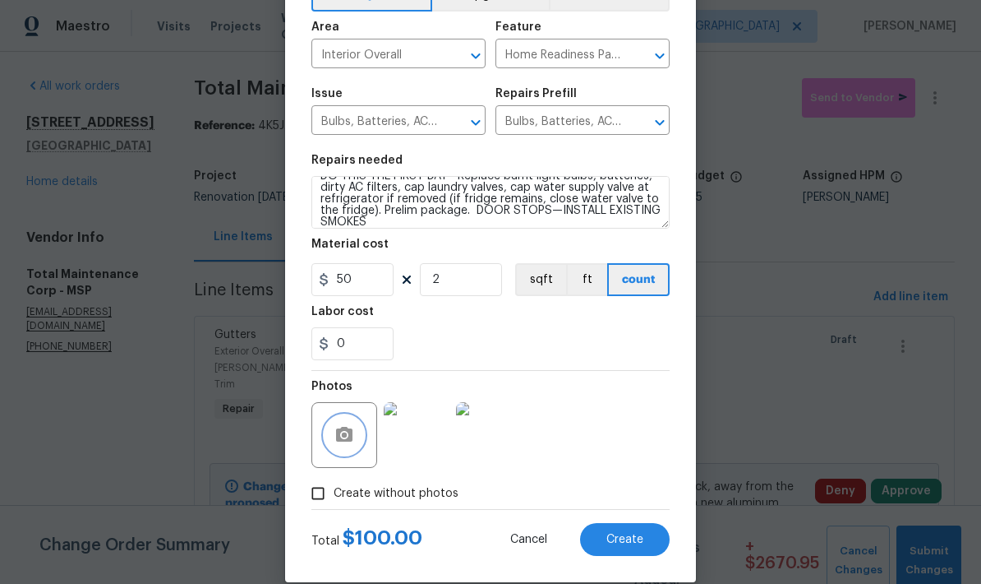
click at [335, 433] on icon "button" at bounding box center [345, 435] width 20 height 20
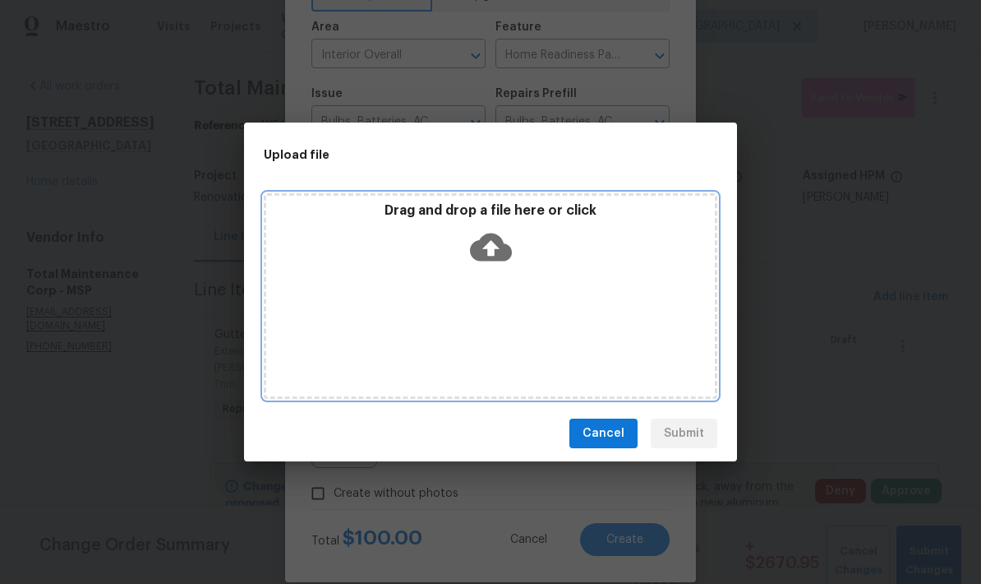
click at [420, 309] on div "Drag and drop a file here or click" at bounding box center [491, 295] width 454 height 205
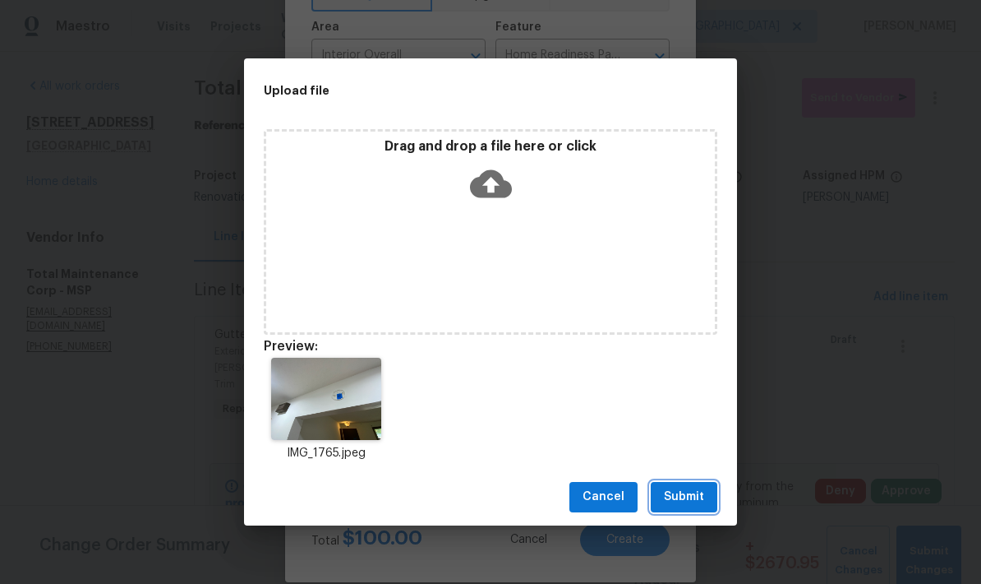
click at [682, 500] on span "Submit" at bounding box center [684, 497] width 40 height 21
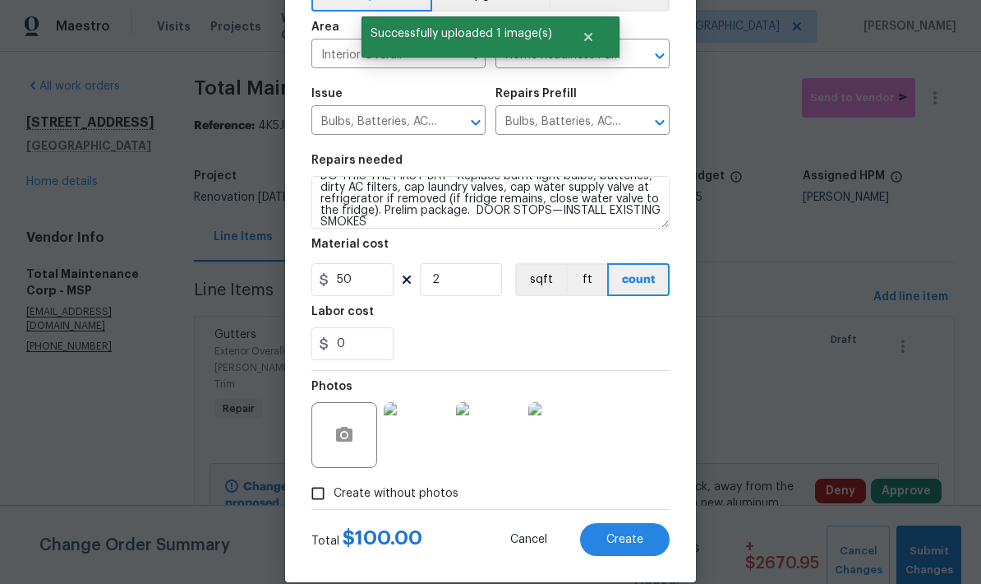
click at [621, 538] on span "Create" at bounding box center [625, 539] width 37 height 12
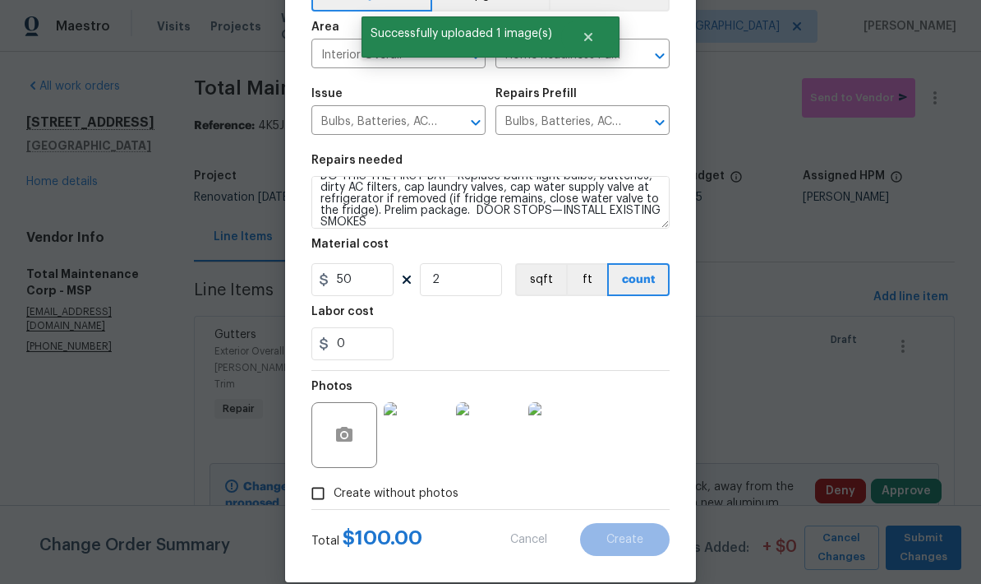
type input "0"
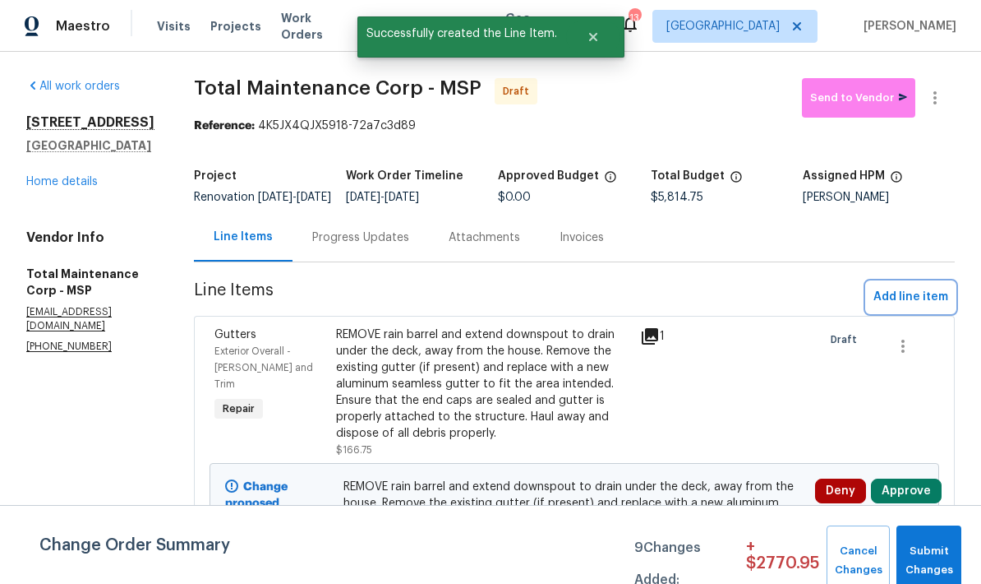
click at [911, 303] on span "Add line item" at bounding box center [911, 297] width 75 height 21
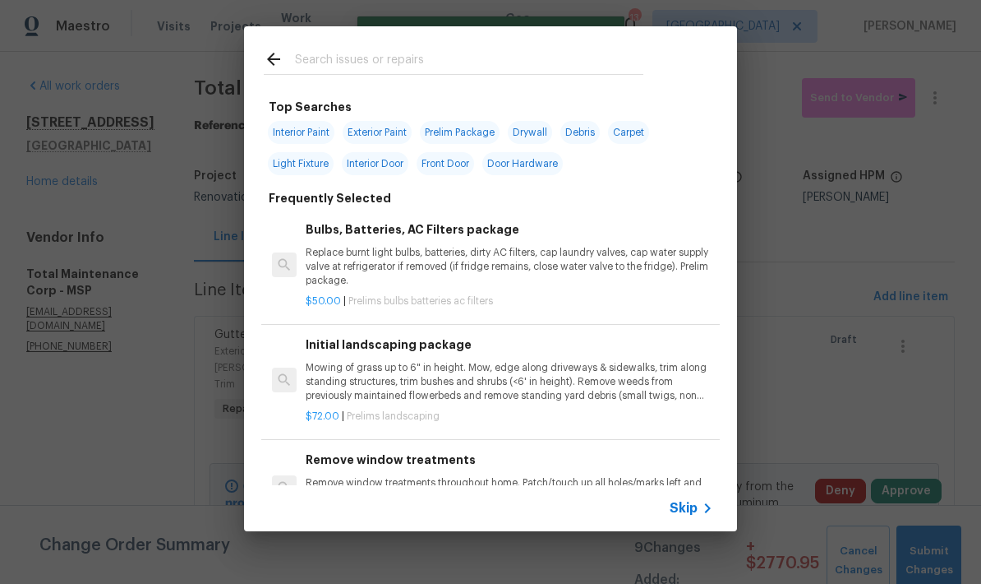
click at [309, 55] on input "text" at bounding box center [469, 61] width 348 height 25
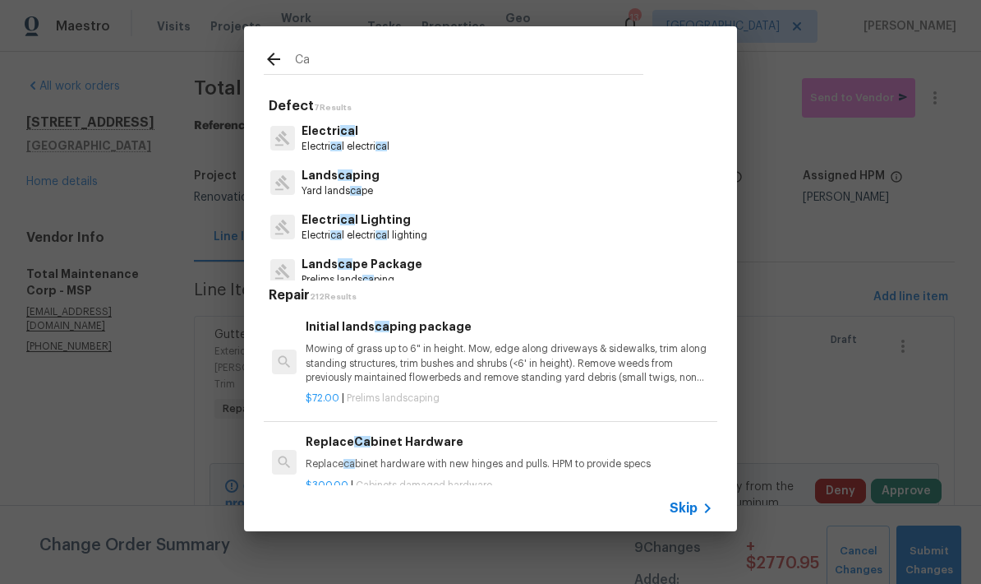
type input "C"
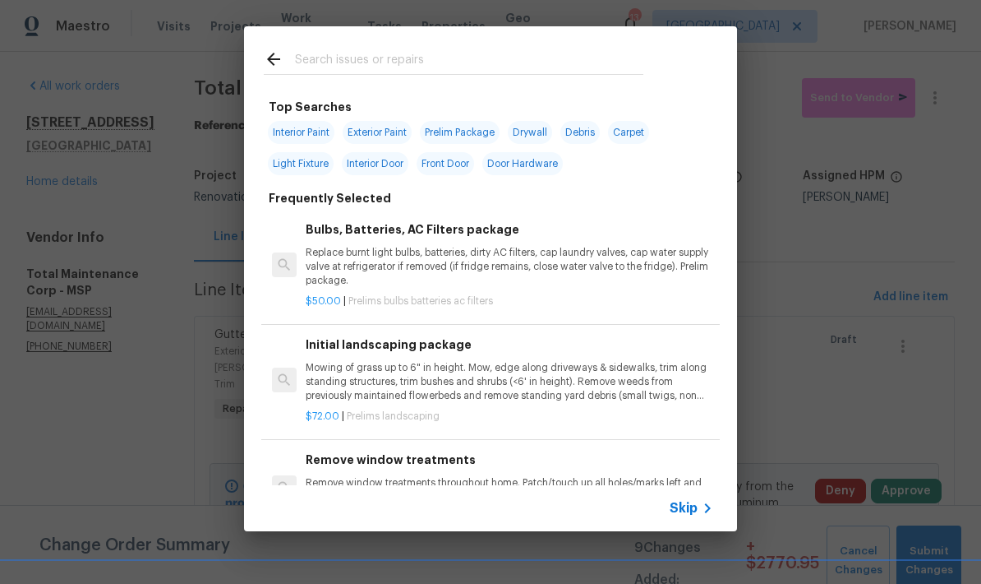
click at [291, 136] on span "Interior Paint" at bounding box center [301, 132] width 67 height 23
type input "Interior Paint"
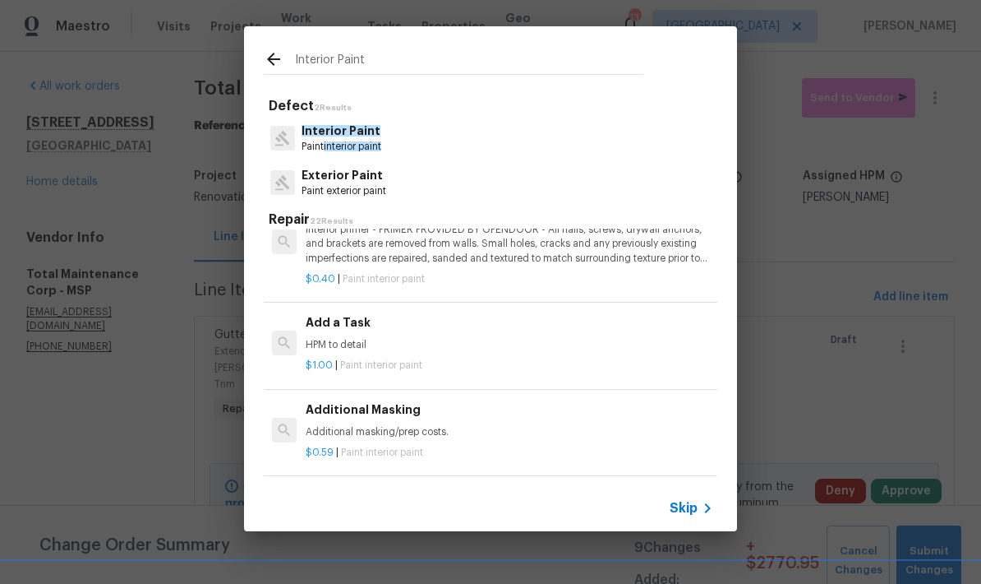
scroll to position [390, 0]
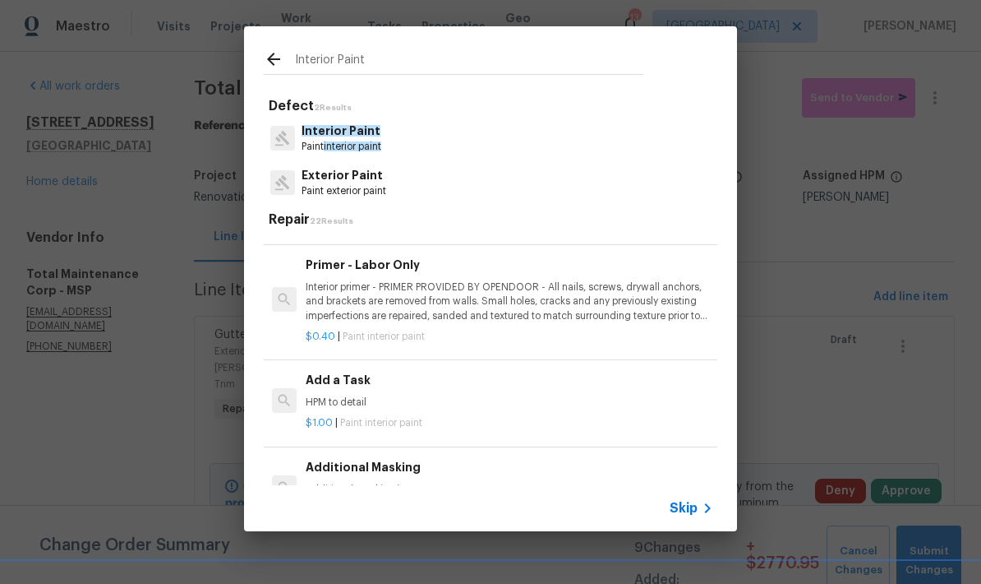
click at [323, 403] on p "HPM to detail" at bounding box center [510, 402] width 408 height 14
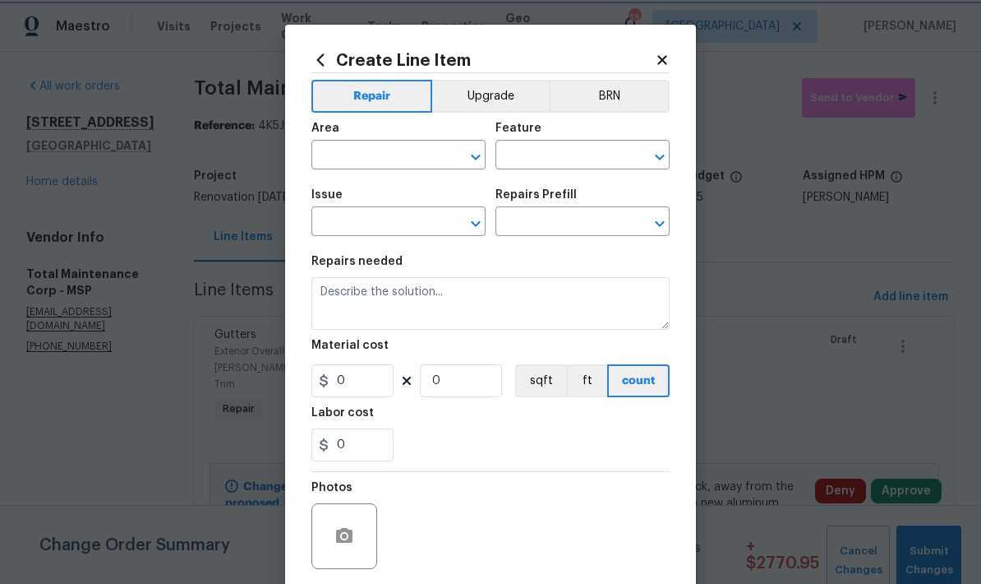
type input "Overall Paint"
type input "Interior Paint"
type input "Add a Task $1.00"
type textarea "HPM to detail"
type input "1"
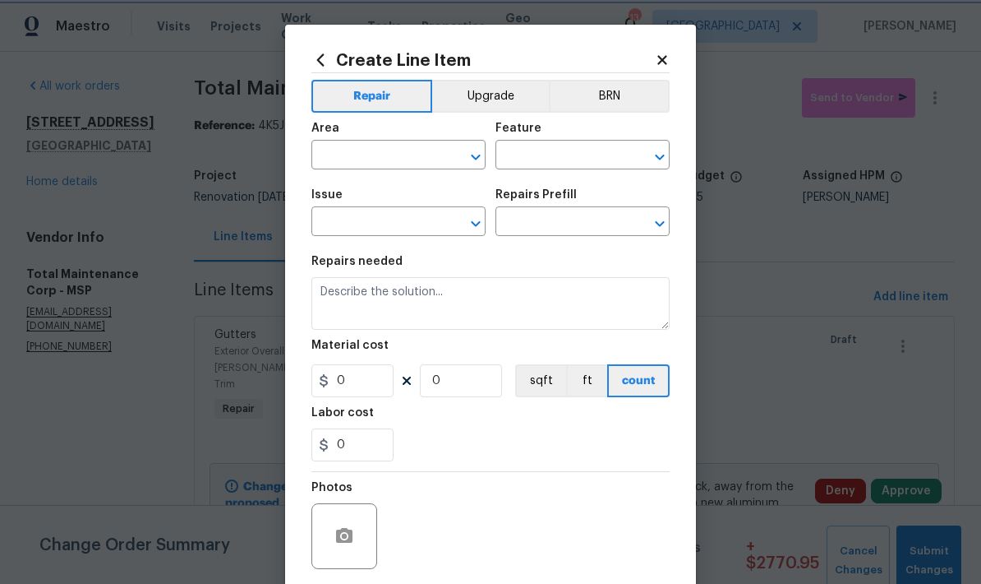
type input "1"
click at [335, 155] on input "text" at bounding box center [375, 156] width 128 height 25
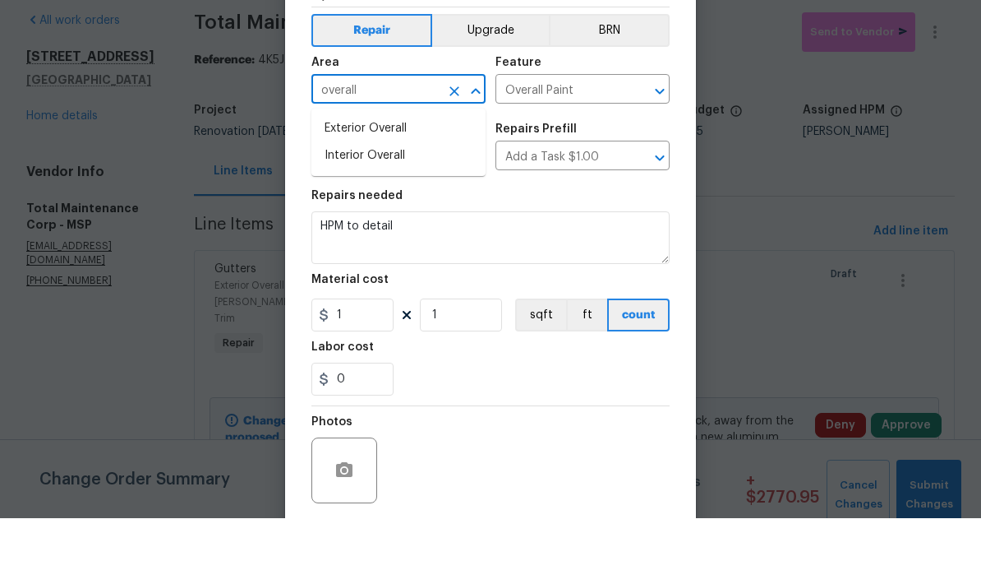
click at [331, 208] on li "Interior Overall" at bounding box center [398, 221] width 174 height 27
type input "Interior Overall"
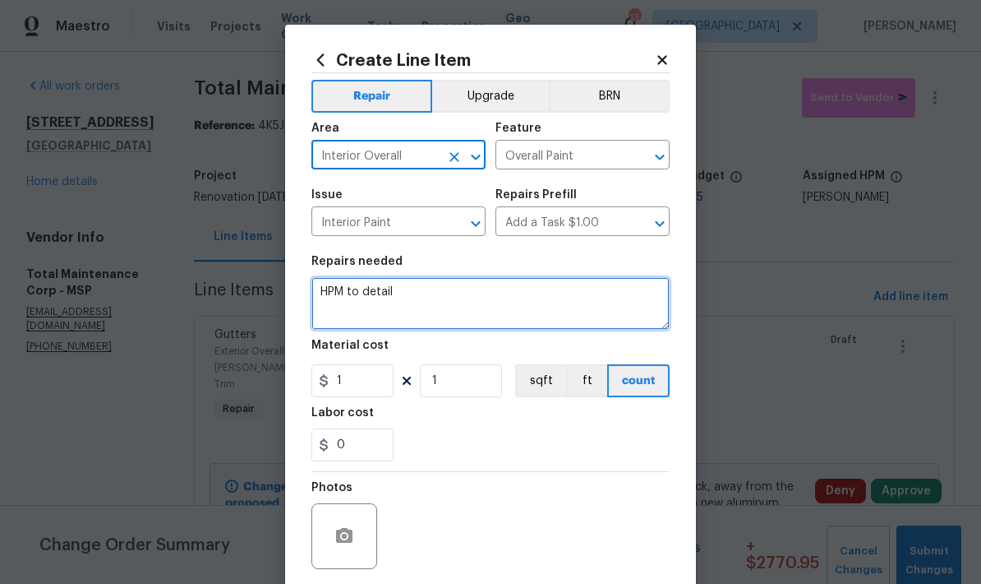
click at [399, 293] on textarea "HPM to detail" at bounding box center [490, 303] width 358 height 53
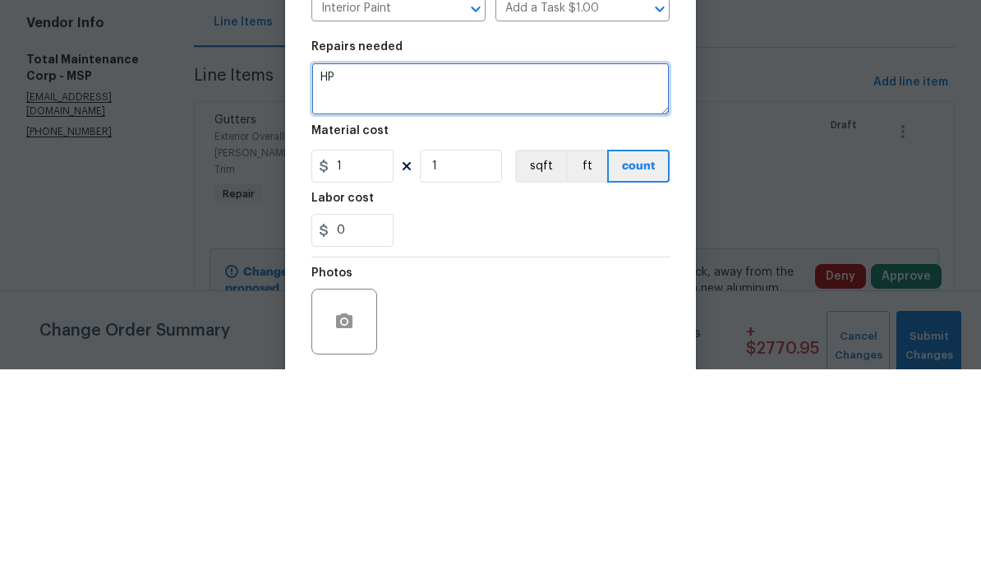
type textarea "H"
type textarea "FRONT DOOR—patch jamb, replace weatherstripping and paint slab, jambs and exter…"
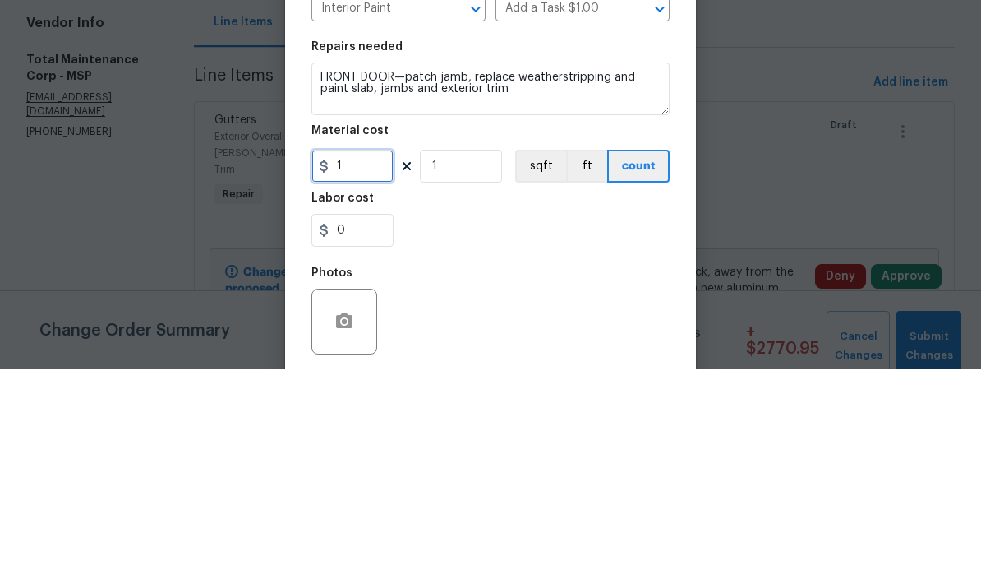
click at [357, 364] on input "1" at bounding box center [352, 380] width 82 height 33
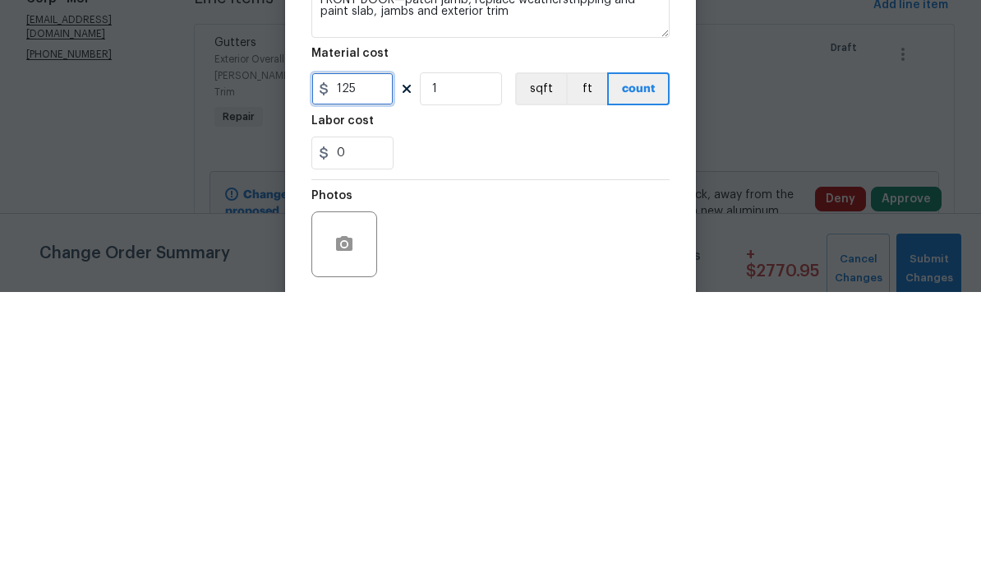
type input "125"
click at [355, 428] on input "0" at bounding box center [352, 444] width 82 height 33
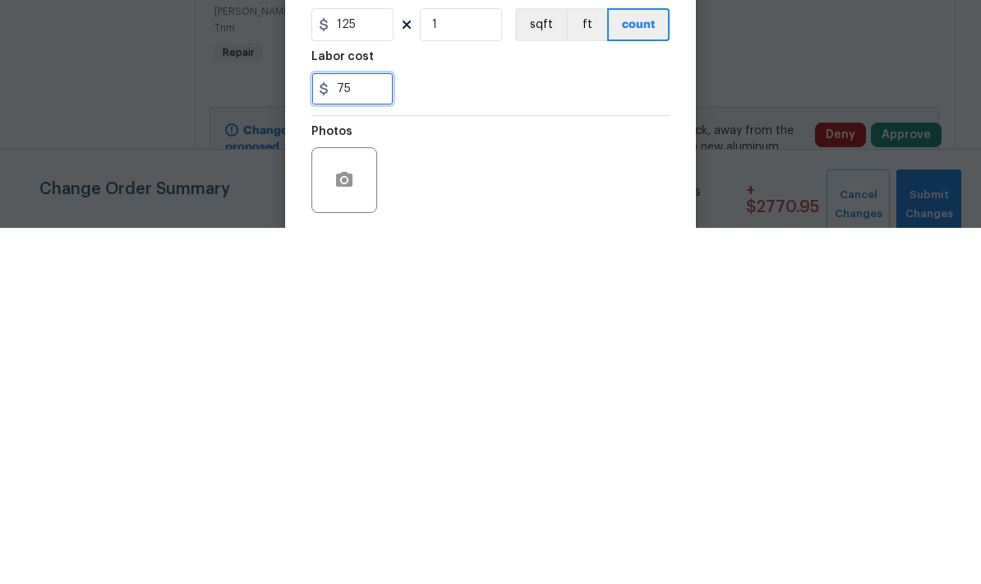
type input "75"
click at [336, 516] on button "button" at bounding box center [344, 535] width 39 height 39
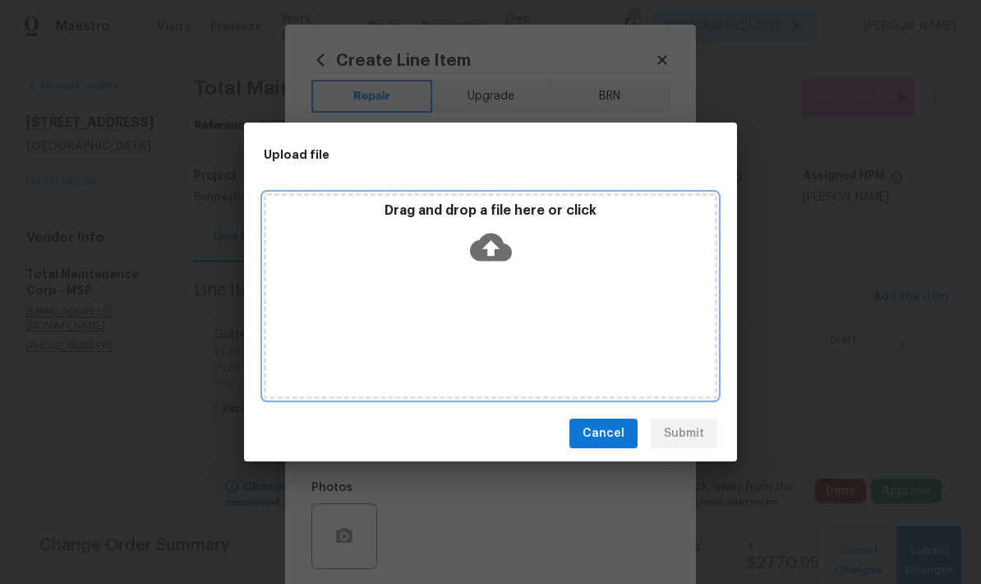
click at [333, 277] on div "Drag and drop a file here or click" at bounding box center [491, 295] width 454 height 205
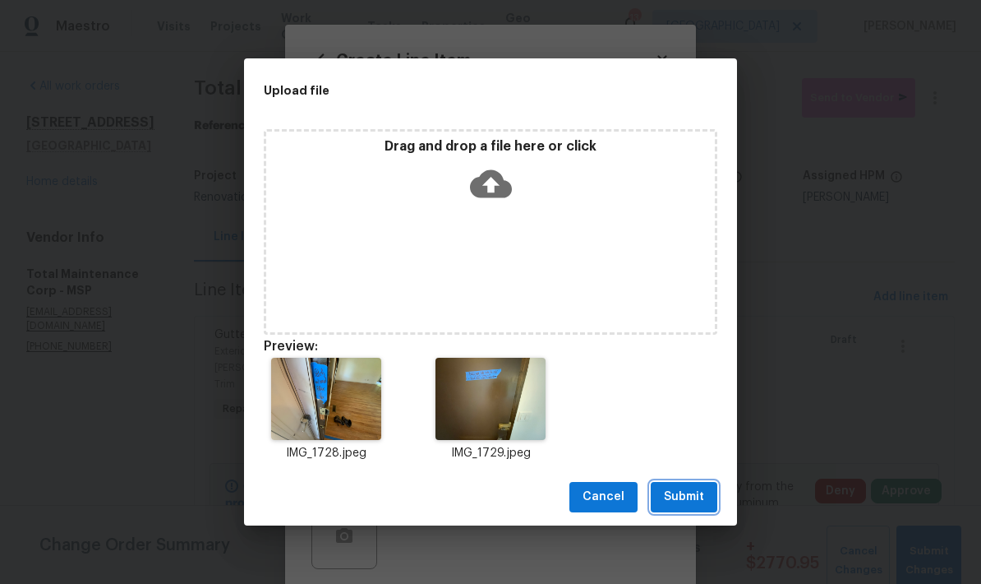
click at [681, 491] on span "Submit" at bounding box center [684, 497] width 40 height 21
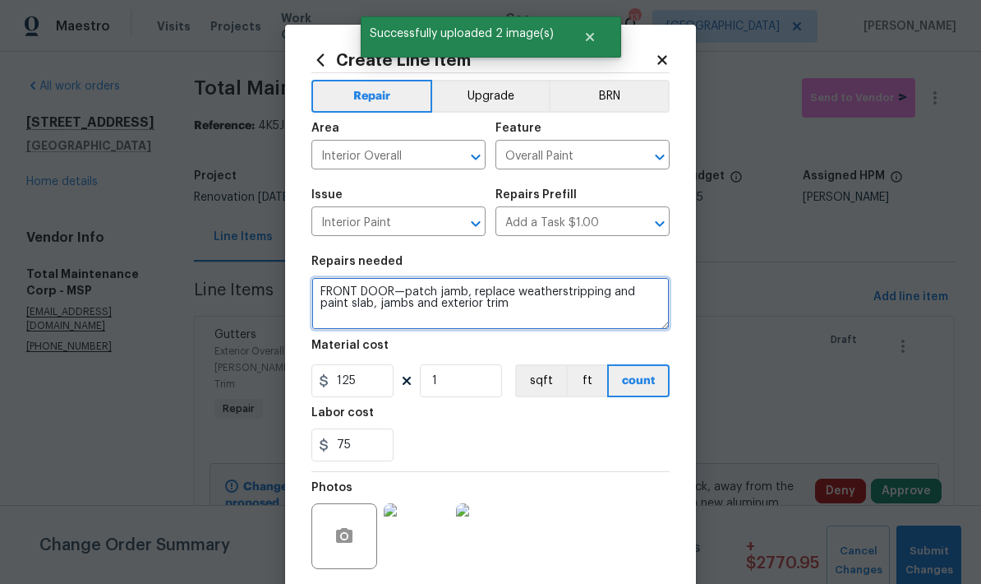
click at [518, 302] on textarea "FRONT DOOR—patch jamb, replace weatherstripping and paint slab, jambs and exter…" at bounding box center [490, 303] width 358 height 53
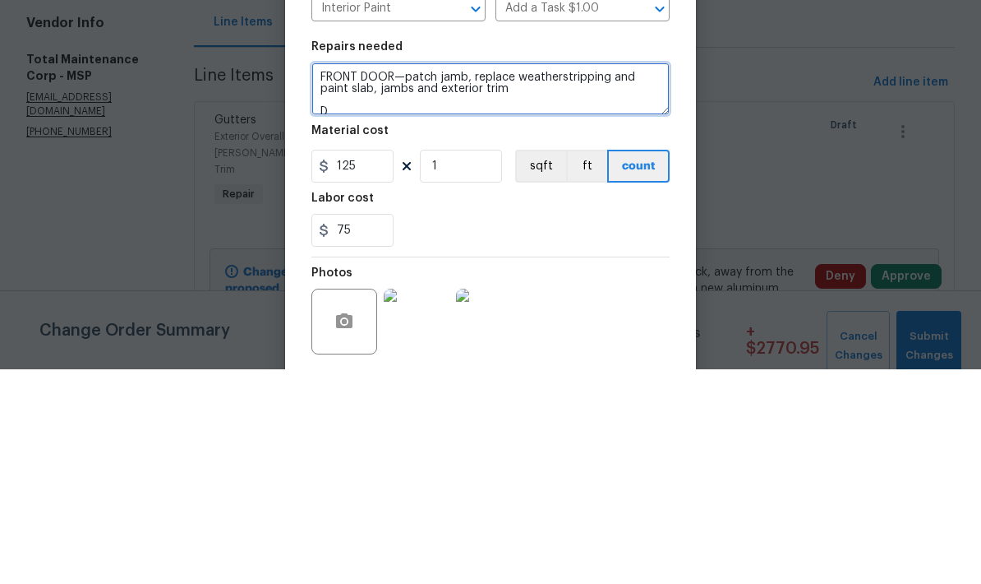
scroll to position [3, 0]
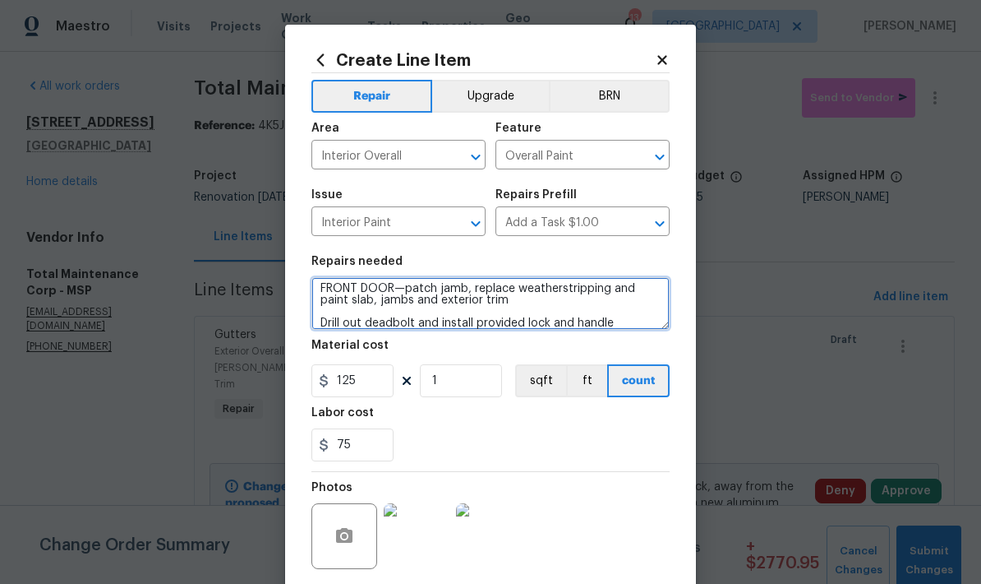
type textarea "FRONT DOOR—patch jamb, replace weatherstripping and paint slab, jambs and exter…"
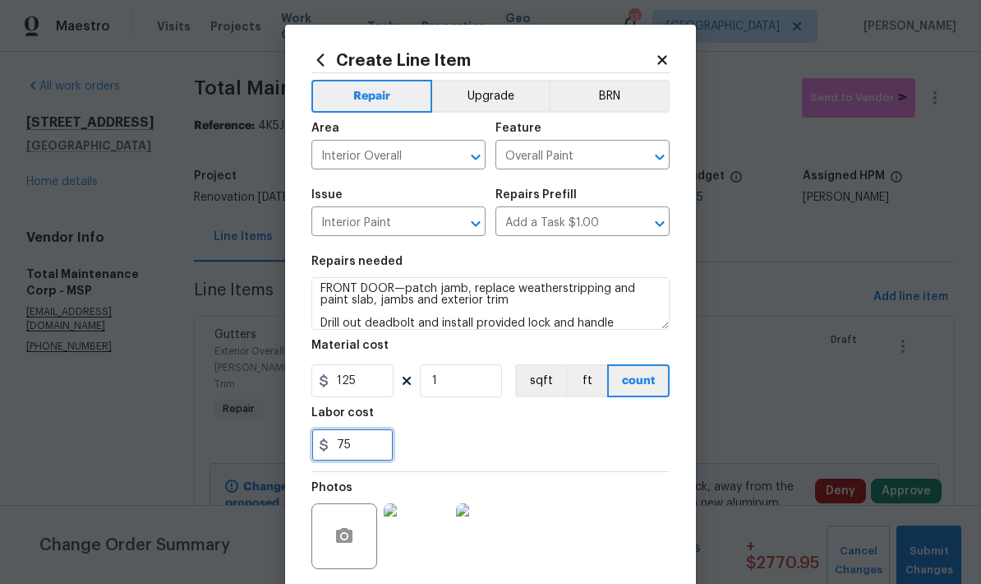
click at [353, 450] on input "75" at bounding box center [352, 444] width 82 height 33
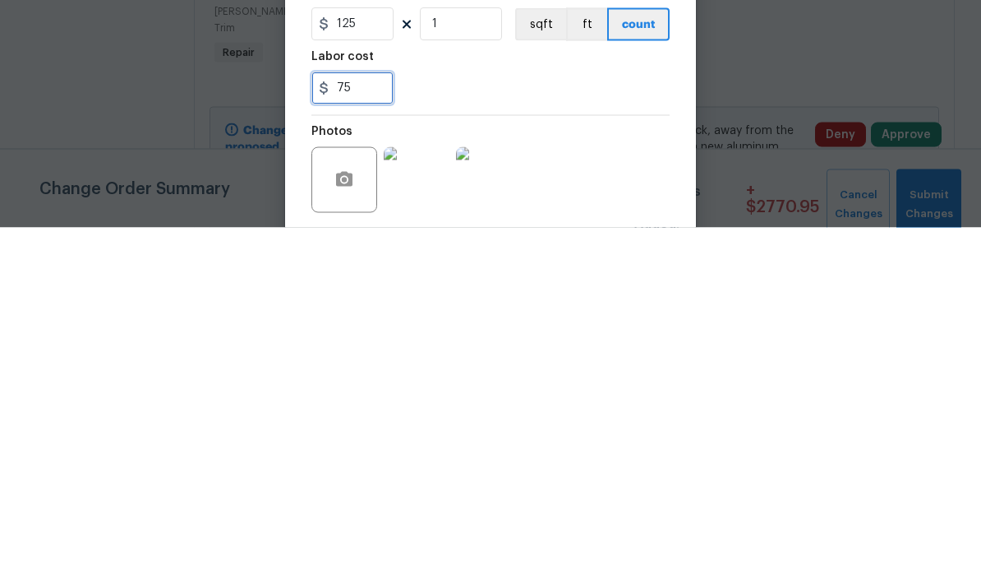
type input "7"
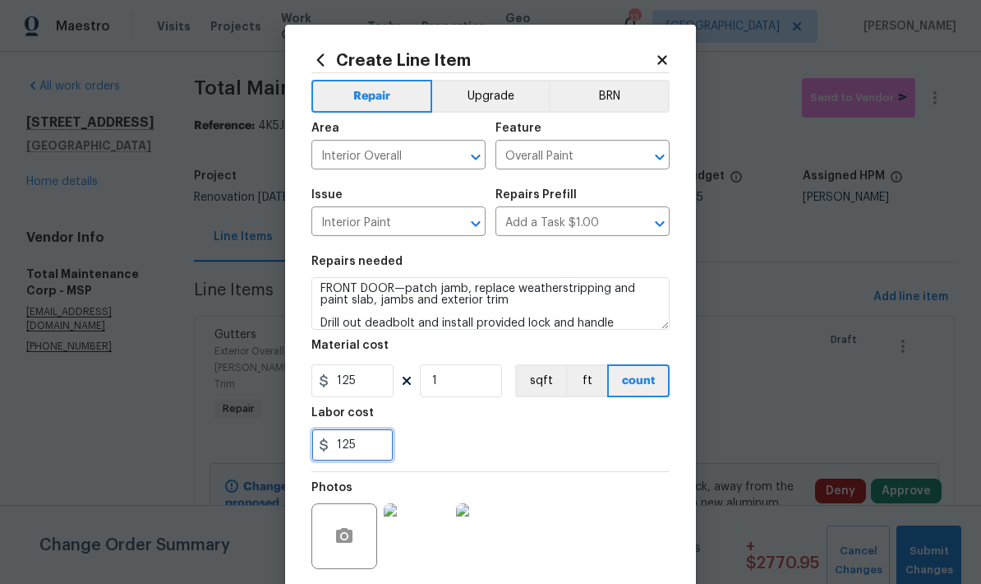
click at [368, 450] on input "125" at bounding box center [352, 444] width 82 height 33
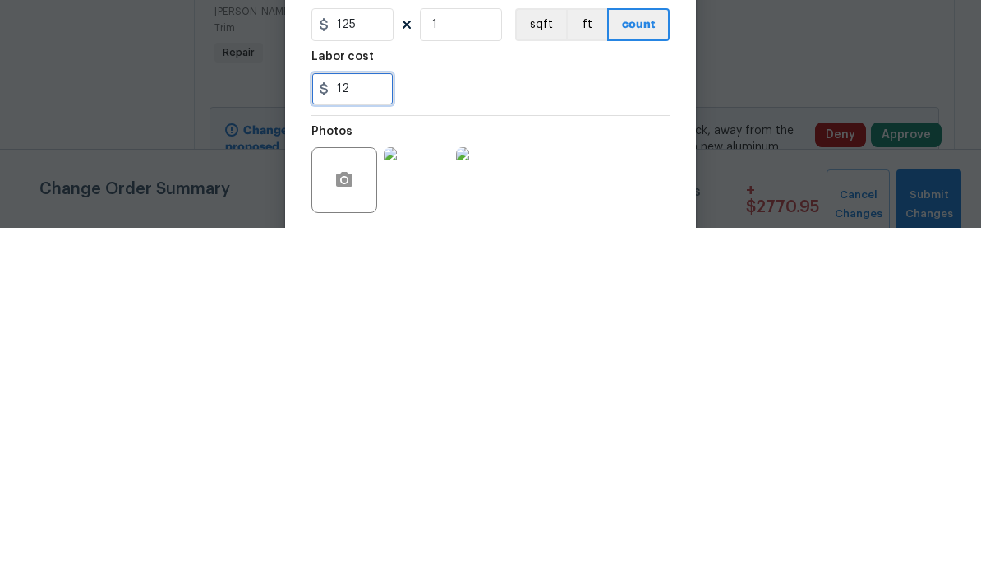
type input "1"
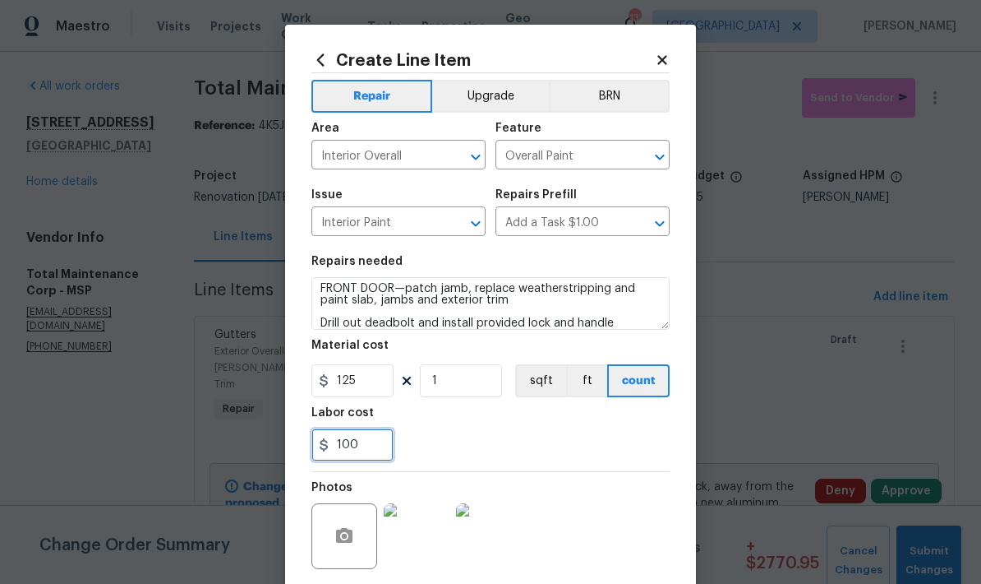
type input "100"
click at [413, 440] on div "100" at bounding box center [490, 444] width 358 height 33
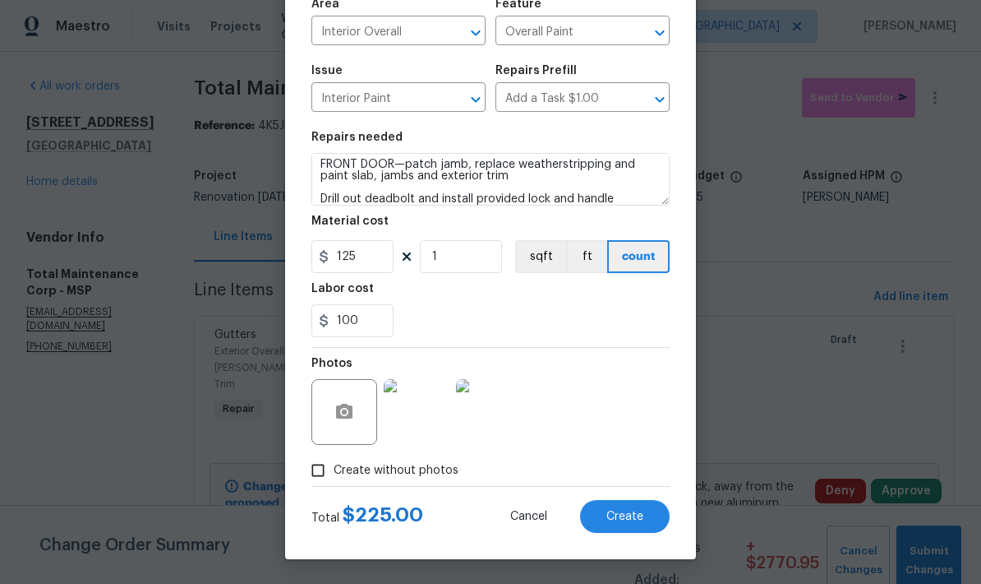
scroll to position [127, 0]
click at [622, 518] on span "Create" at bounding box center [625, 516] width 37 height 12
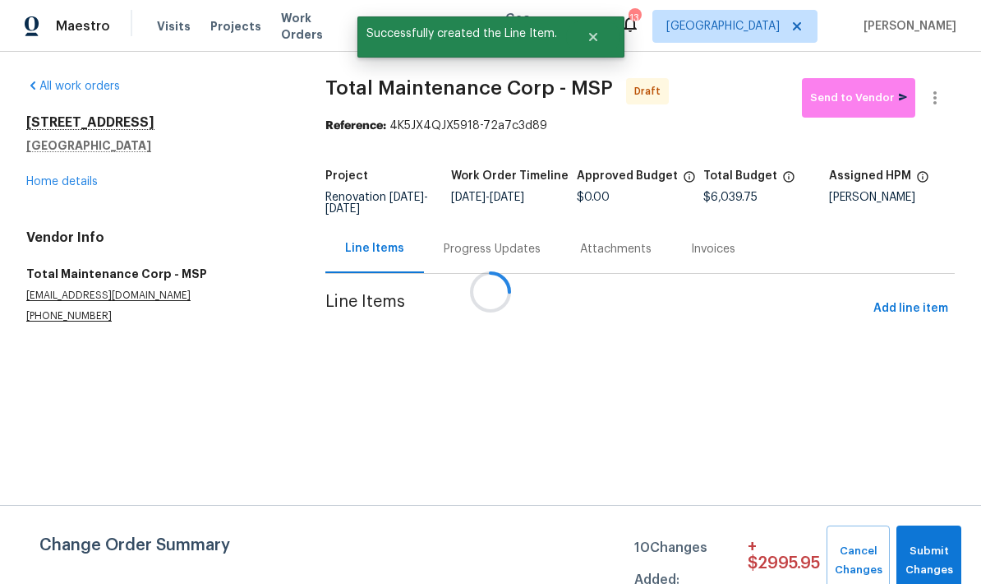
scroll to position [0, 0]
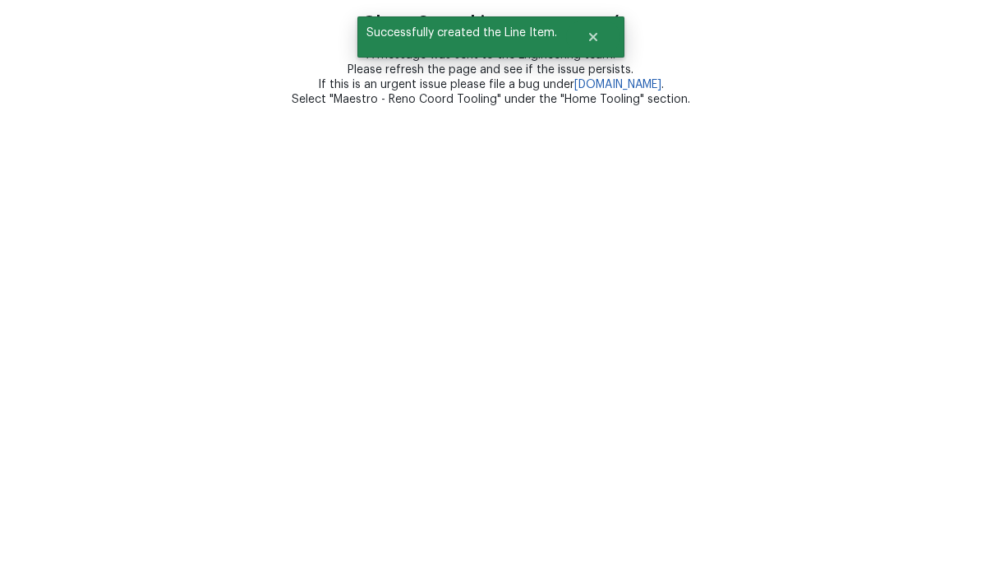
click at [921, 107] on html "Oh no. Something went wrong :( A message was sent to the Engineering team. Plea…" at bounding box center [490, 53] width 981 height 107
click at [582, 30] on button "Close" at bounding box center [593, 37] width 54 height 33
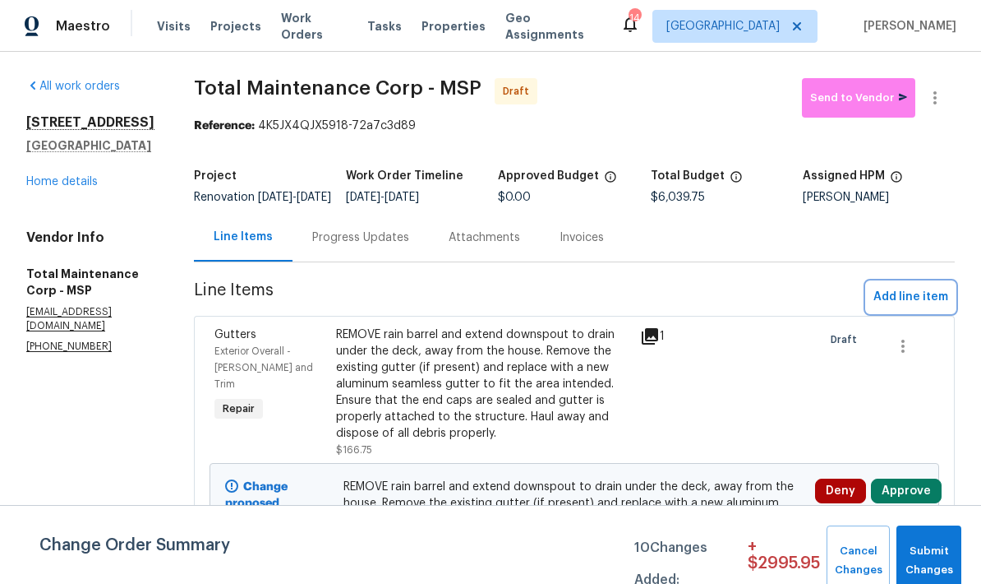
click at [911, 304] on span "Add line item" at bounding box center [911, 297] width 75 height 21
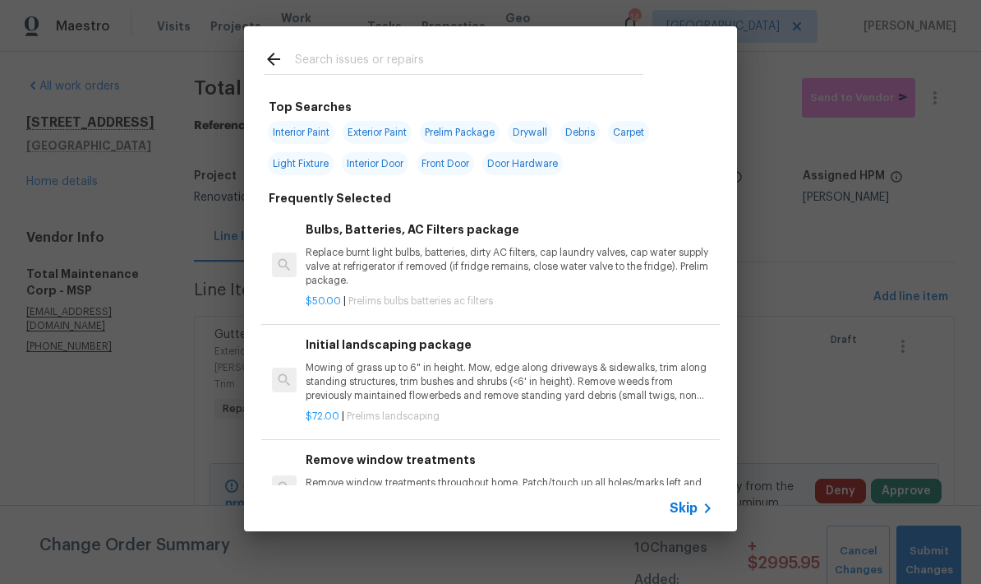
click at [312, 64] on input "text" at bounding box center [469, 61] width 348 height 25
type input "Cabinet"
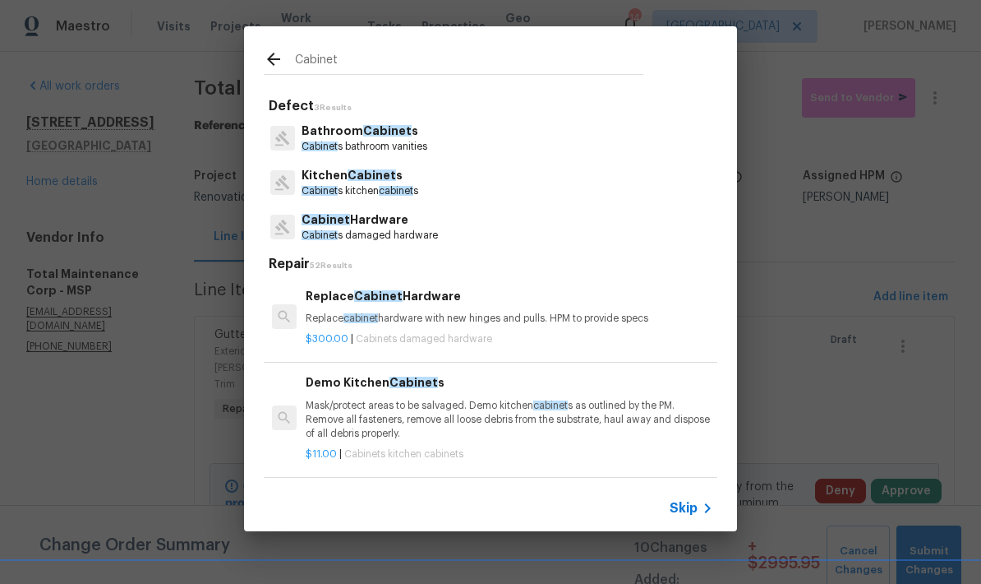
click at [325, 177] on p "Kitchen Cabinet s" at bounding box center [360, 175] width 117 height 17
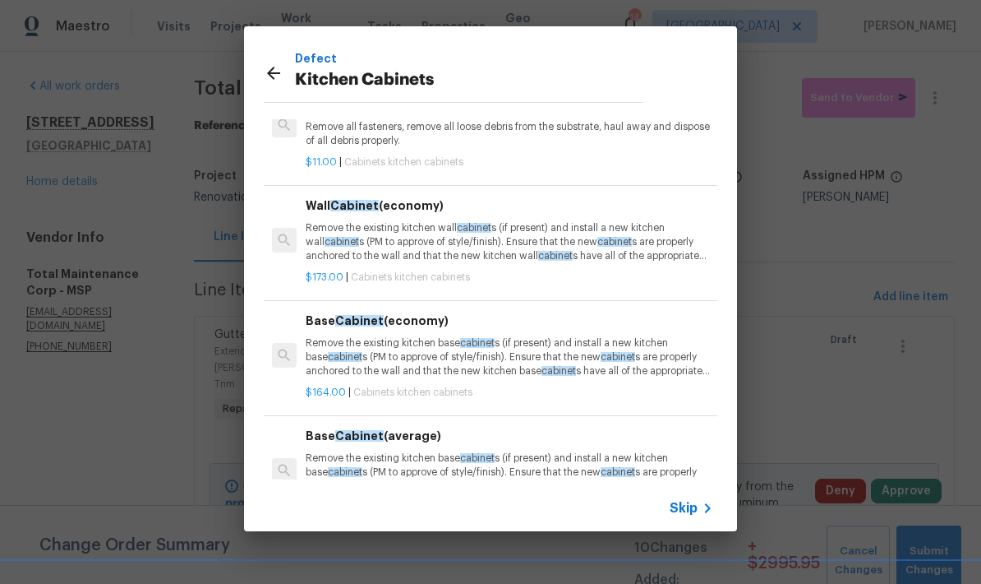
scroll to position [-1, 0]
click at [265, 75] on icon at bounding box center [274, 73] width 20 height 20
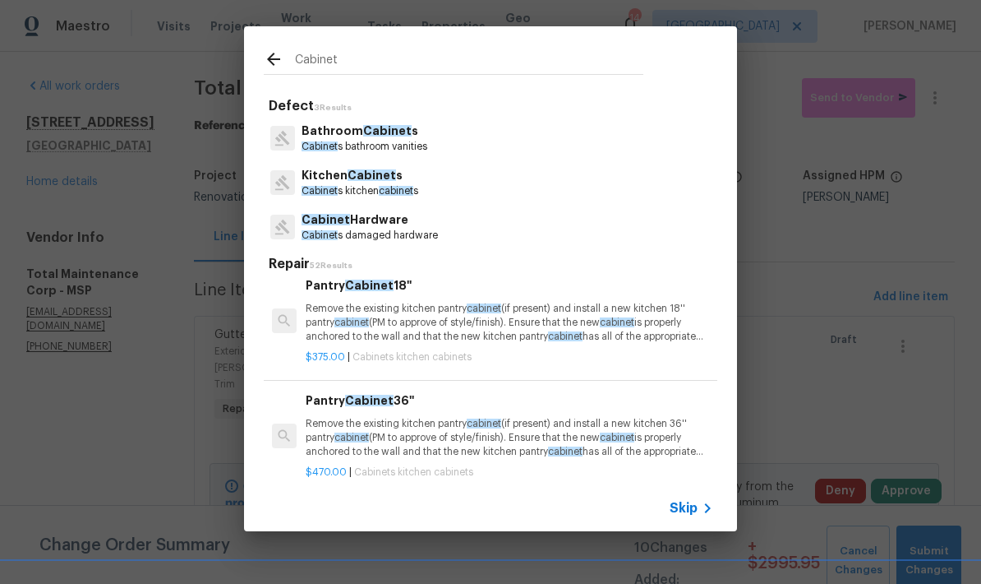
scroll to position [0, 0]
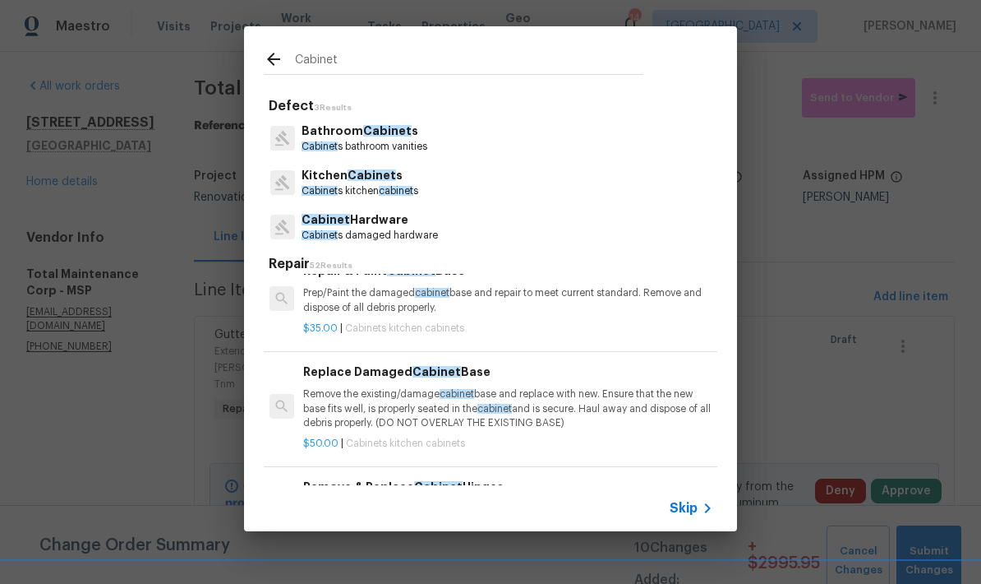
click at [373, 399] on p "Remove the existing/damage cabinet base and replace with new. Ensure that the n…" at bounding box center [507, 408] width 408 height 42
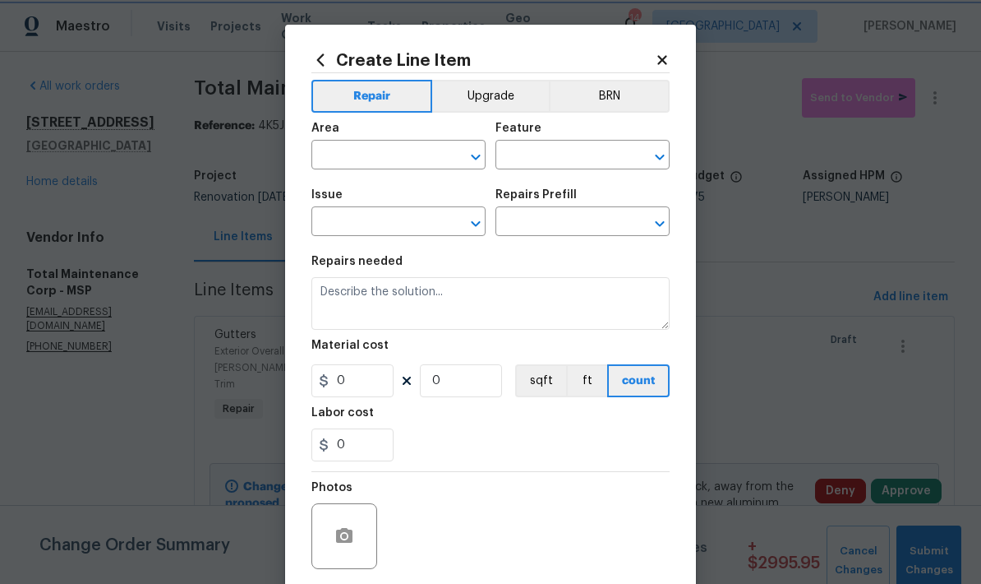
type input "Cabinets"
type input "Kitchen Cabinets"
type input "Replace Damaged Cabinet Base $50.00"
type textarea "Remove the existing/damage cabinet base and replace with new. Ensure that the n…"
type input "50"
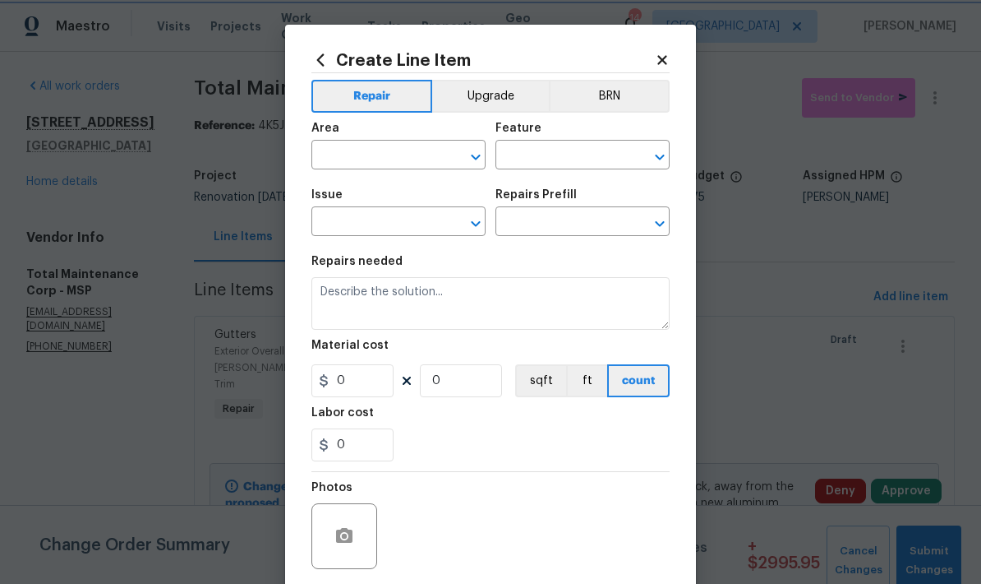
type input "1"
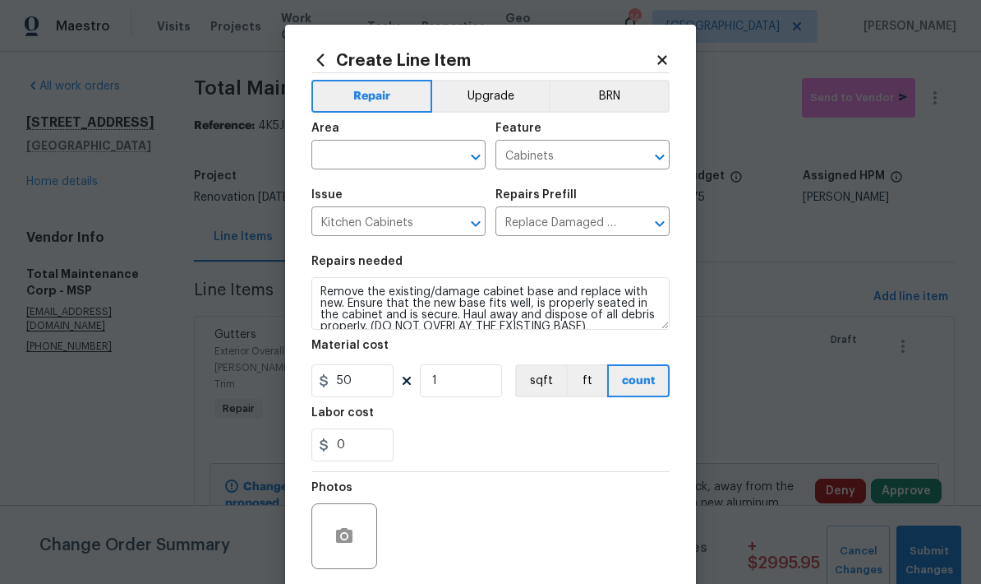
click at [336, 156] on input "text" at bounding box center [375, 156] width 128 height 25
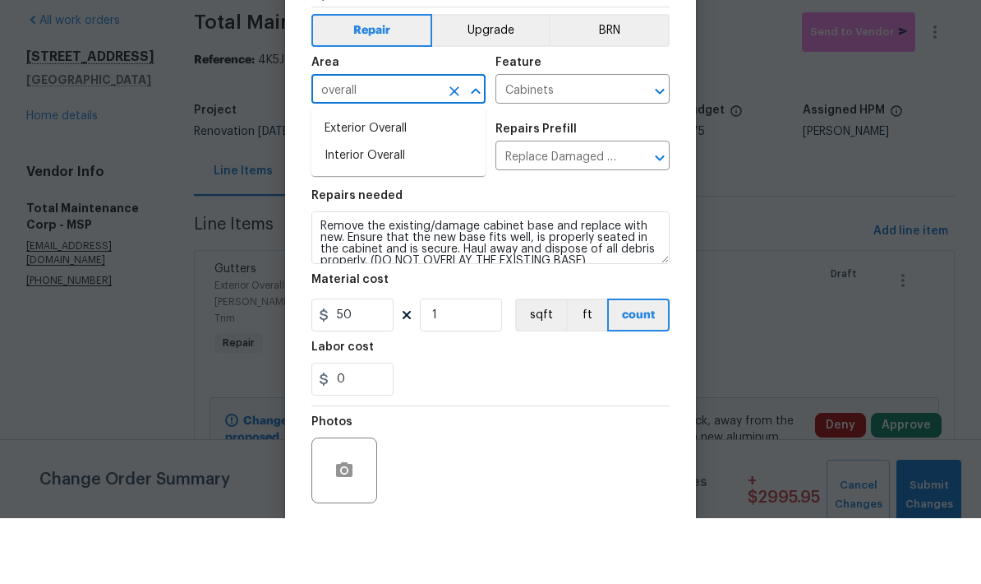
click at [335, 208] on li "Interior Overall" at bounding box center [398, 221] width 174 height 27
type input "Interior Overall"
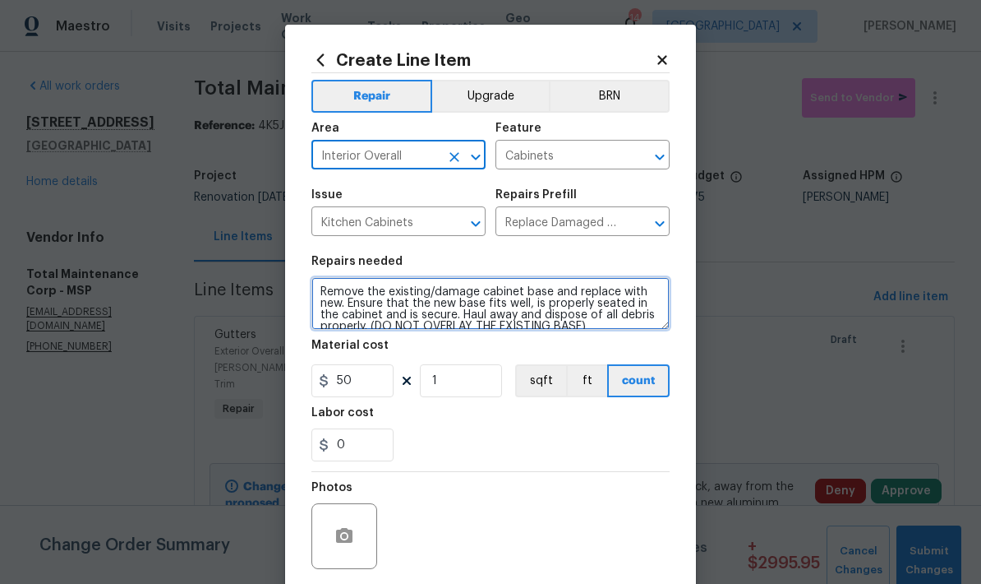
click at [320, 298] on textarea "Remove the existing/damage cabinet base and replace with new. Ensure that the n…" at bounding box center [490, 303] width 358 height 53
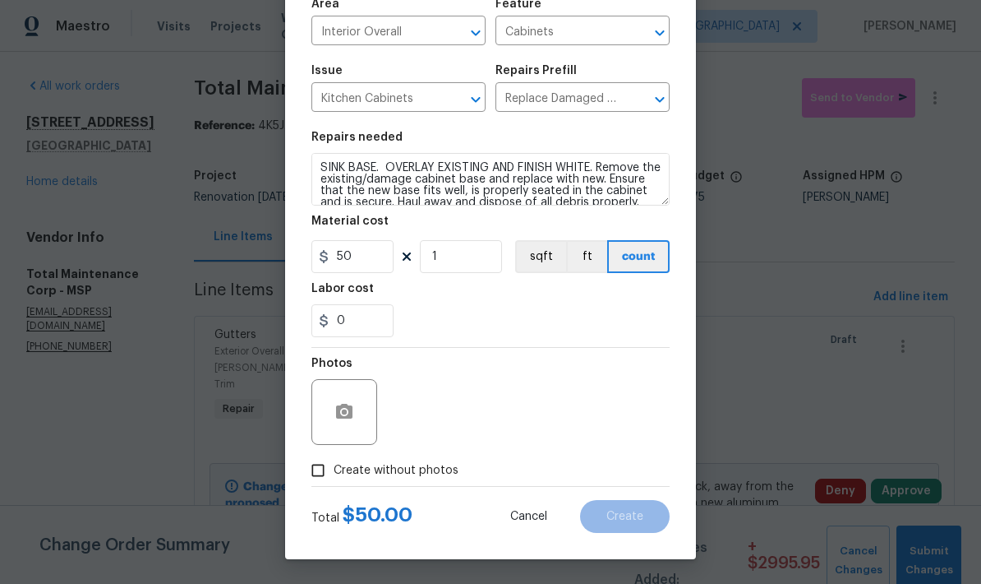
scroll to position [127, 0]
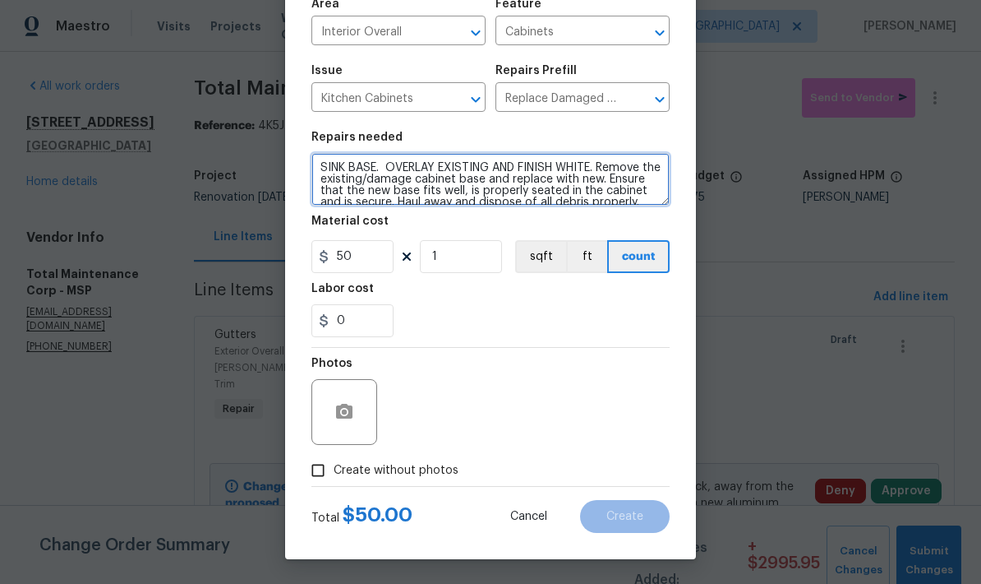
type textarea "SINK BASE. OVERLAY EXISTING AND FINISH WHITE. Remove the existing/damage cabine…"
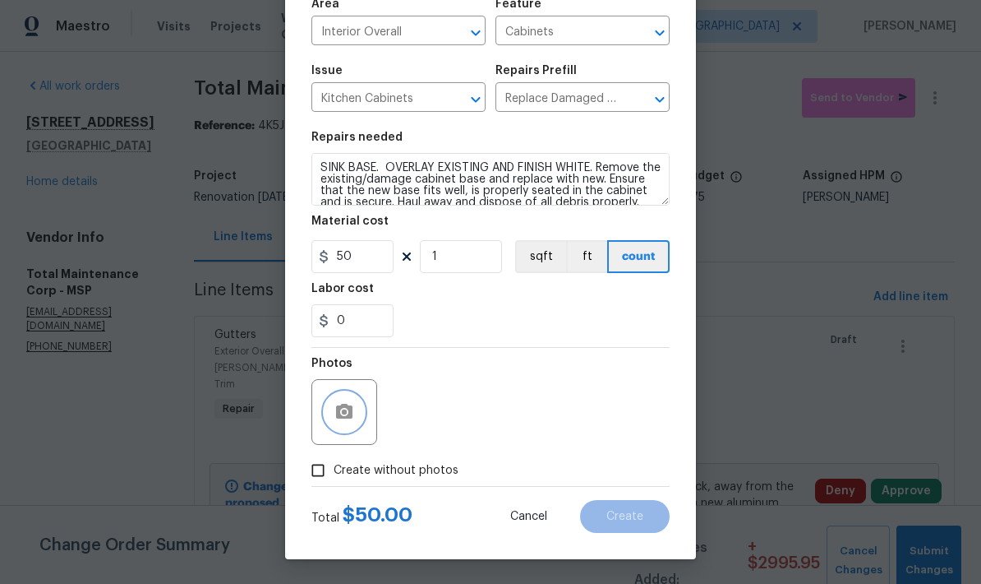
click at [333, 414] on button "button" at bounding box center [344, 411] width 39 height 39
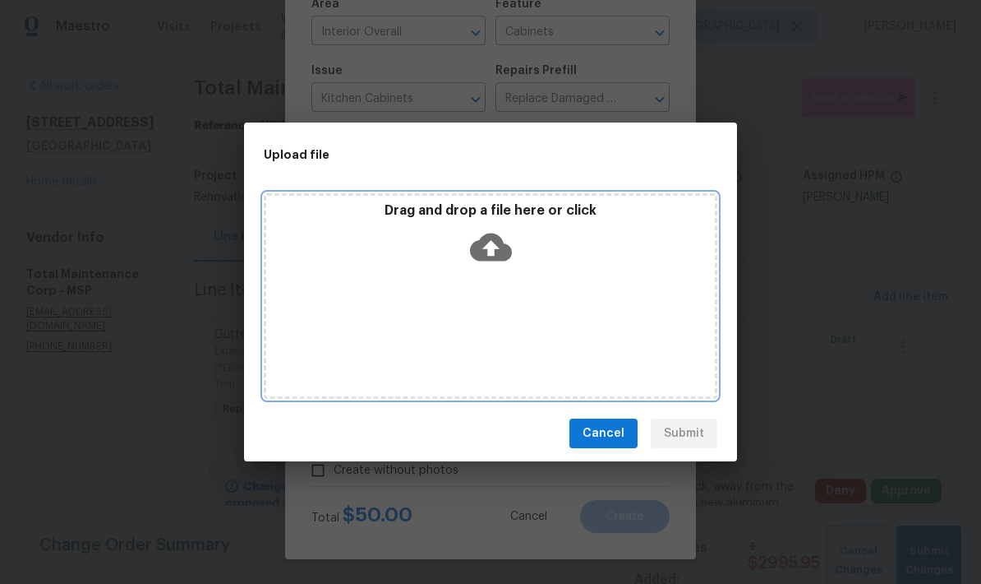
click at [425, 318] on div "Drag and drop a file here or click" at bounding box center [491, 295] width 454 height 205
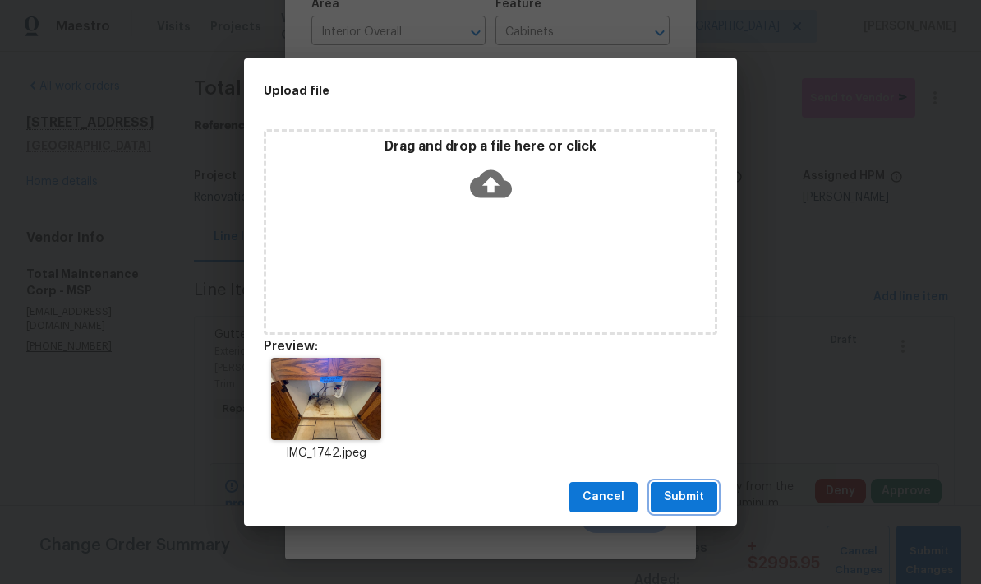
click at [688, 497] on span "Submit" at bounding box center [684, 497] width 40 height 21
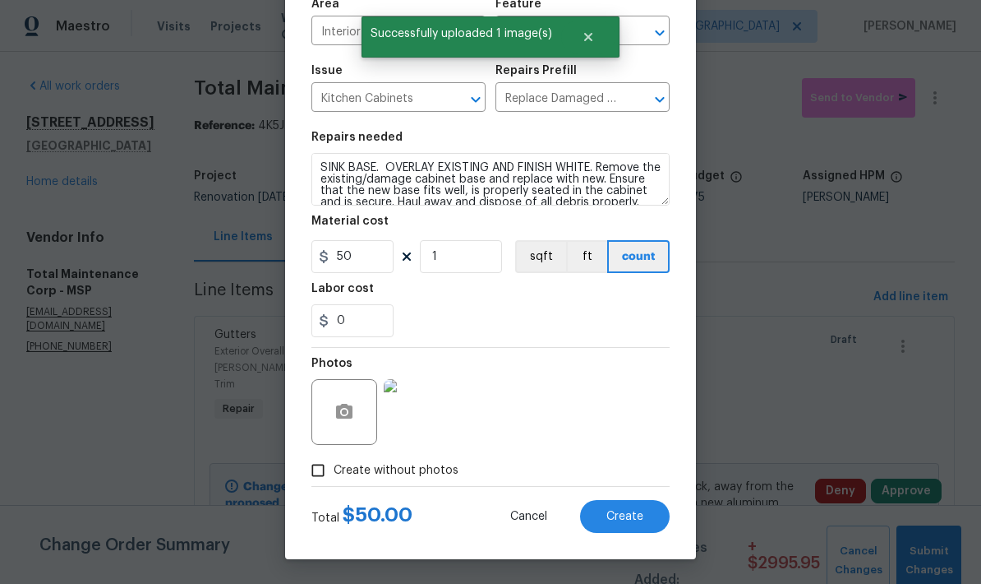
click at [625, 513] on span "Create" at bounding box center [625, 516] width 37 height 12
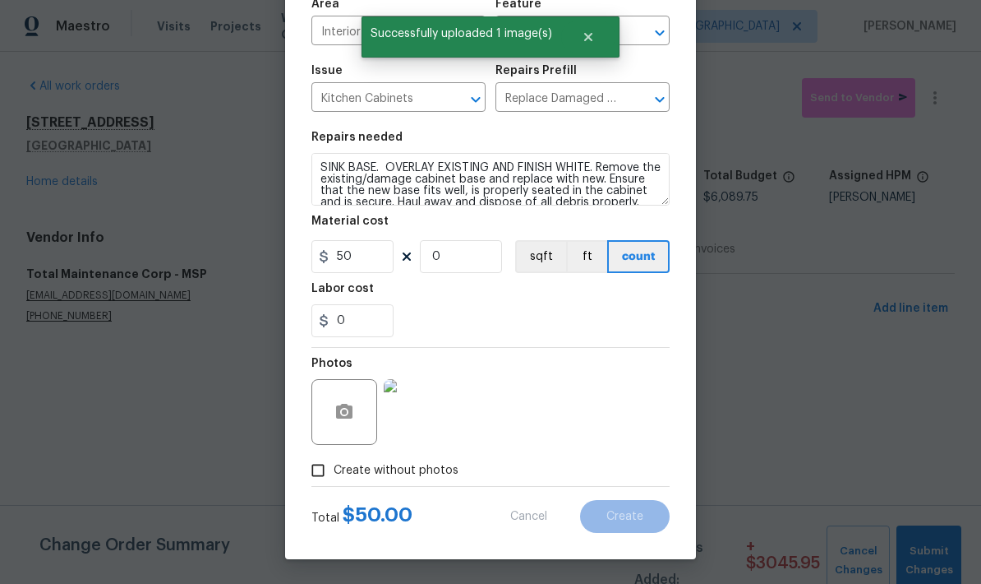
scroll to position [0, 0]
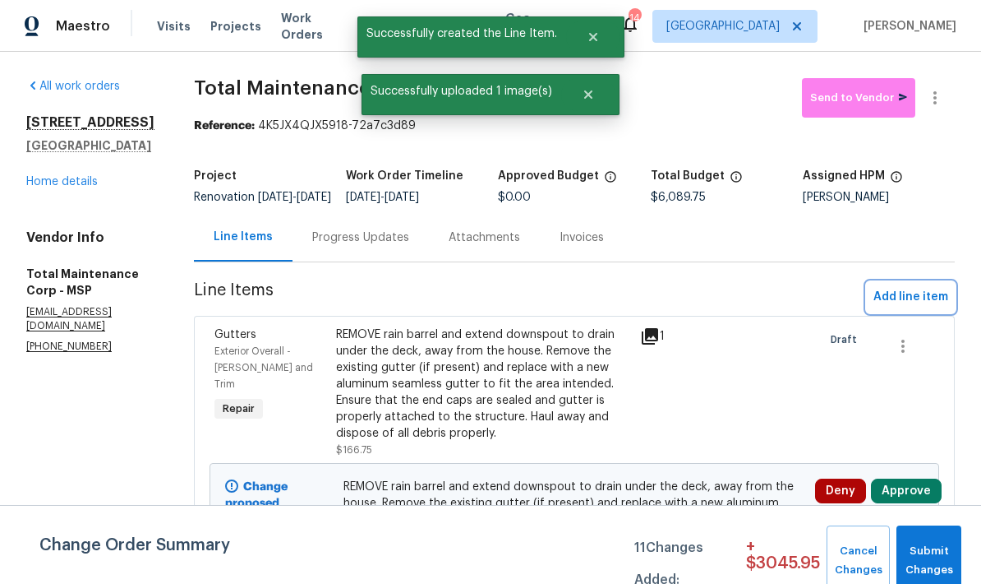
click at [905, 300] on span "Add line item" at bounding box center [911, 297] width 75 height 21
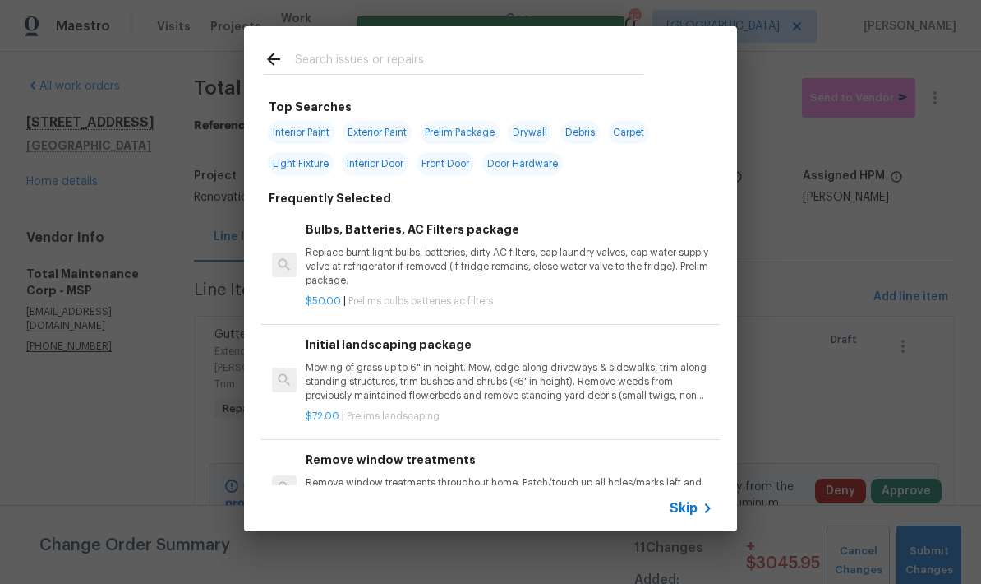
click at [314, 72] on input "text" at bounding box center [469, 61] width 348 height 25
type input "Screen"
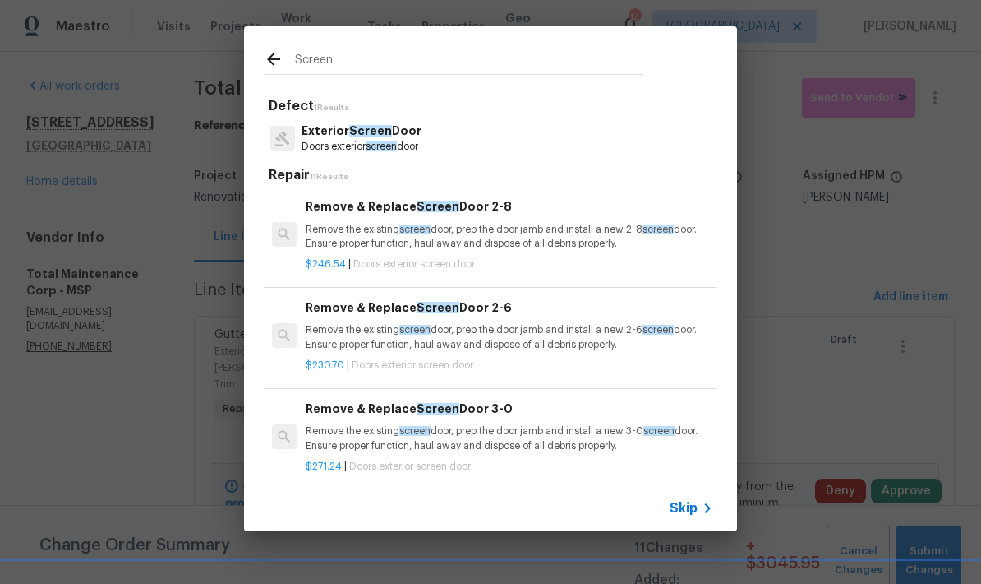
click at [314, 141] on p "Doors exterior screen door" at bounding box center [362, 147] width 120 height 14
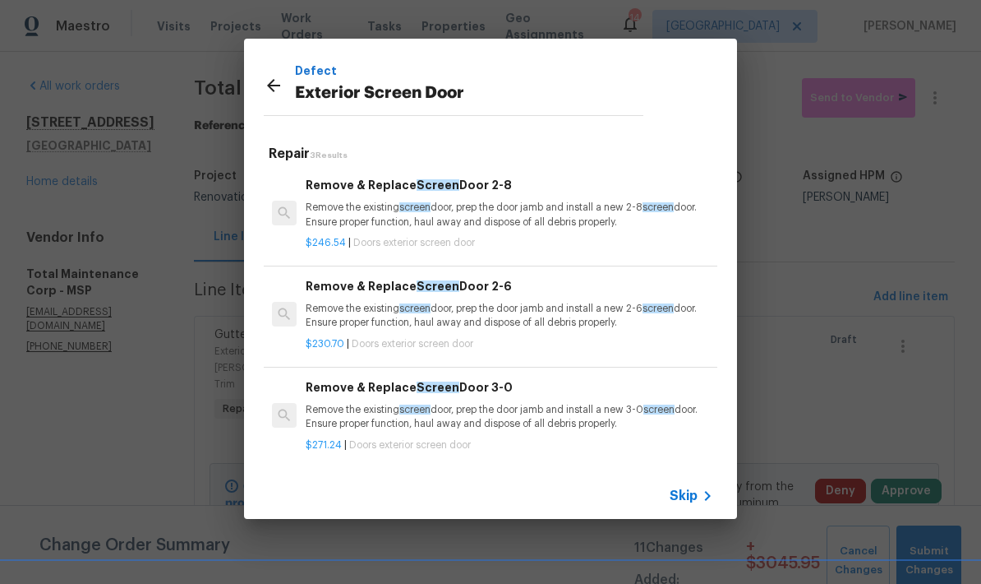
click at [265, 91] on icon at bounding box center [274, 86] width 20 height 20
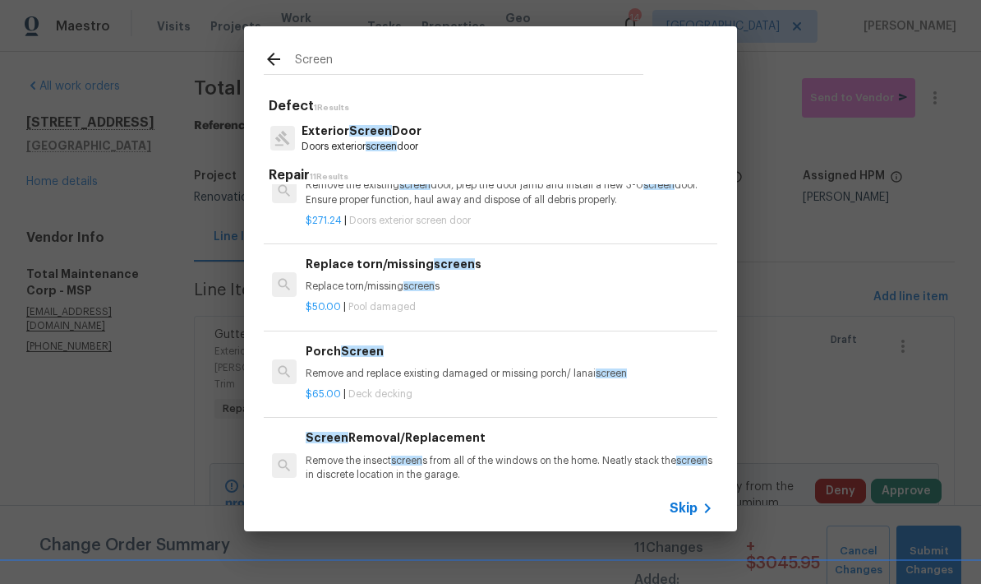
scroll to position [247, 0]
click at [348, 273] on div "Replace torn/missing screen s Replace torn/missing screen s" at bounding box center [510, 272] width 408 height 39
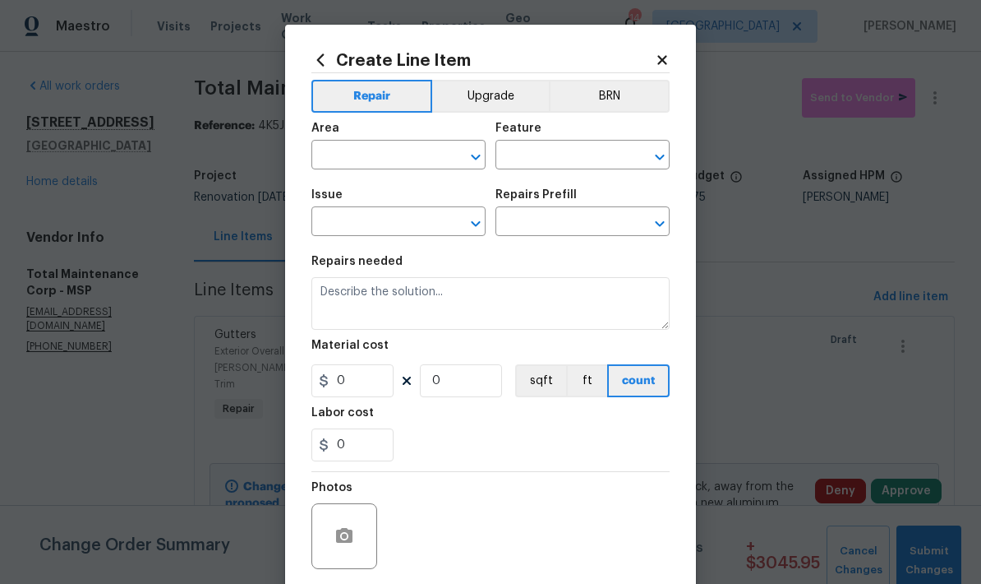
type input "Pool"
type input "Pool Repair"
type input "Replace torn/missing screens $50.00"
type textarea "Replace torn/missing screens"
type input "50"
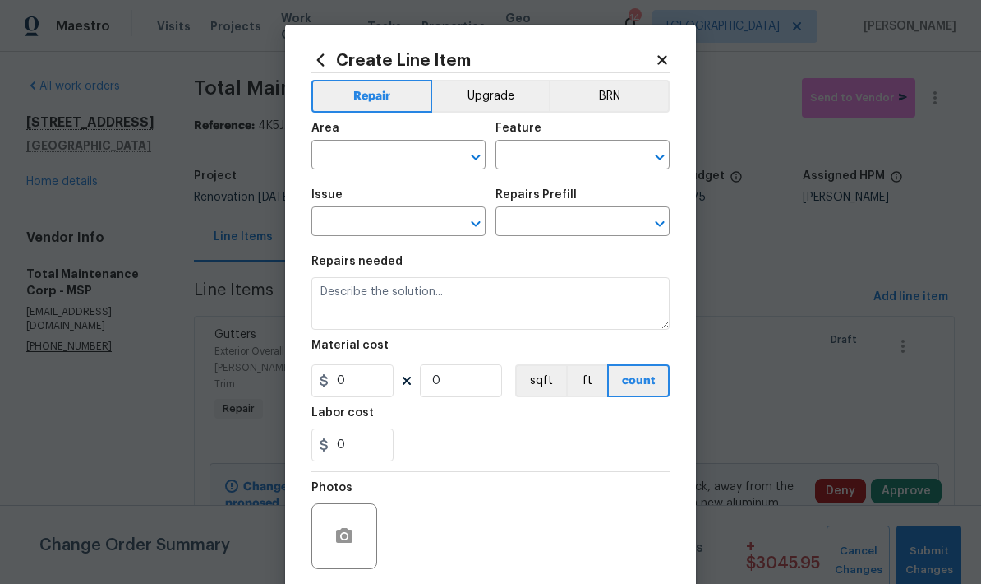
type input "1"
click at [325, 161] on input "text" at bounding box center [375, 156] width 128 height 25
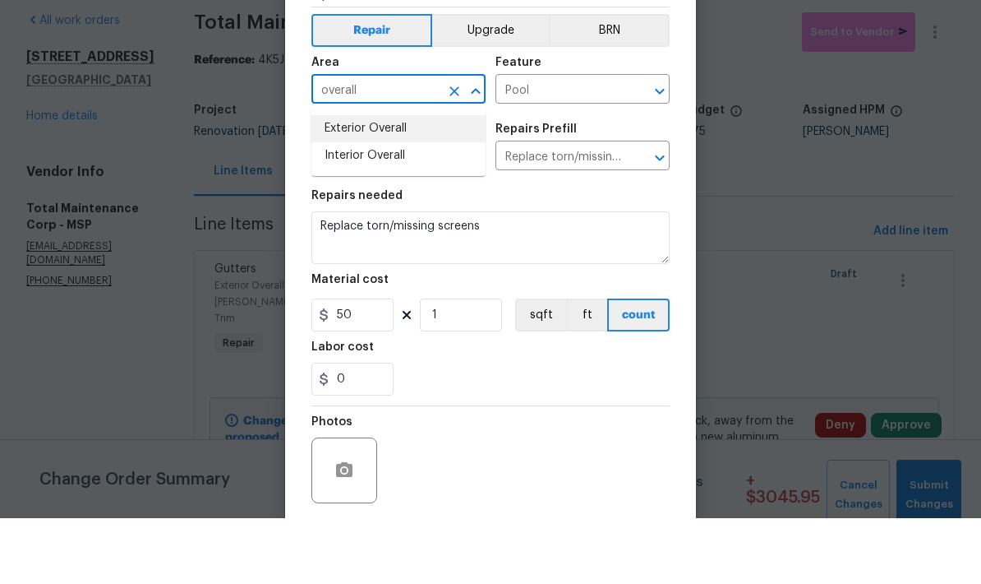
click at [340, 181] on li "Exterior Overall" at bounding box center [398, 194] width 174 height 27
type input "Exterior Overall"
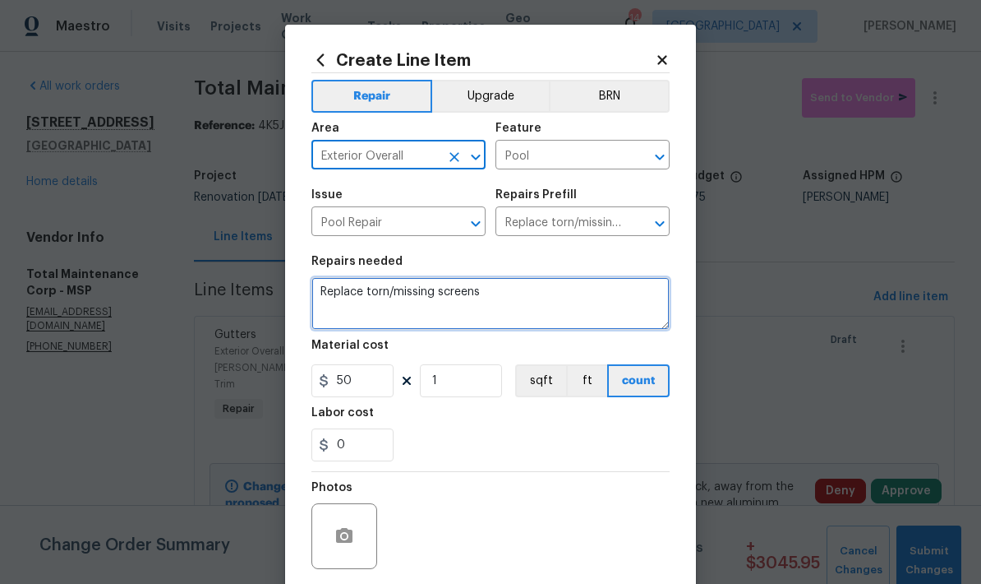
click at [321, 327] on textarea "Replace torn/missing screens" at bounding box center [490, 303] width 358 height 53
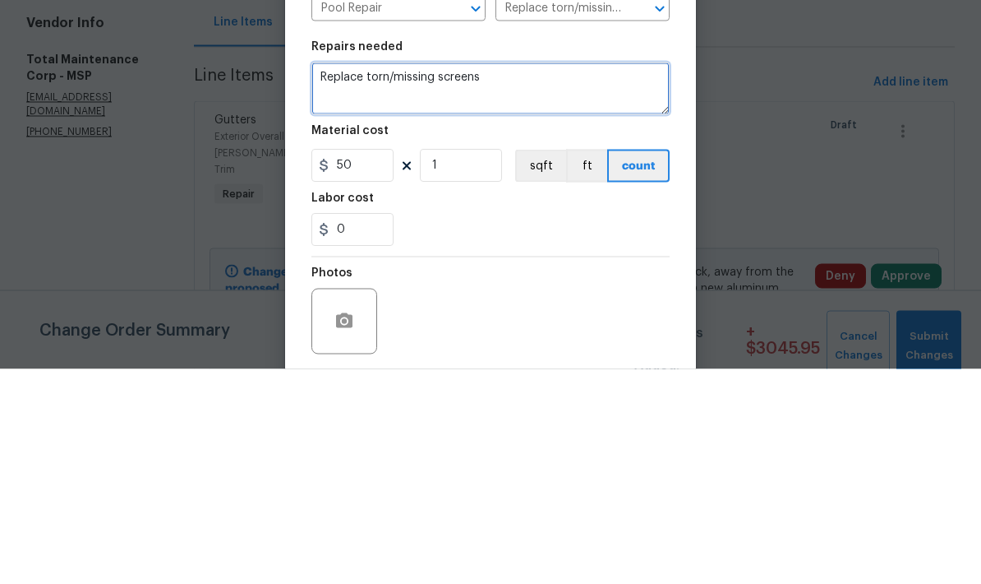
click at [319, 277] on textarea "Replace torn/missing screens" at bounding box center [490, 303] width 358 height 53
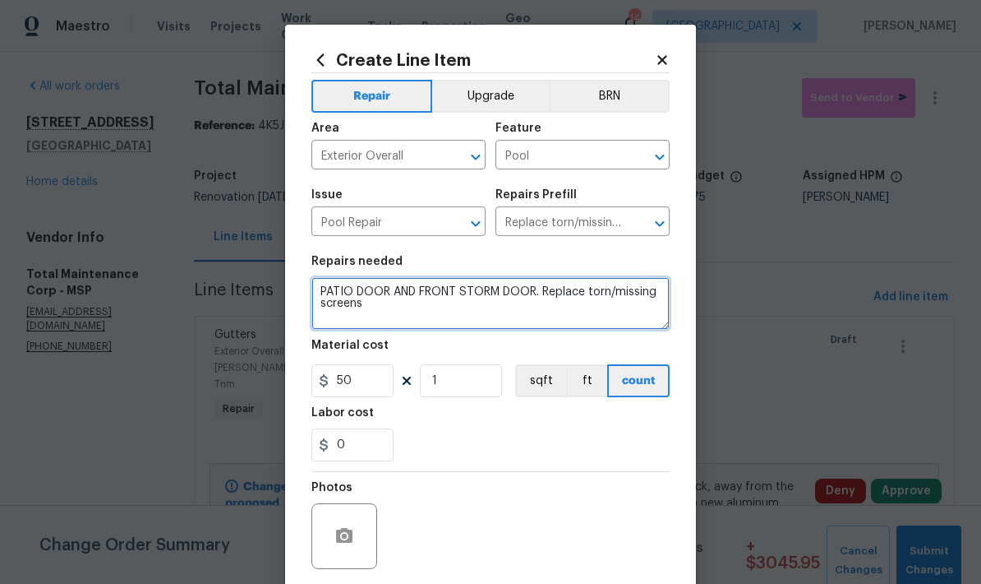
type textarea "PATIO DOOR AND FRONT STORM DOOR. Replace torn/missing screens"
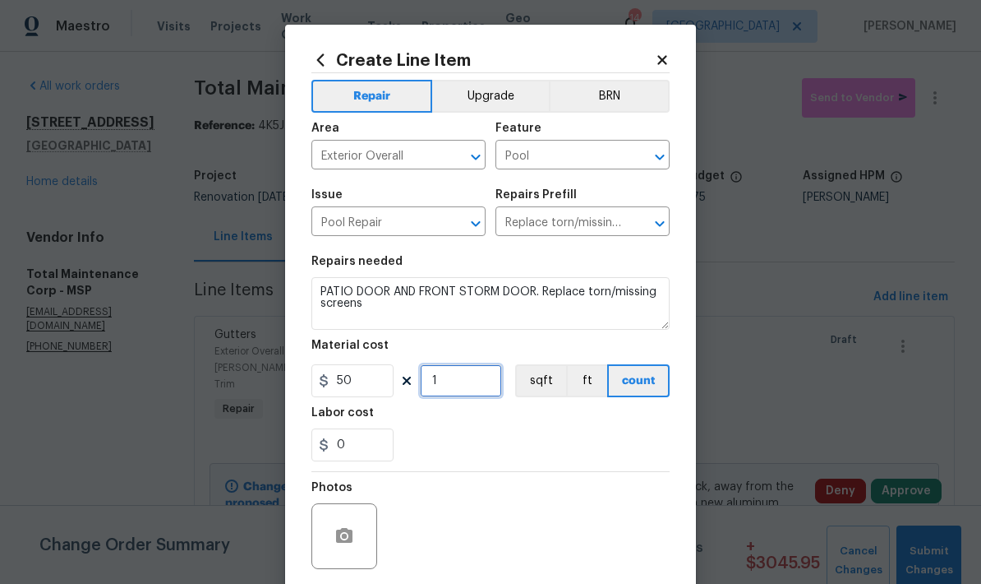
click at [448, 393] on input "1" at bounding box center [461, 380] width 82 height 33
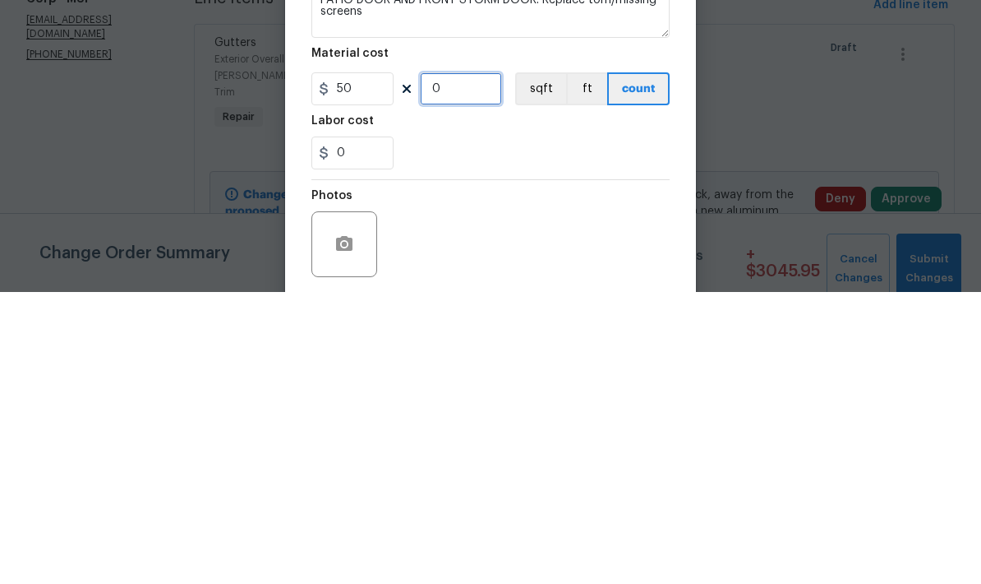
type input "2"
click at [431, 428] on div "0" at bounding box center [490, 444] width 358 height 33
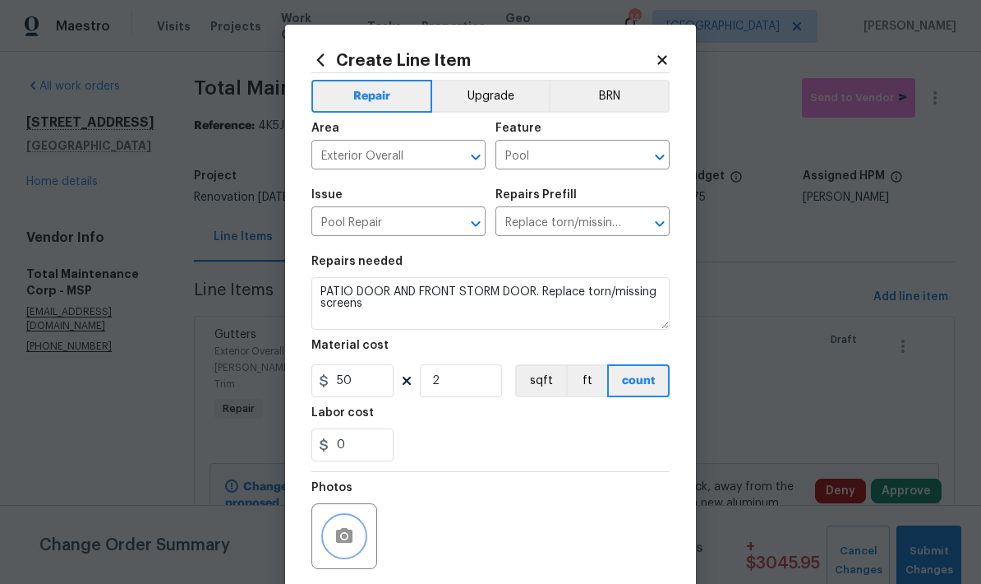
click at [329, 528] on button "button" at bounding box center [344, 535] width 39 height 39
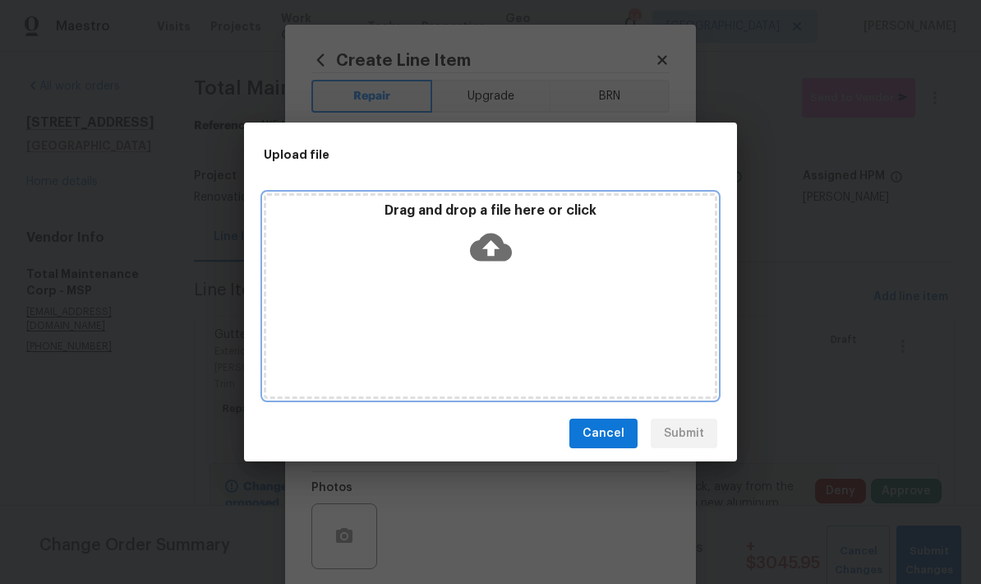
click at [356, 313] on div "Drag and drop a file here or click" at bounding box center [491, 295] width 454 height 205
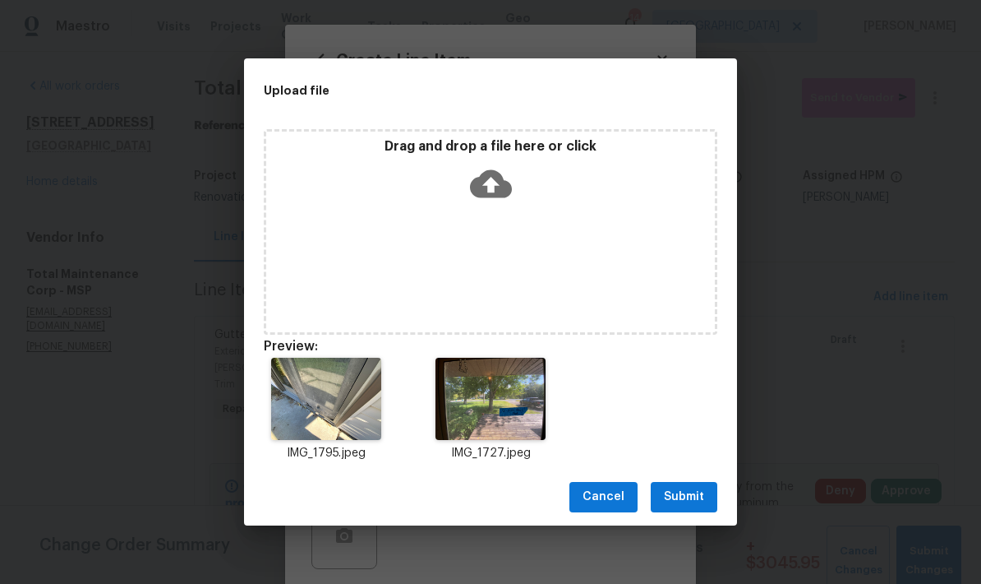
click at [691, 491] on span "Submit" at bounding box center [684, 497] width 40 height 21
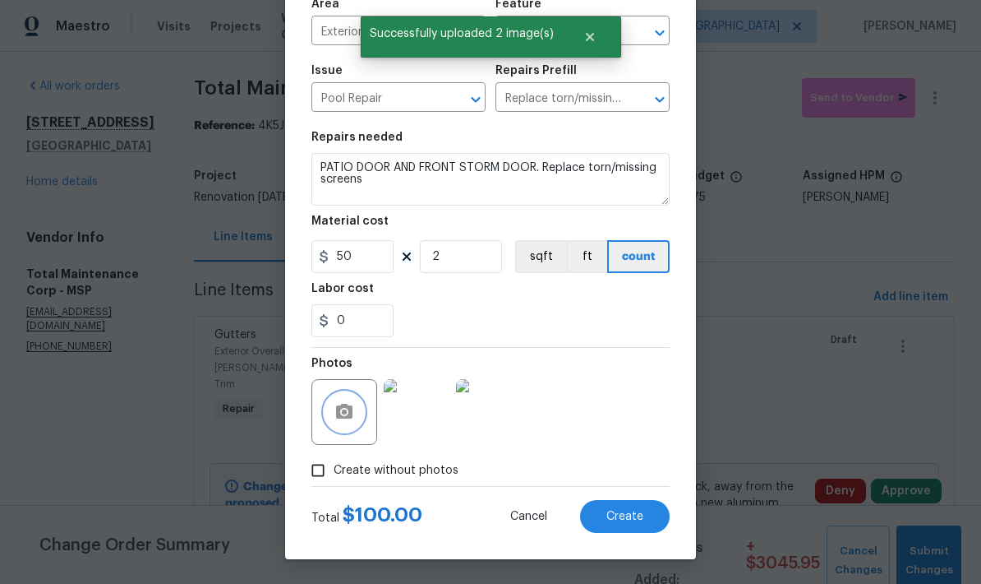
scroll to position [127, 0]
click at [632, 519] on span "Create" at bounding box center [625, 516] width 37 height 12
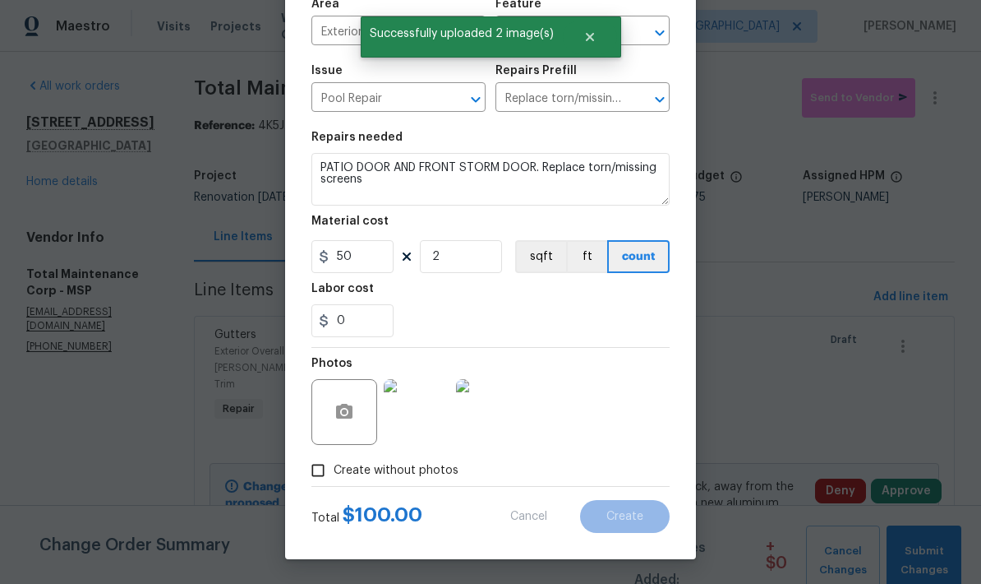
type input "0"
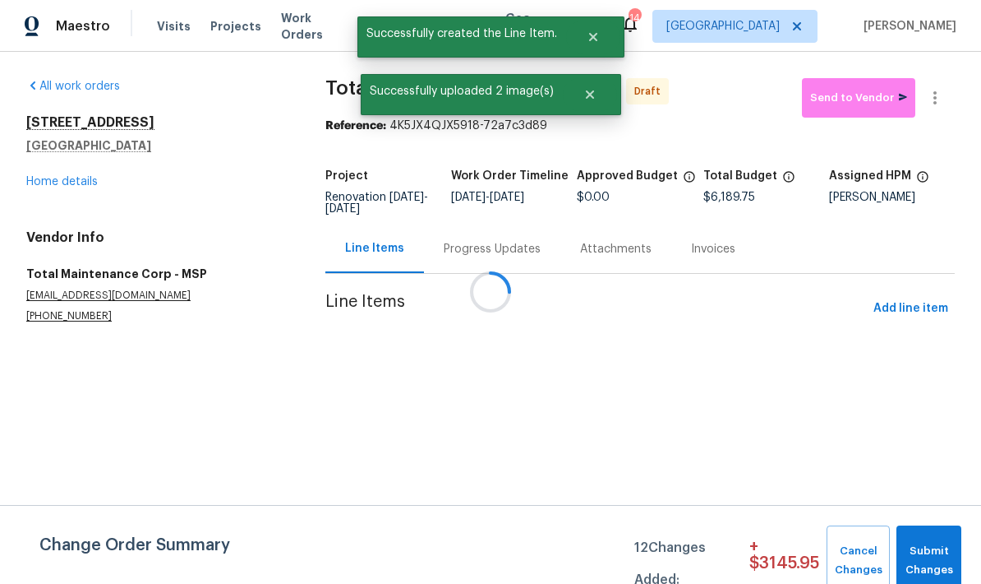
scroll to position [0, 0]
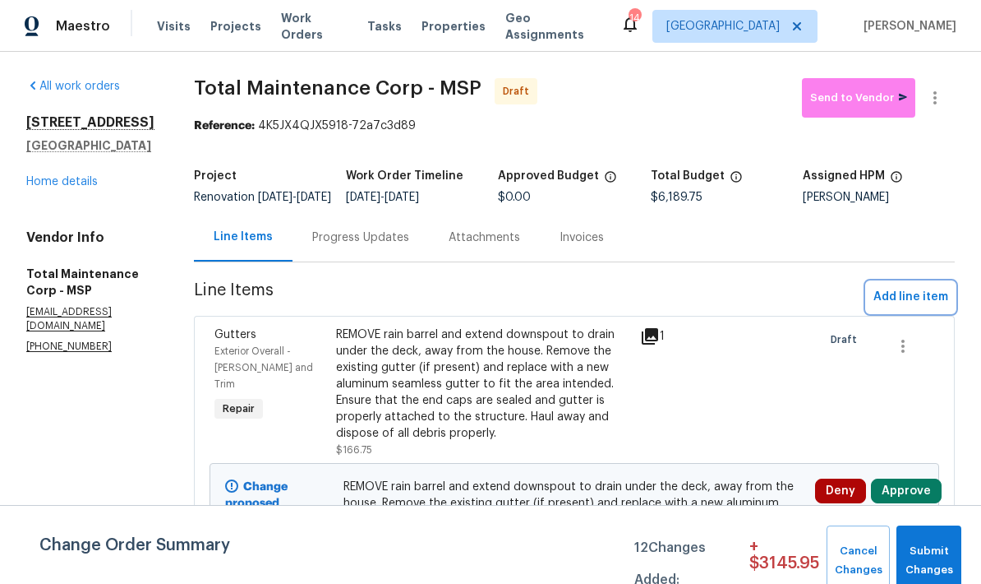
click at [911, 300] on span "Add line item" at bounding box center [911, 297] width 75 height 21
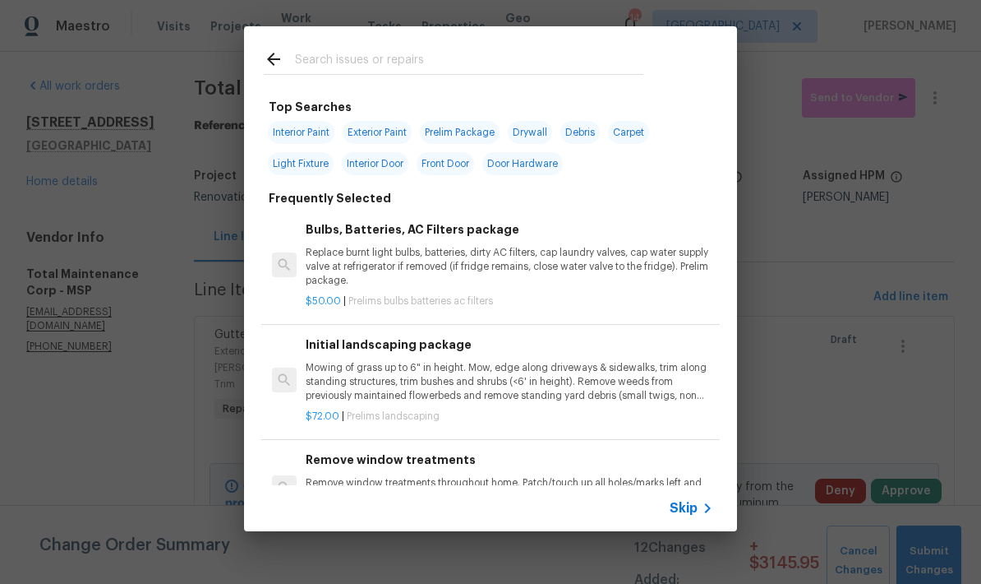
click at [542, 169] on span "Door Hardware" at bounding box center [522, 163] width 81 height 23
type input "Door Hardware"
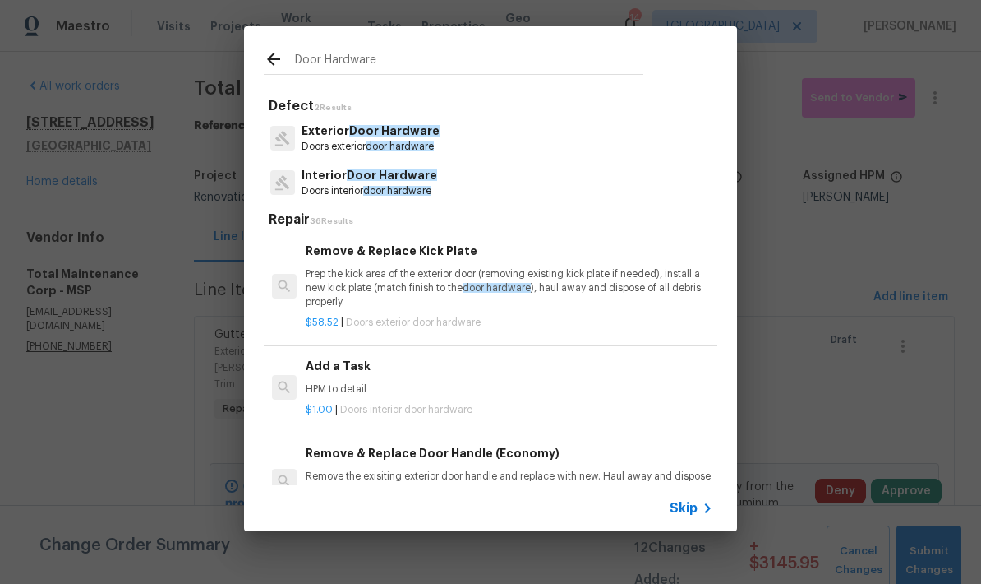
click at [342, 371] on h6 "Add a Task" at bounding box center [510, 366] width 408 height 18
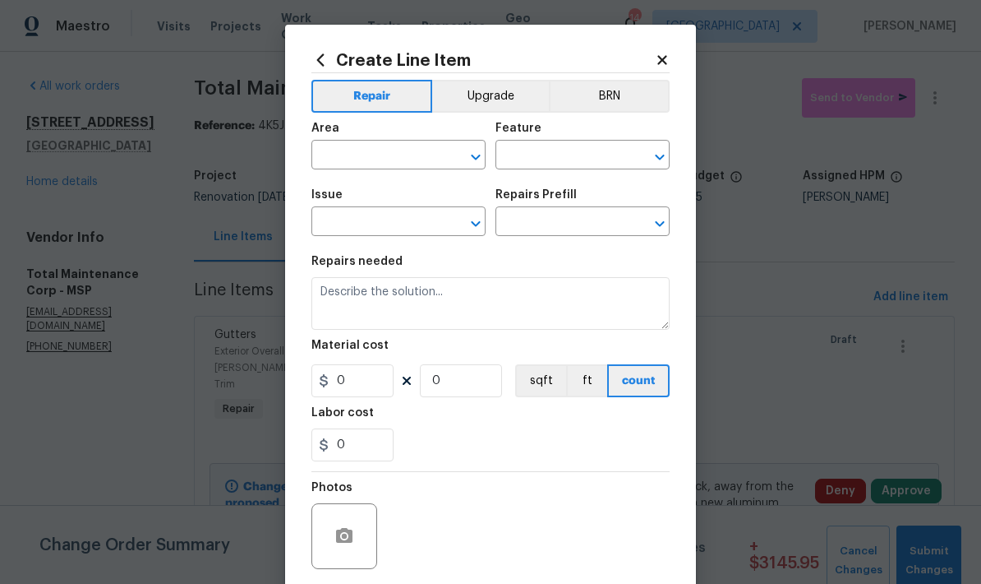
type input "Interior Door"
type input "Interior Door Hardware"
type input "Add a Task $1.00"
type textarea "HPM to detail"
type input "1"
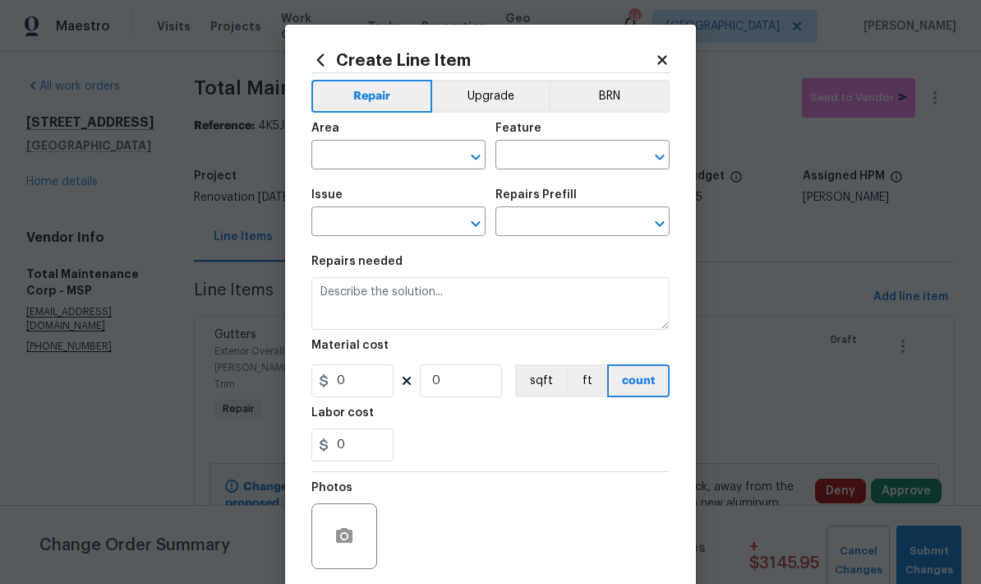
type input "1"
click at [332, 150] on input "text" at bounding box center [375, 156] width 128 height 25
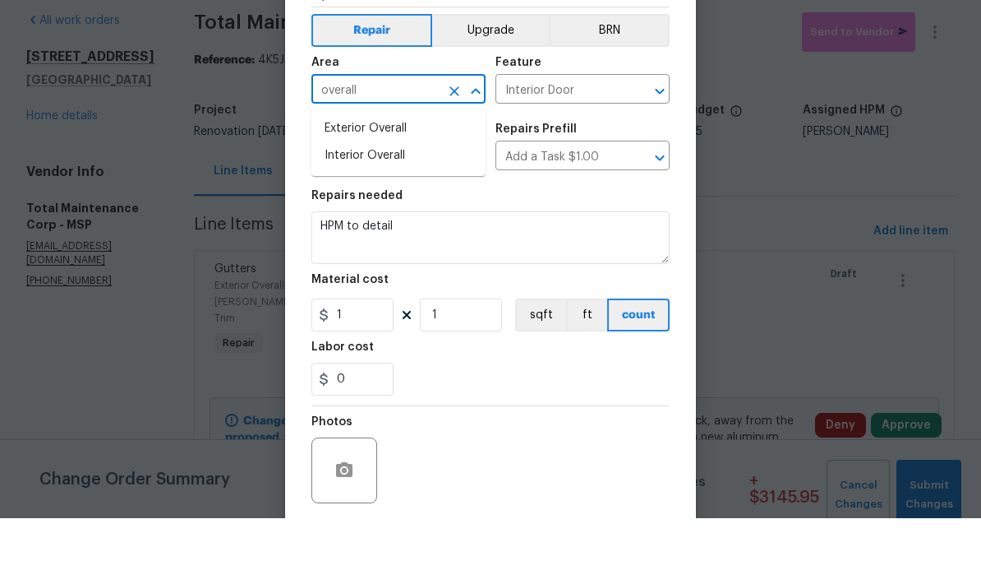
click at [331, 181] on li "Exterior Overall" at bounding box center [398, 194] width 174 height 27
type input "Exterior Overall"
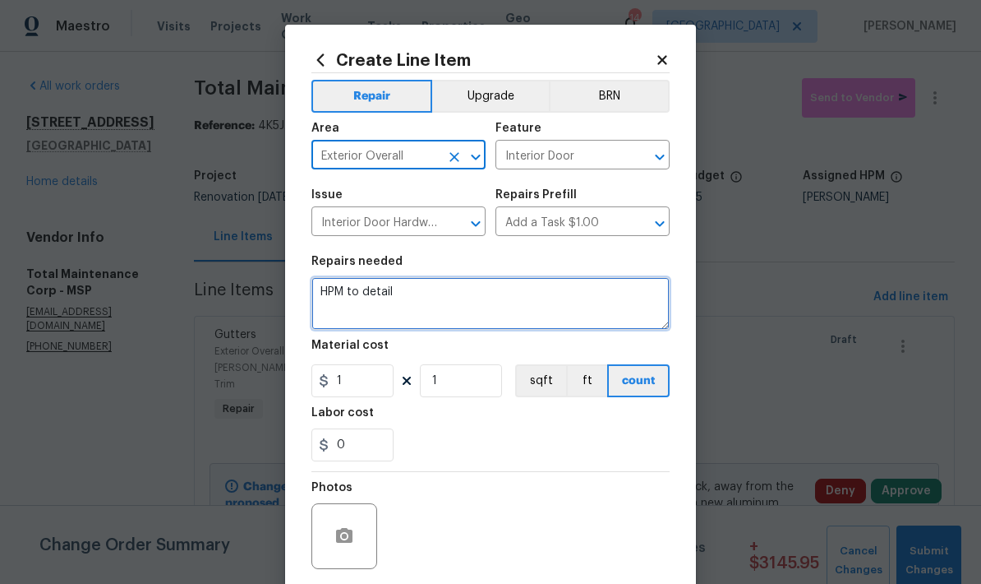
click at [394, 300] on textarea "HPM to detail" at bounding box center [490, 303] width 358 height 53
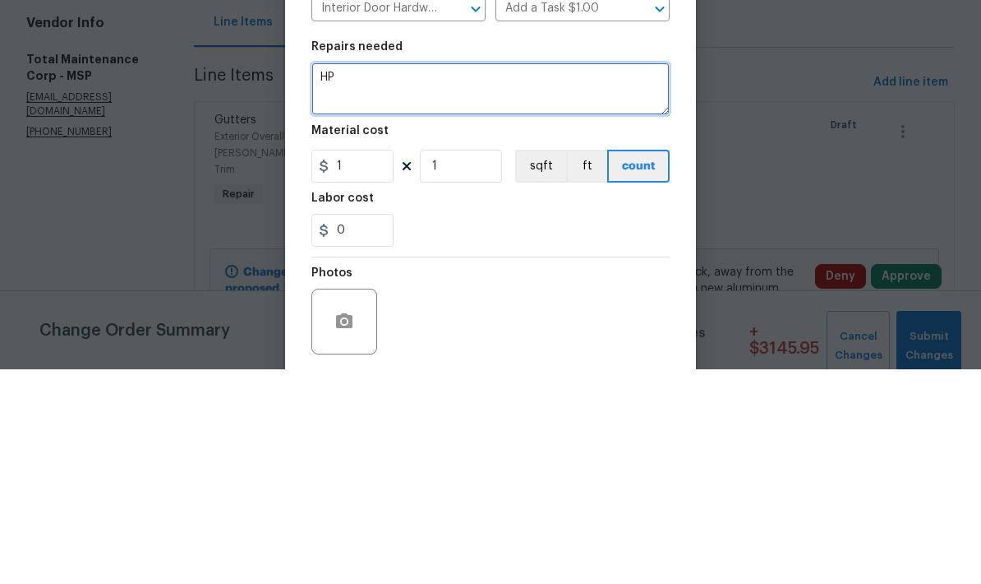
type textarea "H"
type textarea "Back patio multi-point lock. Remove screw holding door closed and repair or rep…"
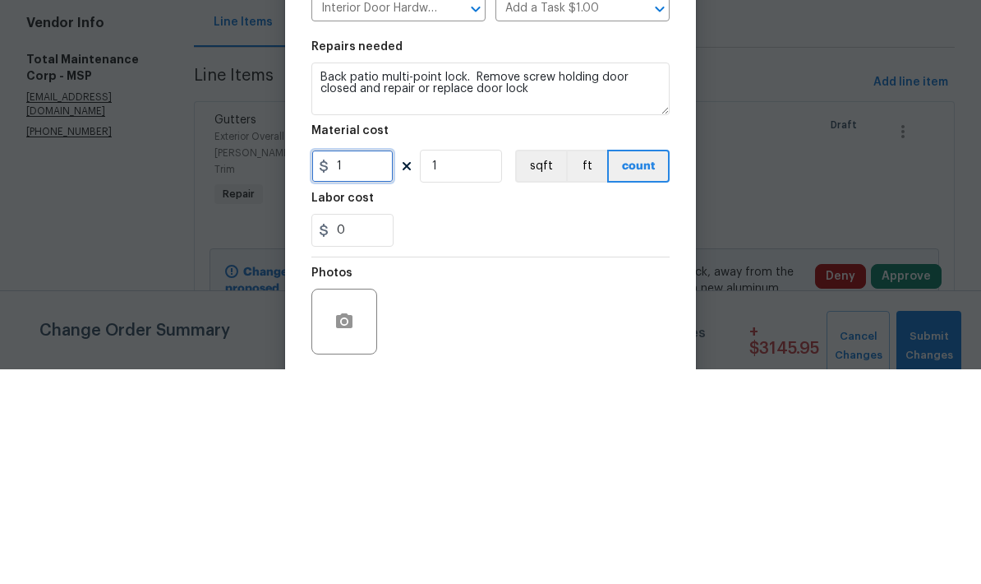
click at [358, 364] on input "1" at bounding box center [352, 380] width 82 height 33
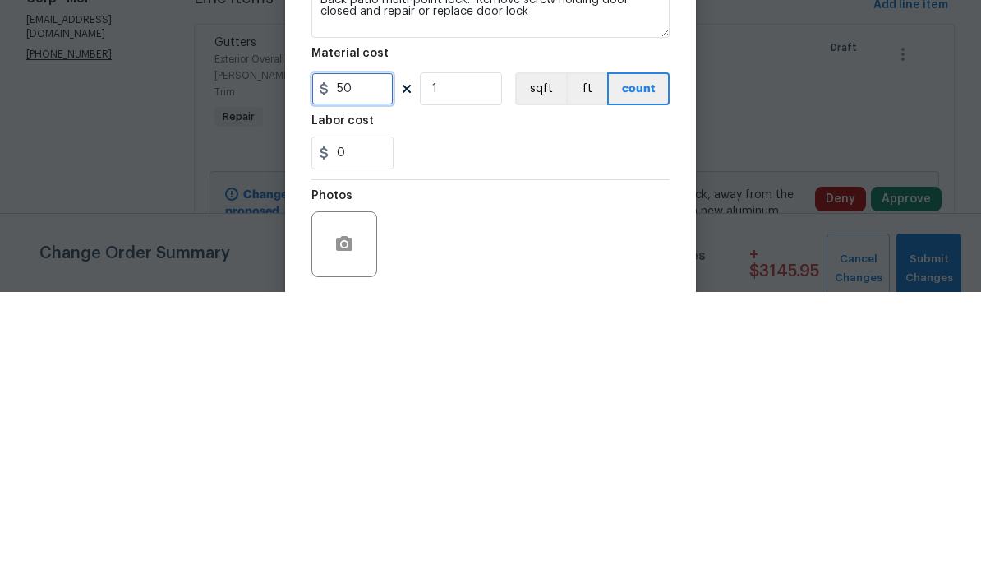
type input "50"
click at [443, 407] on div "Labor cost" at bounding box center [490, 417] width 358 height 21
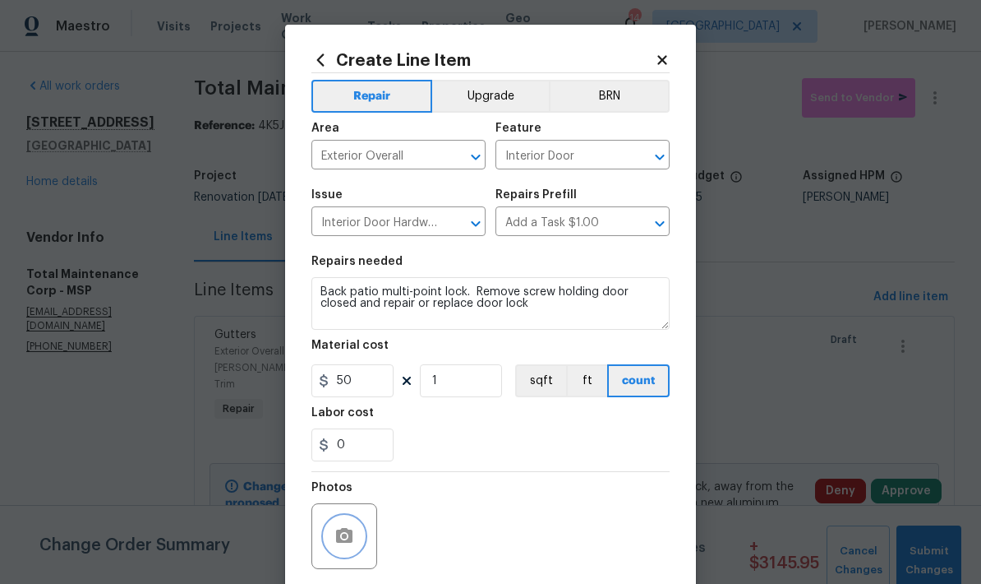
click at [327, 538] on button "button" at bounding box center [344, 535] width 39 height 39
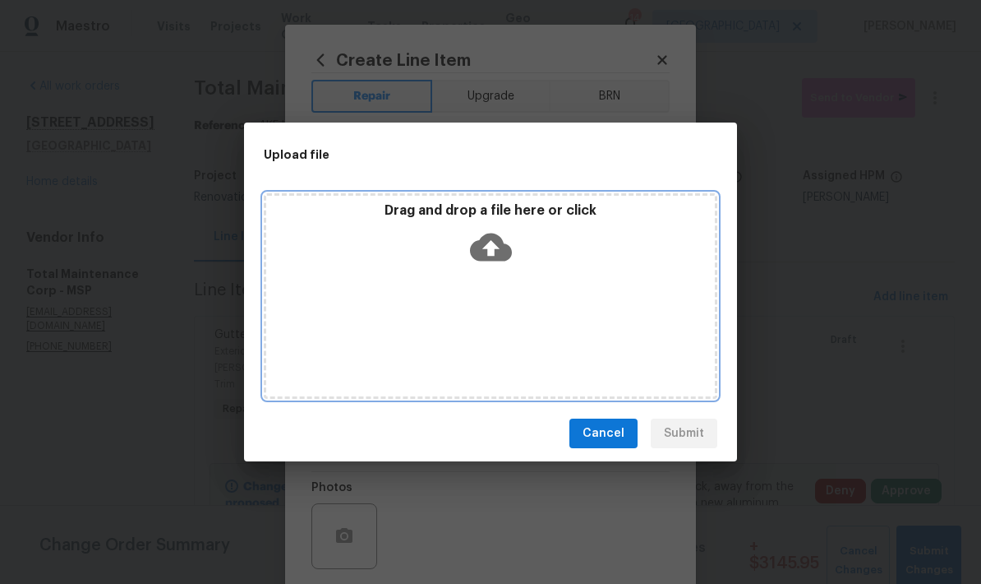
click at [381, 304] on div "Drag and drop a file here or click" at bounding box center [491, 295] width 454 height 205
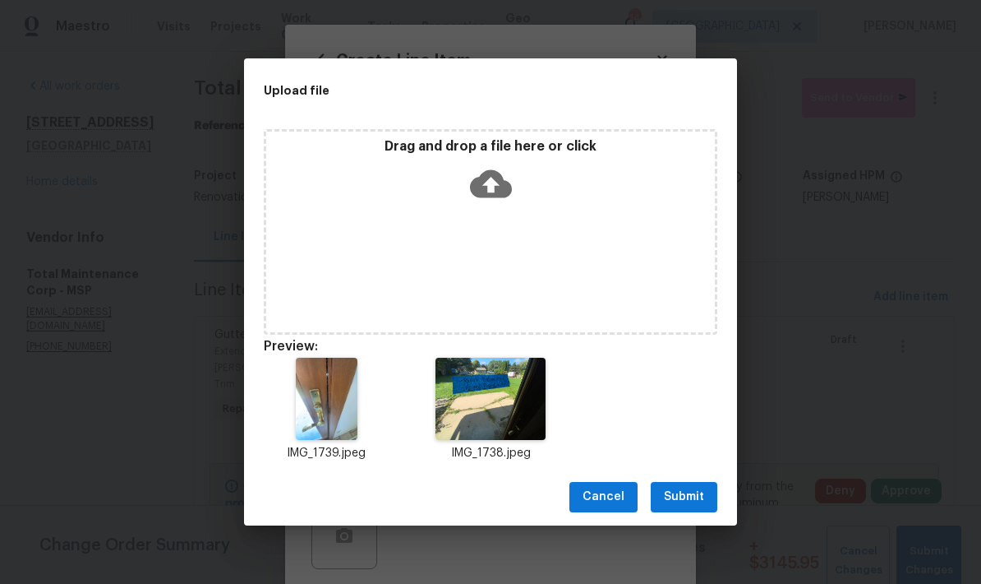
scroll to position [66, 0]
click at [670, 490] on span "Submit" at bounding box center [684, 497] width 40 height 21
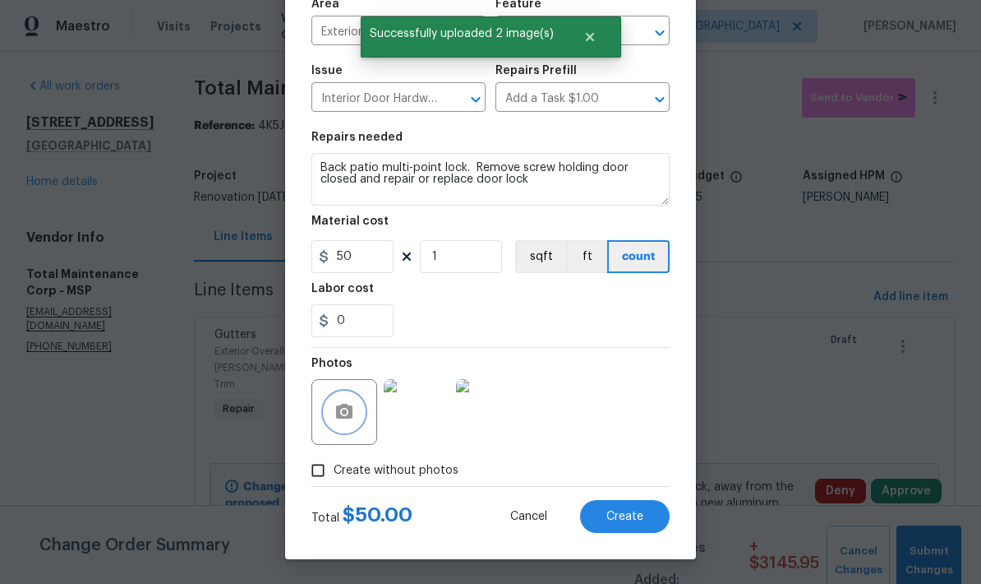
scroll to position [127, 0]
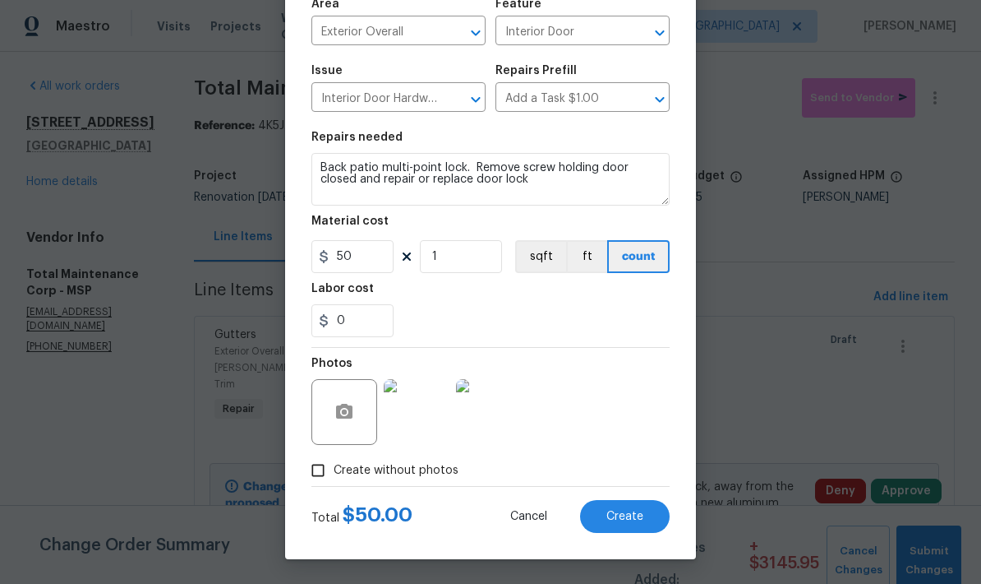
click at [607, 515] on span "Create" at bounding box center [625, 516] width 37 height 12
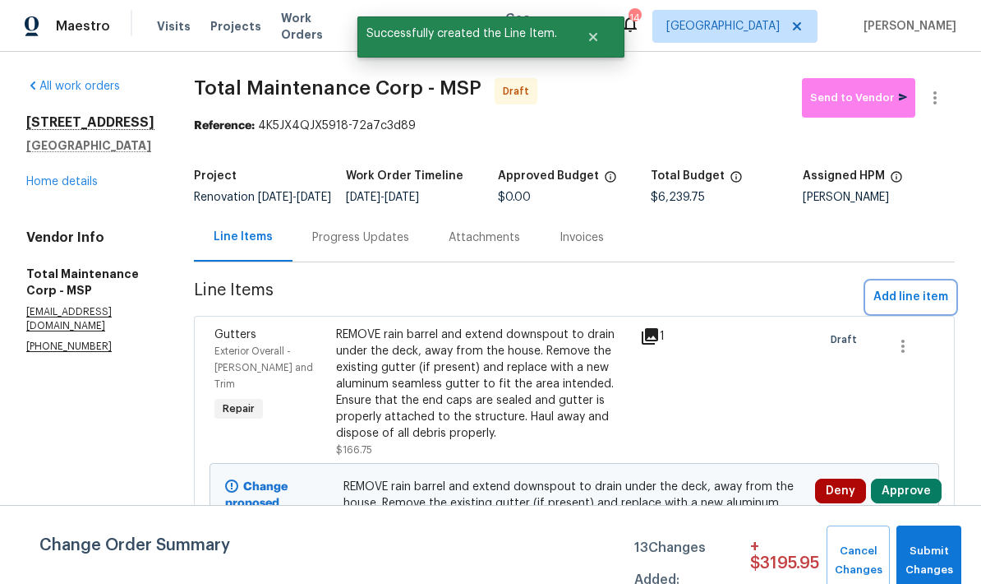
click at [901, 307] on span "Add line item" at bounding box center [911, 297] width 75 height 21
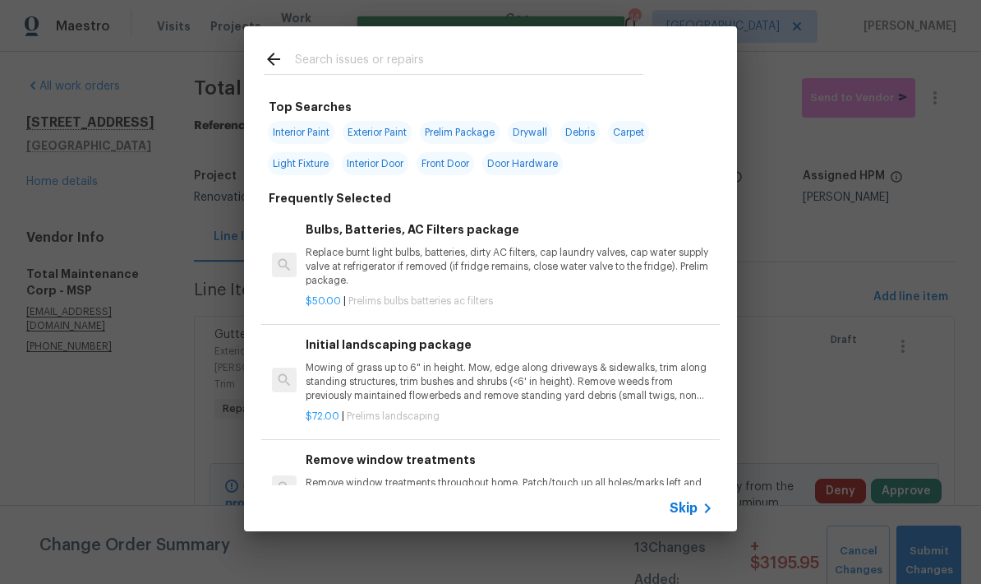
click at [307, 66] on input "text" at bounding box center [469, 61] width 348 height 25
type input "Ceiling"
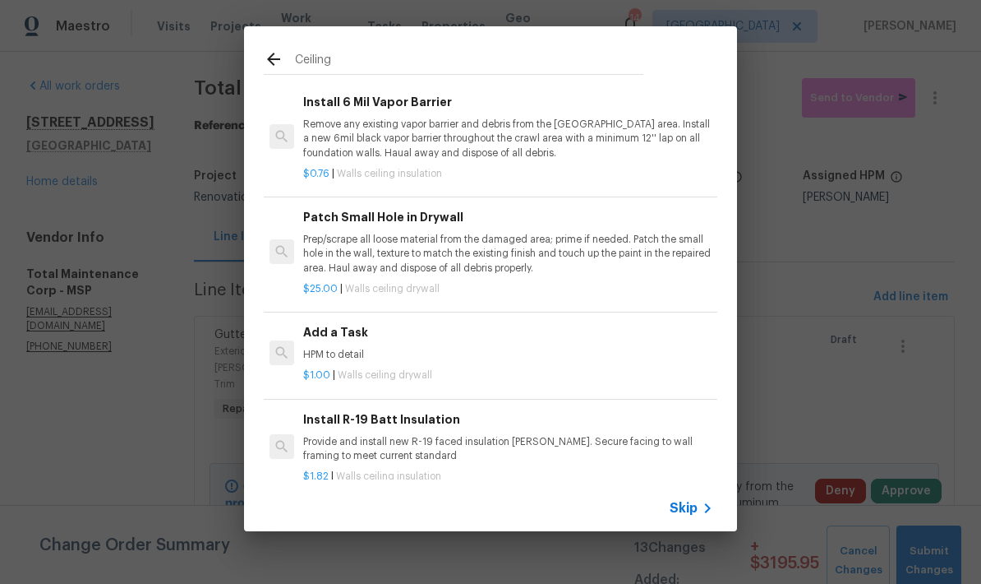
scroll to position [450, 2]
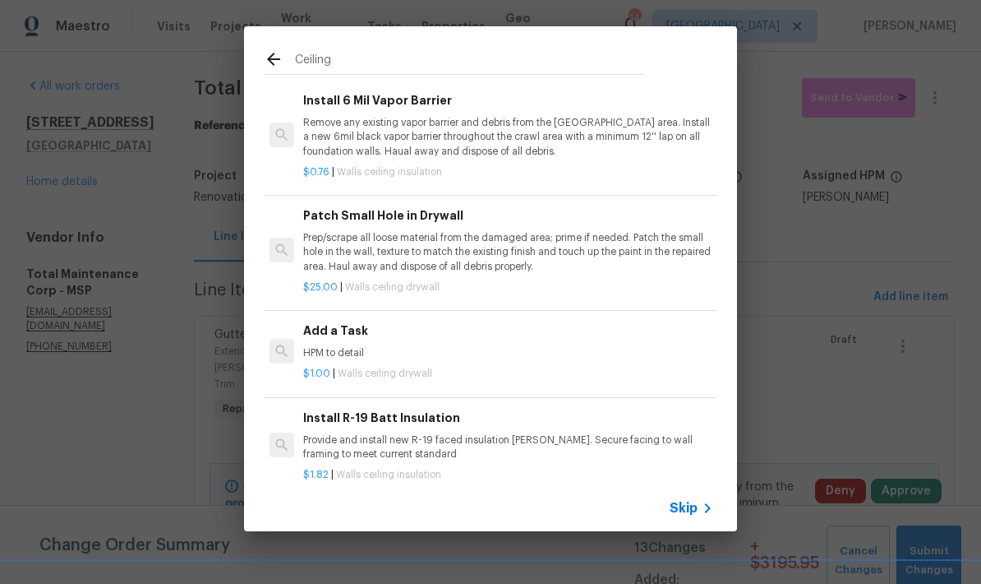
click at [321, 335] on div "Add a Task HPM to detail" at bounding box center [507, 340] width 408 height 39
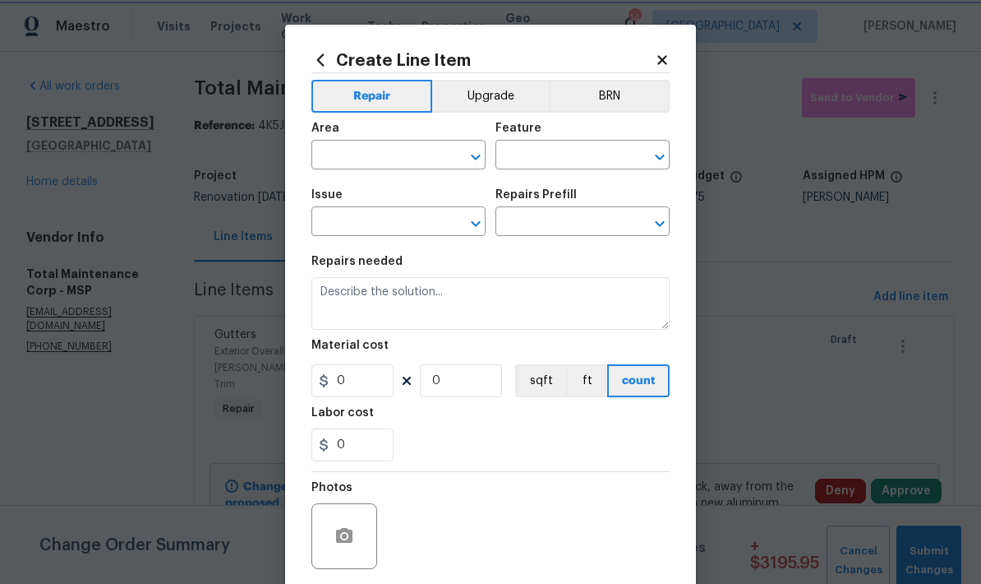
type input "Walls and Ceiling"
type input "Drywall"
type input "Add a Task $1.00"
type textarea "HPM to detail"
type input "1"
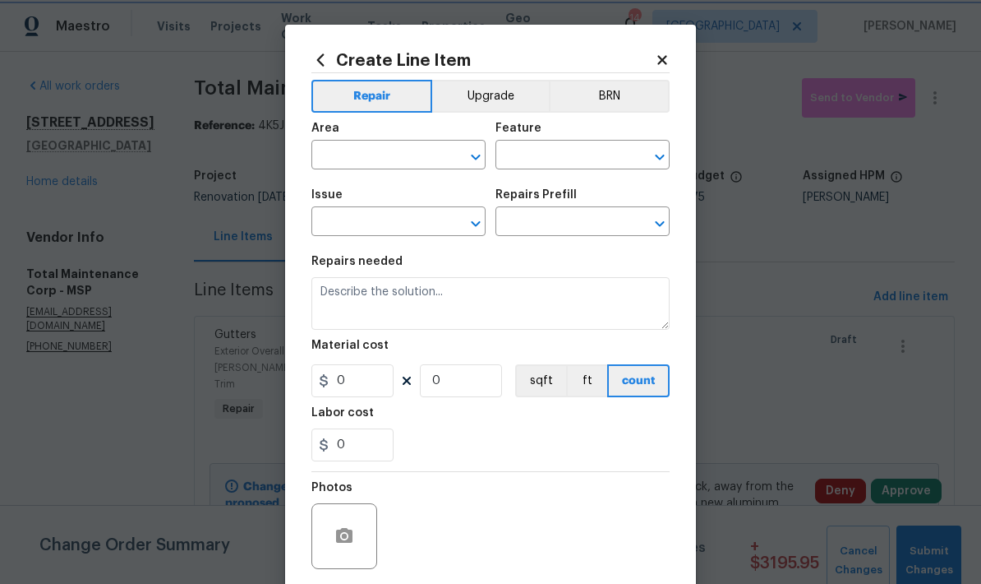
type input "1"
click at [359, 162] on input "text" at bounding box center [375, 156] width 128 height 25
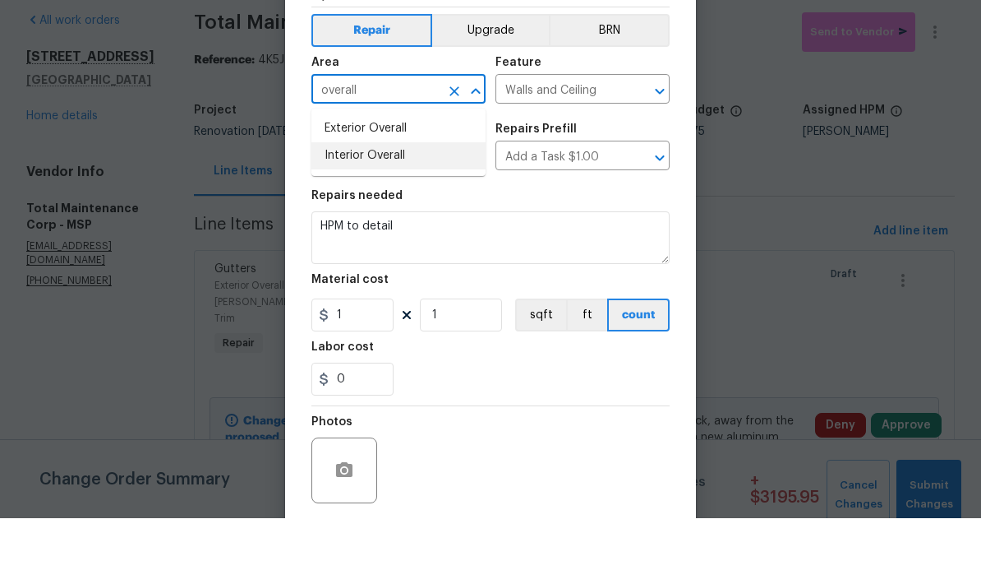
click at [339, 208] on li "Interior Overall" at bounding box center [398, 221] width 174 height 27
type input "Interior Overall"
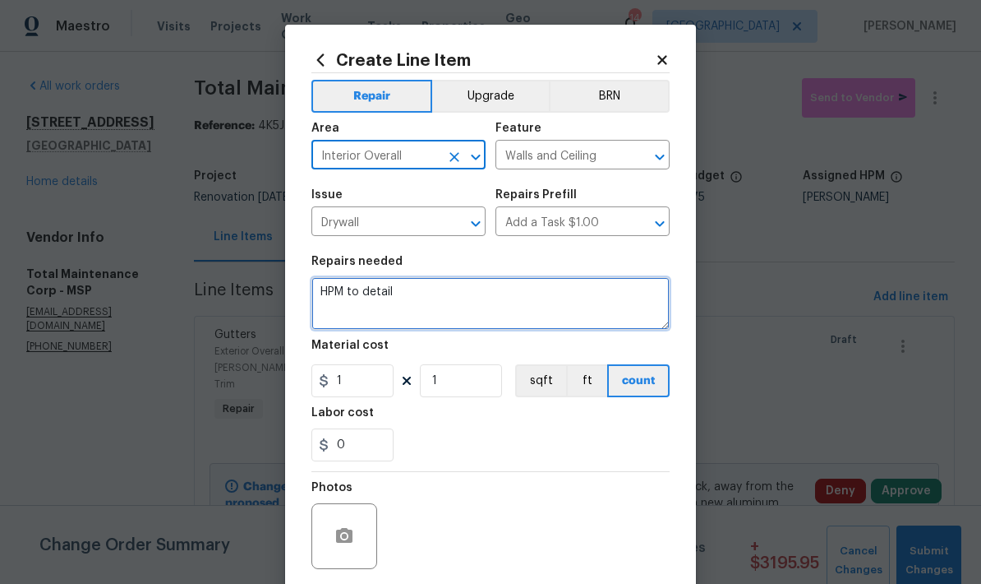
click at [401, 298] on textarea "HPM to detail" at bounding box center [490, 303] width 358 height 53
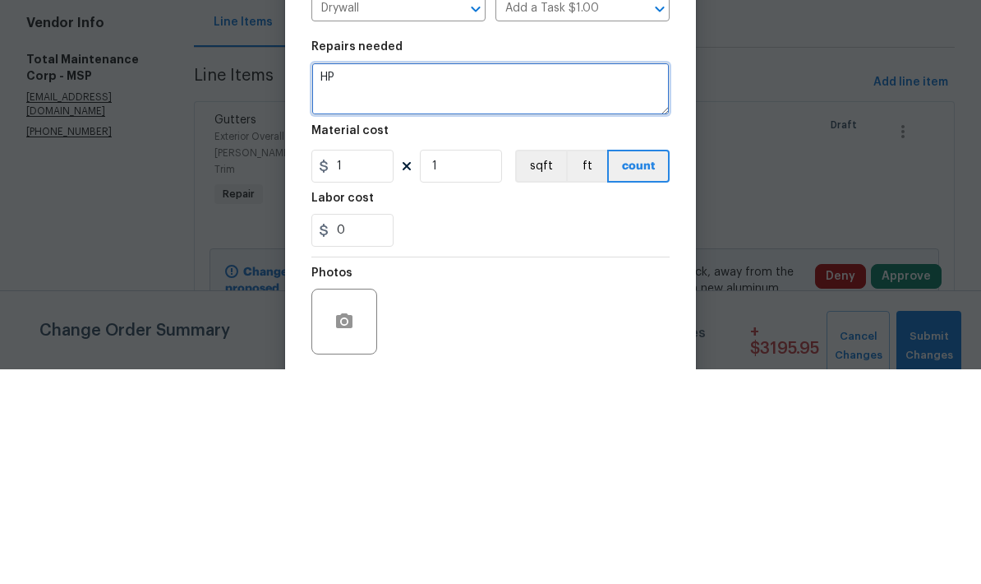
type textarea "H"
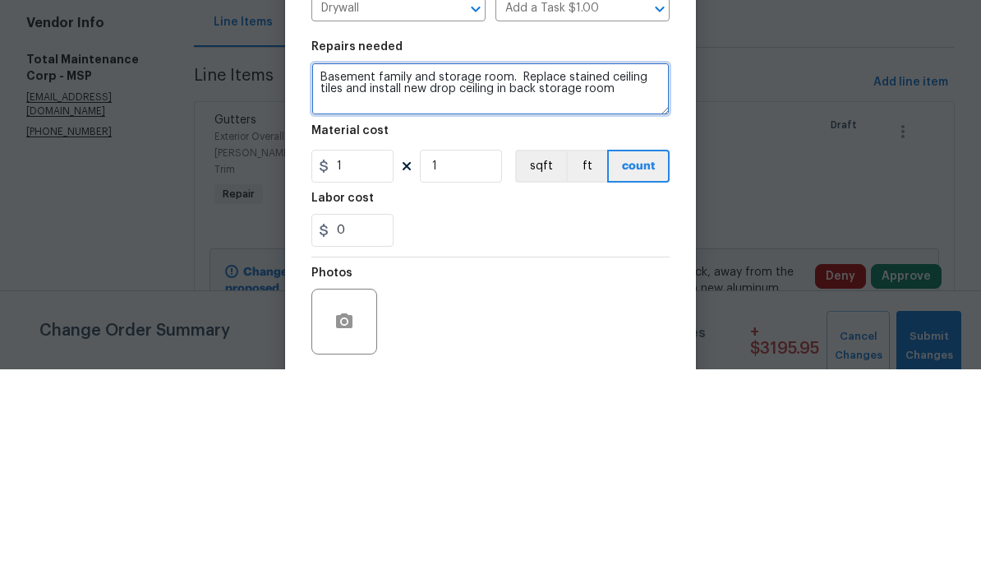
type textarea "Basement family and storage room. Replace stained ceiling tiles and install new…"
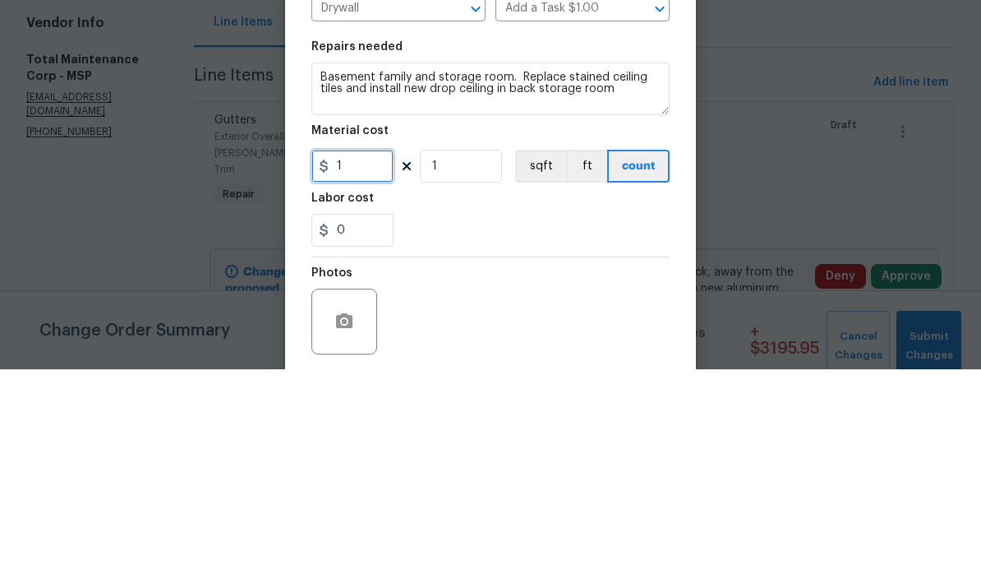
click at [358, 364] on input "1" at bounding box center [352, 380] width 82 height 33
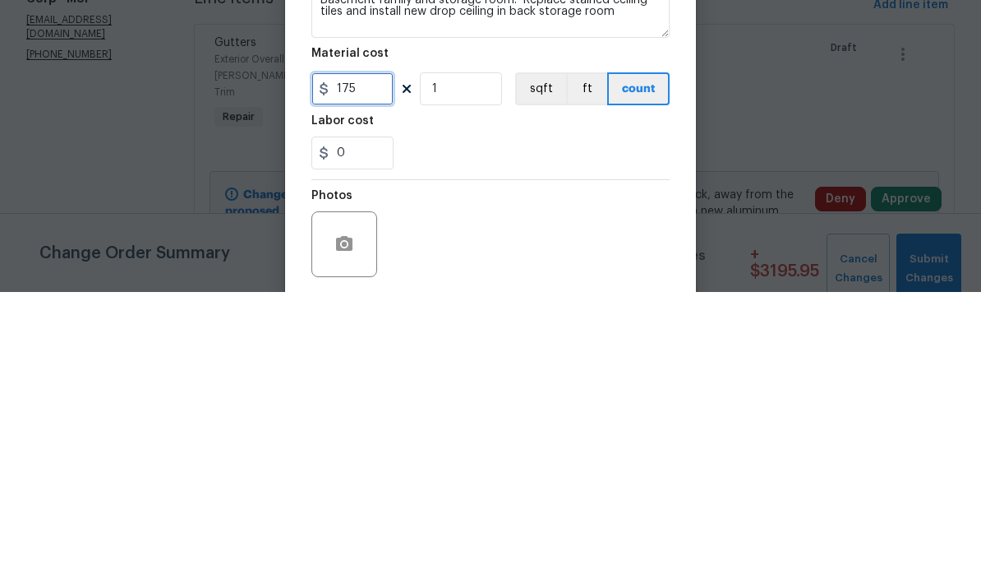
type input "175"
click at [367, 428] on input "0" at bounding box center [352, 444] width 82 height 33
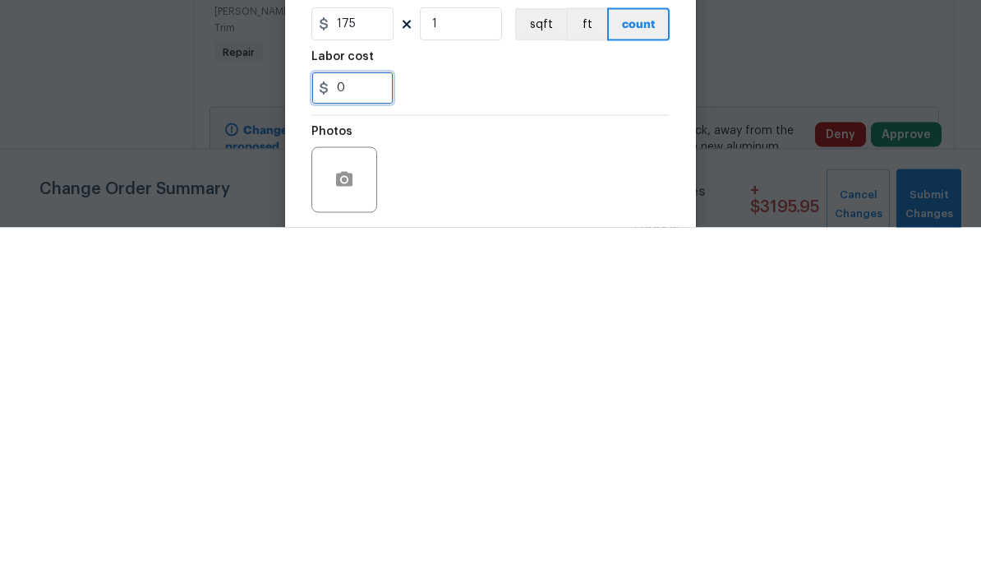
type input "1"
type input "200"
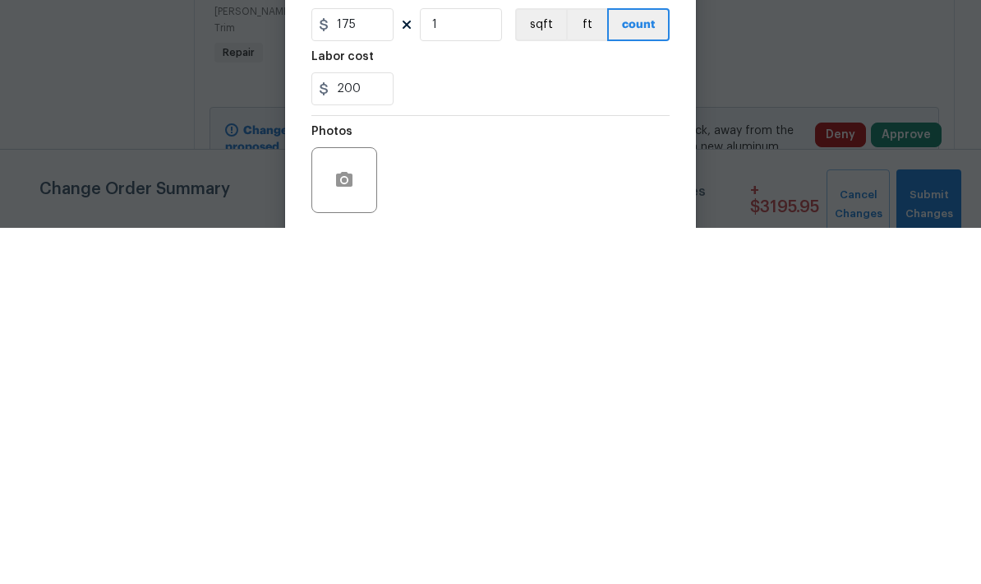
click at [472, 428] on div "200" at bounding box center [490, 444] width 358 height 33
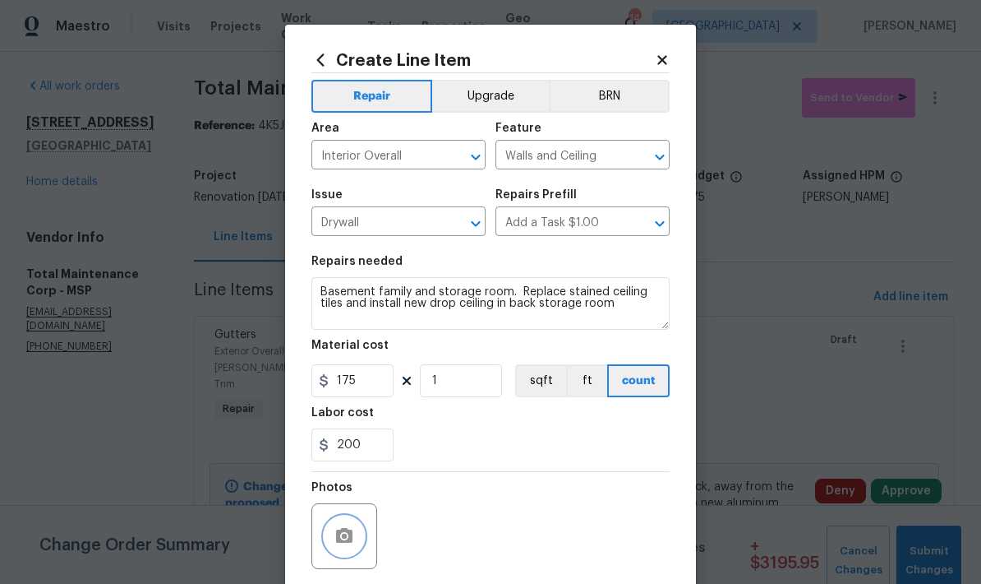
click at [334, 531] on button "button" at bounding box center [344, 535] width 39 height 39
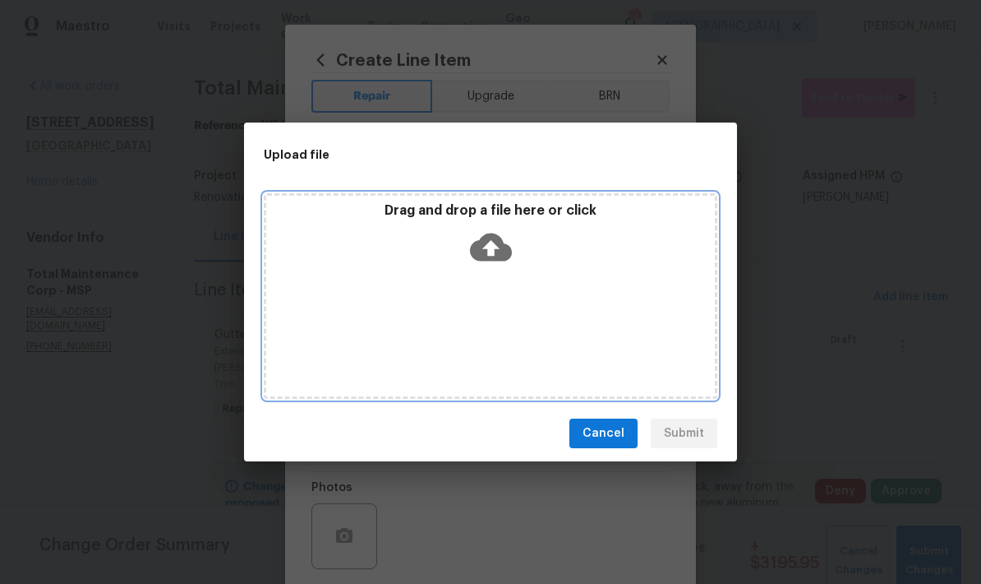
click at [648, 318] on div "Drag and drop a file here or click" at bounding box center [491, 295] width 454 height 205
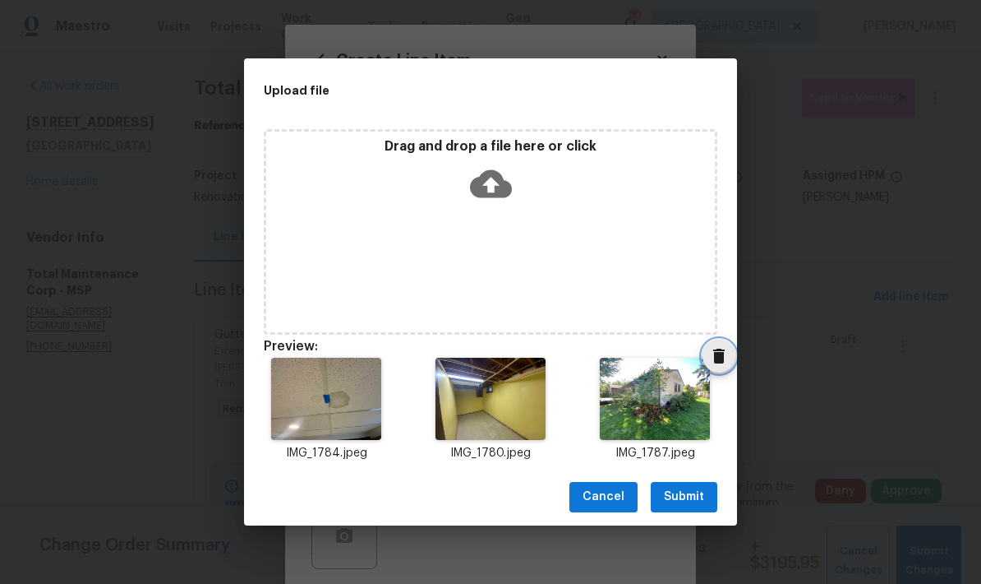
click at [716, 348] on icon "Delete" at bounding box center [719, 356] width 20 height 20
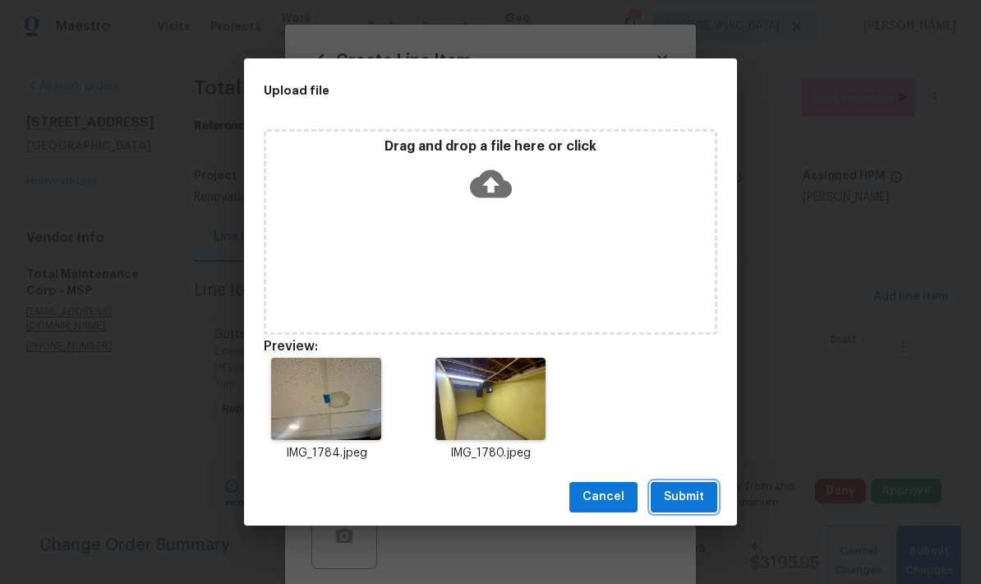
click at [680, 507] on button "Submit" at bounding box center [684, 497] width 67 height 30
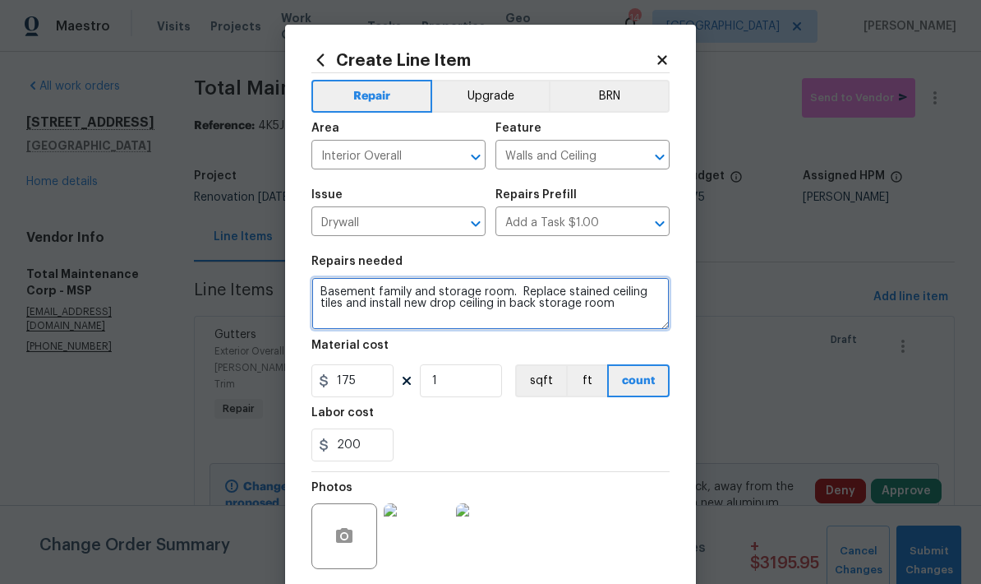
click at [423, 310] on textarea "Basement family and storage room. Replace stained ceiling tiles and install new…" at bounding box center [490, 303] width 358 height 53
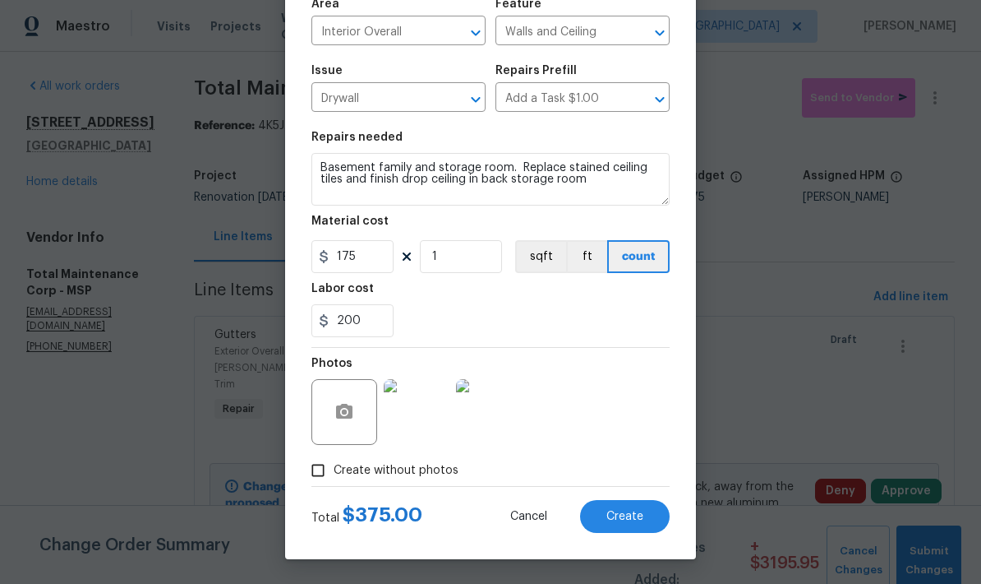
scroll to position [127, 0]
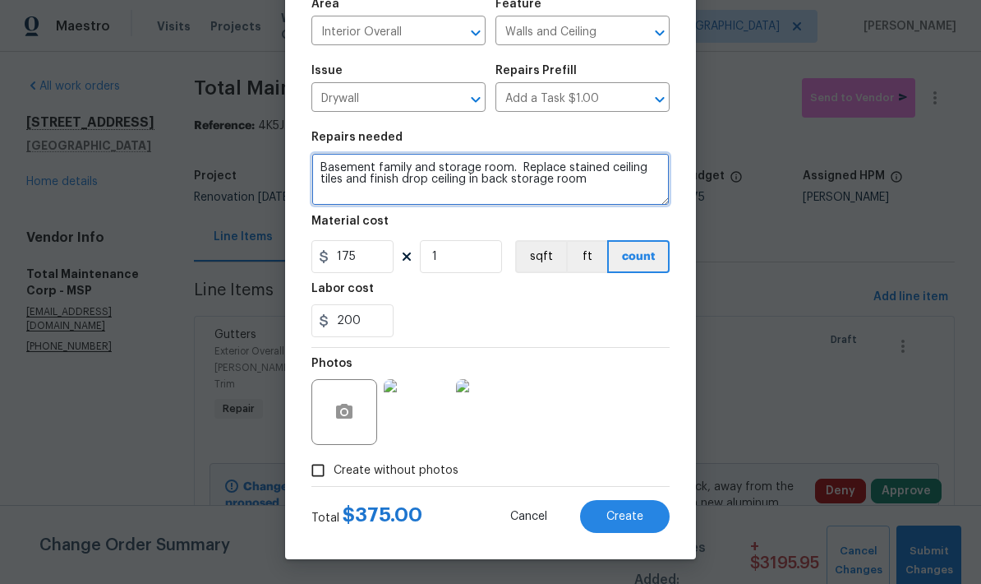
type textarea "Basement family and storage room. Replace stained ceiling tiles and finish drop…"
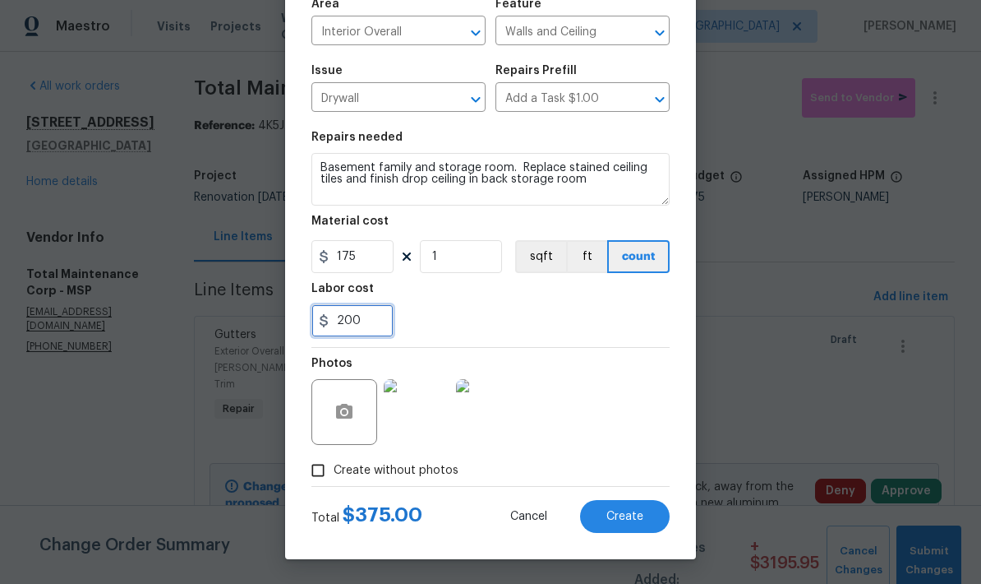
click at [361, 327] on input "200" at bounding box center [352, 320] width 82 height 33
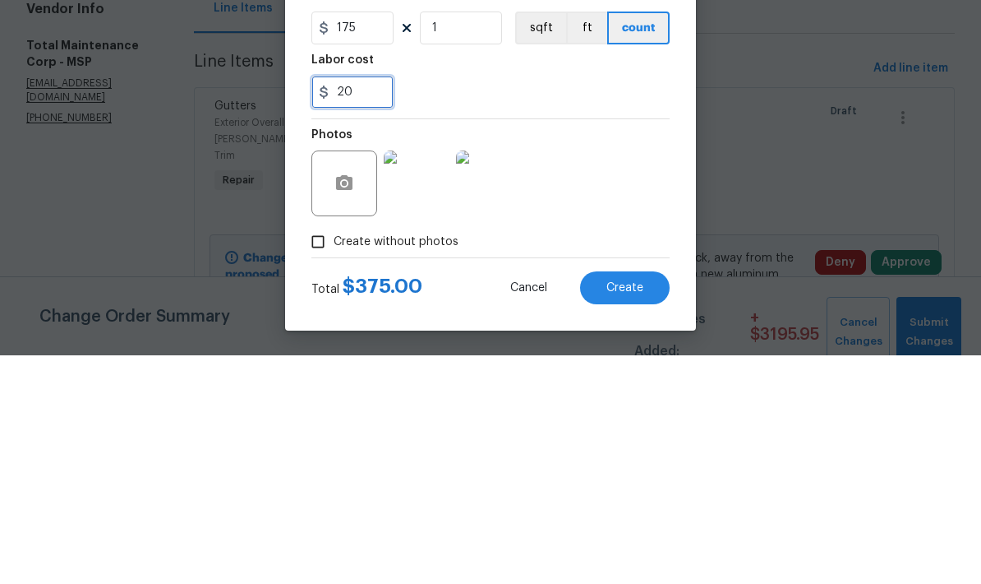
type input "2"
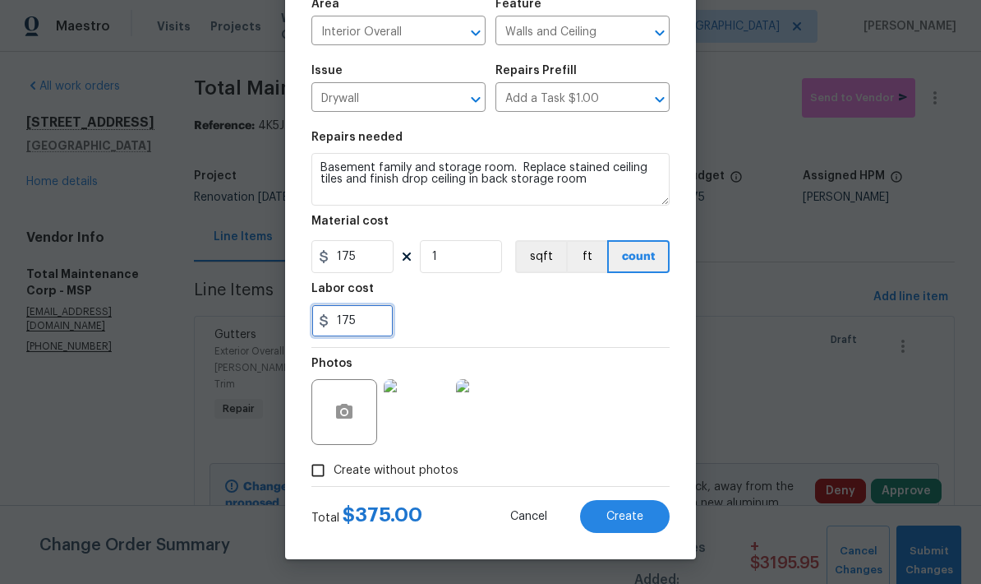
type input "175"
click at [607, 520] on span "Create" at bounding box center [625, 516] width 37 height 12
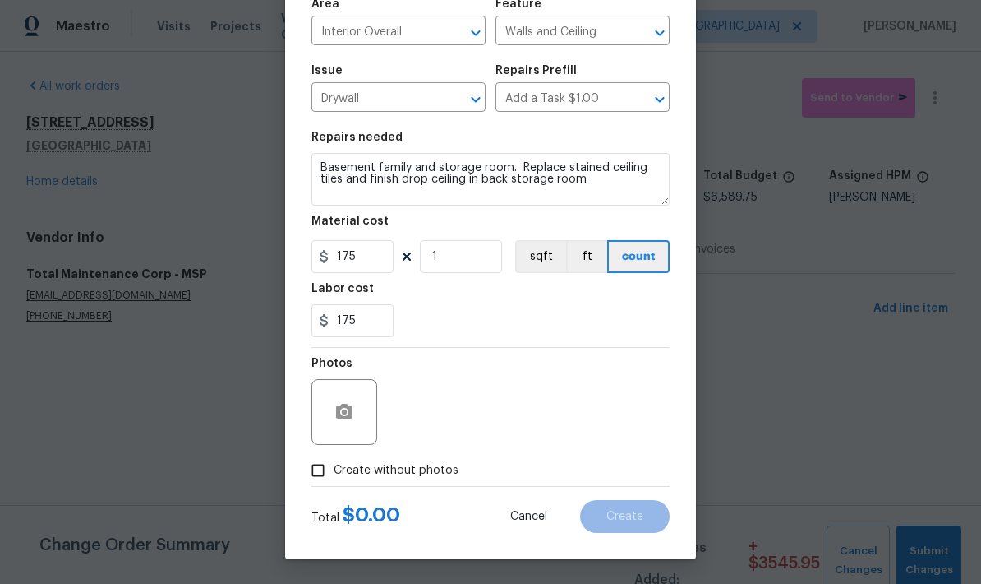
type input "0"
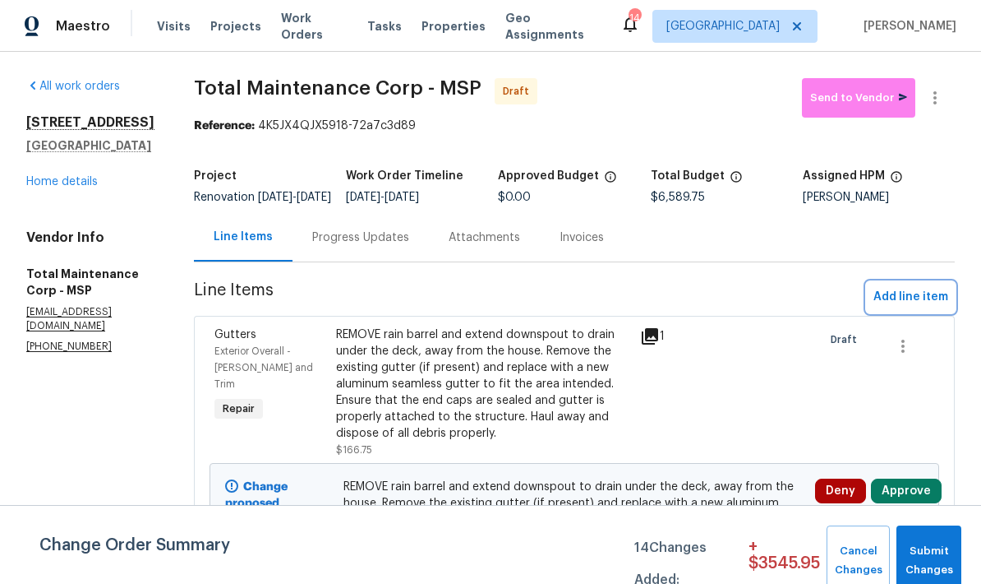
click at [896, 307] on span "Add line item" at bounding box center [911, 297] width 75 height 21
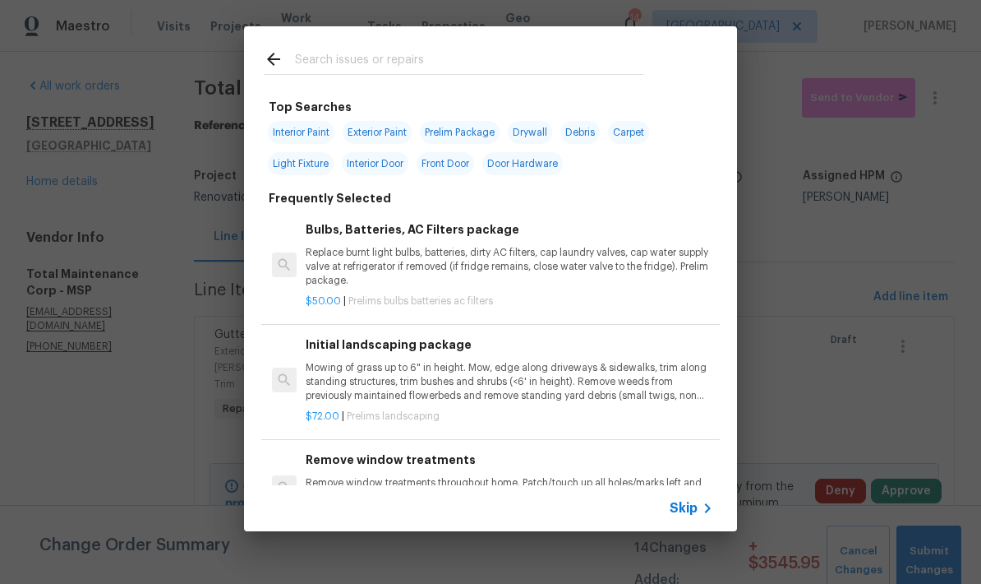
click at [313, 53] on input "text" at bounding box center [469, 61] width 348 height 25
type input "Base"
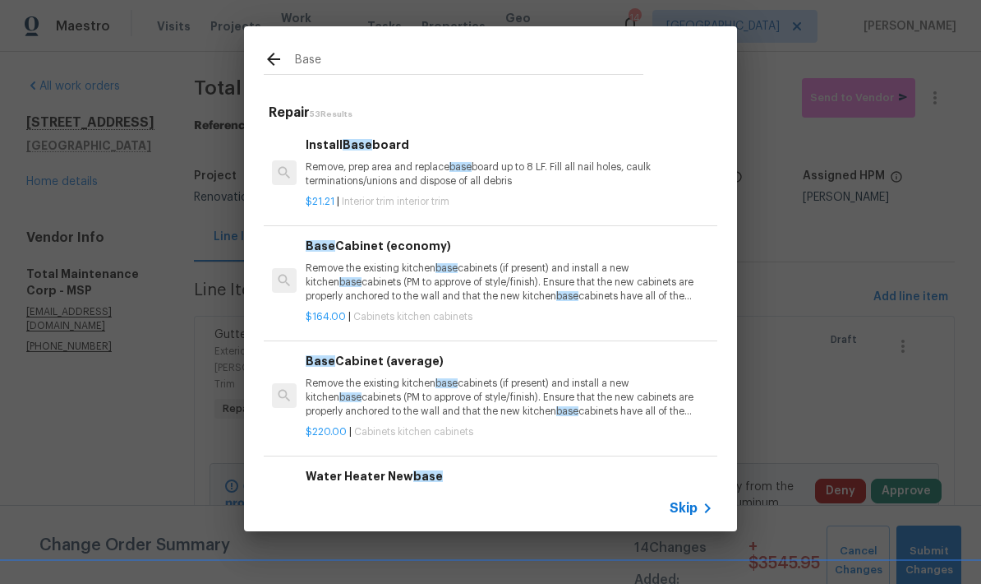
click at [325, 156] on div "Install Base board Remove, prep area and replace base board up to 8 LF. Fill al…" at bounding box center [510, 162] width 408 height 53
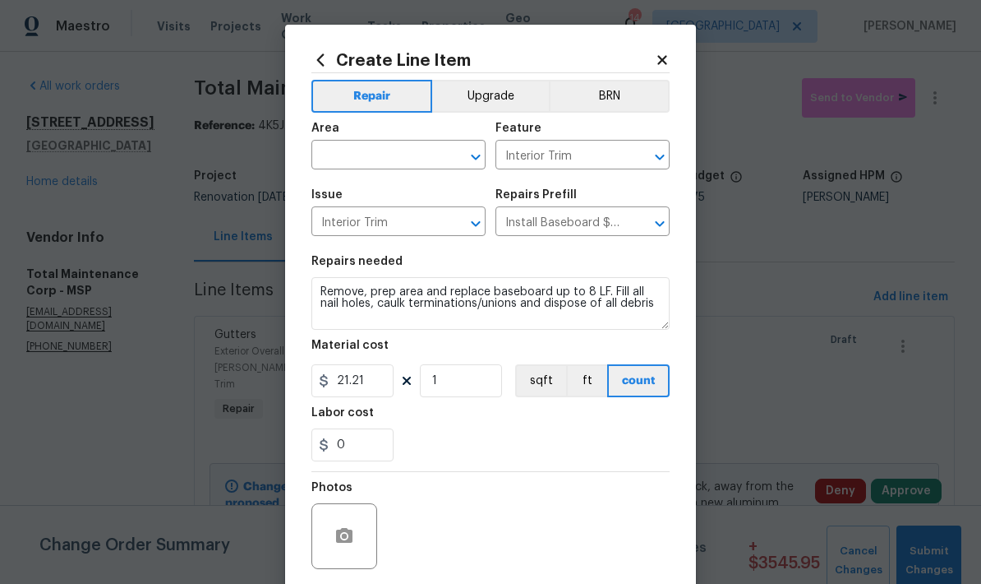
click at [336, 162] on input "text" at bounding box center [375, 156] width 128 height 25
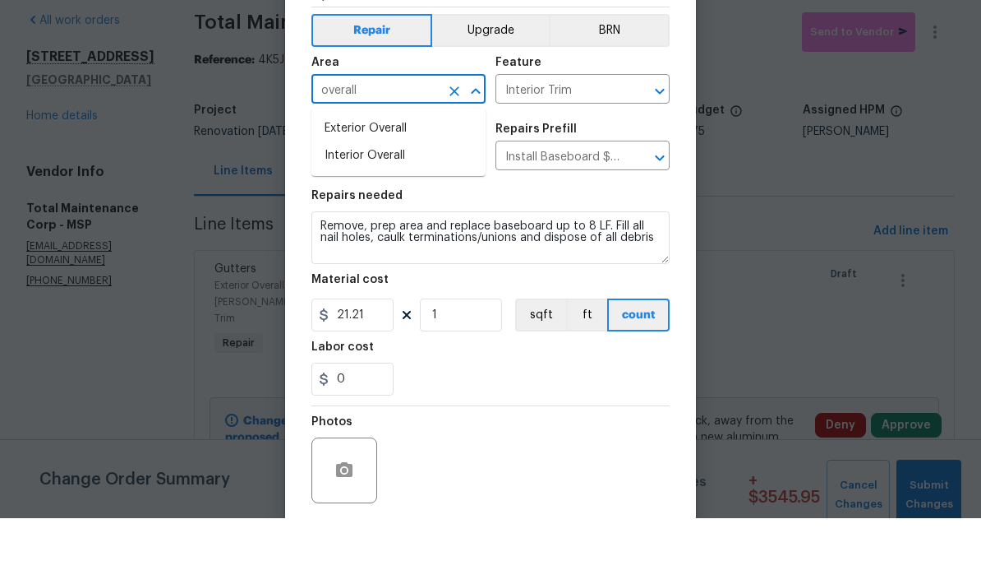
click at [335, 208] on li "Interior Overall" at bounding box center [398, 221] width 174 height 27
type input "Interior Overall"
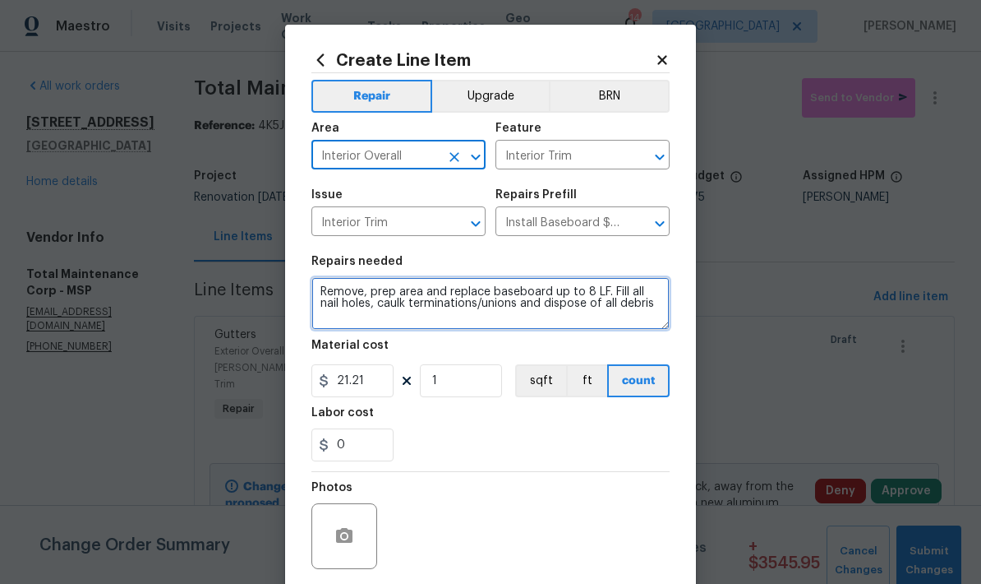
click at [325, 295] on textarea "Remove, prep area and replace baseboard up to 8 LF. Fill all nail holes, caulk …" at bounding box center [490, 303] width 358 height 53
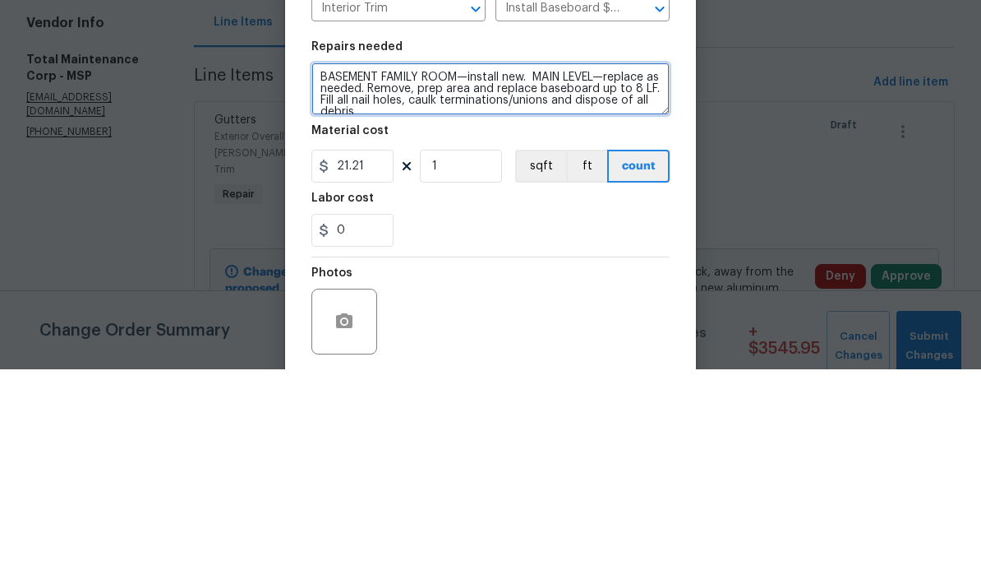
type textarea "BASEMENT FAMILY ROOM—install new. MAIN LEVEL—replace as needed. Remove, prep ar…"
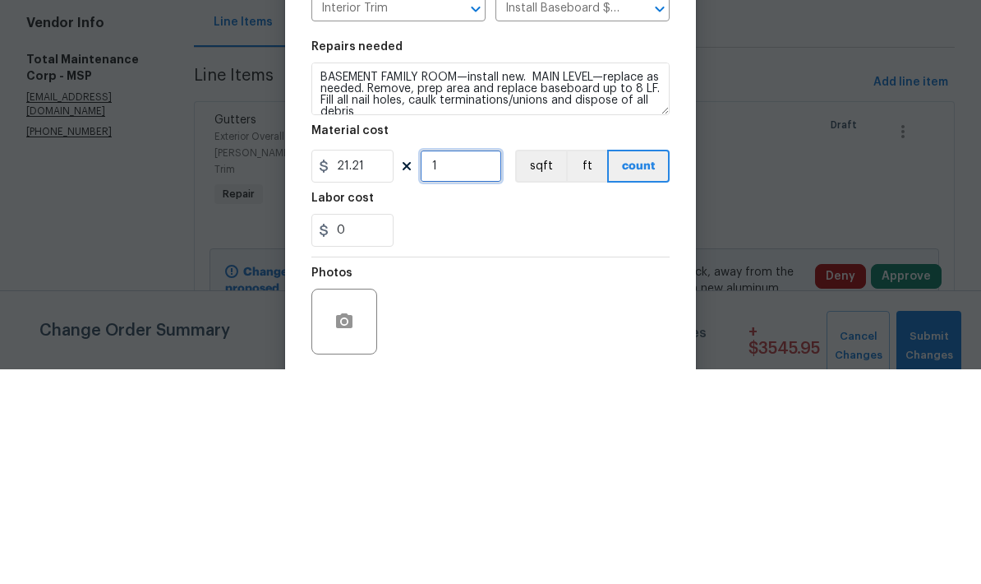
click at [454, 364] on input "1" at bounding box center [461, 380] width 82 height 33
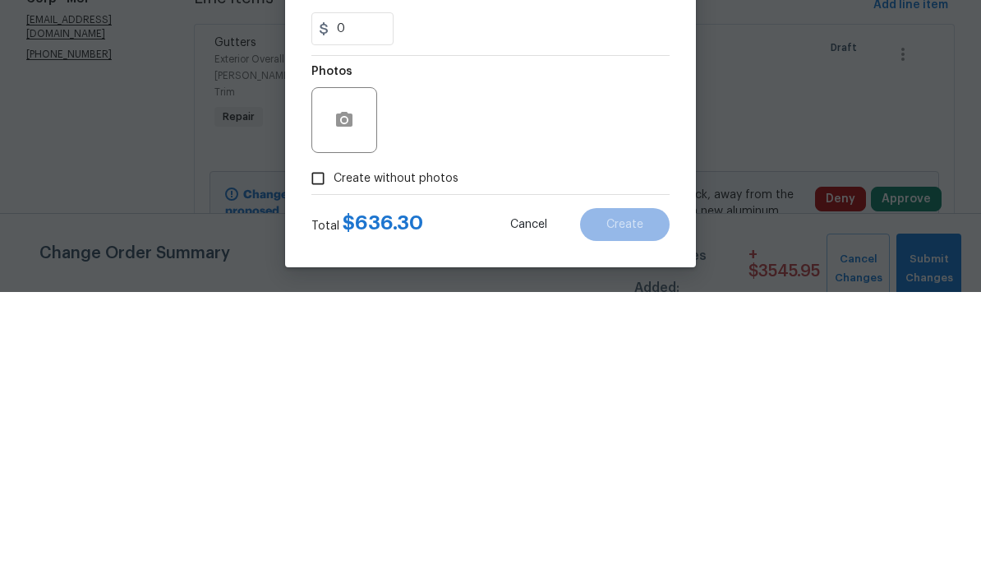
scroll to position [127, 0]
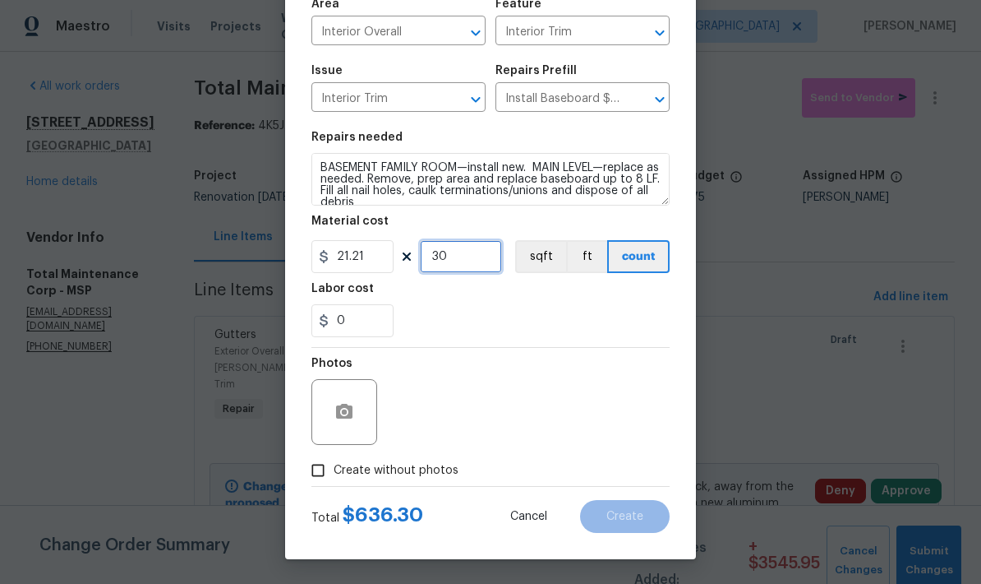
click at [454, 257] on input "30" at bounding box center [461, 256] width 82 height 33
type input "25"
click at [335, 415] on icon "button" at bounding box center [345, 412] width 20 height 20
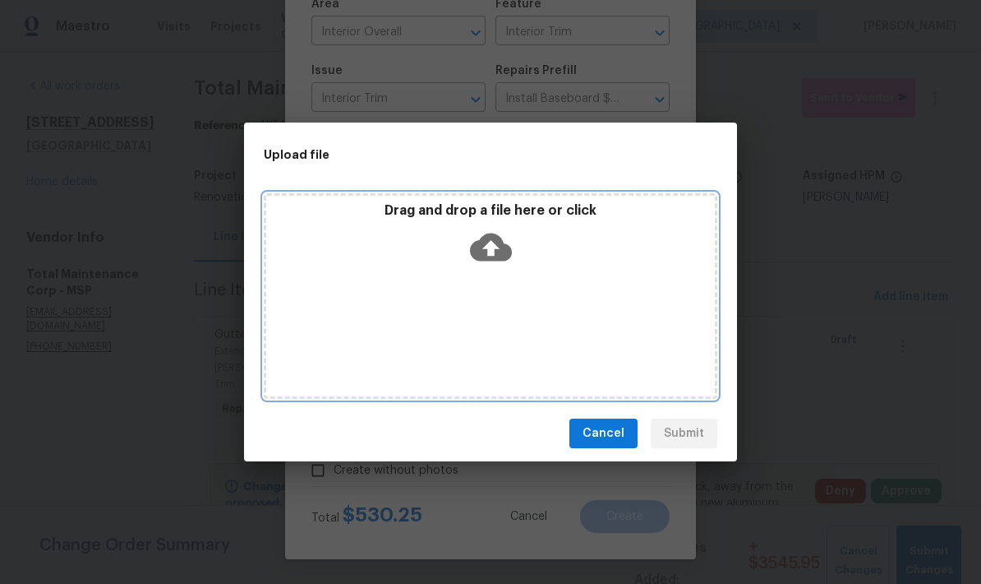
click at [496, 303] on div "Drag and drop a file here or click" at bounding box center [491, 295] width 454 height 205
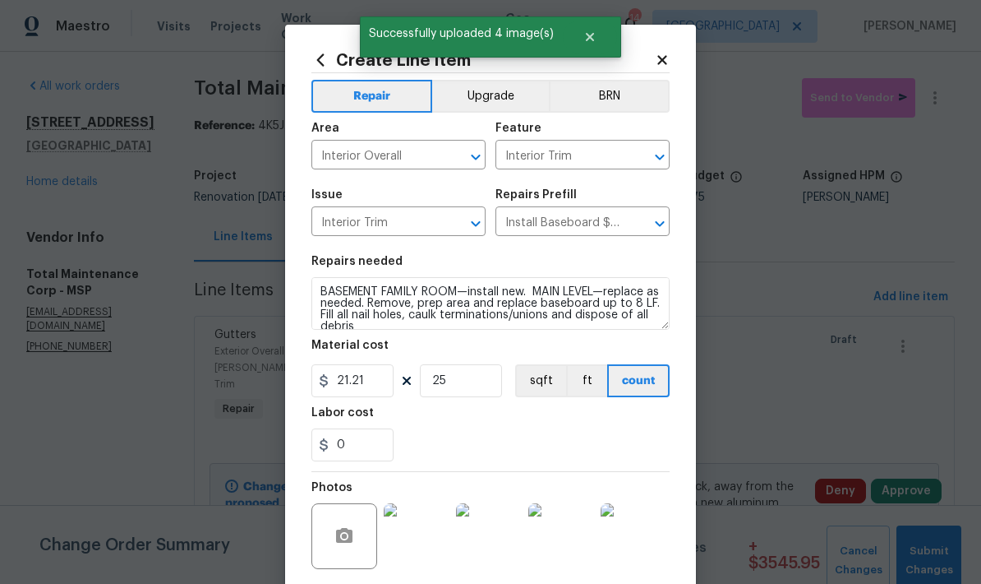
scroll to position [127, 0]
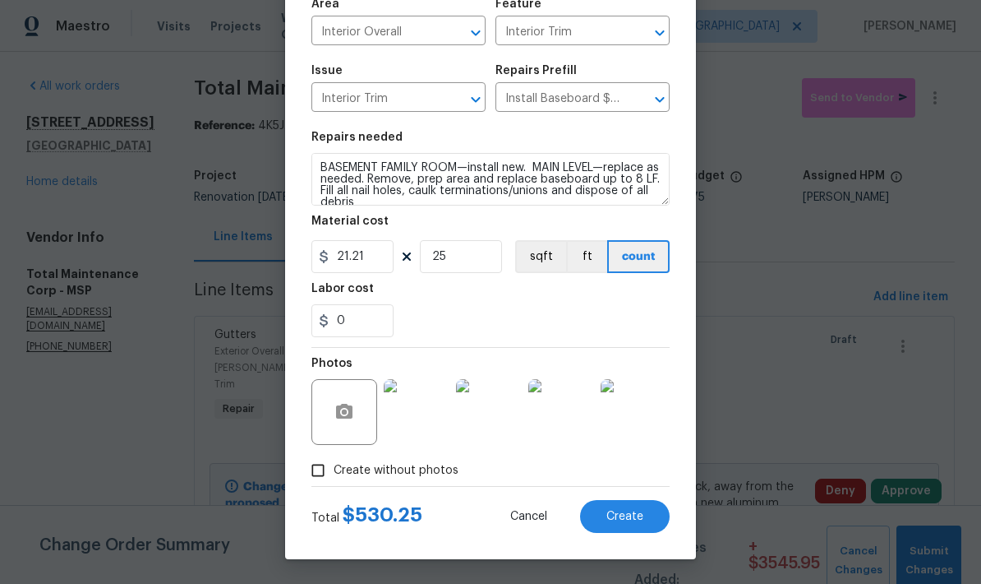
click at [607, 518] on span "Create" at bounding box center [625, 516] width 37 height 12
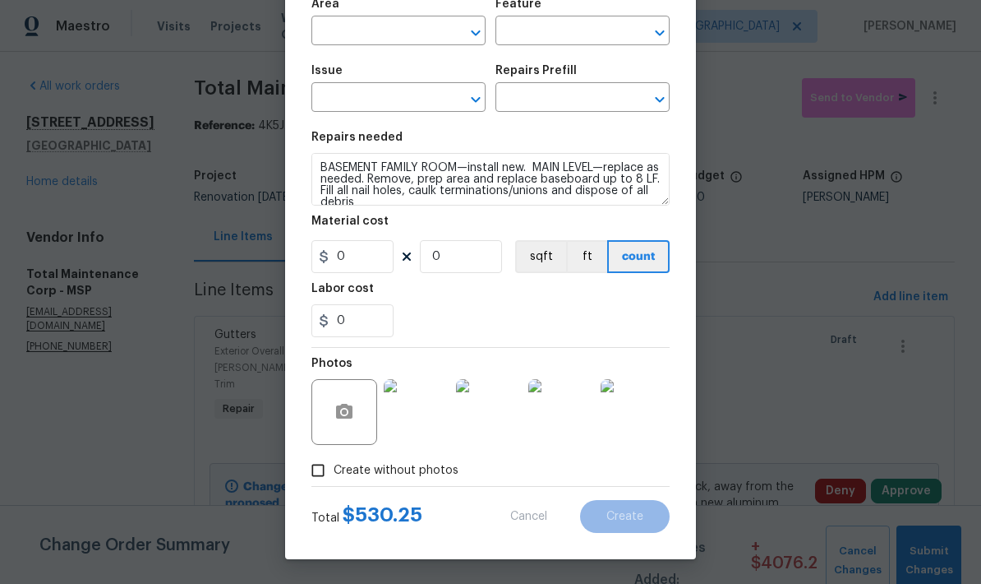
scroll to position [0, 0]
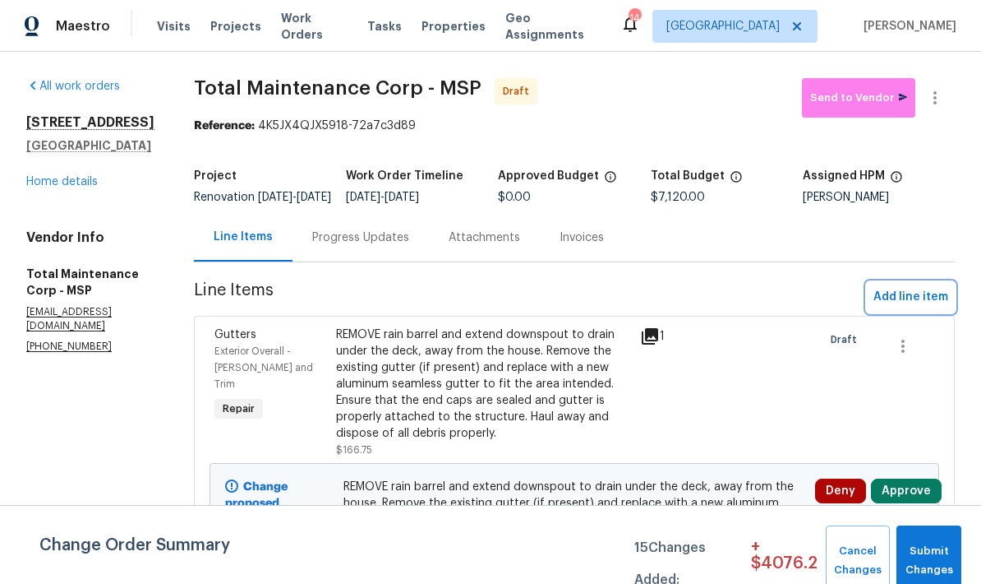
click at [916, 312] on button "Add line item" at bounding box center [911, 297] width 88 height 30
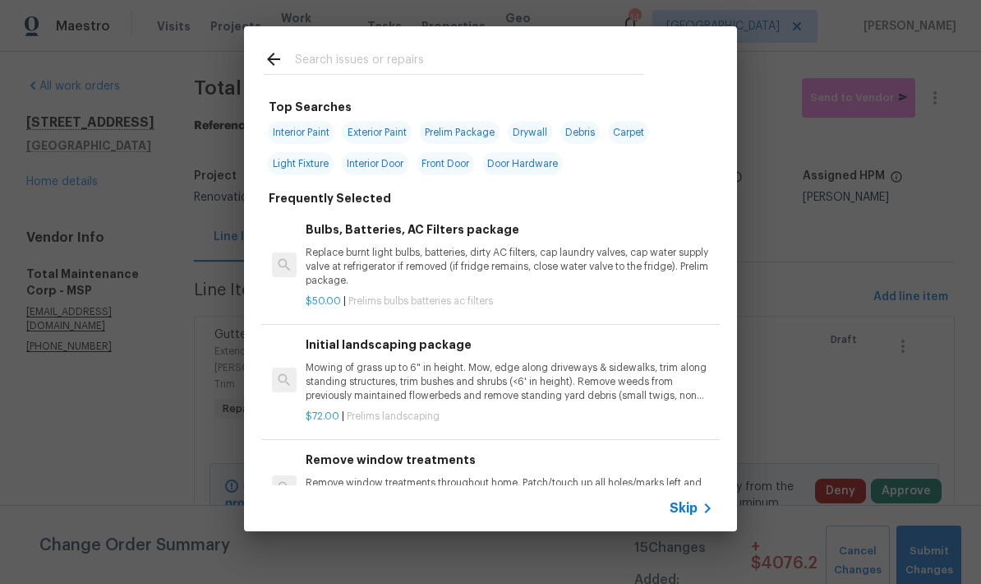
click at [312, 71] on input "text" at bounding box center [469, 61] width 348 height 25
type input "Shower"
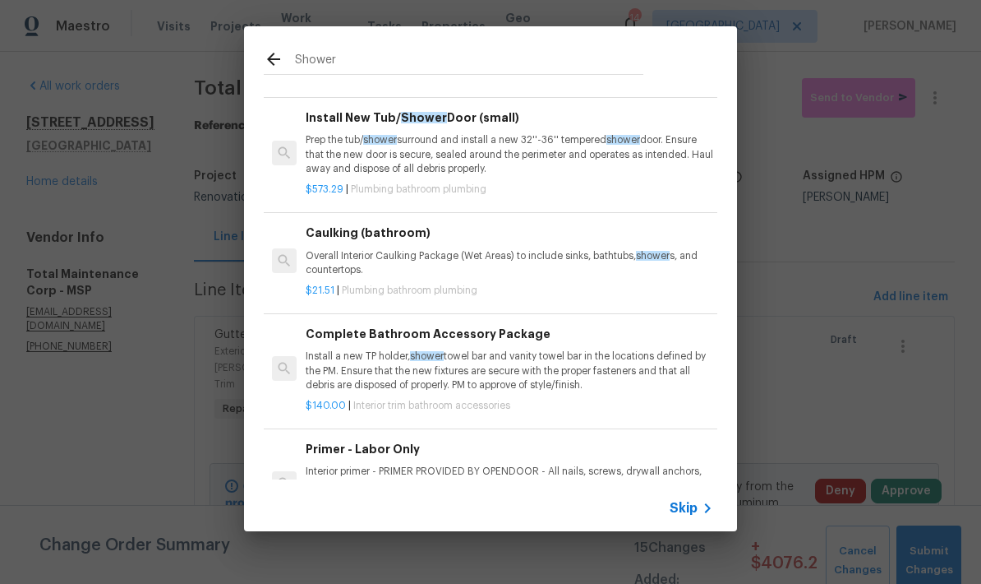
scroll to position [939, 0]
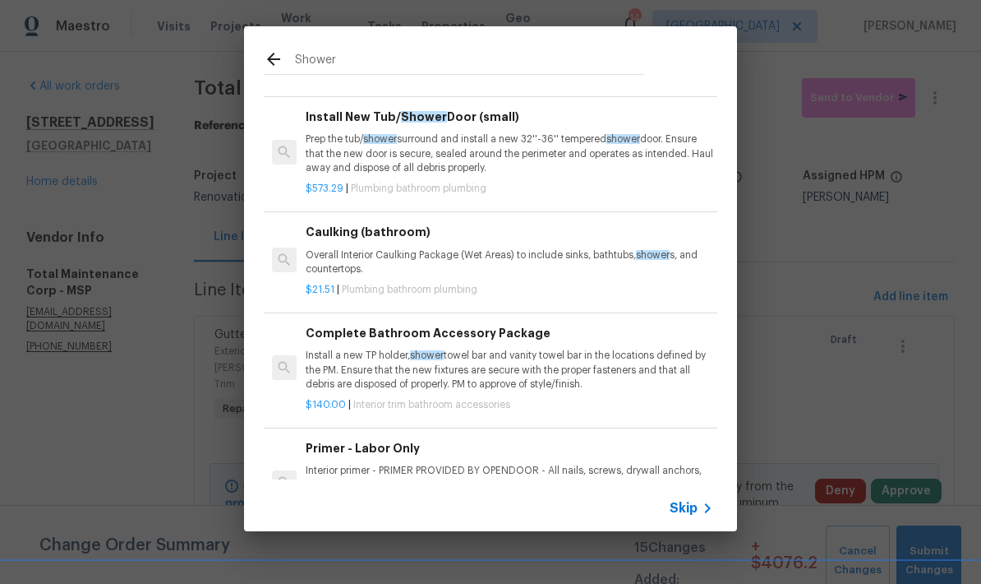
click at [348, 248] on p "Overall Interior Caulking Package (Wet Areas) to include sinks, bathtubs, showe…" at bounding box center [510, 262] width 408 height 28
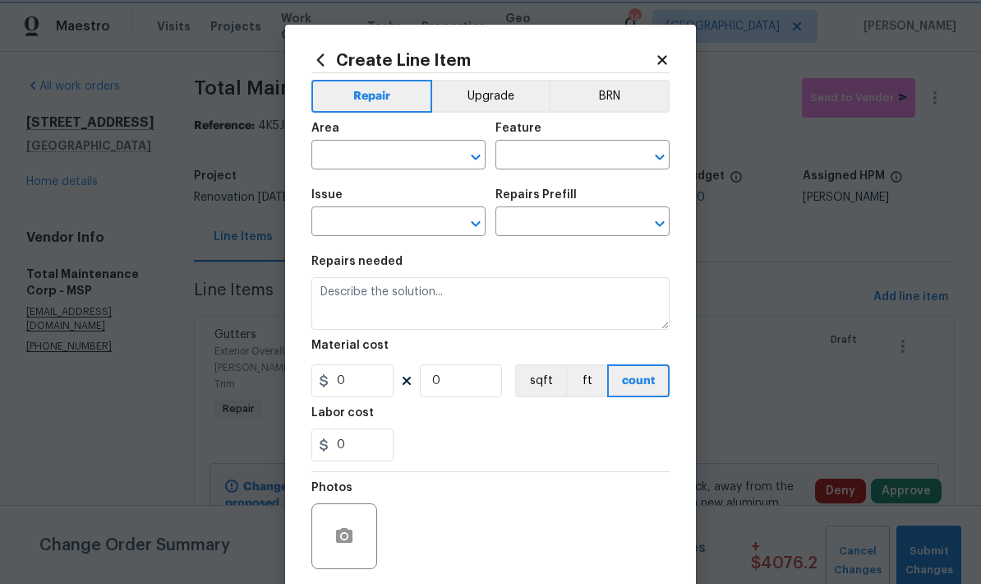
type input "Plumbing"
type input "Bathroom Plumbing"
type input "Caulking (bathroom) $21.51"
type textarea "Overall Interior Caulking Package (Wet Areas) to include sinks, bathtubs, showe…"
type input "21.51"
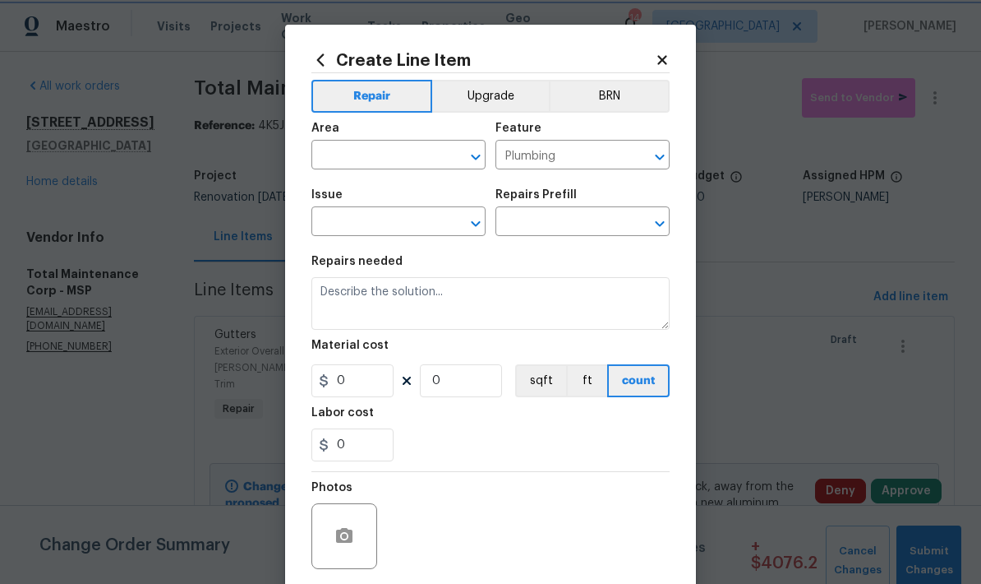
type input "1"
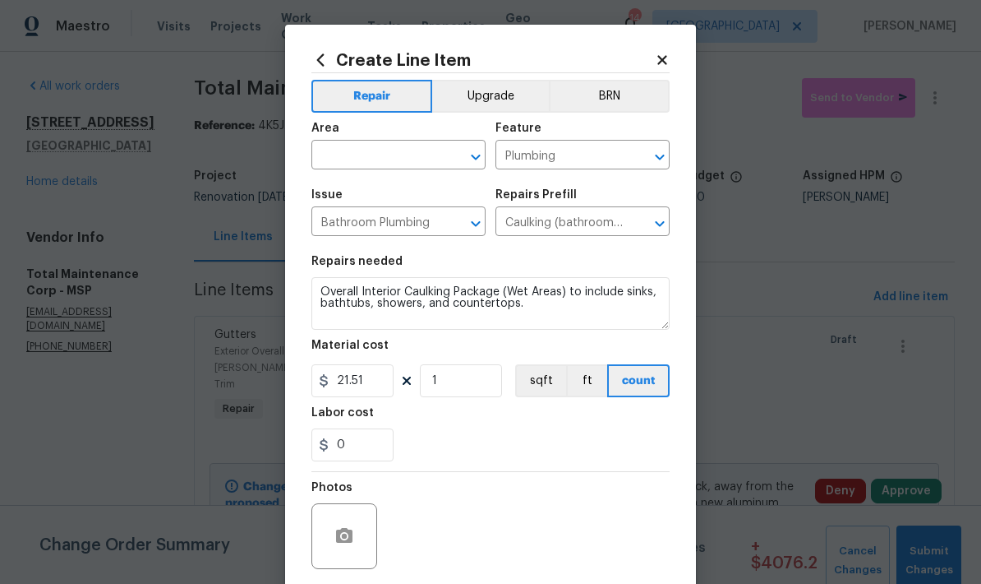
click at [343, 158] on input "text" at bounding box center [375, 156] width 128 height 25
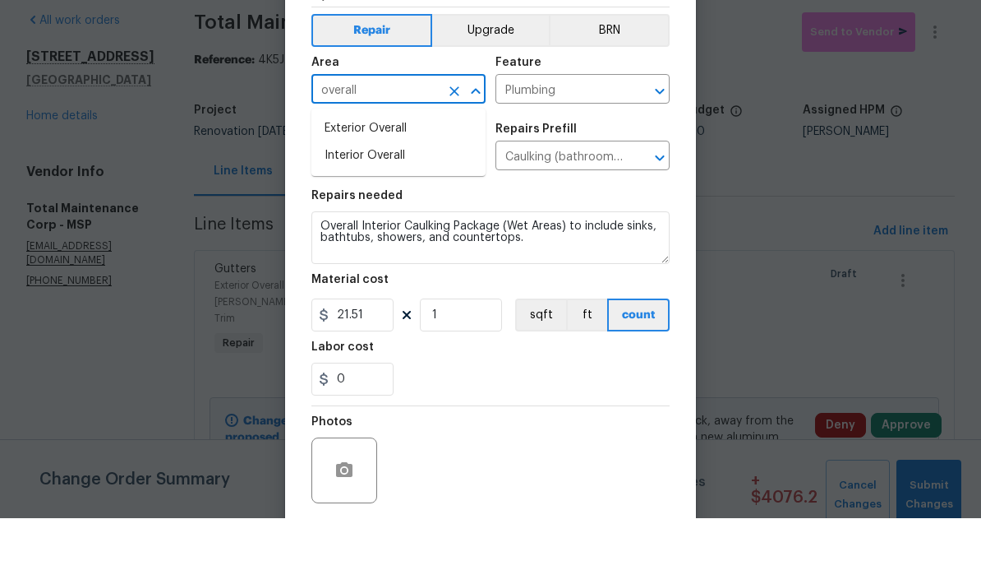
click at [327, 208] on li "Interior Overall" at bounding box center [398, 221] width 174 height 27
type input "Interior Overall"
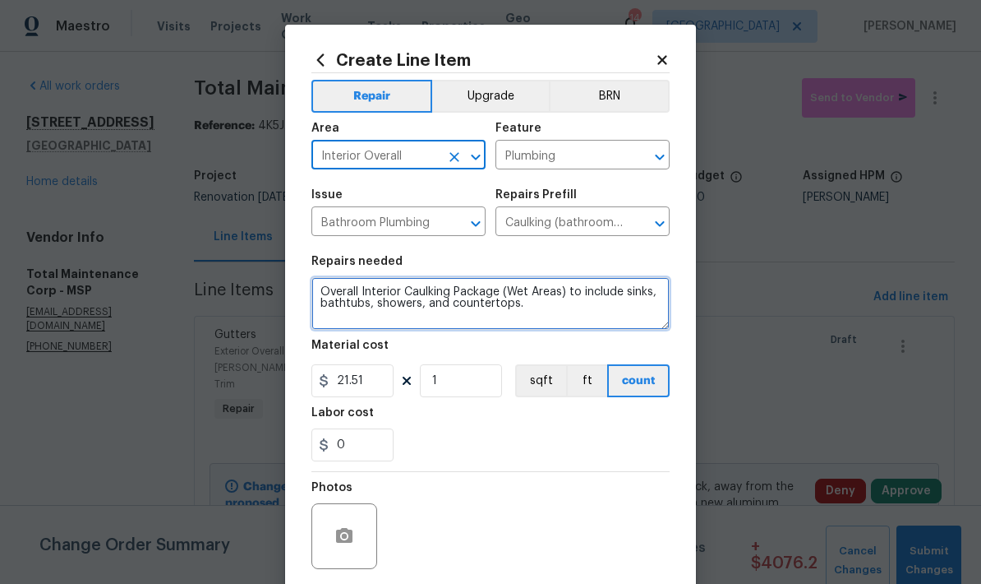
click at [321, 290] on textarea "Overall Interior Caulking Package (Wet Areas) to include sinks, bathtubs, showe…" at bounding box center [490, 303] width 358 height 53
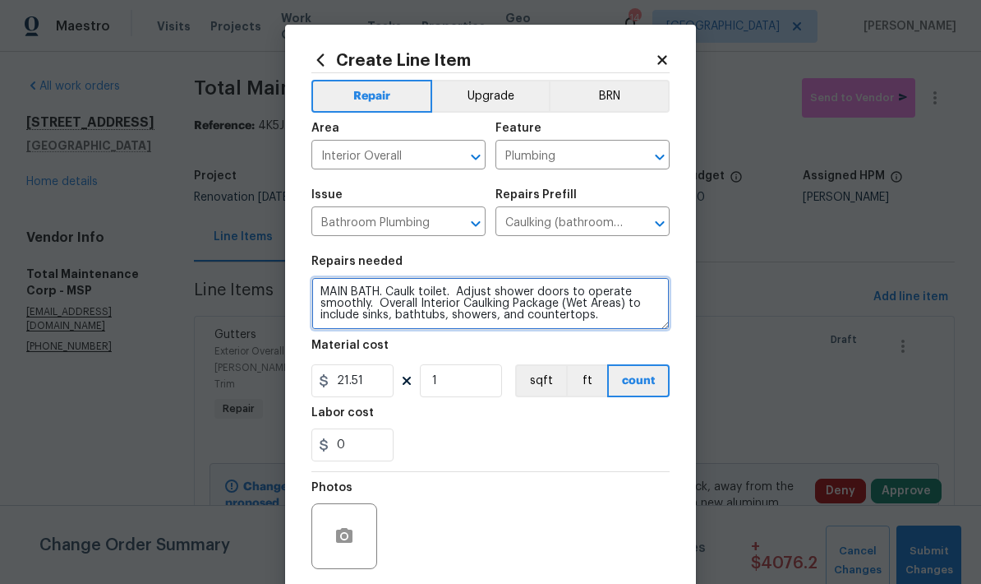
type textarea "MAIN BATH. Caulk toilet. Adjust shower doors to operate smoothly. Overall Inter…"
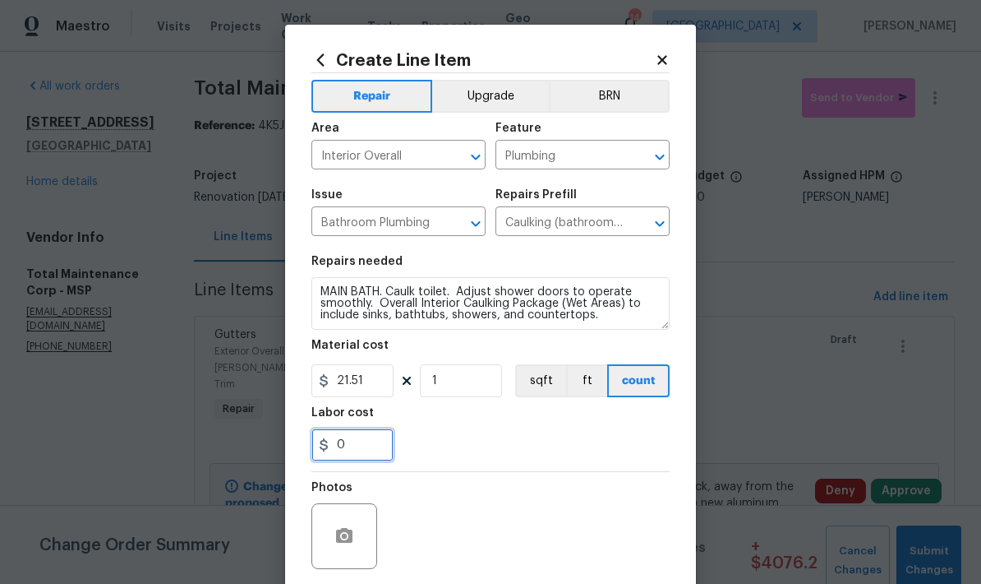
click at [354, 450] on input "0" at bounding box center [352, 444] width 82 height 33
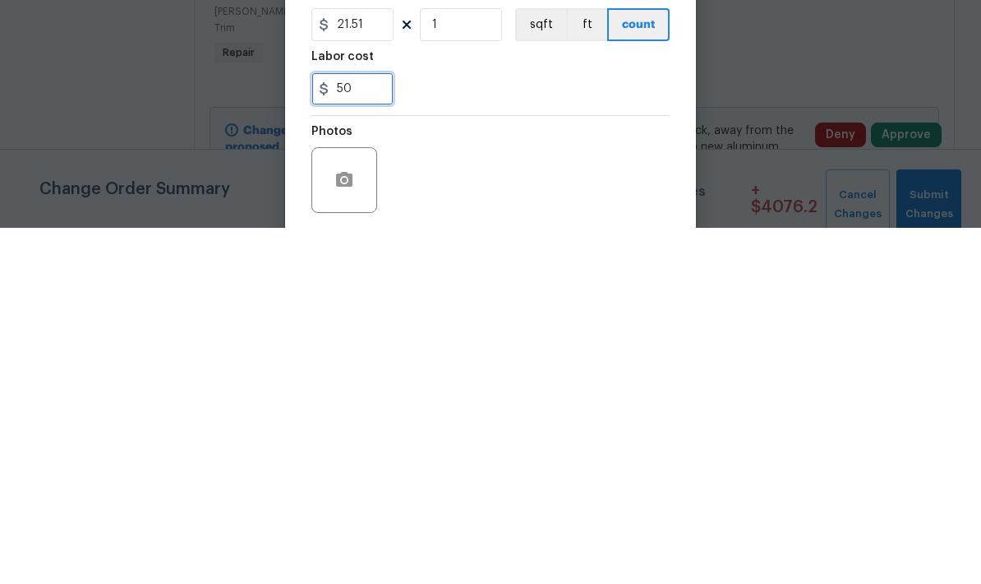
type input "50"
click at [458, 428] on div "50" at bounding box center [490, 444] width 358 height 33
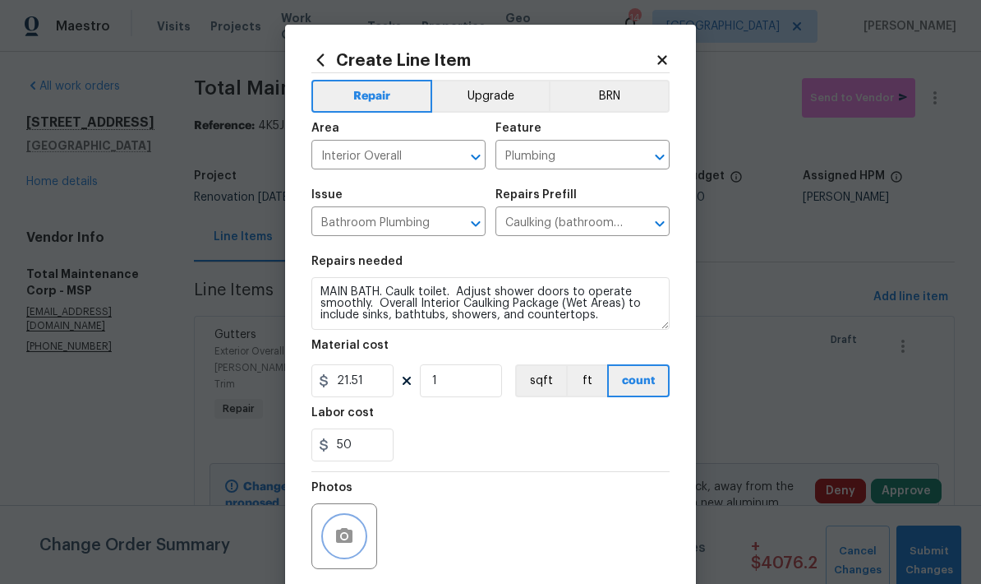
click at [338, 533] on icon "button" at bounding box center [344, 535] width 16 height 15
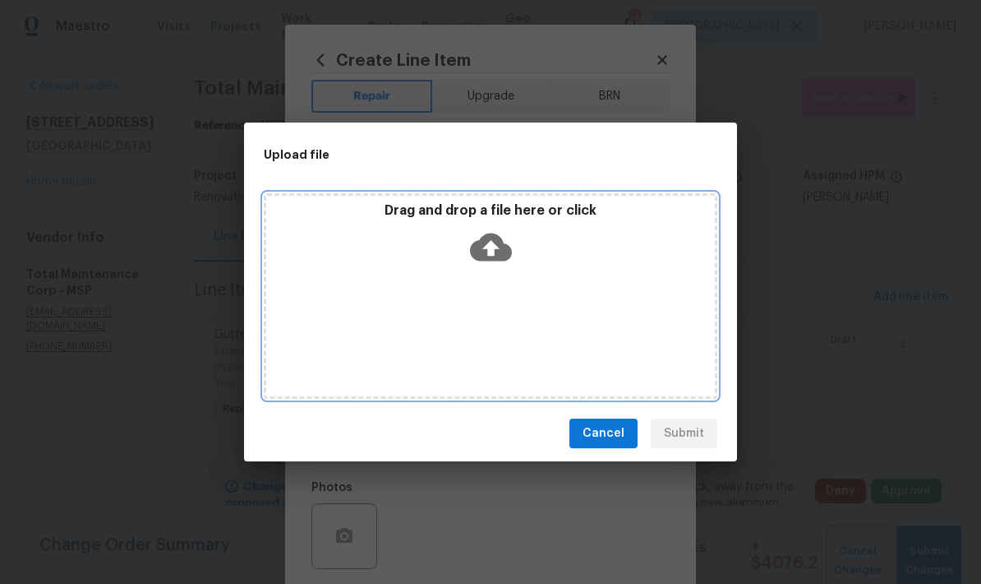
click at [415, 292] on div "Drag and drop a file here or click" at bounding box center [491, 295] width 454 height 205
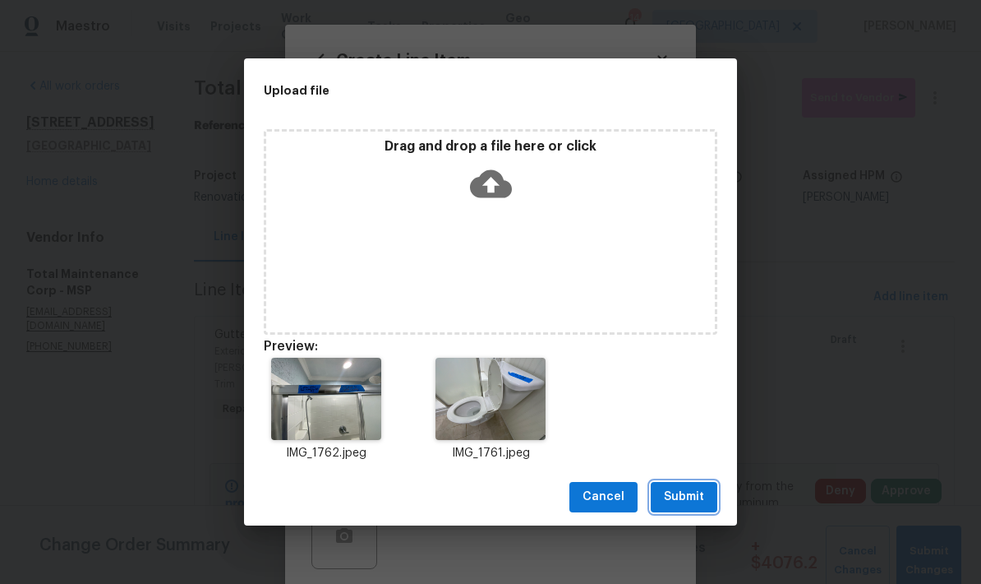
click at [683, 501] on span "Submit" at bounding box center [684, 497] width 40 height 21
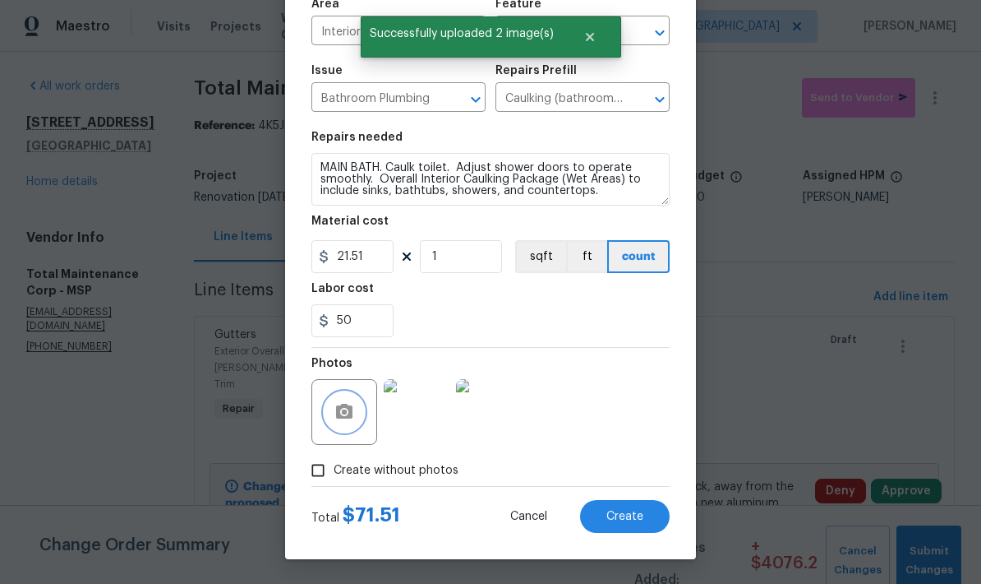
scroll to position [127, 0]
click at [628, 524] on button "Create" at bounding box center [625, 516] width 90 height 33
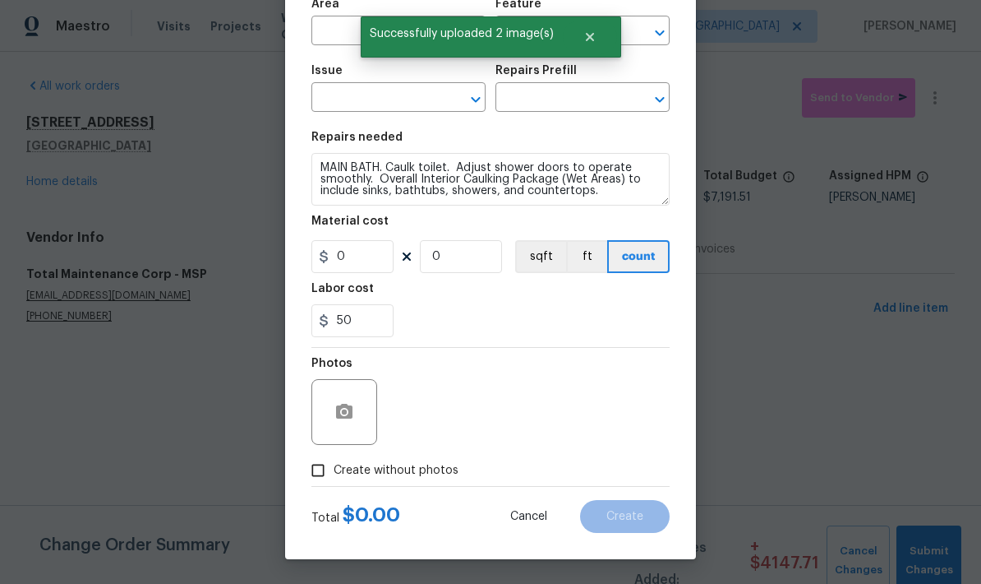
scroll to position [0, 0]
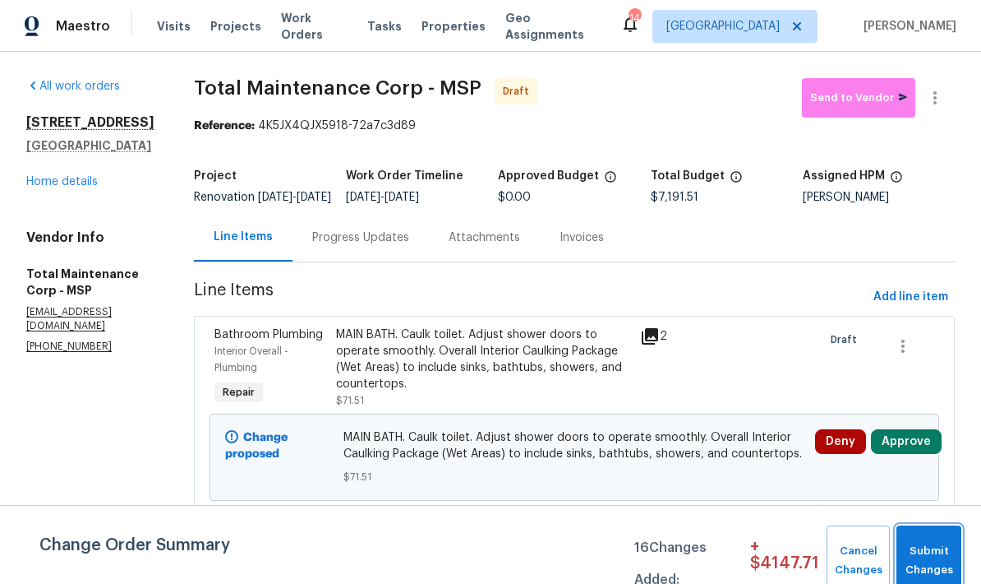
click at [935, 545] on span "Submit Changes" at bounding box center [929, 561] width 48 height 38
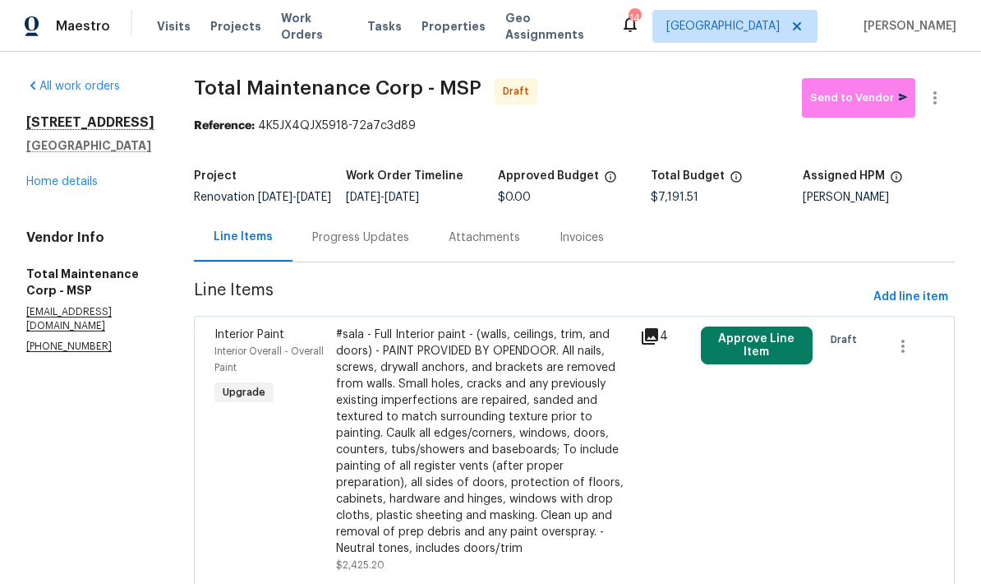
click at [46, 187] on link "Home details" at bounding box center [62, 182] width 72 height 12
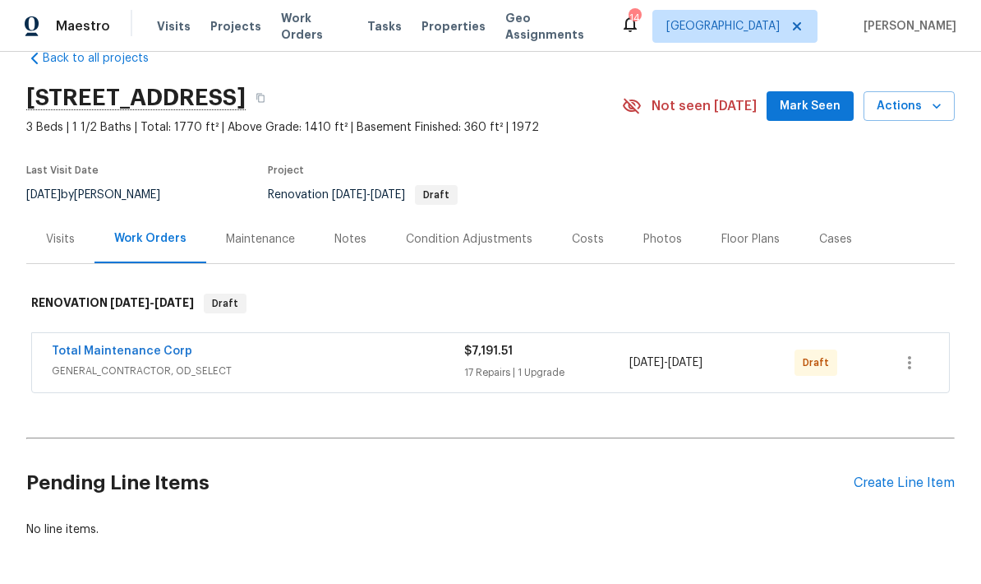
scroll to position [34, 0]
click at [112, 356] on link "Total Maintenance Corp" at bounding box center [122, 352] width 141 height 12
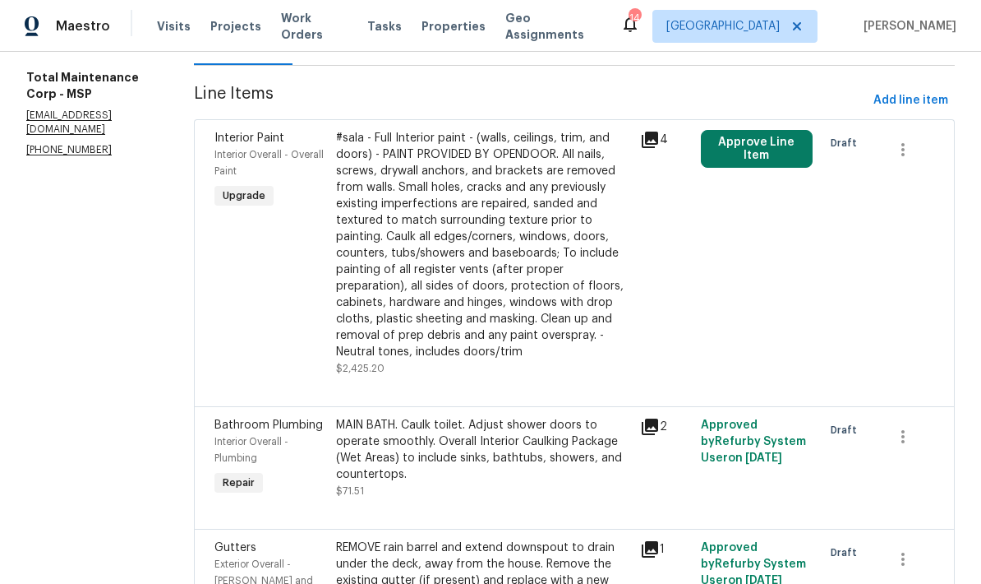
scroll to position [200, 0]
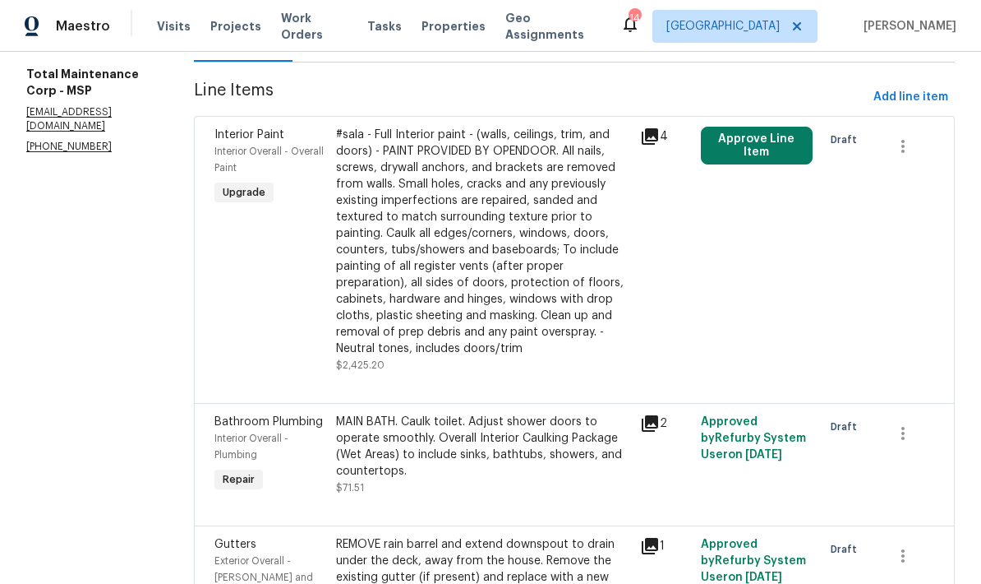
click at [343, 268] on div "#sala - Full Interior paint - (walls, ceilings, trim, and doors) - PAINT PROVID…" at bounding box center [483, 242] width 294 height 230
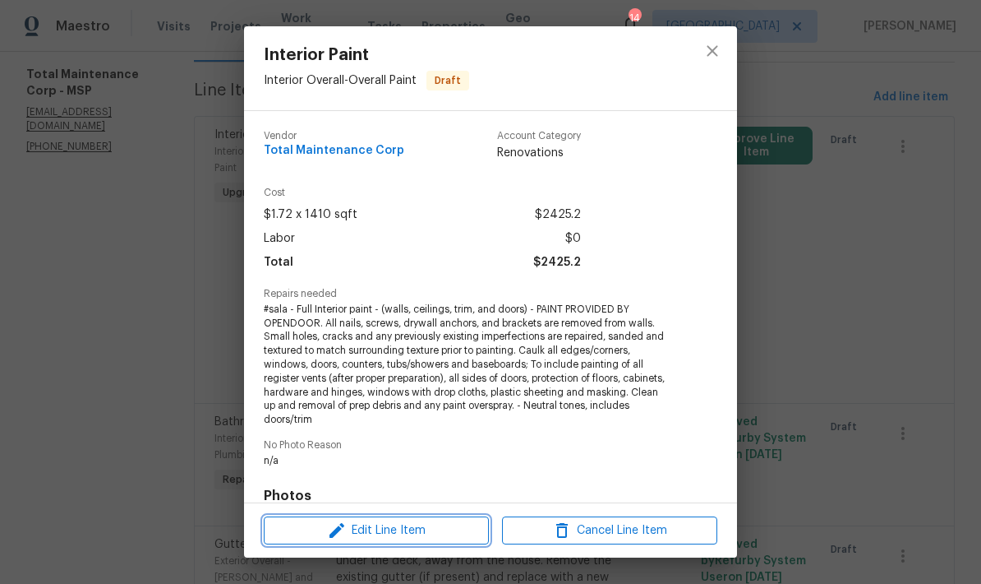
click at [368, 537] on span "Edit Line Item" at bounding box center [376, 530] width 215 height 21
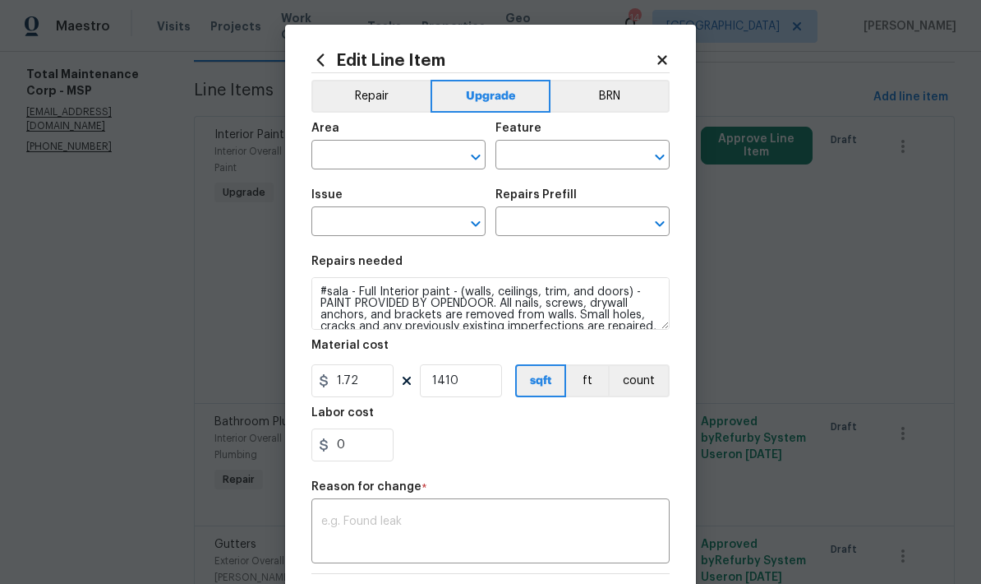
type input "Interior Overall"
type input "Overall Paint"
type input "Interior Paint"
type input "Full Interior Paint LABOR ONLY $1.72"
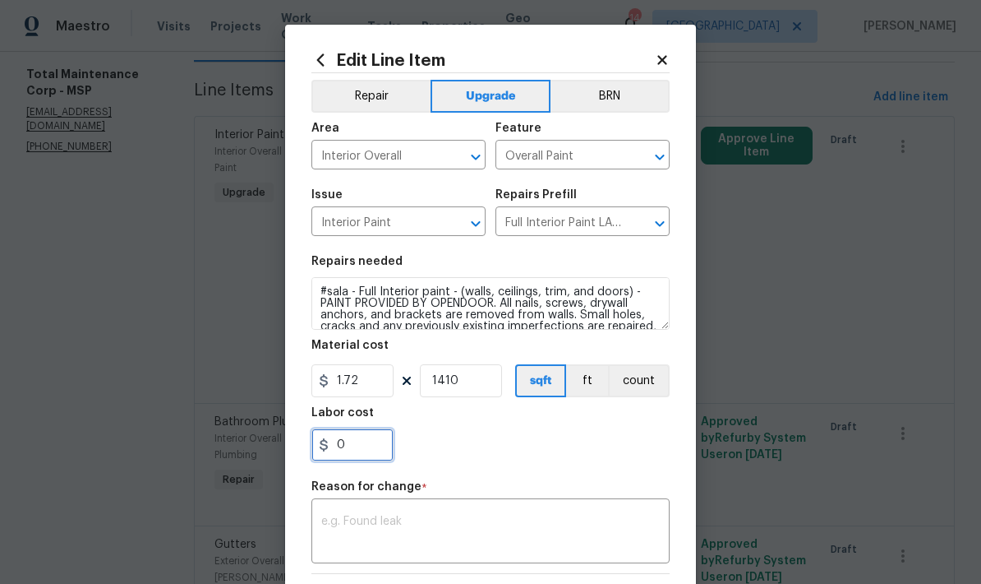
click at [350, 455] on input "0" at bounding box center [352, 444] width 82 height 33
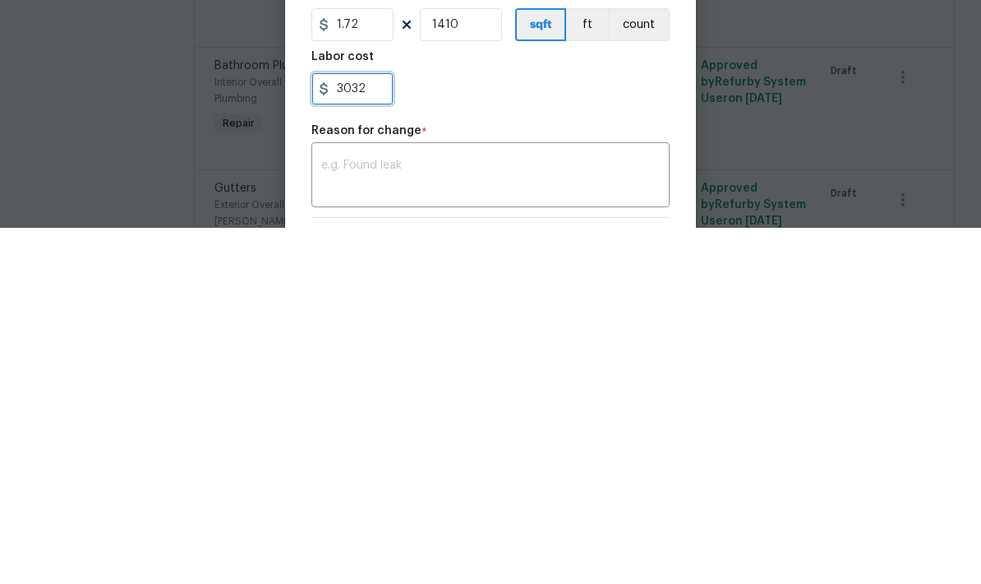
type input "3032"
click at [333, 502] on div "x ​" at bounding box center [490, 532] width 358 height 61
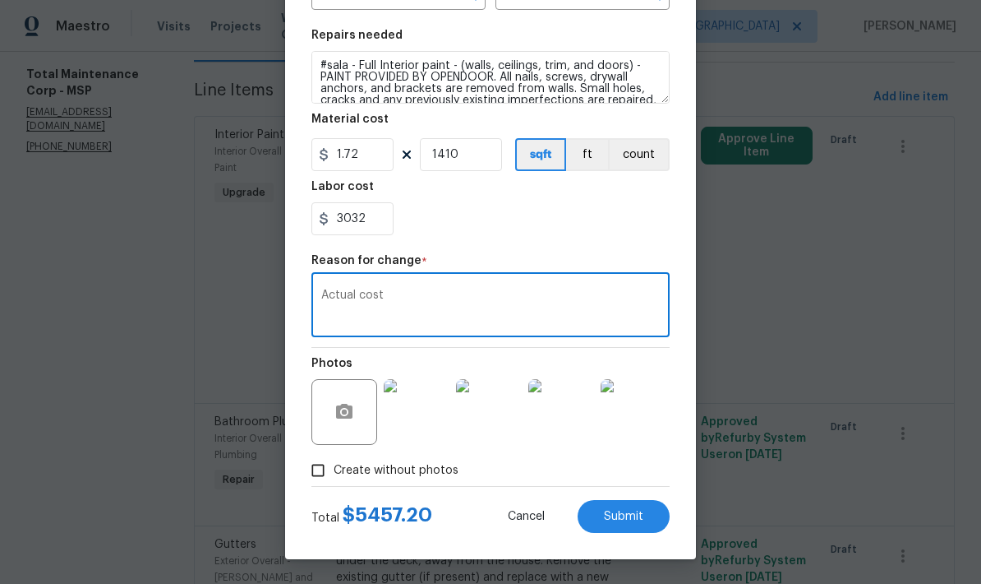
scroll to position [229, 0]
type textarea "Actual cost"
click at [612, 519] on span "Submit" at bounding box center [623, 516] width 39 height 12
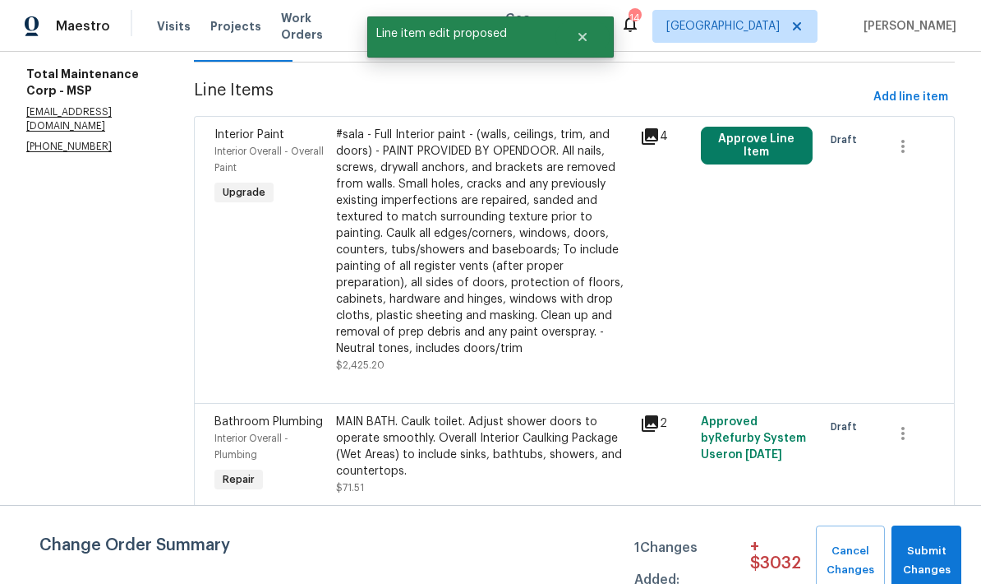
scroll to position [0, 0]
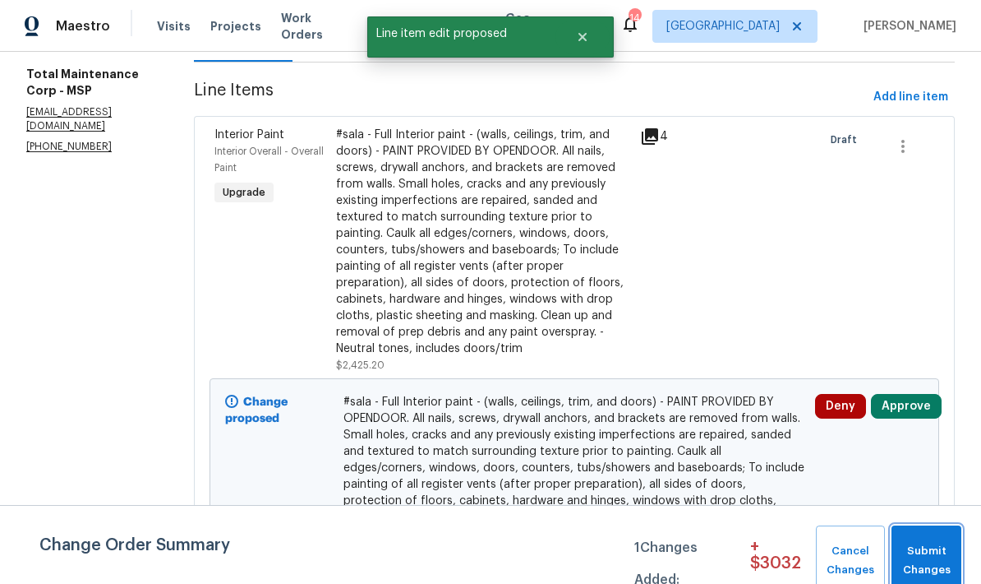
click at [925, 540] on button "Submit Changes" at bounding box center [927, 560] width 70 height 71
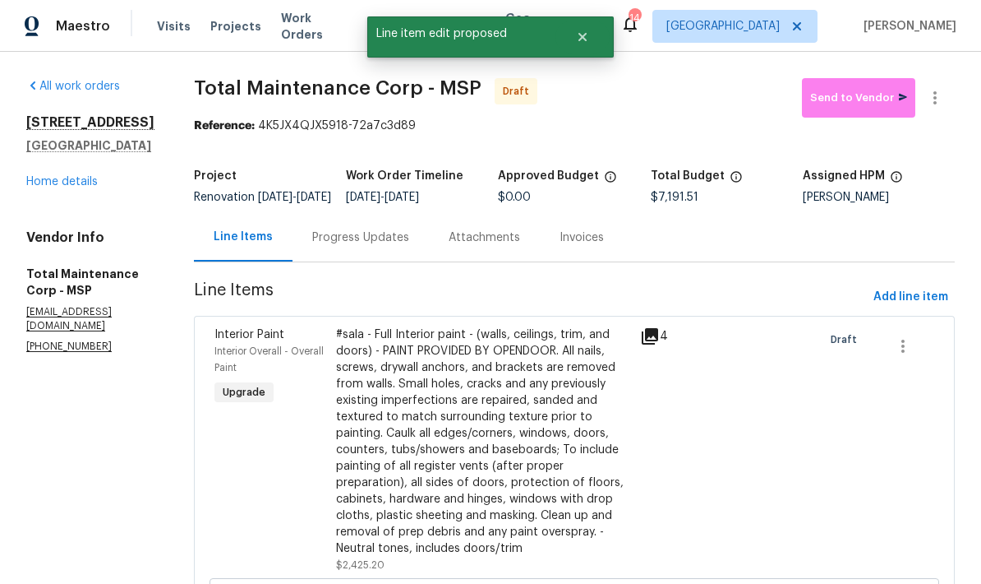
click at [51, 176] on link "Home details" at bounding box center [62, 182] width 72 height 12
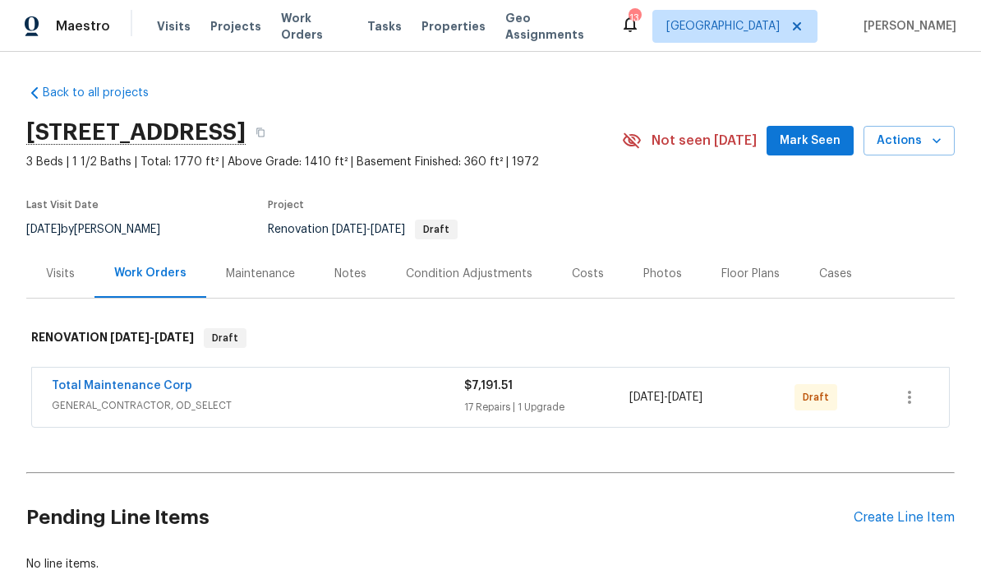
click at [104, 388] on link "Total Maintenance Corp" at bounding box center [122, 386] width 141 height 12
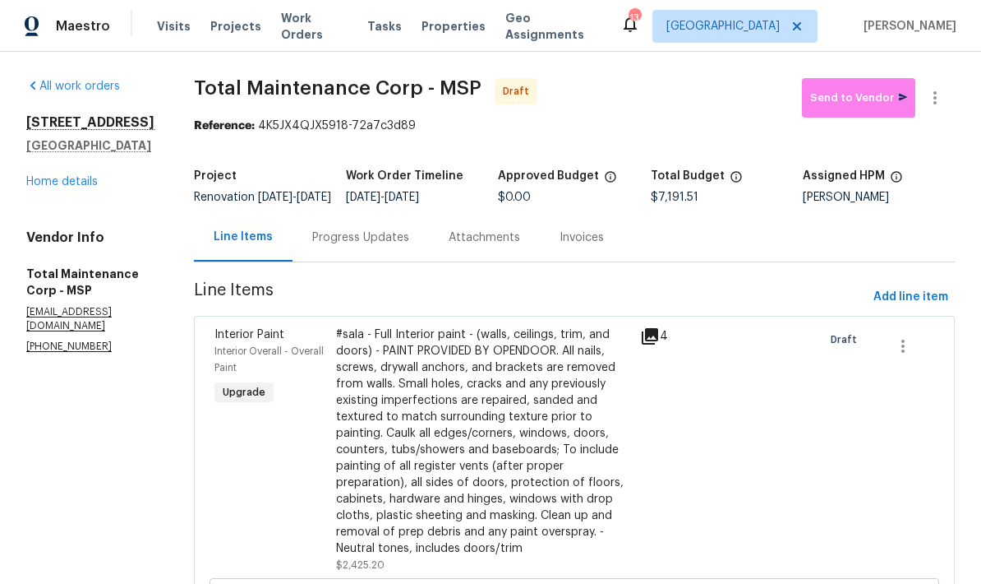
click at [43, 187] on link "Home details" at bounding box center [62, 182] width 72 height 12
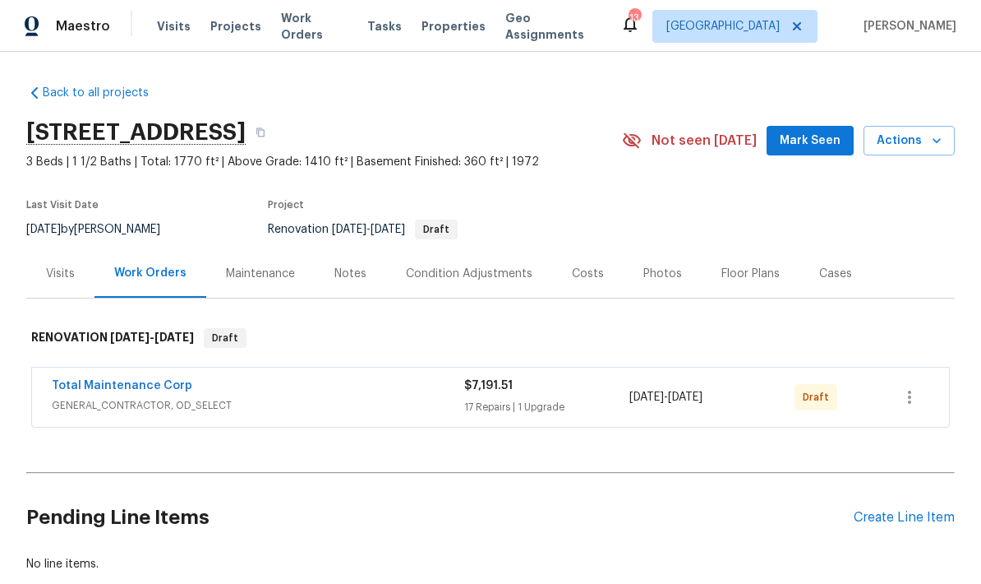
click at [85, 385] on link "Total Maintenance Corp" at bounding box center [122, 386] width 141 height 12
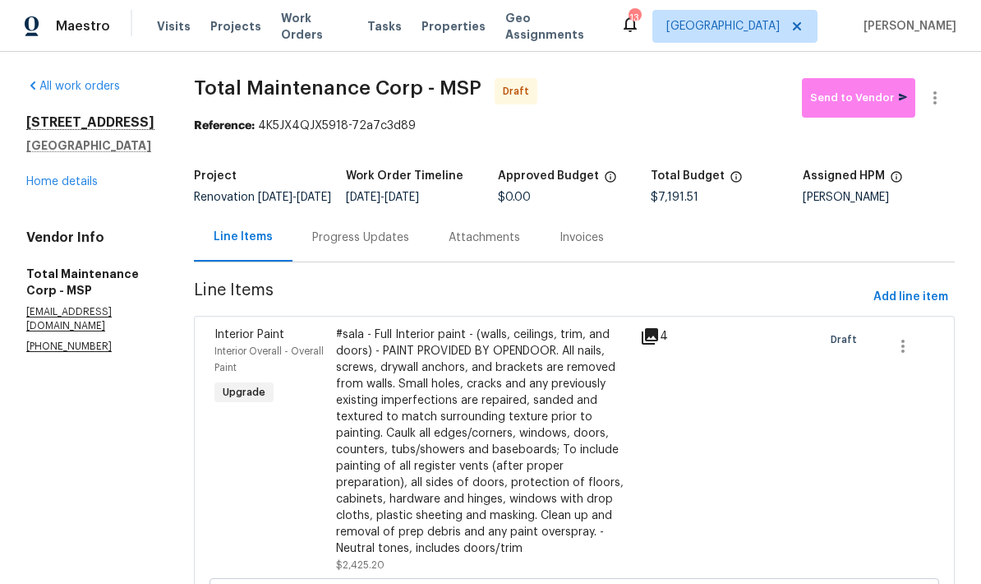
click at [47, 187] on link "Home details" at bounding box center [62, 182] width 72 height 12
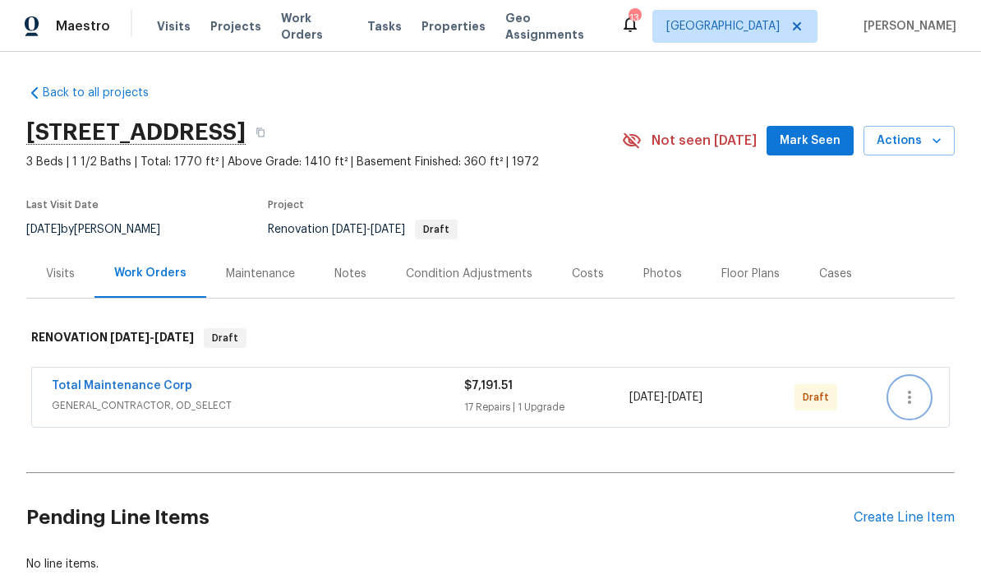
click at [902, 412] on button "button" at bounding box center [909, 396] width 39 height 39
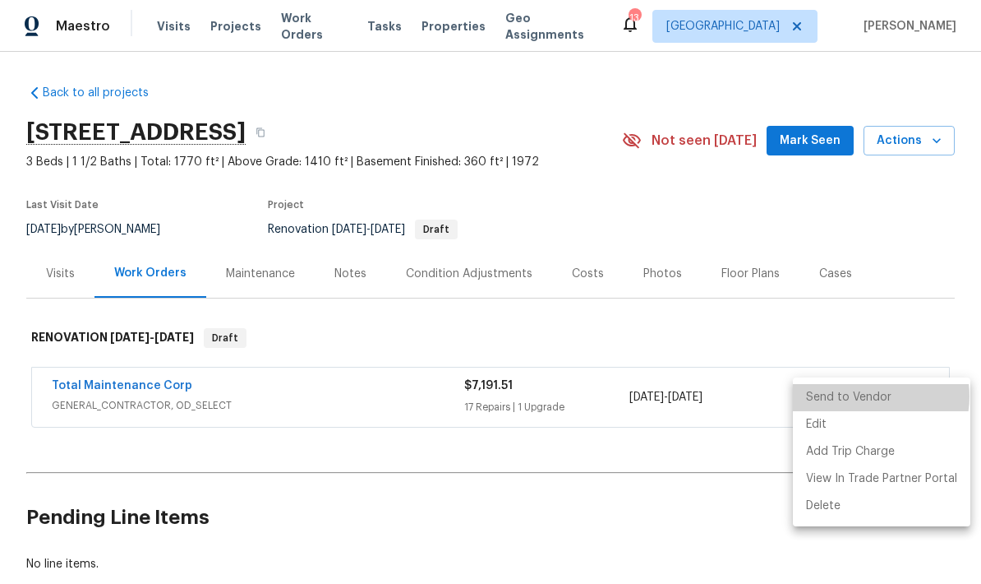
click at [869, 396] on li "Send to Vendor" at bounding box center [882, 397] width 178 height 27
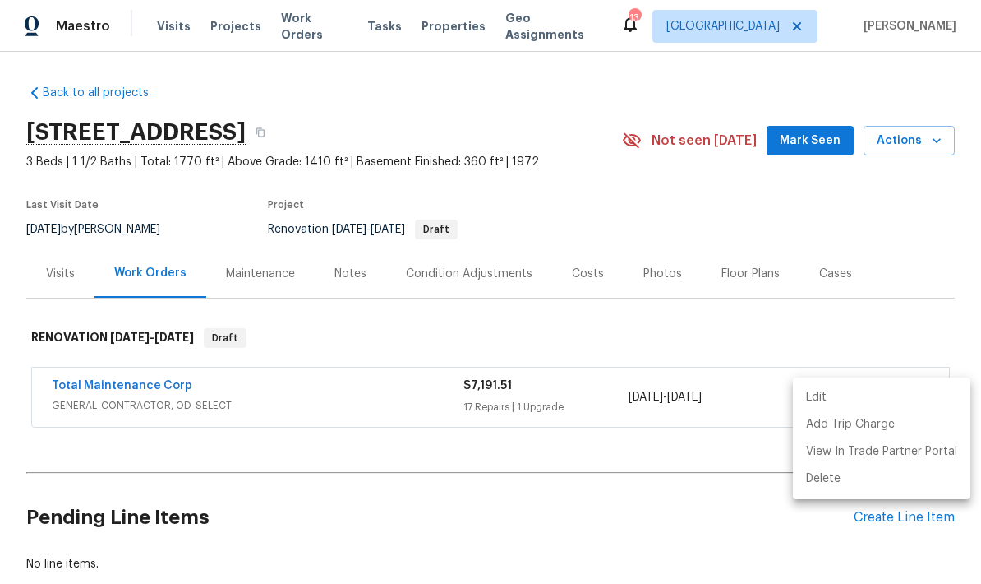
click at [928, 248] on div at bounding box center [490, 292] width 981 height 584
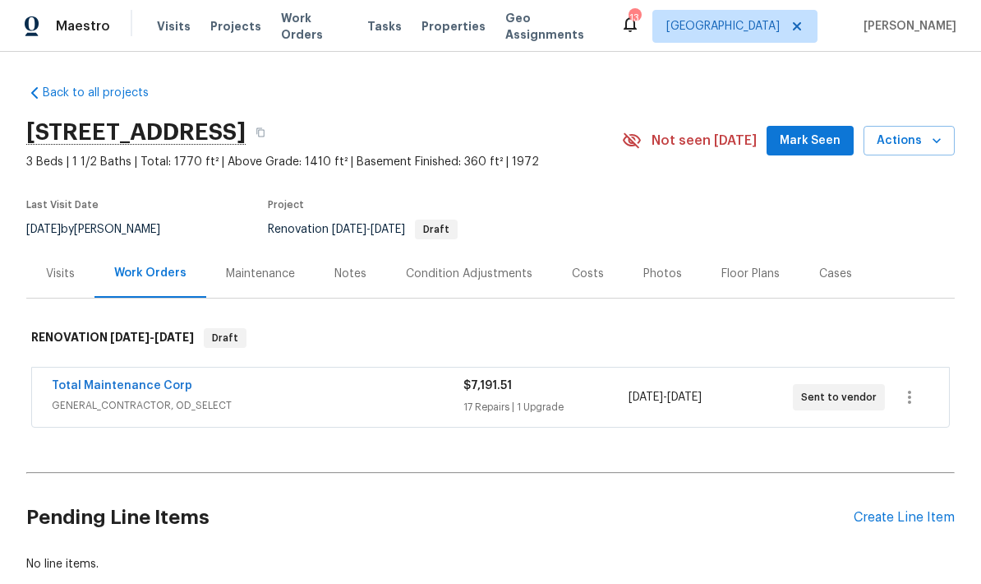
click at [913, 514] on div "Create Line Item" at bounding box center [904, 518] width 101 height 16
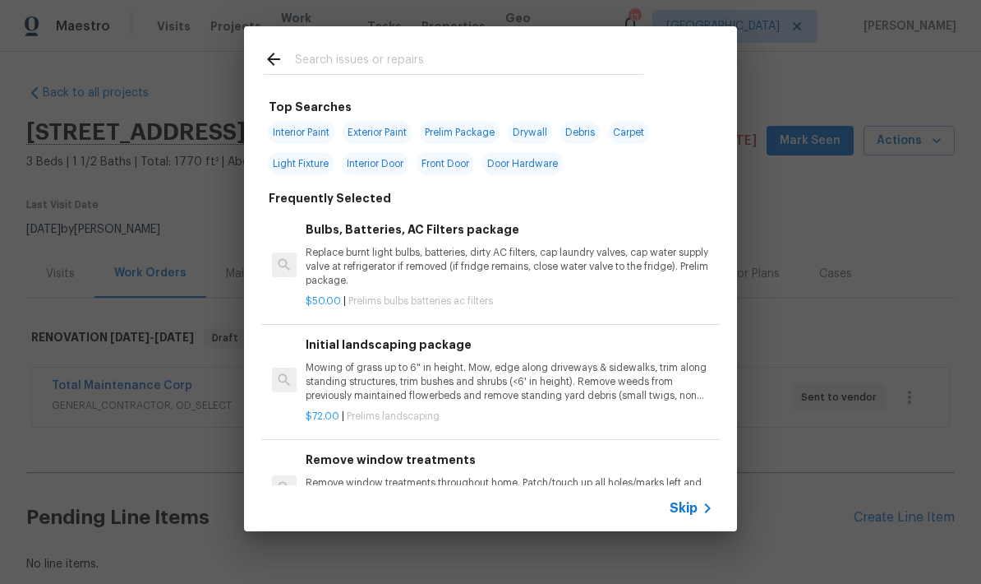
click at [316, 64] on input "text" at bounding box center [469, 61] width 348 height 25
type input "Dead"
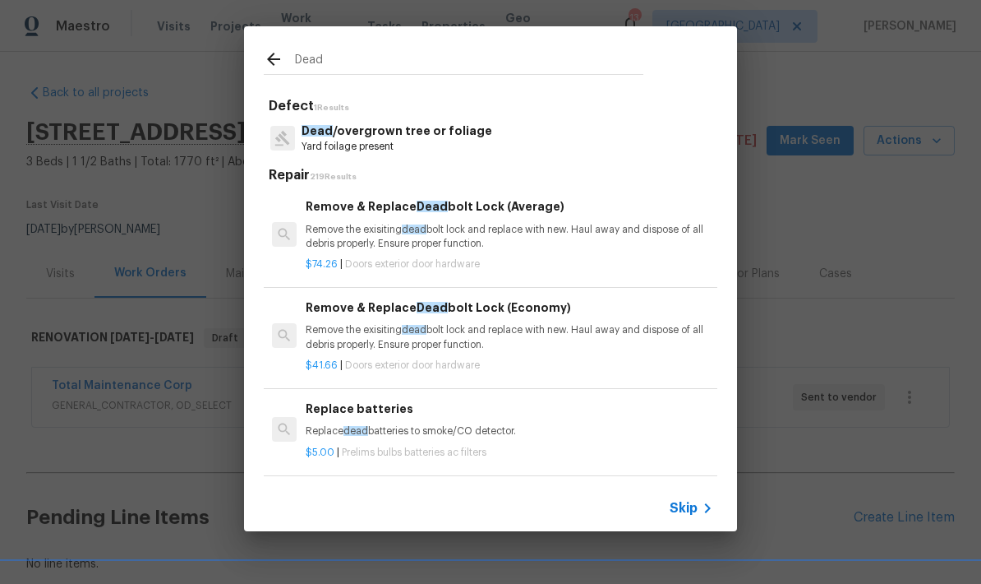
click at [348, 134] on p "Dead /overgrown tree or foliage" at bounding box center [397, 130] width 191 height 17
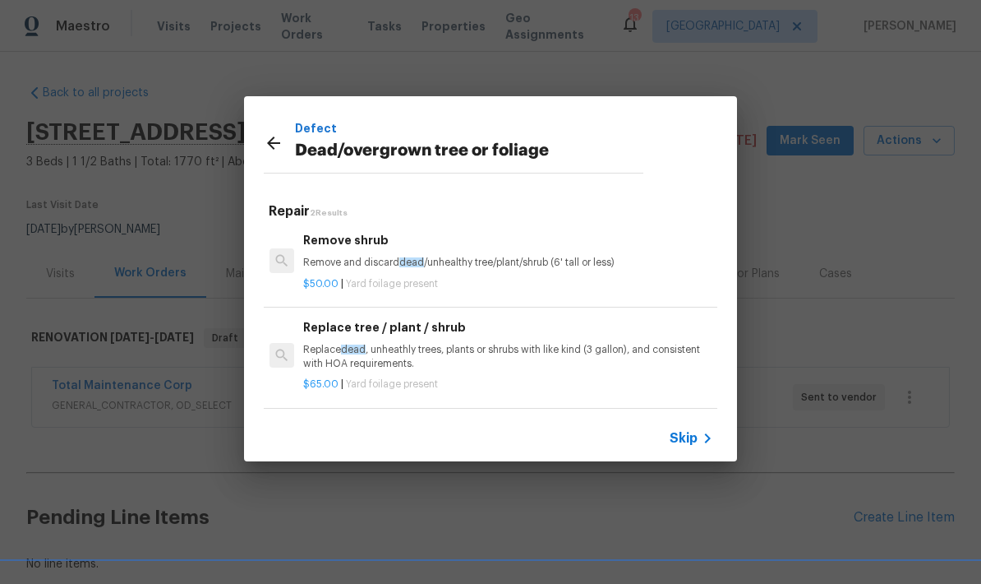
scroll to position [2, 2]
click at [336, 282] on p "$50.00 | Yard foilage present" at bounding box center [507, 284] width 408 height 14
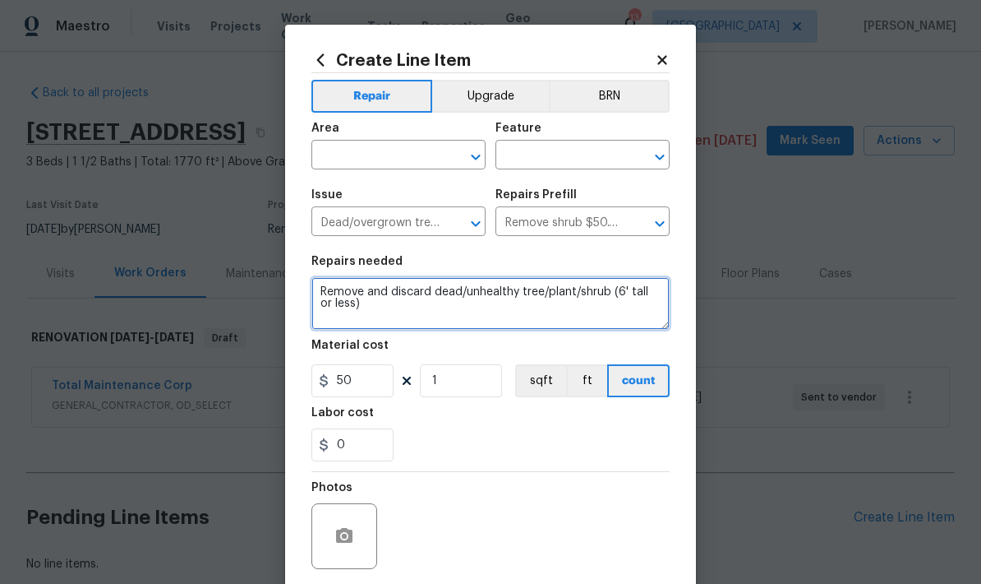
click at [316, 300] on textarea "Remove and discard dead/unhealthy tree/plant/shrub (6' tall or less)" at bounding box center [490, 303] width 358 height 53
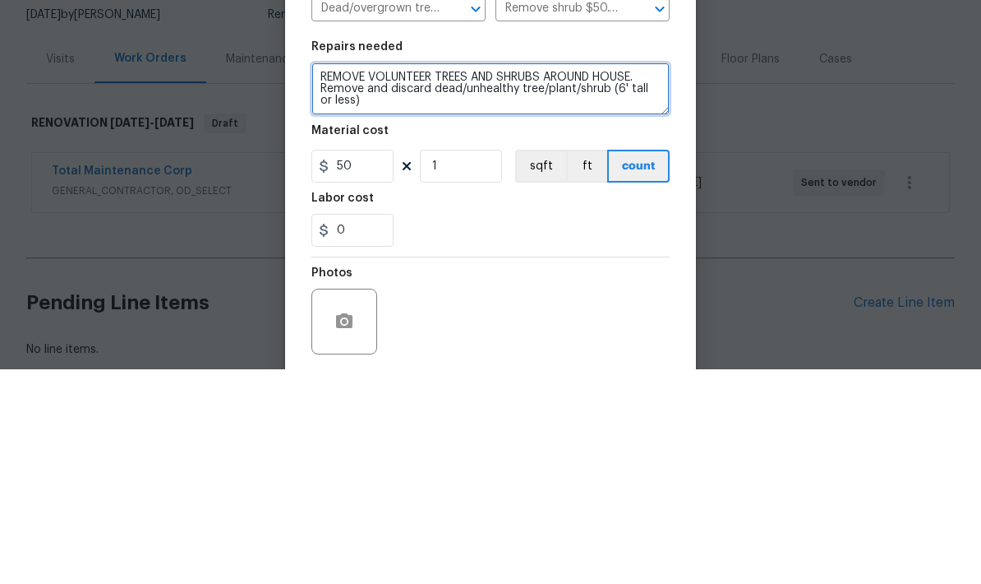
type textarea "REMOVE VOLUNTEER TREES AND SHRUBS AROUND HOUSE. Remove and discard dead/unhealt…"
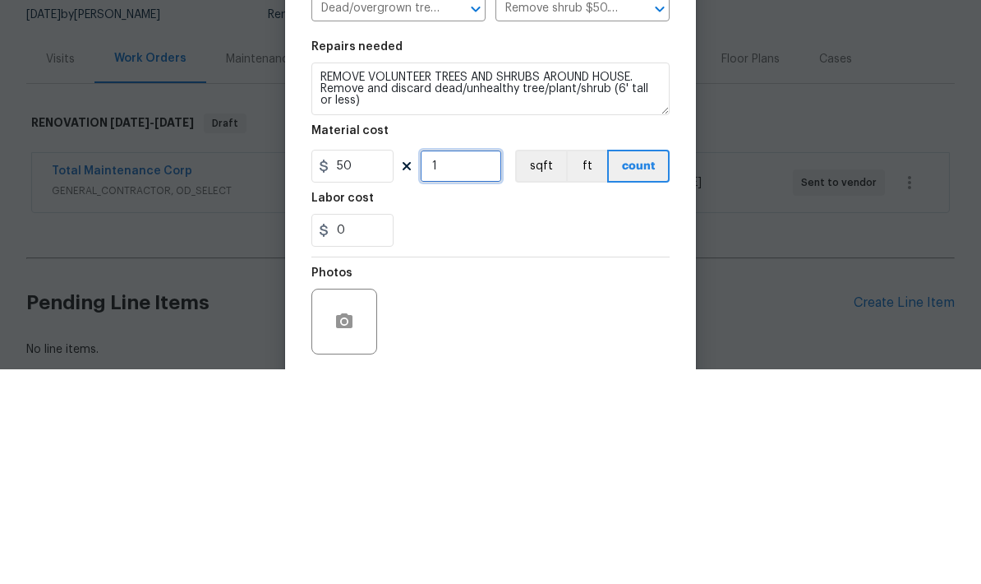
click at [454, 364] on input "1" at bounding box center [461, 380] width 82 height 33
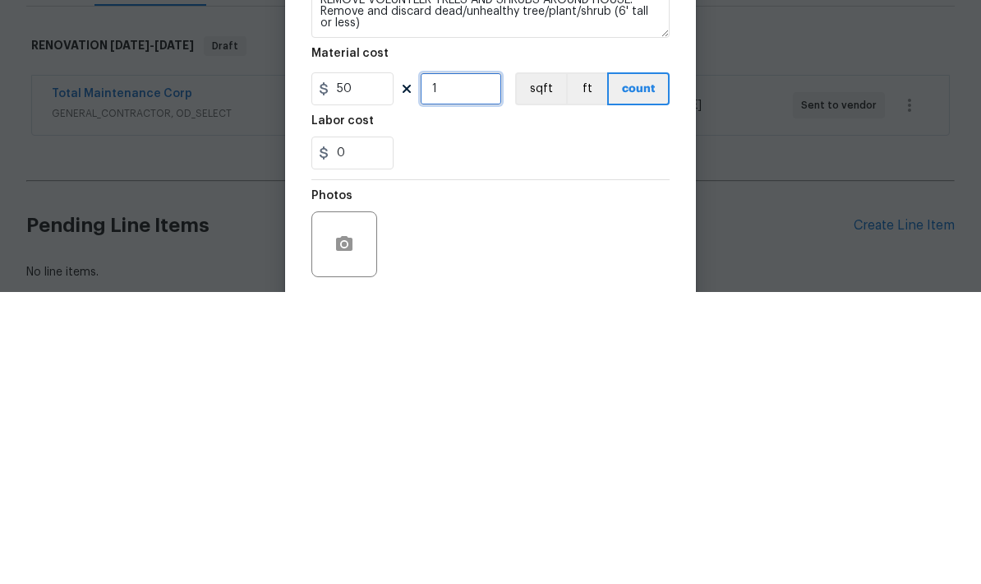
click at [466, 364] on input "1" at bounding box center [461, 380] width 82 height 33
type input "8"
click at [430, 428] on div "0" at bounding box center [490, 444] width 358 height 33
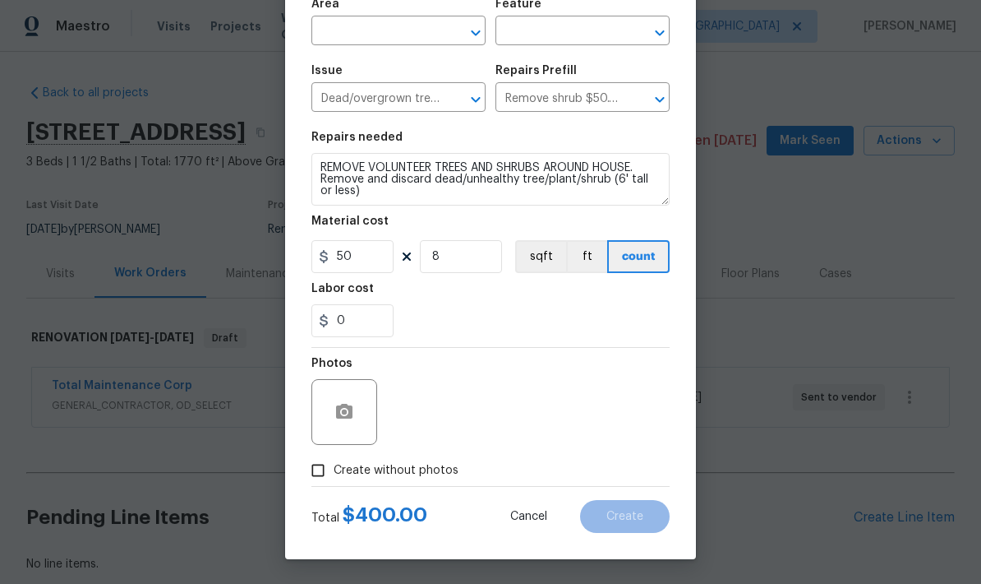
scroll to position [127, 0]
click at [339, 422] on button "button" at bounding box center [344, 411] width 39 height 39
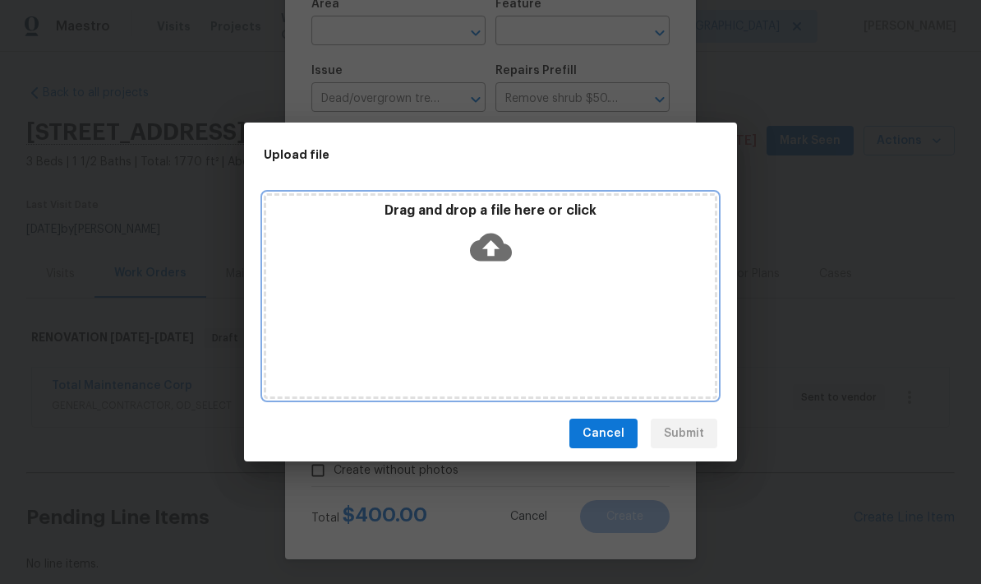
click at [363, 302] on div "Drag and drop a file here or click" at bounding box center [491, 295] width 454 height 205
